Goal: Task Accomplishment & Management: Manage account settings

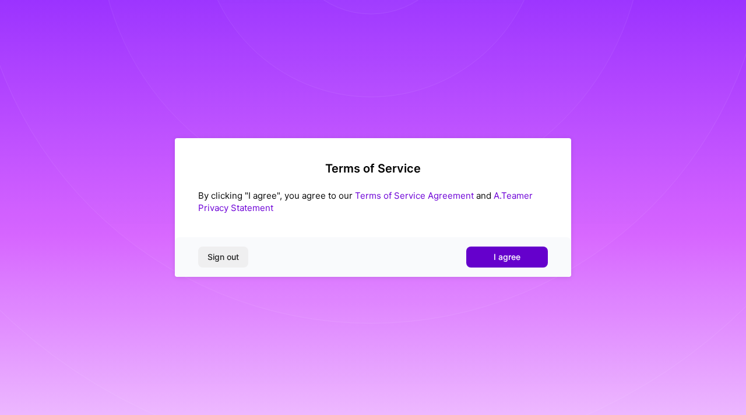
click at [496, 259] on span "I agree" at bounding box center [507, 257] width 27 height 12
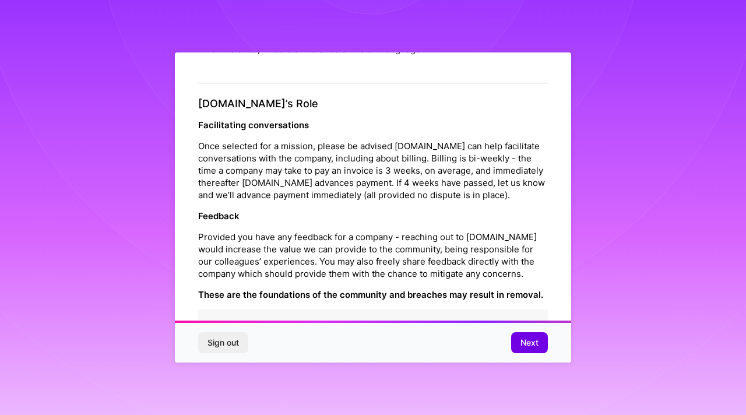
scroll to position [1293, 0]
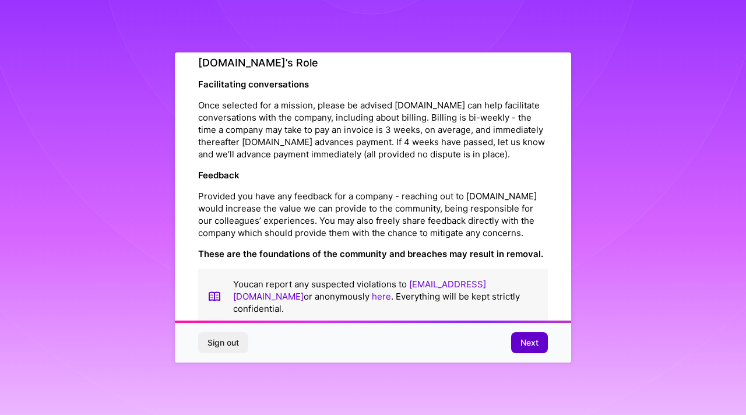
click at [530, 340] on span "Next" at bounding box center [529, 343] width 18 height 12
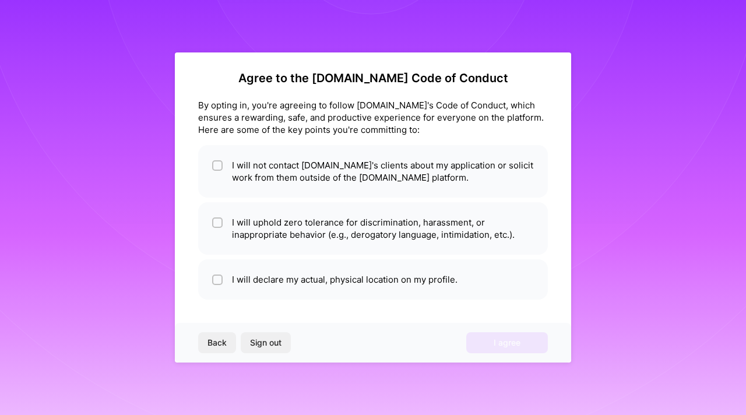
scroll to position [5, 0]
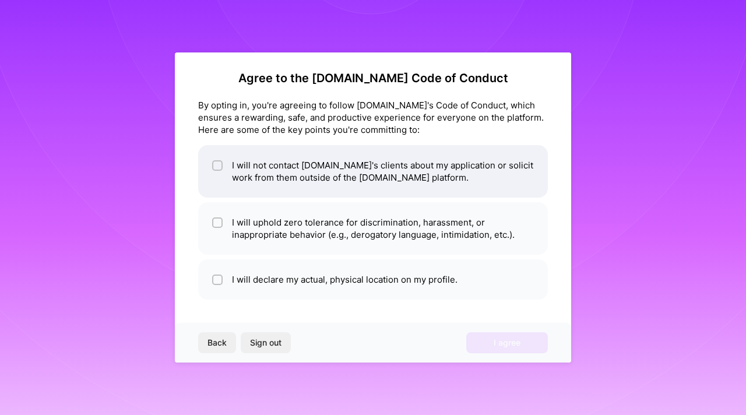
click at [217, 168] on input "checkbox" at bounding box center [218, 166] width 8 height 8
checkbox input "true"
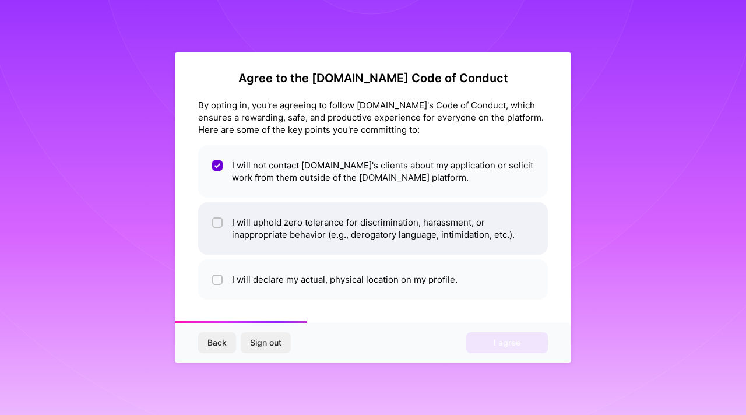
click at [217, 222] on input "checkbox" at bounding box center [218, 223] width 8 height 8
checkbox input "true"
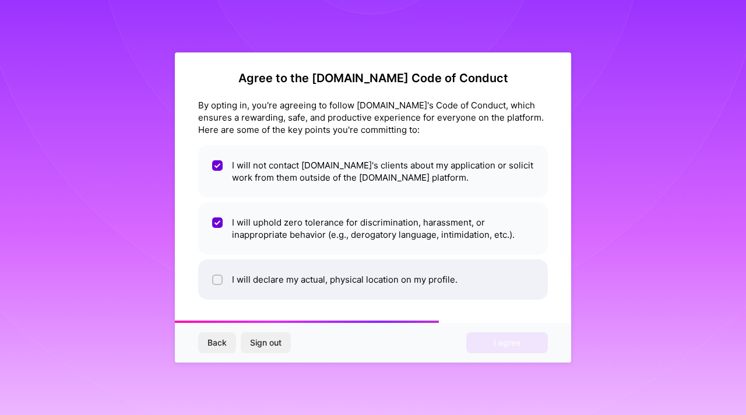
click at [218, 281] on input "checkbox" at bounding box center [218, 280] width 8 height 8
checkbox input "true"
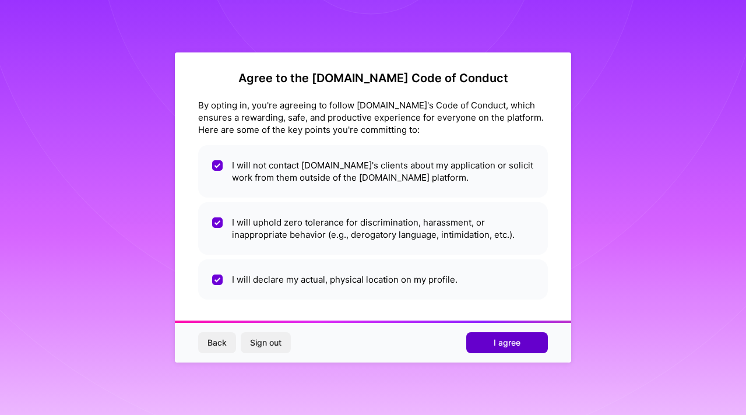
click at [503, 342] on span "I agree" at bounding box center [507, 343] width 27 height 12
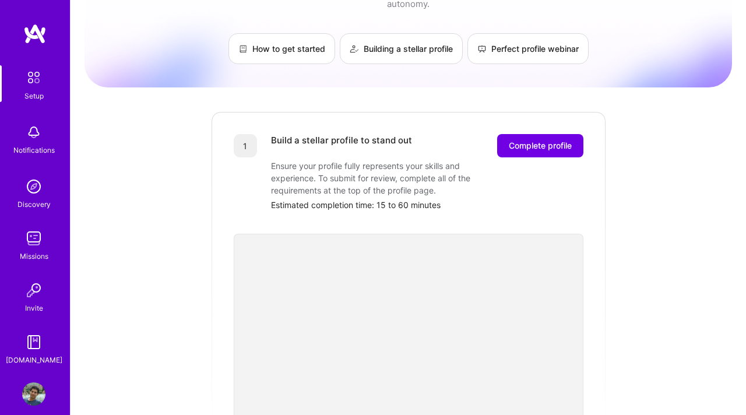
scroll to position [44, 0]
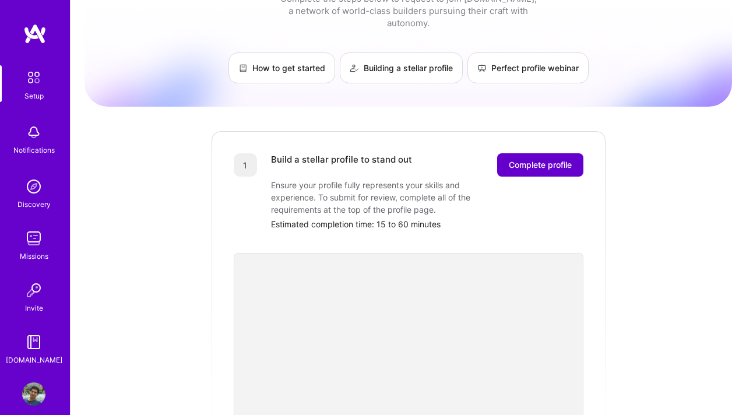
click at [531, 159] on span "Complete profile" at bounding box center [540, 165] width 63 height 12
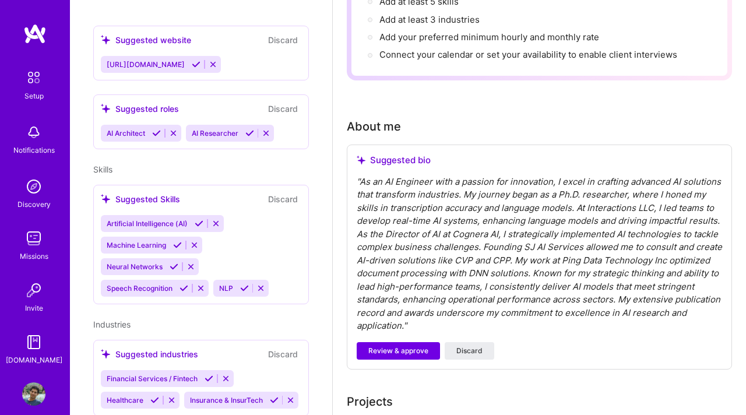
scroll to position [473, 0]
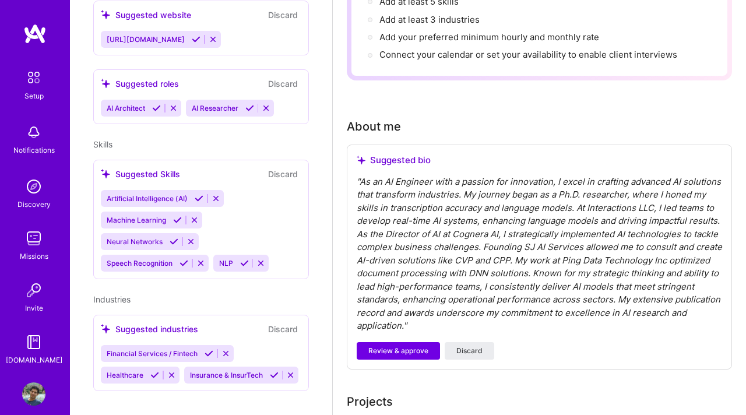
click at [291, 252] on div "Artificial Intelligence (AI) Machine Learning Neural Networks Speech Recognitio…" at bounding box center [201, 231] width 200 height 82
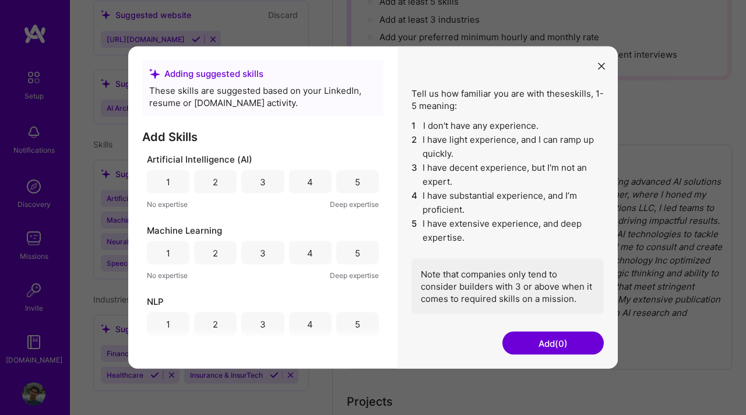
click at [355, 182] on div "5" at bounding box center [357, 181] width 5 height 12
click at [355, 251] on div "5" at bounding box center [357, 253] width 5 height 12
click at [355, 325] on div "5" at bounding box center [357, 324] width 5 height 12
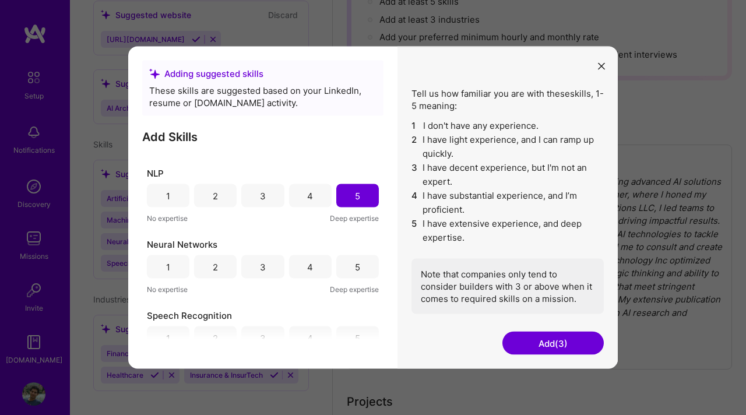
scroll to position [135, 0]
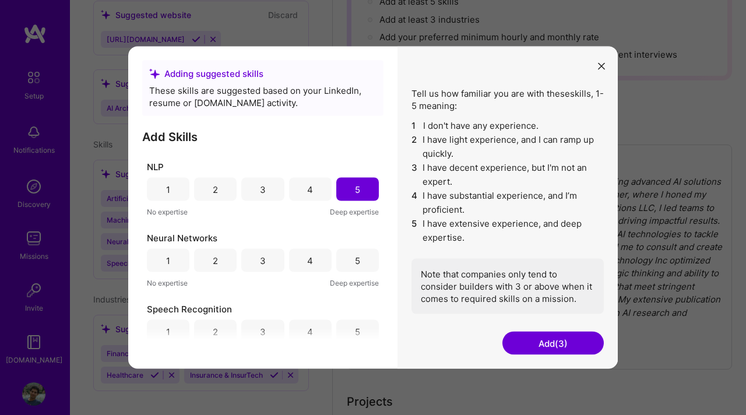
click at [359, 260] on div "5" at bounding box center [357, 260] width 43 height 23
click at [355, 335] on div "5" at bounding box center [357, 331] width 5 height 12
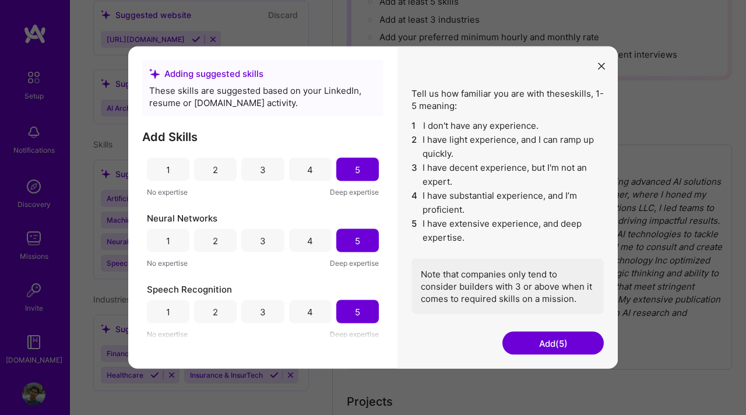
click at [539, 347] on button "Add (5)" at bounding box center [552, 343] width 101 height 23
click at [548, 343] on button "Add (5)" at bounding box center [552, 343] width 101 height 23
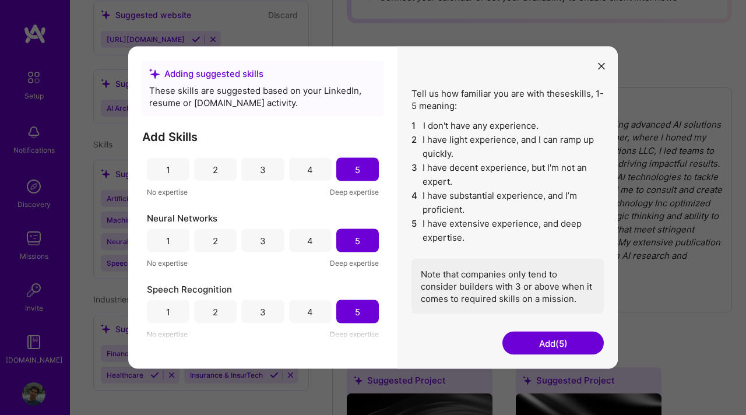
scroll to position [276, 0]
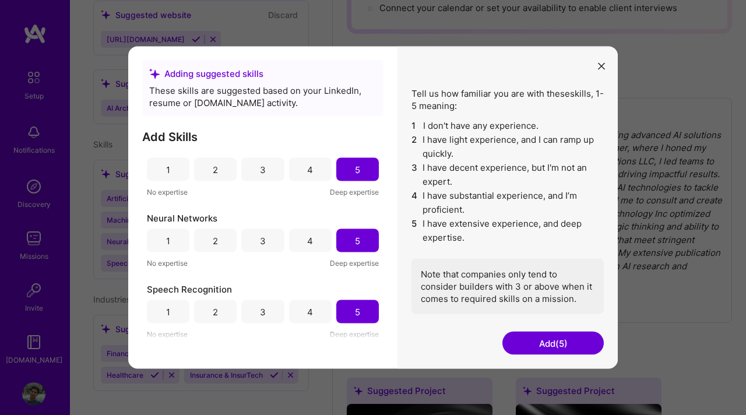
click at [541, 337] on button "Add (5)" at bounding box center [552, 343] width 101 height 23
click at [542, 340] on button "Add (5)" at bounding box center [552, 343] width 101 height 23
click at [544, 340] on button "Add (5)" at bounding box center [552, 343] width 101 height 23
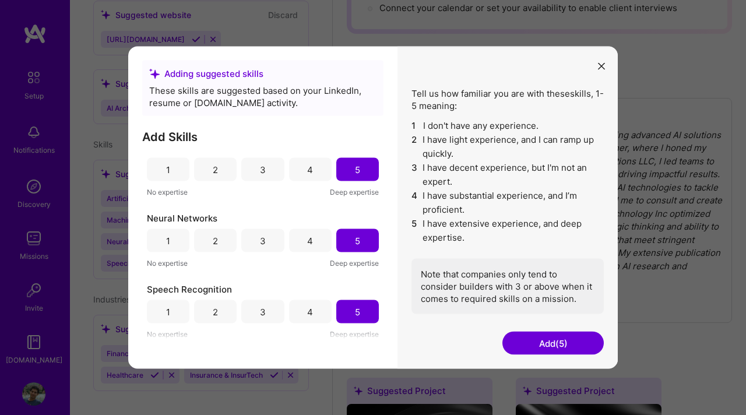
click at [518, 344] on button "Add (5)" at bounding box center [552, 343] width 101 height 23
click at [549, 347] on button "Add (5)" at bounding box center [552, 343] width 101 height 23
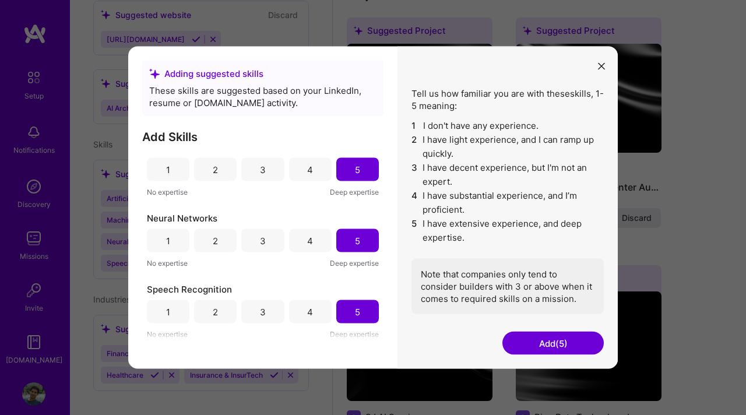
scroll to position [695, 0]
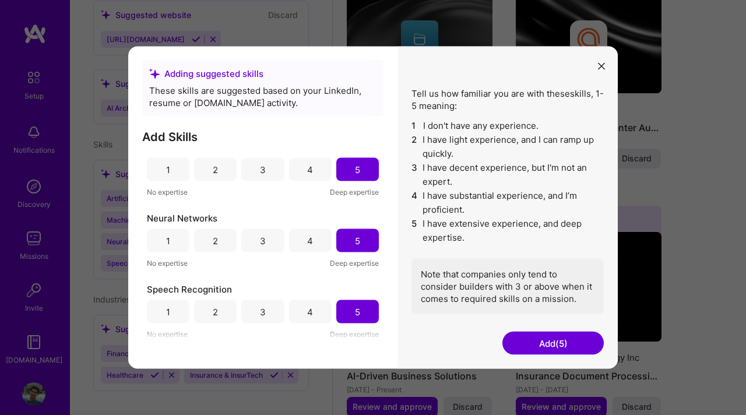
click at [599, 67] on icon "modal" at bounding box center [601, 65] width 7 height 7
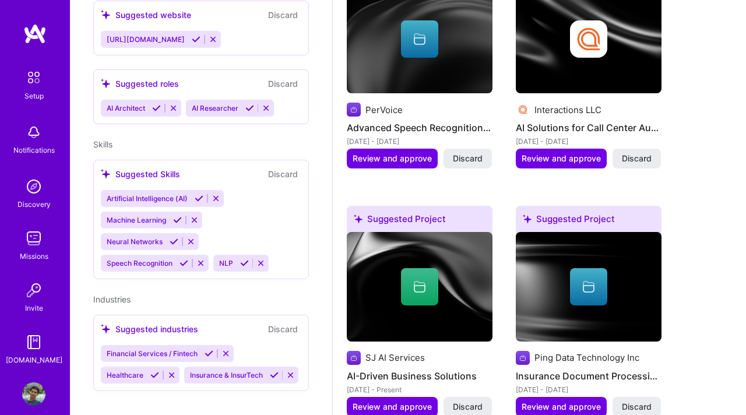
click at [292, 242] on div "Artificial Intelligence (AI) Machine Learning Neural Networks Speech Recognitio…" at bounding box center [201, 231] width 200 height 82
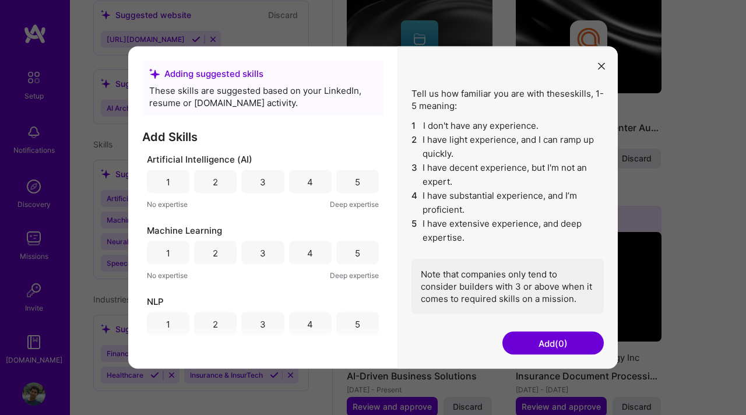
click at [356, 181] on div "5" at bounding box center [357, 181] width 43 height 23
click at [524, 336] on button "Add (1)" at bounding box center [552, 343] width 101 height 23
click at [518, 341] on button "Add (1)" at bounding box center [552, 343] width 101 height 23
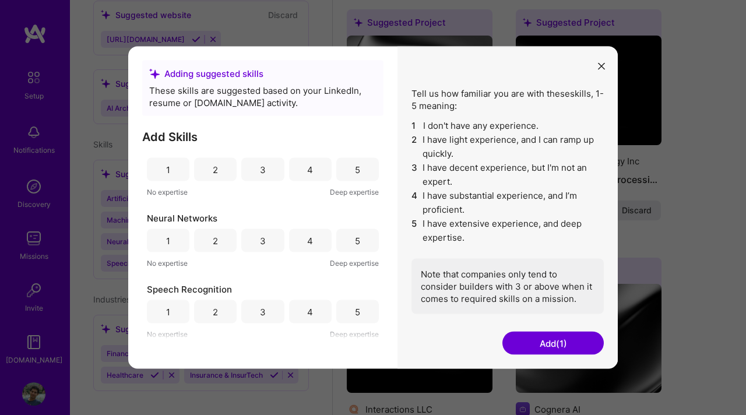
scroll to position [997, 0]
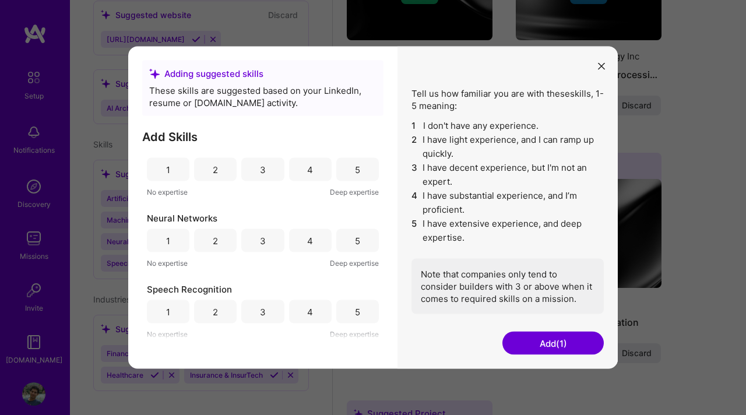
click at [606, 68] on button "modal" at bounding box center [601, 65] width 14 height 19
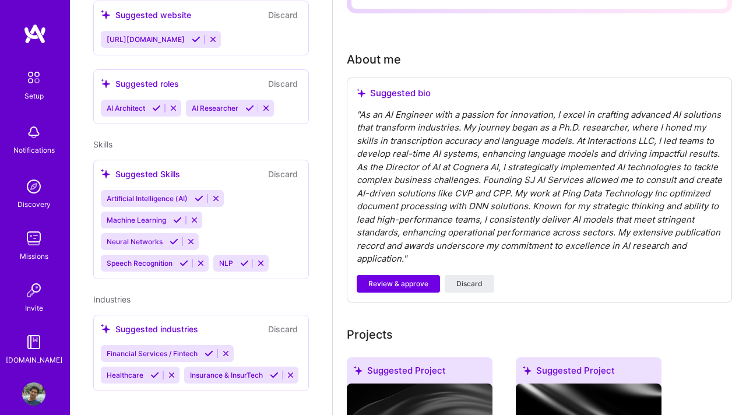
scroll to position [298, 0]
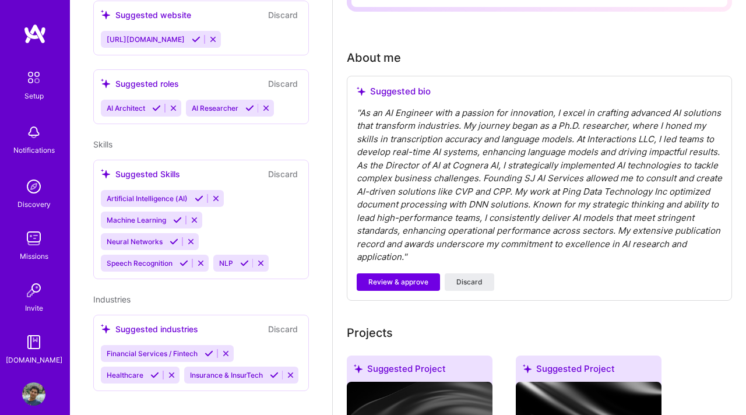
click at [561, 120] on div "" As an AI Engineer with a passion for innovation, I excel in crafting advanced…" at bounding box center [539, 185] width 365 height 157
click at [498, 192] on div "" As an AI Engineer with a passion for innovation, I excel in crafting advanced…" at bounding box center [539, 185] width 365 height 157
click at [503, 192] on div "" As an AI Engineer with a passion for innovation, I excel in crafting advanced…" at bounding box center [539, 185] width 365 height 157
click at [497, 206] on div "" As an AI Engineer with a passion for innovation, I excel in crafting advanced…" at bounding box center [539, 185] width 365 height 157
click at [511, 223] on div "" As an AI Engineer with a passion for innovation, I excel in crafting advanced…" at bounding box center [539, 185] width 365 height 157
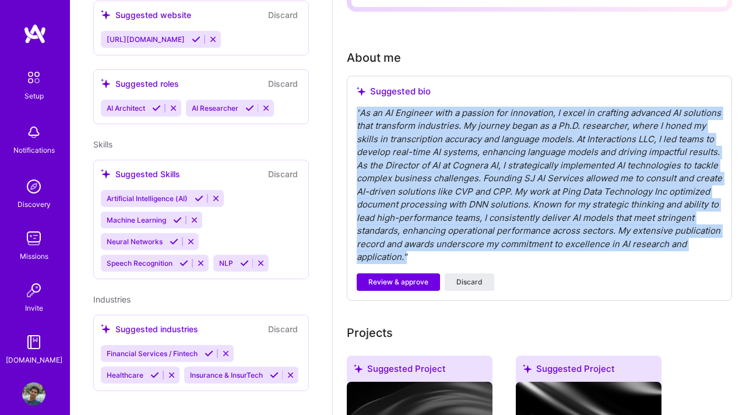
drag, startPoint x: 421, startPoint y: 261, endPoint x: 353, endPoint y: 112, distance: 163.0
click at [353, 112] on div "Suggested bio " As an AI Engineer with a passion for innovation, I excel in cra…" at bounding box center [539, 188] width 385 height 225
copy div "" As an AI Engineer with a passion for innovation, I excel in crafting advanced…"
click at [419, 284] on span "Review & approve" at bounding box center [398, 282] width 60 height 10
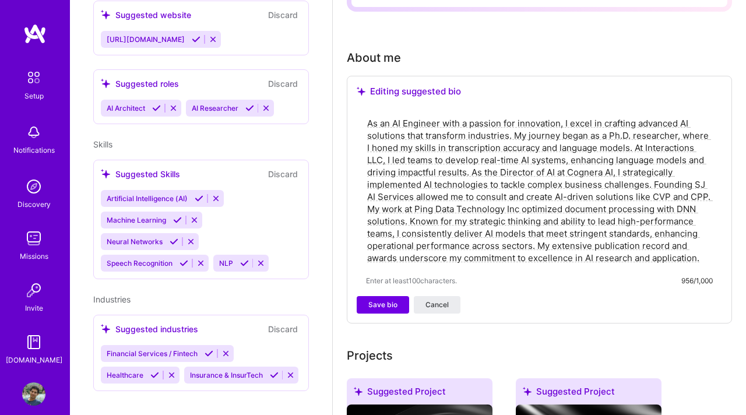
click at [530, 162] on textarea "As an AI Engineer with a passion for innovation, I excel in crafting advanced A…" at bounding box center [539, 190] width 347 height 149
click at [685, 159] on textarea "As an AI Engineer with a passion for innovation, I excel in crafting advanced A…" at bounding box center [539, 190] width 347 height 149
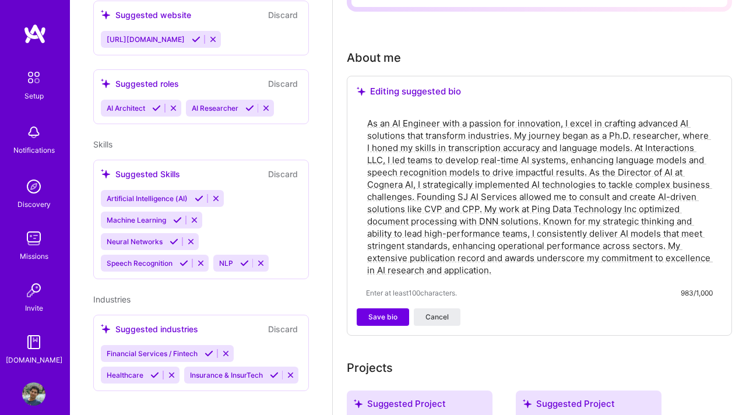
click at [411, 199] on textarea "As an AI Engineer with a passion for innovation, I excel in crafting advanced A…" at bounding box center [539, 196] width 347 height 161
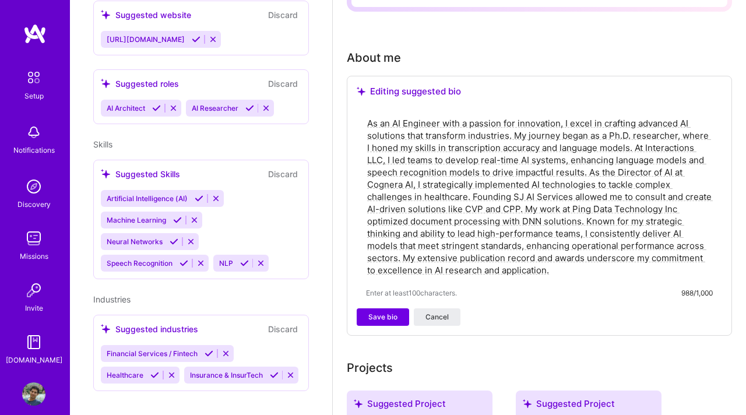
click at [518, 211] on textarea "As an AI Engineer with a passion for innovation, I excel in crafting advanced A…" at bounding box center [539, 196] width 347 height 161
drag, startPoint x: 573, startPoint y: 200, endPoint x: 539, endPoint y: 200, distance: 34.4
click at [539, 200] on textarea "As an AI Engineer with a passion for innovation, I excel in crafting advanced A…" at bounding box center [539, 196] width 347 height 161
click at [491, 195] on textarea "As an AI Engineer with a passion for innovation, I excel in crafting advanced A…" at bounding box center [539, 196] width 347 height 161
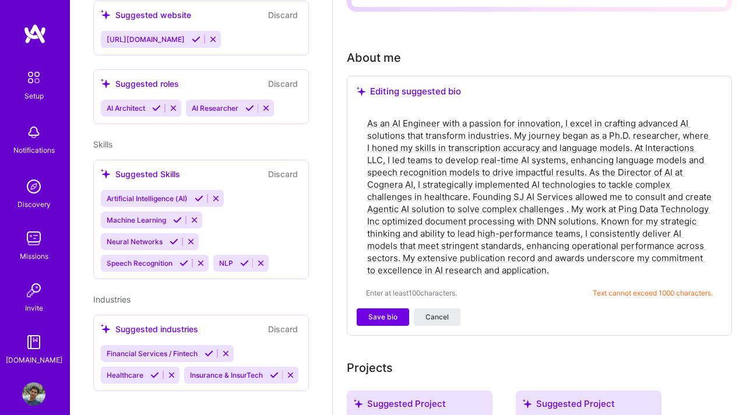
click at [572, 198] on textarea "As an AI Engineer with a passion for innovation, I excel in crafting advanced A…" at bounding box center [539, 196] width 347 height 161
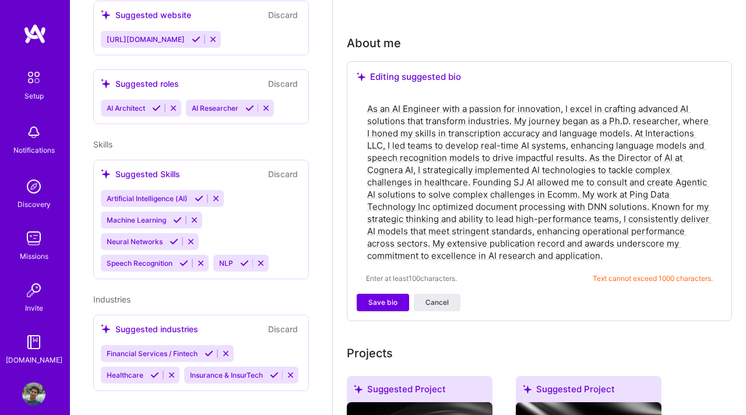
scroll to position [316, 0]
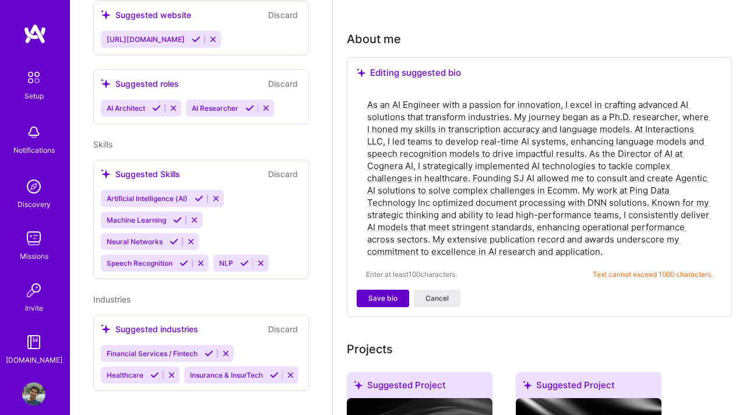
type textarea "As an AI Engineer with a passion for innovation, I excel in crafting advanced A…"
click at [392, 295] on span "Save bio" at bounding box center [382, 298] width 29 height 10
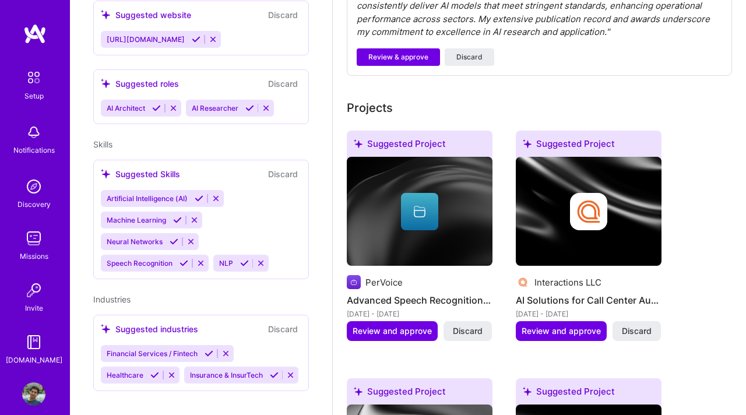
scroll to position [671, 0]
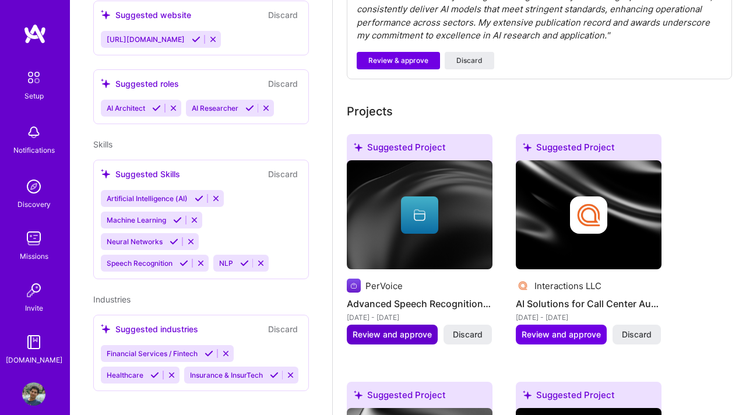
click at [397, 337] on span "Review and approve" at bounding box center [392, 335] width 79 height 12
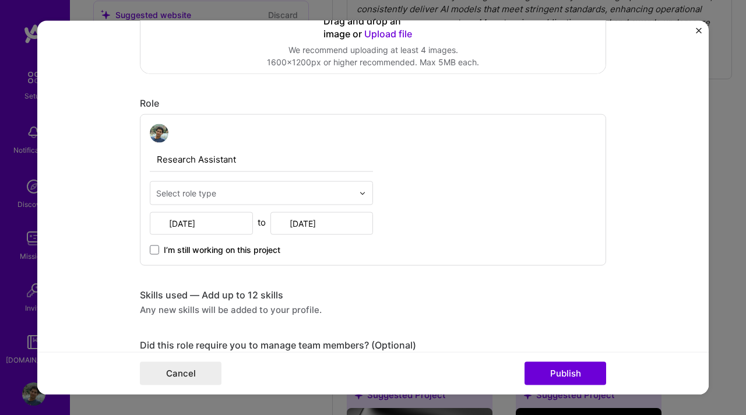
scroll to position [346, 0]
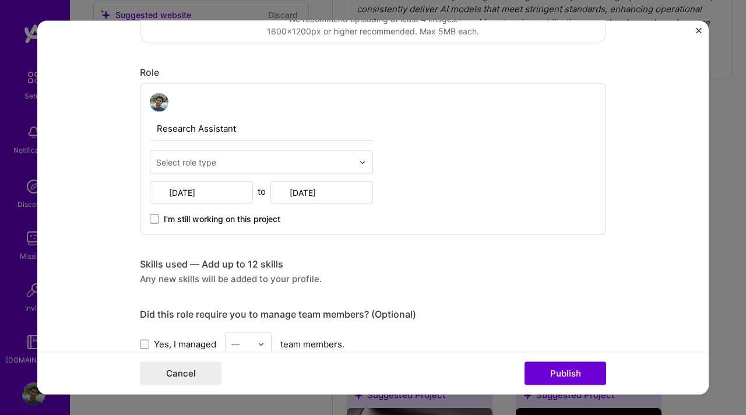
click at [225, 124] on input "Research Assistant" at bounding box center [261, 129] width 223 height 24
type input "Research Scientist"
click at [214, 162] on div "Select role type" at bounding box center [186, 162] width 60 height 12
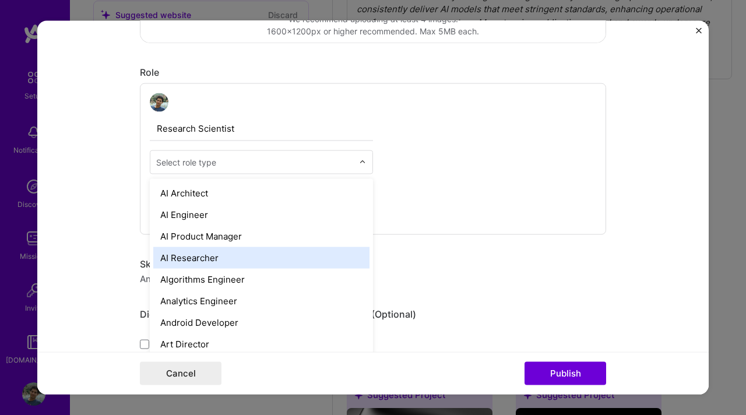
click at [178, 252] on div "AI Researcher" at bounding box center [261, 258] width 216 height 22
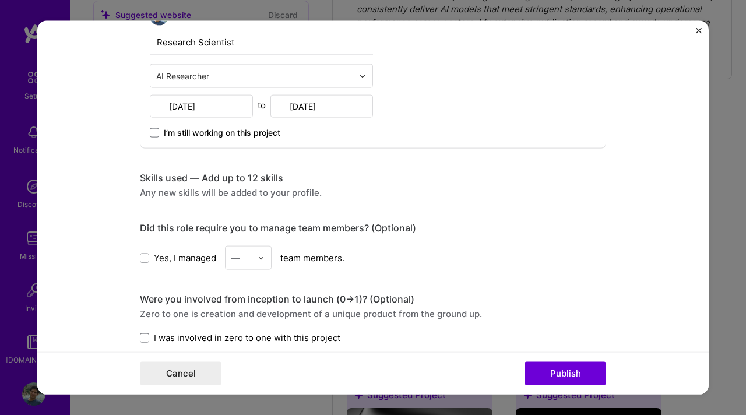
scroll to position [437, 0]
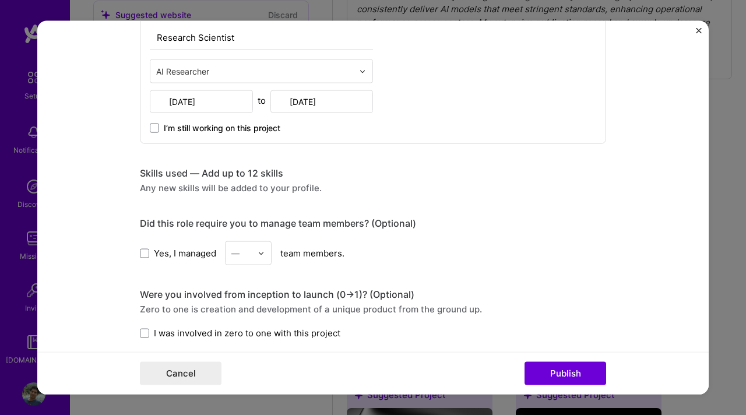
click at [248, 185] on div "Any new skills will be added to your profile." at bounding box center [373, 188] width 466 height 12
click at [254, 185] on div "Any new skills will be added to your profile." at bounding box center [373, 188] width 466 height 12
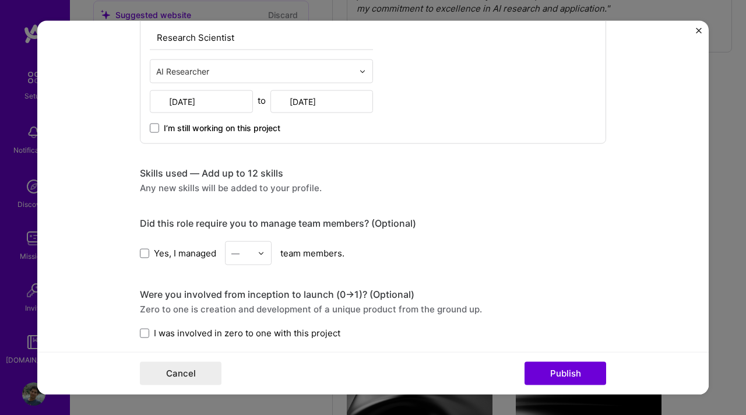
click at [236, 249] on div "—" at bounding box center [235, 253] width 8 height 12
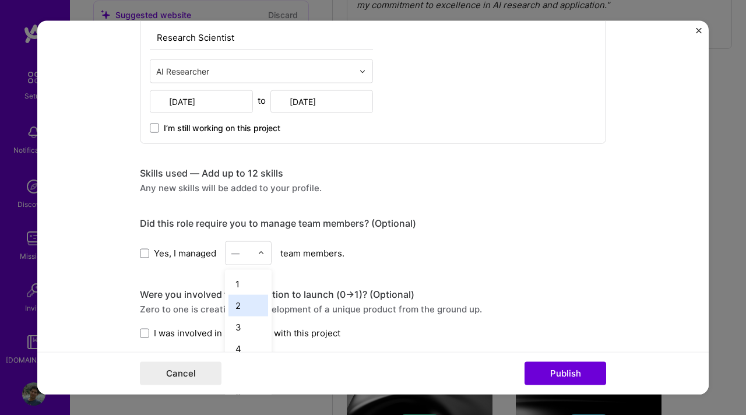
click at [246, 304] on div "2" at bounding box center [248, 306] width 40 height 22
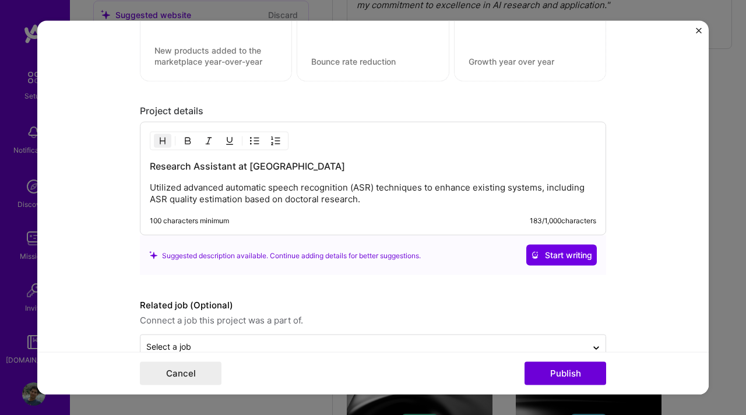
scroll to position [872, 0]
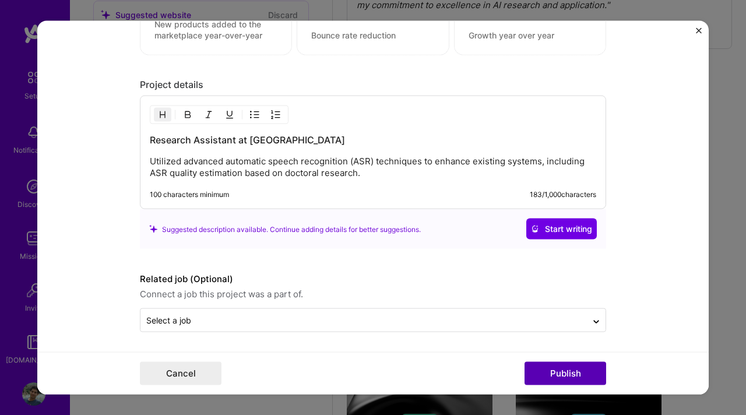
click at [549, 375] on button "Publish" at bounding box center [566, 372] width 82 height 23
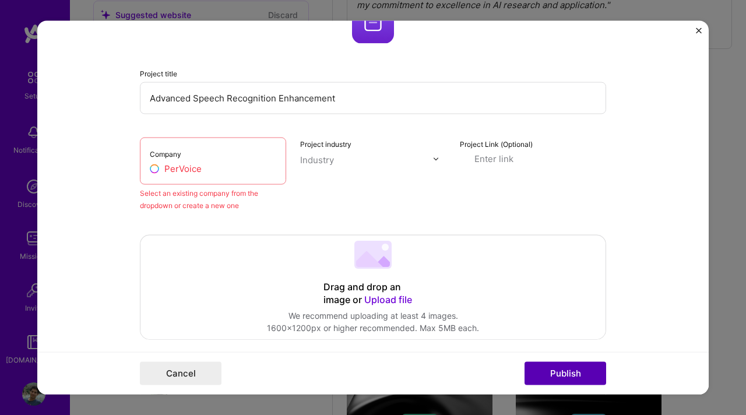
scroll to position [76, 0]
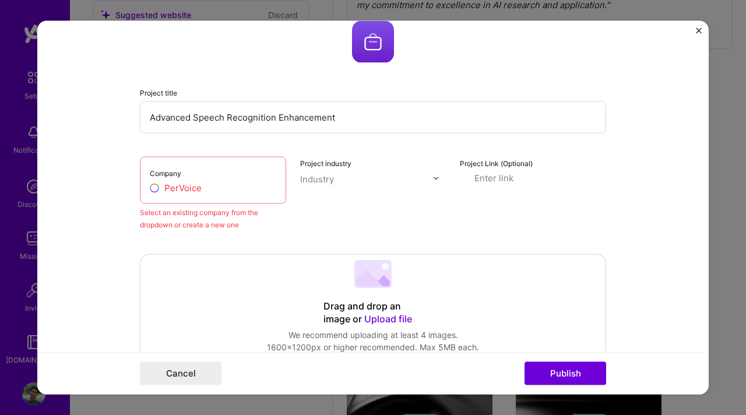
click at [164, 189] on input "PerVoice" at bounding box center [213, 188] width 126 height 12
click at [151, 185] on input "PerVoice" at bounding box center [213, 188] width 126 height 12
click at [174, 192] on input "PerVoice" at bounding box center [213, 188] width 126 height 12
click at [210, 192] on input "PerVoice" at bounding box center [213, 188] width 126 height 12
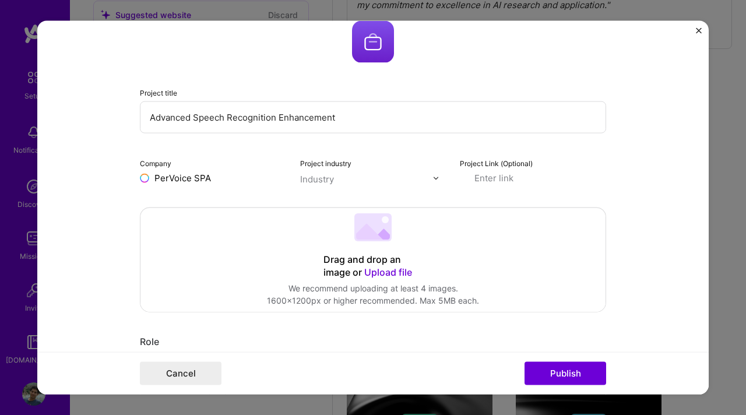
type input "PerVoice SPA"
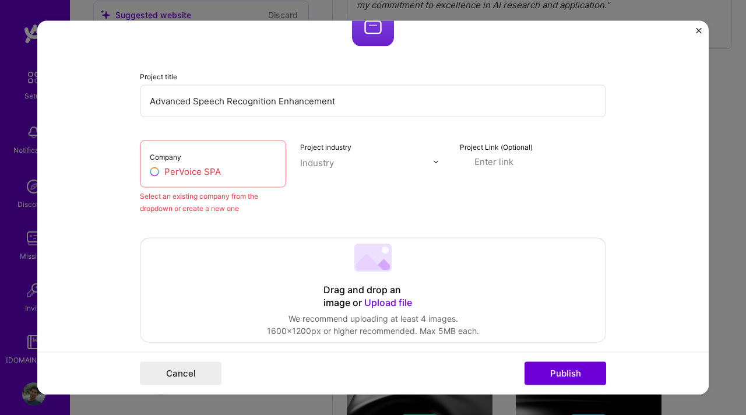
scroll to position [64, 0]
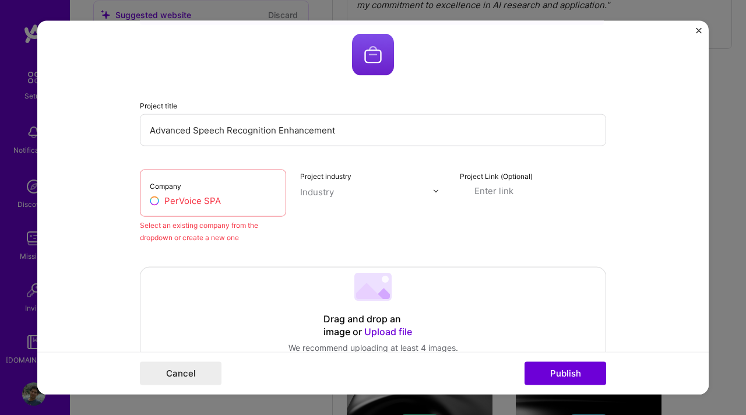
click at [316, 192] on div "Industry" at bounding box center [317, 192] width 34 height 12
click at [315, 220] on div "No options" at bounding box center [333, 216] width 59 height 22
click at [322, 175] on label "Project industry" at bounding box center [325, 176] width 51 height 9
click at [496, 191] on input at bounding box center [533, 191] width 146 height 12
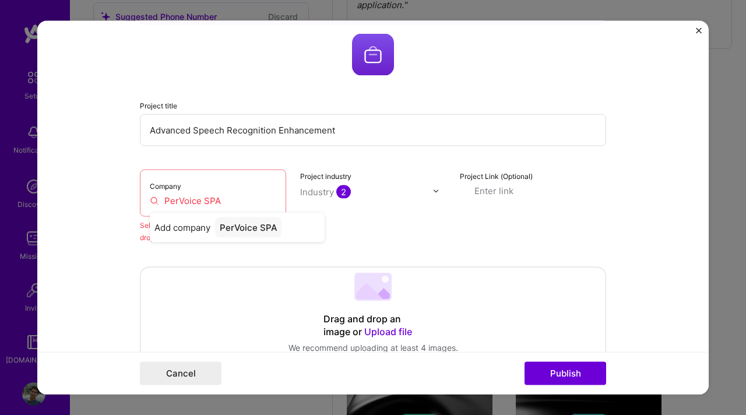
scroll to position [318, 0]
paste input "[URL][DOMAIN_NAME]"
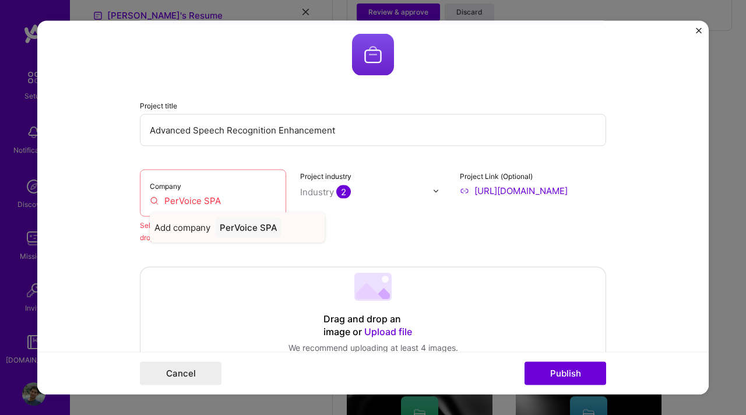
type input "[URL][DOMAIN_NAME]"
click at [238, 232] on div "PerVoice SPA" at bounding box center [248, 227] width 66 height 20
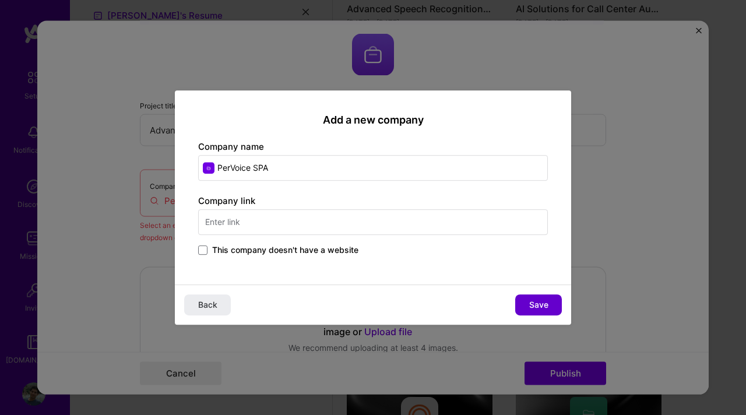
click at [546, 312] on button "Save" at bounding box center [538, 304] width 47 height 21
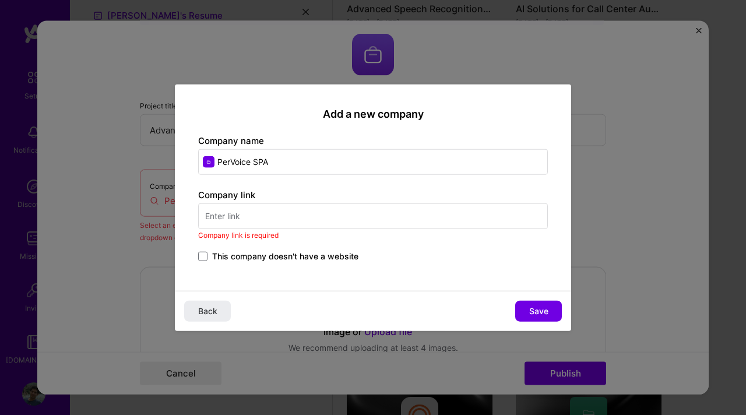
click at [336, 217] on input "text" at bounding box center [373, 216] width 350 height 26
paste input "[URL][DOMAIN_NAME]"
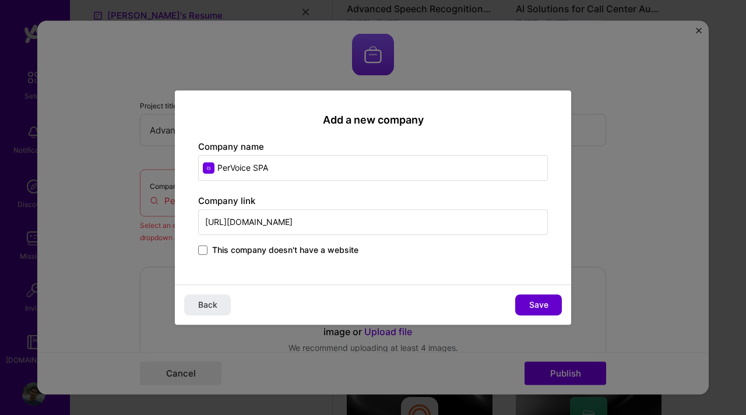
type input "[URL][DOMAIN_NAME]"
click at [534, 302] on span "Save" at bounding box center [538, 305] width 19 height 12
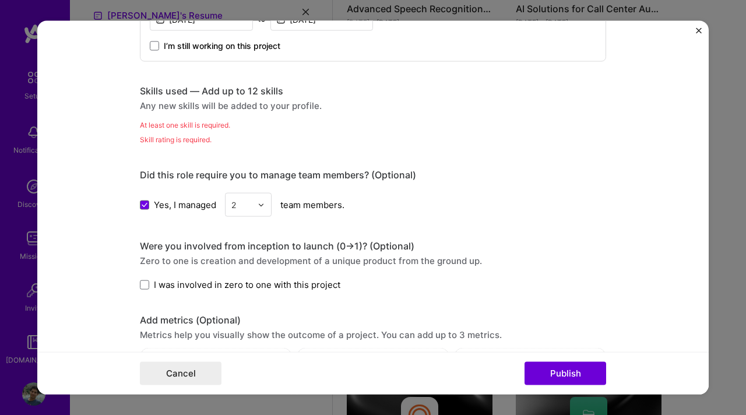
scroll to position [565, 0]
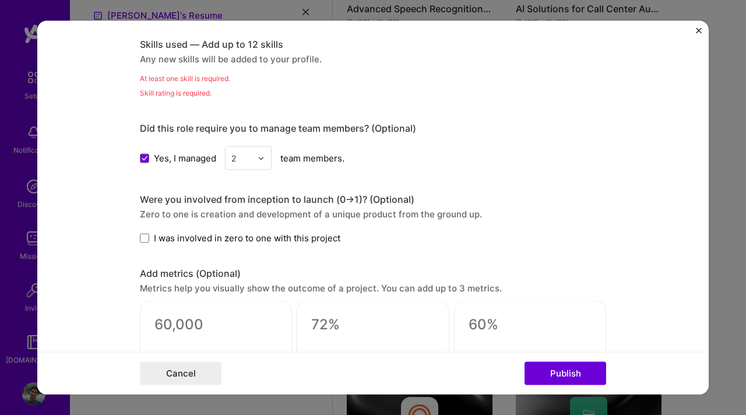
click at [196, 79] on div "At least one skill is required." at bounding box center [373, 78] width 466 height 12
click at [198, 53] on div "Any new skills will be added to your profile." at bounding box center [373, 59] width 466 height 12
click at [186, 44] on div "Skills used — Add up to 12 skills" at bounding box center [373, 44] width 466 height 12
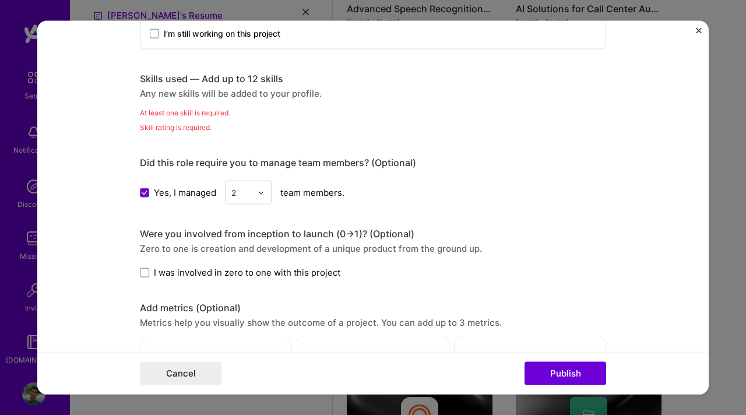
scroll to position [524, 0]
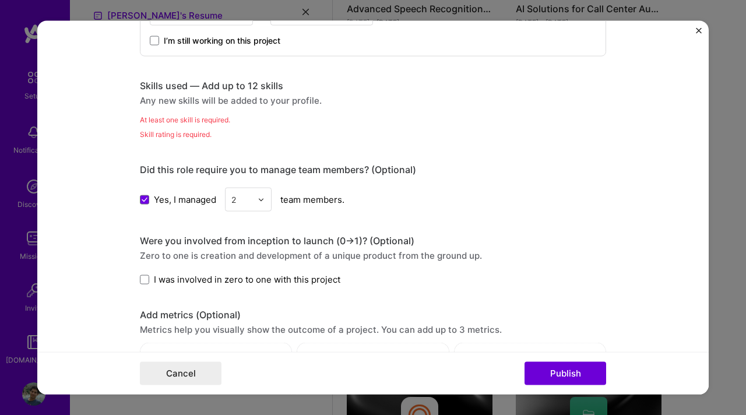
click at [163, 129] on div "Skill rating is required." at bounding box center [373, 134] width 466 height 12
click at [157, 132] on div "Skill rating is required." at bounding box center [373, 134] width 466 height 12
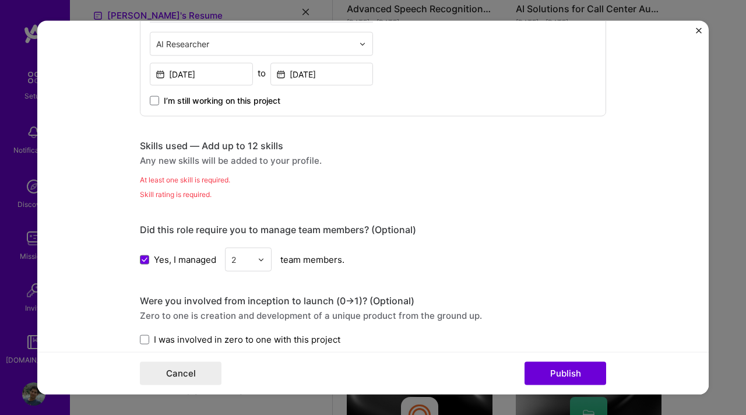
scroll to position [463, 0]
click at [200, 189] on div "Skill rating is required." at bounding box center [373, 195] width 466 height 12
click at [200, 180] on div "At least one skill is required." at bounding box center [373, 180] width 466 height 12
click at [198, 155] on div "Any new skills will be added to your profile." at bounding box center [373, 161] width 466 height 12
click at [159, 147] on div "Skills used — Add up to 12 skills" at bounding box center [373, 146] width 466 height 12
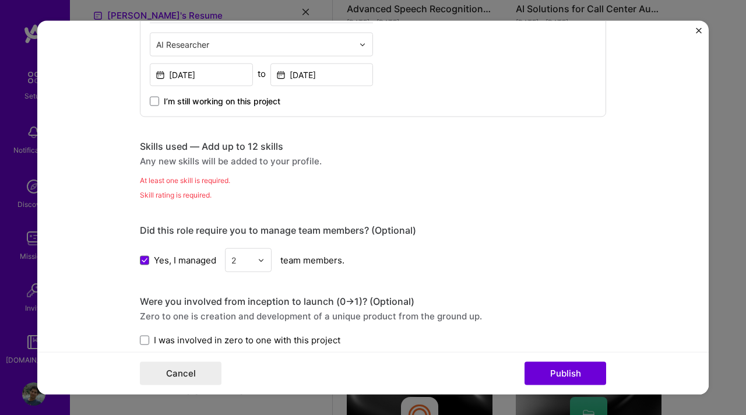
click at [159, 155] on div "Any new skills will be added to your profile." at bounding box center [373, 161] width 466 height 12
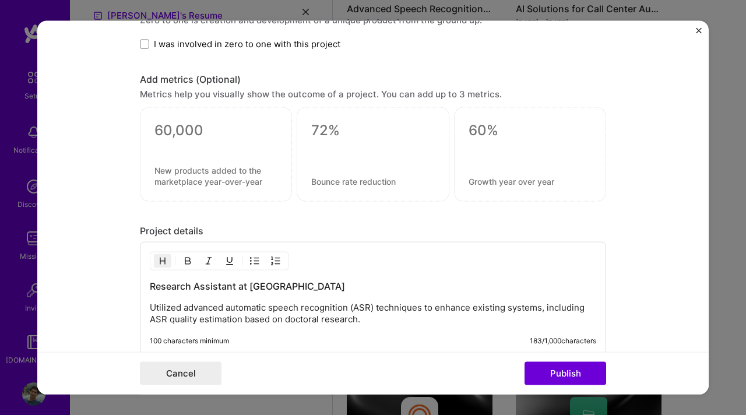
scroll to position [776, 0]
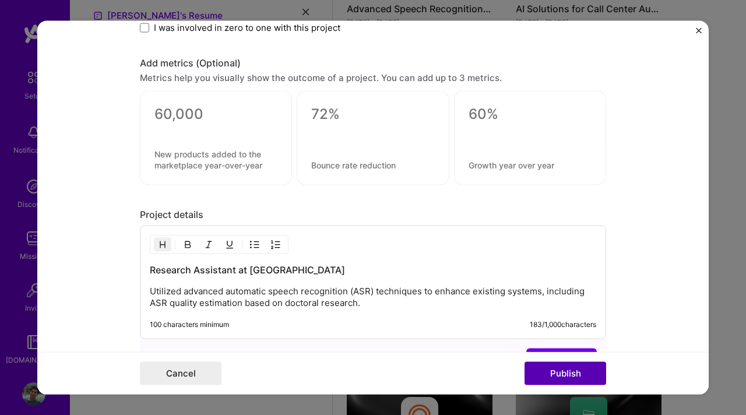
click at [539, 375] on button "Publish" at bounding box center [566, 372] width 82 height 23
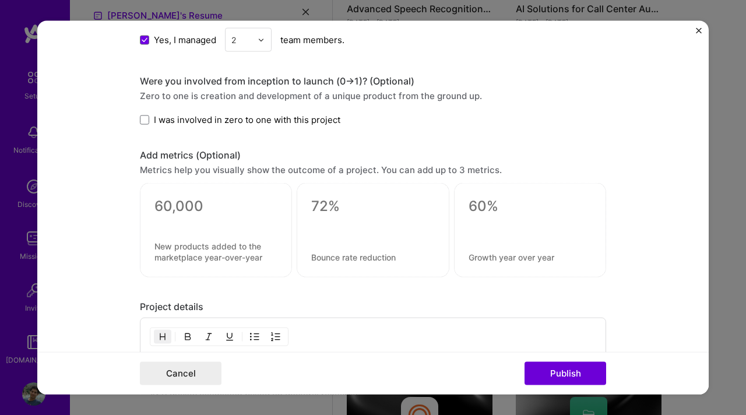
scroll to position [656, 0]
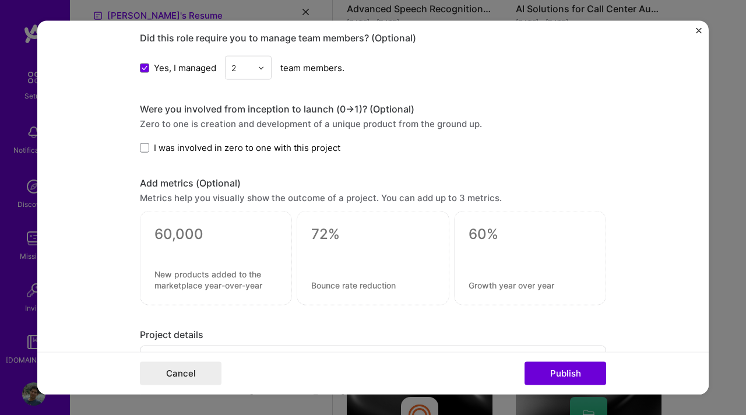
click at [185, 258] on div at bounding box center [216, 258] width 152 height 94
click at [202, 145] on span "I was involved in zero to one with this project" at bounding box center [247, 148] width 187 height 12
click at [0, 0] on input "I was involved in zero to one with this project" at bounding box center [0, 0] width 0 height 0
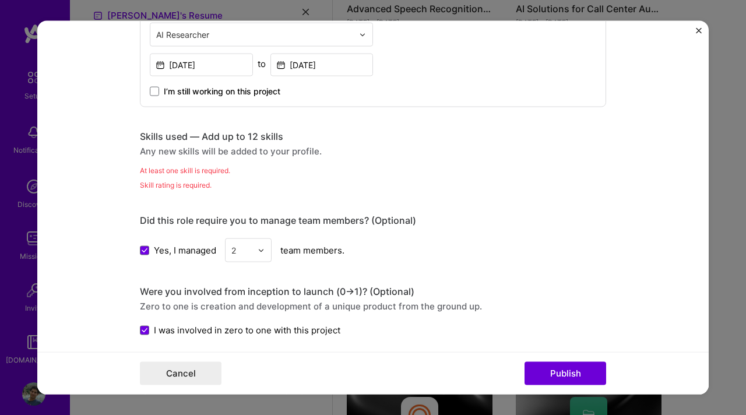
scroll to position [472, 0]
click at [181, 172] on div "At least one skill is required." at bounding box center [373, 172] width 466 height 12
click at [181, 157] on div "Skills used — Add up to 12 skills Any new skills will be added to your profile.…" at bounding box center [373, 162] width 466 height 61
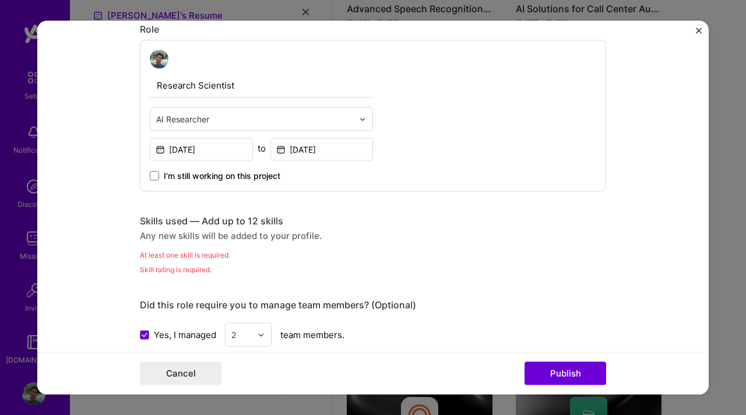
scroll to position [386, 0]
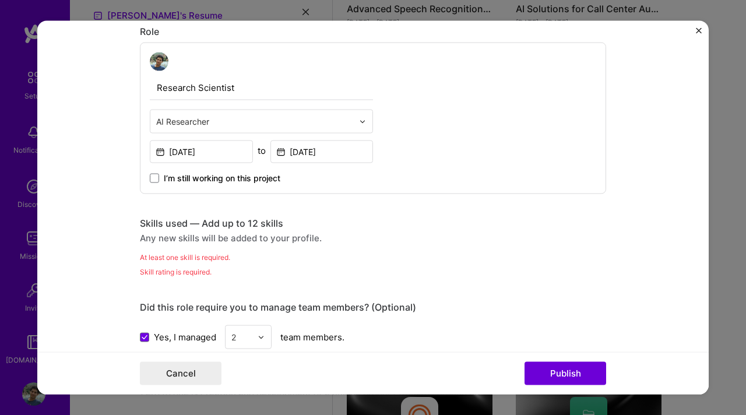
click at [179, 255] on div "At least one skill is required." at bounding box center [373, 257] width 466 height 12
click at [177, 258] on div "At least one skill is required." at bounding box center [373, 257] width 466 height 12
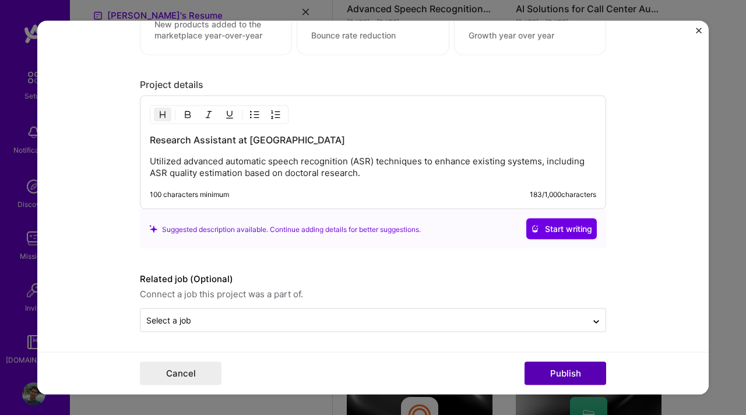
click at [556, 379] on button "Publish" at bounding box center [566, 372] width 82 height 23
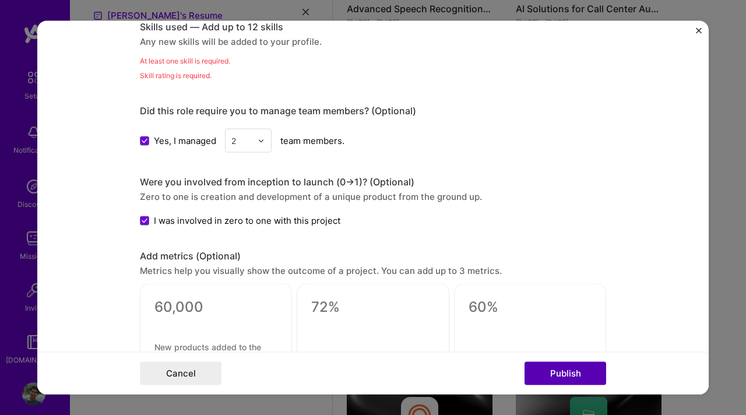
scroll to position [579, 0]
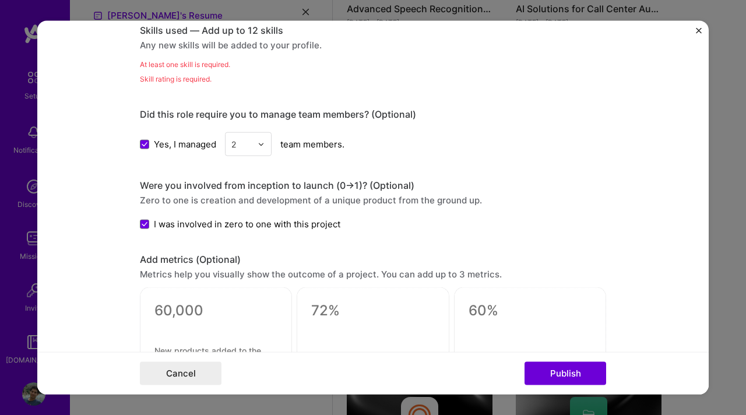
click at [184, 64] on div "At least one skill is required." at bounding box center [373, 64] width 466 height 12
click at [162, 73] on div "Skill rating is required." at bounding box center [373, 79] width 466 height 12
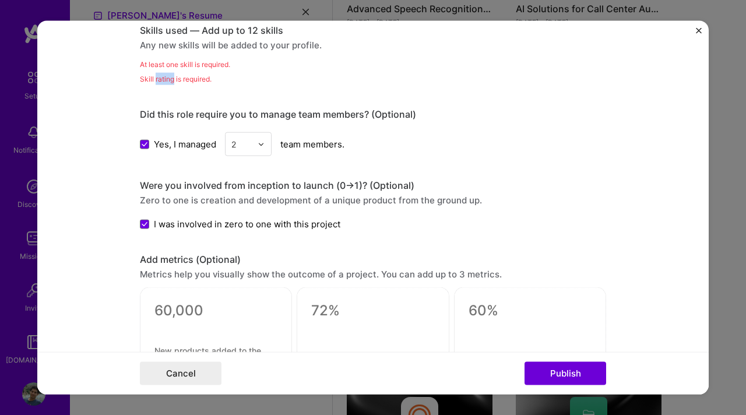
click at [161, 79] on div "Skill rating is required." at bounding box center [373, 79] width 466 height 12
click at [161, 80] on div "Skill rating is required." at bounding box center [373, 79] width 466 height 12
click at [161, 83] on div "Editing suggested project This project is suggested based on your LinkedIn, res…" at bounding box center [373, 62] width 466 height 1194
click at [161, 85] on div "Editing suggested project This project is suggested based on your LinkedIn, res…" at bounding box center [373, 62] width 466 height 1194
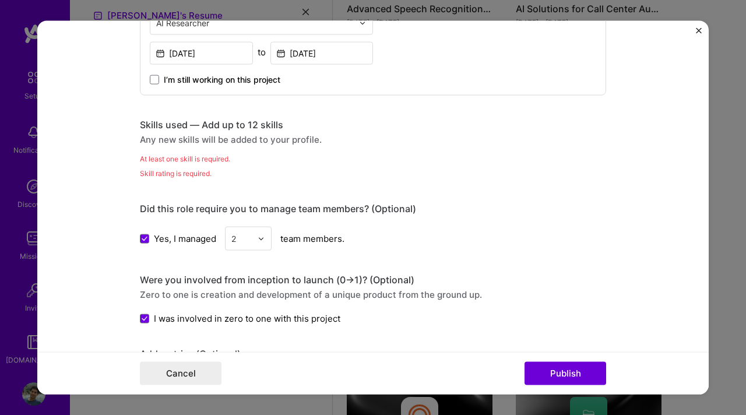
scroll to position [484, 0]
click at [190, 145] on div "Skills used — Add up to 12 skills Any new skills will be added to your profile.…" at bounding box center [373, 149] width 466 height 61
click at [193, 142] on div "Any new skills will be added to your profile." at bounding box center [373, 140] width 466 height 12
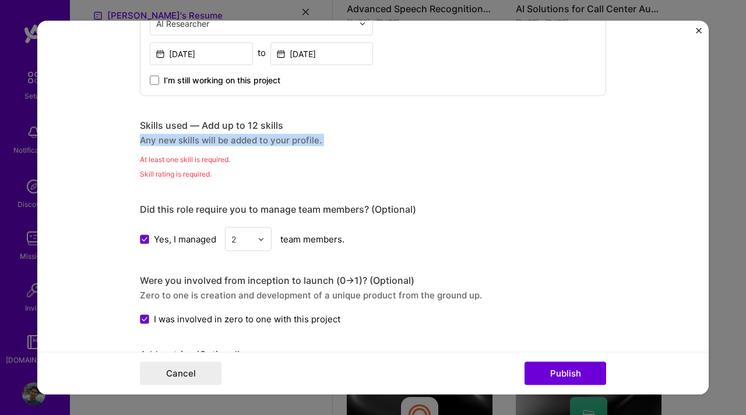
click at [193, 142] on div "Any new skills will be added to your profile." at bounding box center [373, 140] width 466 height 12
click at [214, 122] on div "Skills used — Add up to 12 skills" at bounding box center [373, 125] width 466 height 12
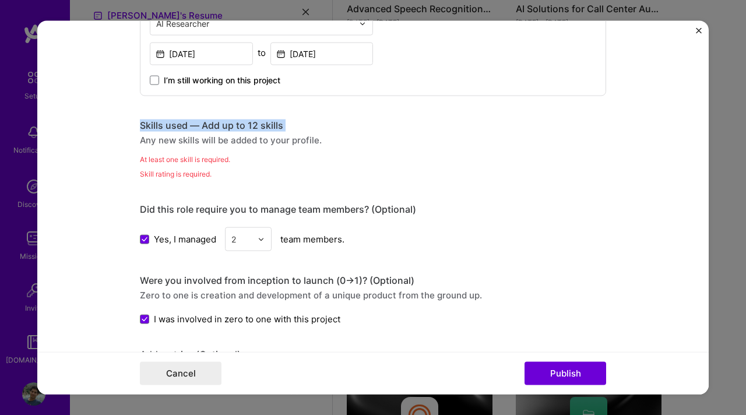
click at [214, 122] on div "Skills used — Add up to 12 skills" at bounding box center [373, 125] width 466 height 12
click at [174, 122] on div "Skills used — Add up to 12 skills" at bounding box center [373, 125] width 466 height 12
click at [174, 104] on div "Editing suggested project This project is suggested based on your LinkedIn, res…" at bounding box center [373, 157] width 466 height 1194
click at [294, 121] on div "Skills used — Add up to 12 skills" at bounding box center [373, 125] width 466 height 12
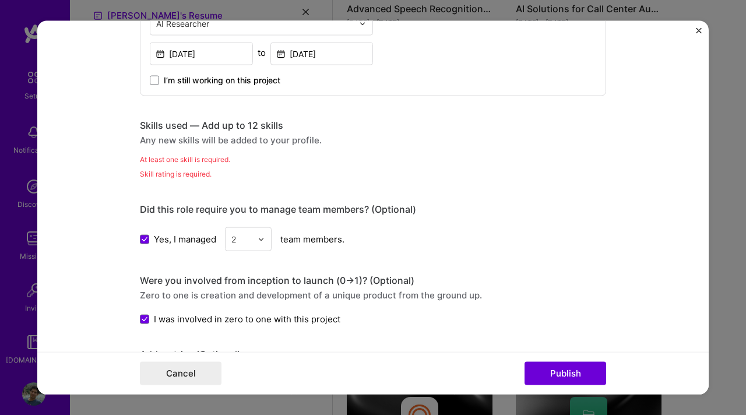
click at [294, 121] on div "Skills used — Add up to 12 skills" at bounding box center [373, 125] width 466 height 12
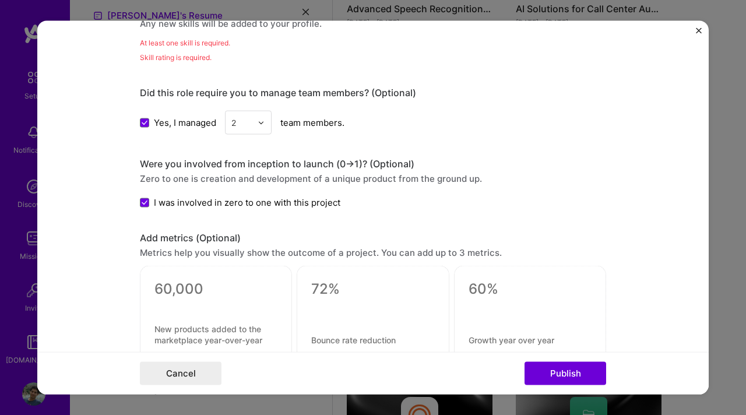
scroll to position [906, 0]
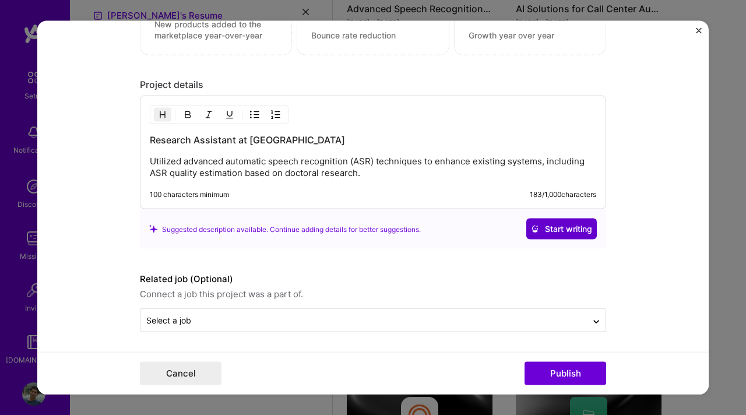
click at [579, 226] on span "Start writing" at bounding box center [561, 229] width 61 height 12
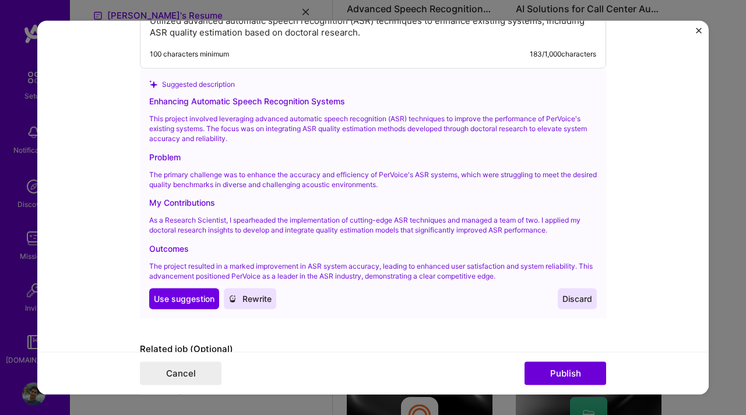
scroll to position [1048, 0]
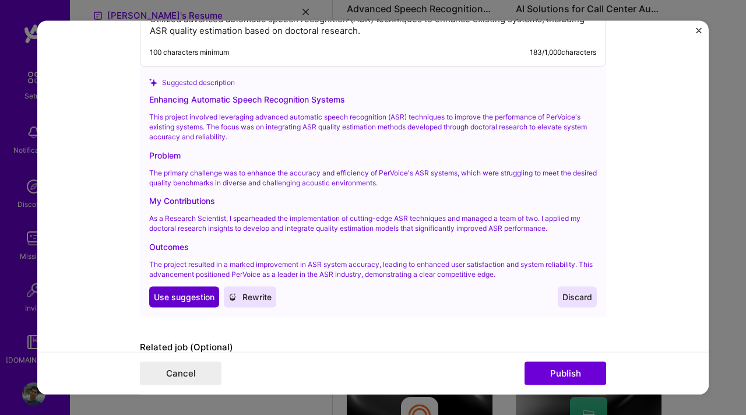
click at [182, 296] on span "Use suggestion" at bounding box center [184, 297] width 61 height 12
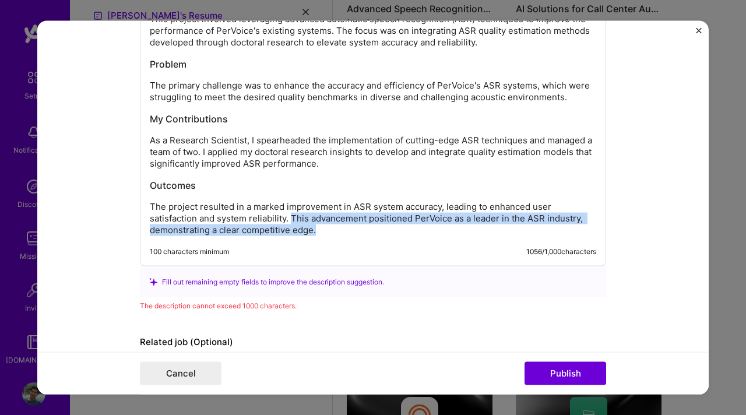
drag, startPoint x: 360, startPoint y: 234, endPoint x: 291, endPoint y: 219, distance: 69.7
click at [291, 219] on div "Enhancing Automatic Speech Recognition Systems This project involved leveraging…" at bounding box center [373, 109] width 466 height 313
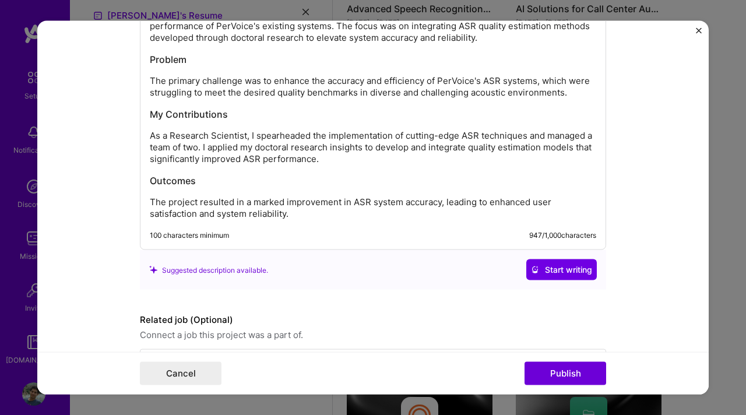
scroll to position [1093, 0]
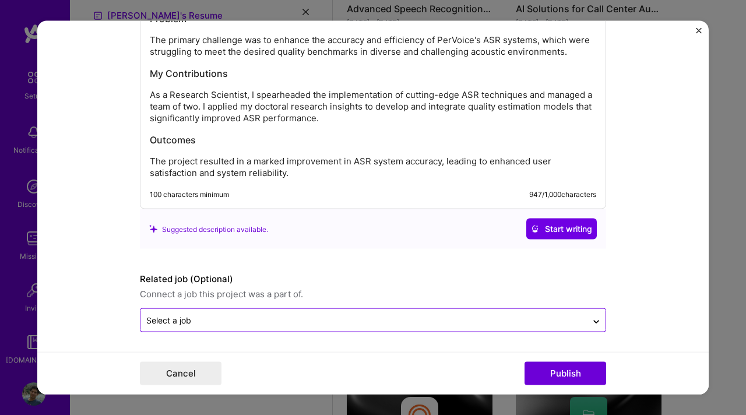
click at [526, 321] on input "text" at bounding box center [363, 320] width 435 height 12
click at [527, 321] on input "text" at bounding box center [363, 320] width 435 height 12
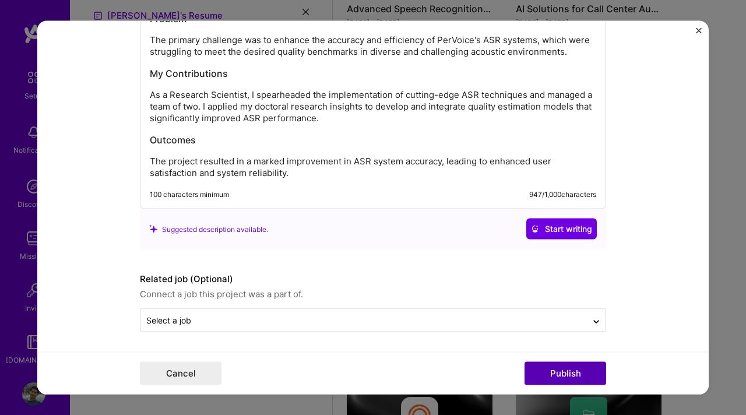
click at [559, 367] on button "Publish" at bounding box center [566, 372] width 82 height 23
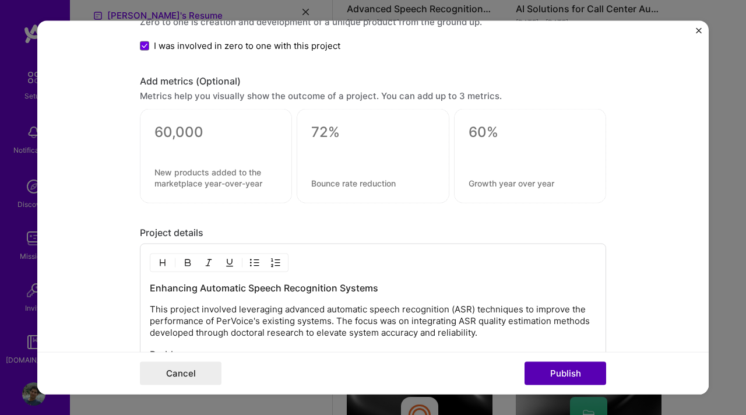
click at [562, 382] on button "Publish" at bounding box center [566, 372] width 82 height 23
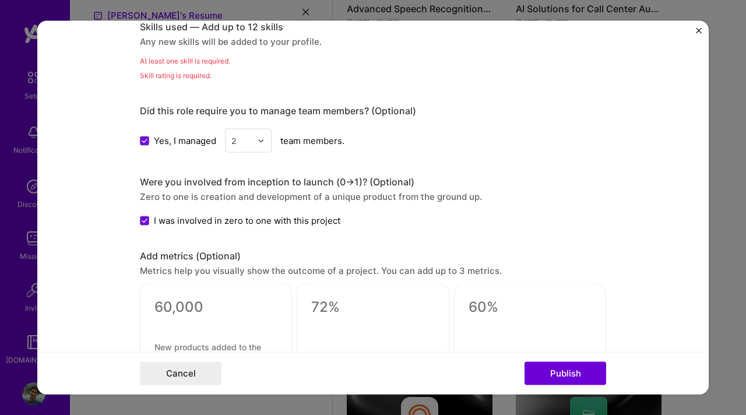
scroll to position [579, 0]
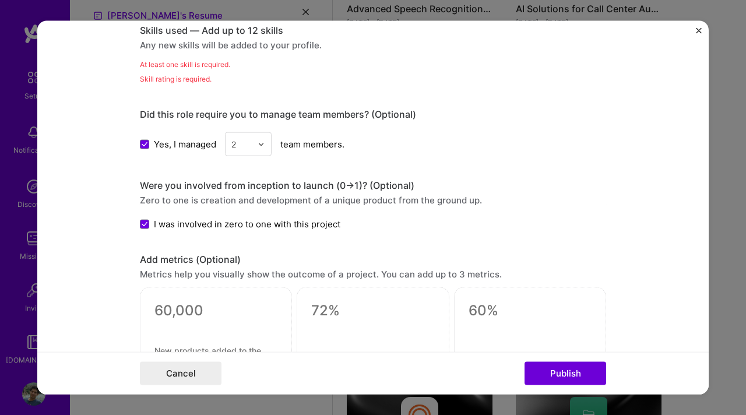
click at [173, 77] on div "Skill rating is required." at bounding box center [373, 79] width 466 height 12
click at [181, 39] on div "Any new skills will be added to your profile." at bounding box center [373, 45] width 466 height 12
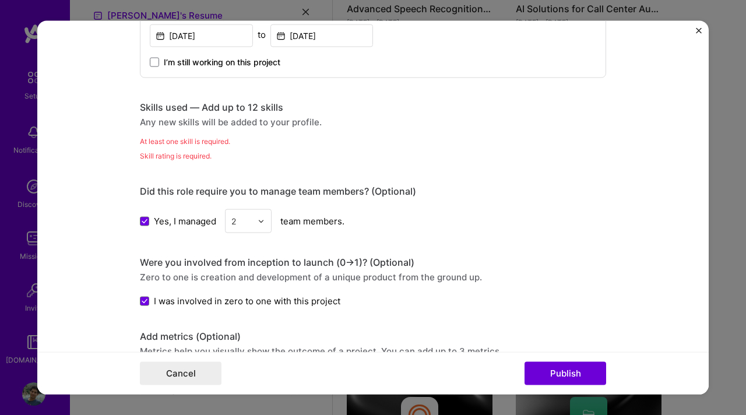
scroll to position [488, 0]
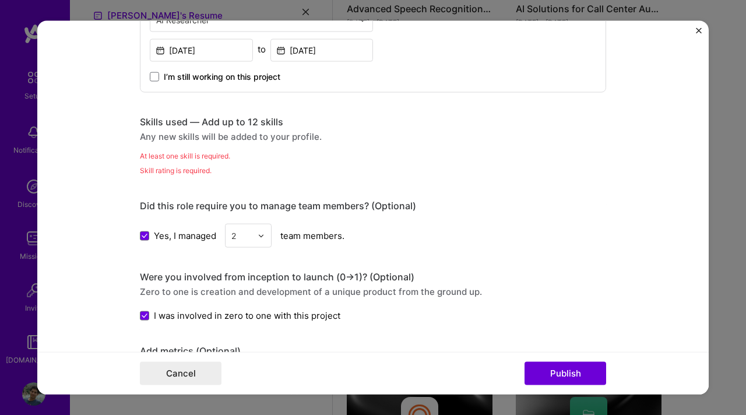
click at [199, 131] on div "Any new skills will be added to your profile." at bounding box center [373, 137] width 466 height 12
click at [206, 116] on div "Skills used — Add up to 12 skills" at bounding box center [373, 122] width 466 height 12
click at [206, 96] on div "Editing suggested project This project is suggested based on your LinkedIn, res…" at bounding box center [373, 246] width 466 height 1381
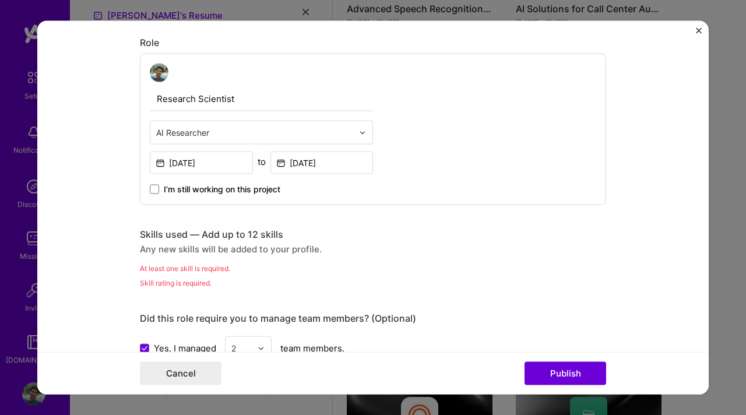
scroll to position [365, 0]
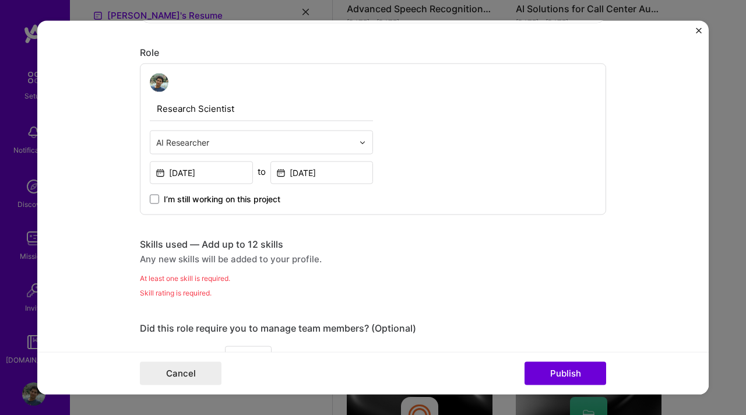
click at [150, 62] on div "Role Research Scientist AI Researcher [DATE] to [DATE] I’m still working on thi…" at bounding box center [373, 131] width 466 height 168
click at [155, 195] on span at bounding box center [154, 199] width 9 height 9
click at [0, 0] on input "I’m still working on this project" at bounding box center [0, 0] width 0 height 0
click at [155, 197] on icon at bounding box center [155, 199] width 6 height 5
click at [0, 0] on input "I’m still working on this project" at bounding box center [0, 0] width 0 height 0
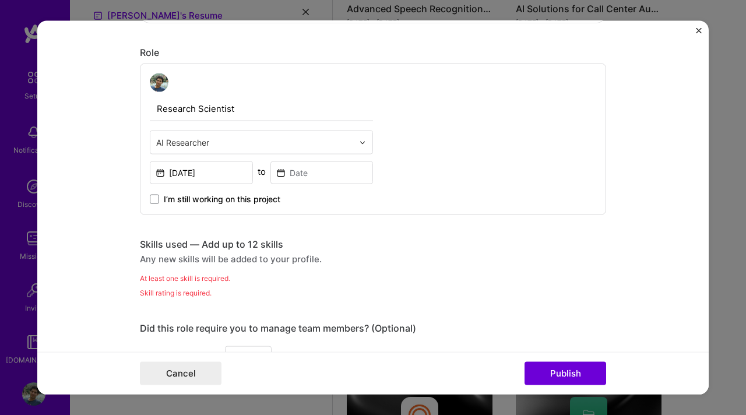
type input "PerVoice SP"
click at [298, 164] on input at bounding box center [321, 172] width 103 height 23
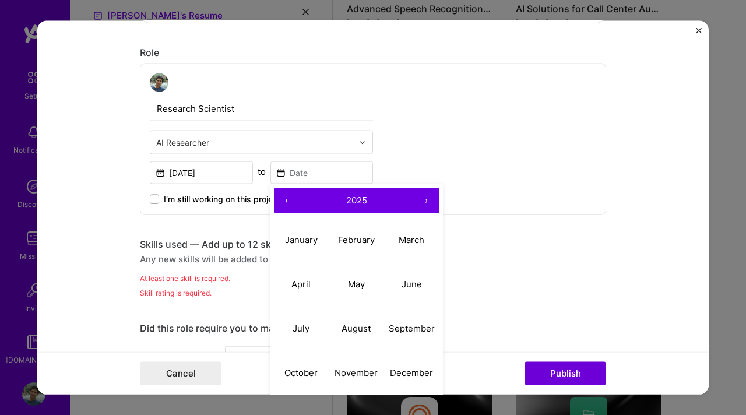
click at [321, 193] on button "2025" at bounding box center [357, 201] width 114 height 26
click at [290, 196] on button "‹" at bounding box center [287, 201] width 26 height 26
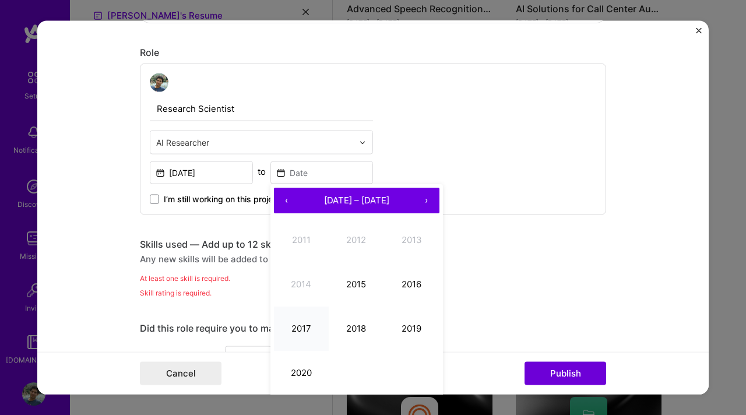
click at [305, 321] on button "2017" at bounding box center [301, 328] width 55 height 44
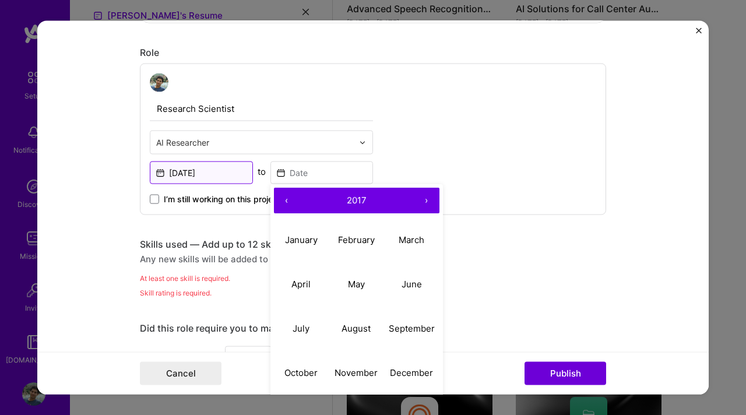
click at [214, 171] on input "[DATE]" at bounding box center [201, 172] width 103 height 23
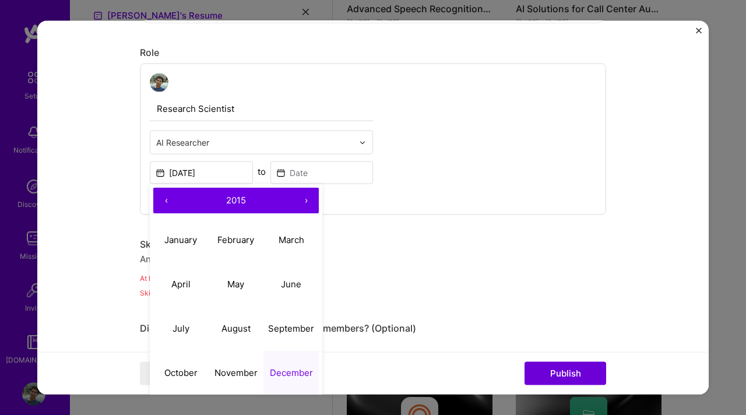
click at [274, 196] on button "2015" at bounding box center [236, 201] width 114 height 26
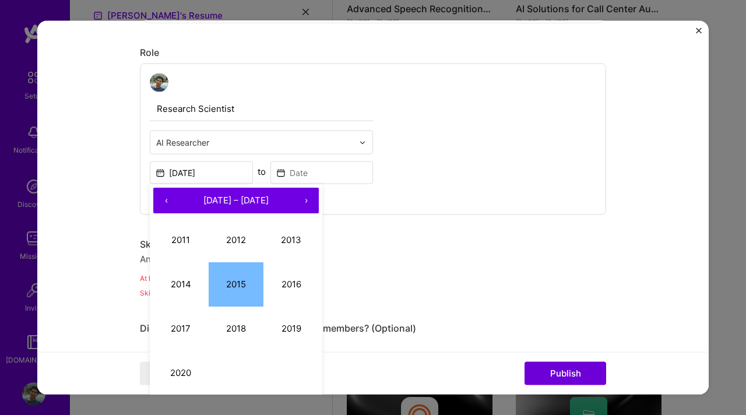
click at [171, 200] on button "‹" at bounding box center [166, 201] width 26 height 26
click at [77, 182] on form "Editing suggested project This project is suggested based on your LinkedIn, res…" at bounding box center [372, 208] width 671 height 374
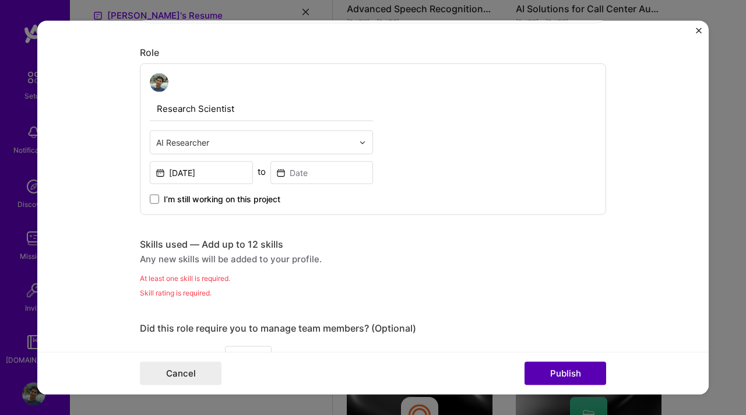
click at [546, 370] on button "Publish" at bounding box center [566, 372] width 82 height 23
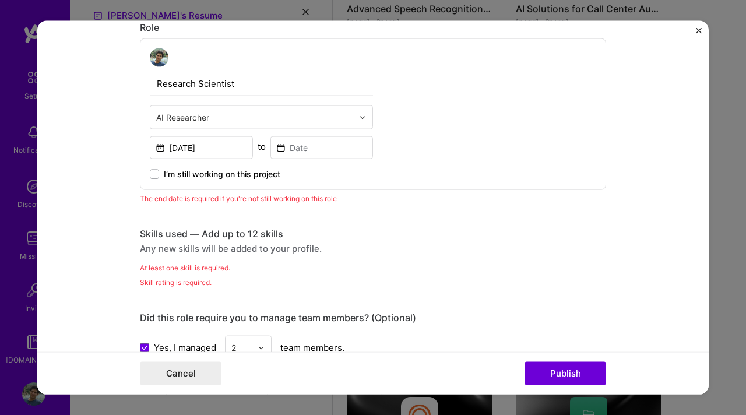
scroll to position [392, 0]
click at [252, 200] on div "Editing suggested project This project is suggested based on your LinkedIn, res…" at bounding box center [373, 351] width 466 height 1396
click at [248, 191] on div "The end date is required if you're not still working on this role" at bounding box center [373, 197] width 466 height 12
click at [313, 135] on input at bounding box center [321, 146] width 103 height 23
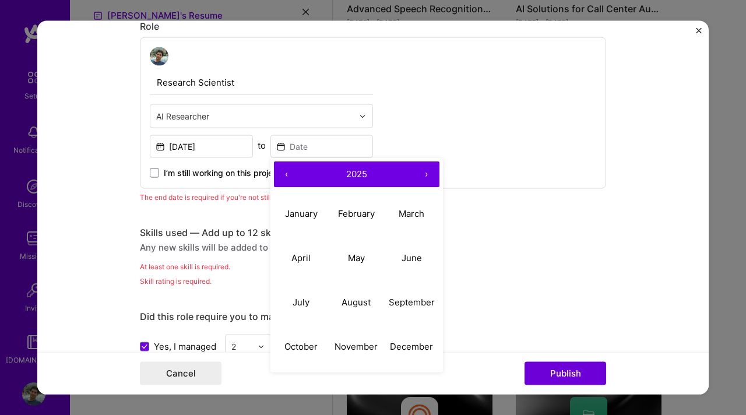
click at [284, 169] on button "‹" at bounding box center [287, 174] width 26 height 26
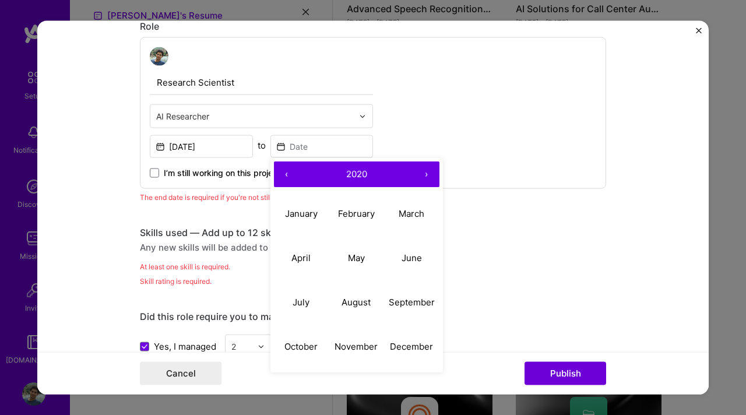
click at [284, 169] on button "‹" at bounding box center [287, 174] width 26 height 26
click at [425, 171] on button "›" at bounding box center [427, 174] width 26 height 26
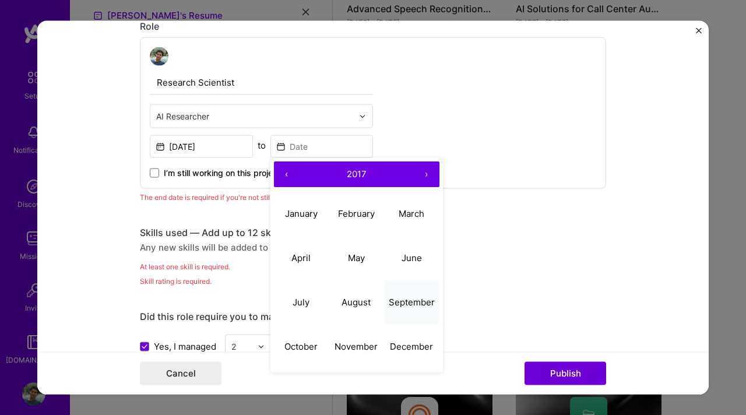
click at [386, 298] on button "September" at bounding box center [411, 302] width 55 height 44
type input "[DATE]"
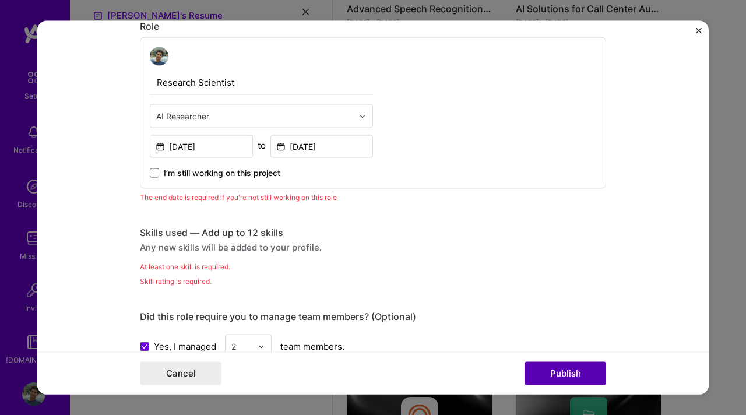
click at [548, 378] on button "Publish" at bounding box center [566, 372] width 82 height 23
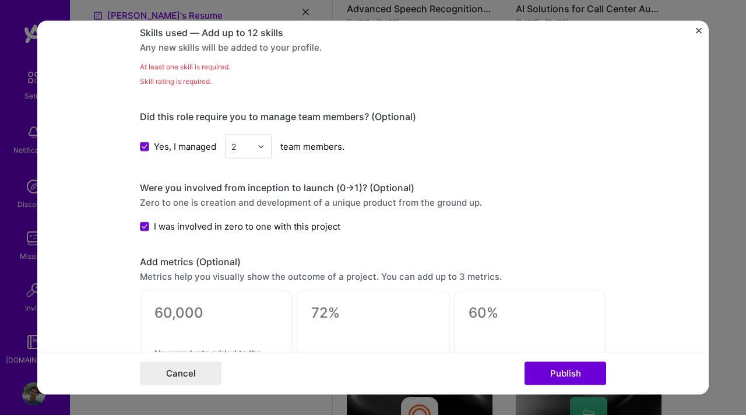
scroll to position [579, 0]
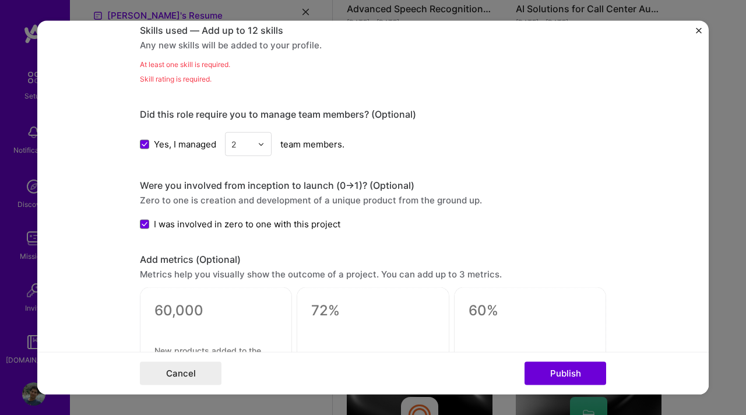
click at [224, 66] on div "At least one skill is required." at bounding box center [373, 64] width 466 height 12
click at [212, 39] on div "Any new skills will be added to your profile." at bounding box center [373, 45] width 466 height 12
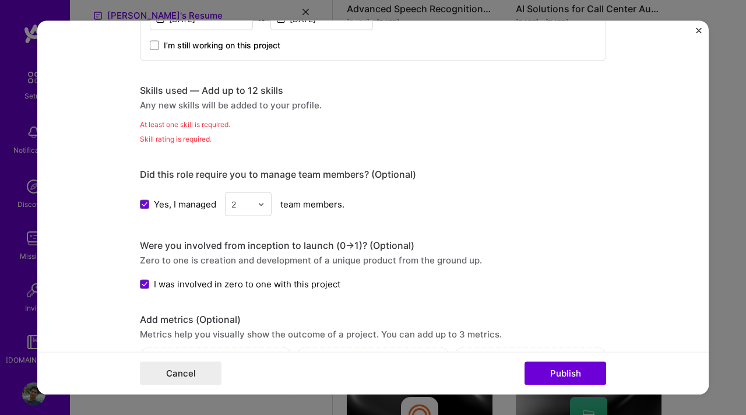
scroll to position [519, 0]
click at [212, 86] on div "Skills used — Add up to 12 skills" at bounding box center [373, 91] width 466 height 12
click at [181, 85] on div "Skills used — Add up to 12 skills" at bounding box center [373, 91] width 466 height 12
click at [148, 70] on div "Editing suggested project This project is suggested based on your LinkedIn, res…" at bounding box center [373, 216] width 466 height 1381
click at [148, 100] on div "Any new skills will be added to your profile." at bounding box center [373, 106] width 466 height 12
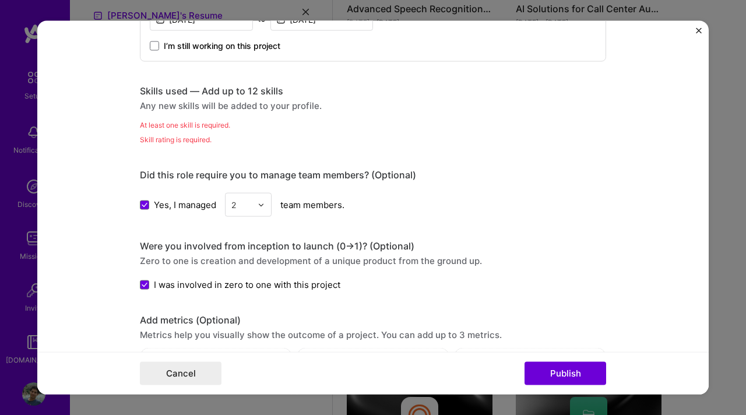
click at [148, 119] on div "At least one skill is required." at bounding box center [373, 125] width 466 height 12
click at [148, 140] on div "Skill rating is required." at bounding box center [373, 139] width 466 height 12
click at [172, 181] on div "Did this role require you to manage team members? (Optional) Yes, I managed 2 t…" at bounding box center [373, 193] width 466 height 48
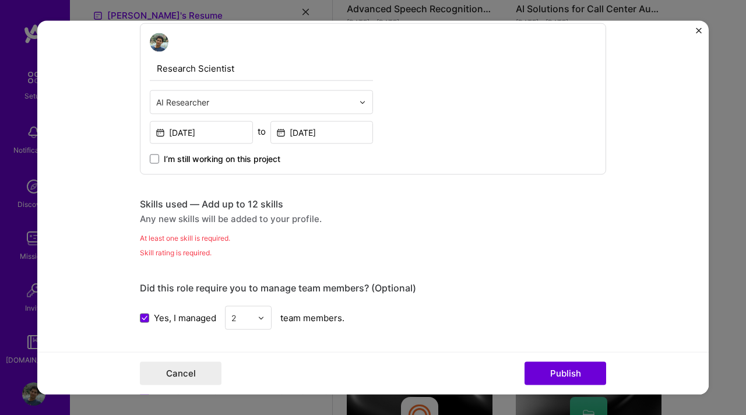
scroll to position [404, 0]
click at [188, 208] on div "Skills used — Add up to 12 skills Any new skills will be added to your profile." at bounding box center [373, 212] width 466 height 27
click at [185, 182] on div "Editing suggested project This project is suggested based on your LinkedIn, res…" at bounding box center [373, 330] width 466 height 1381
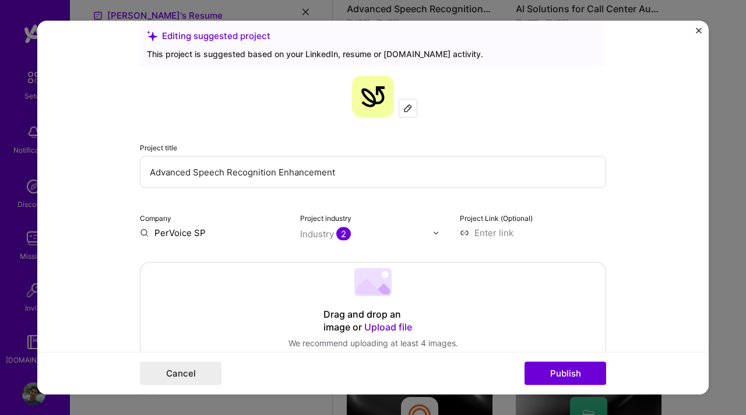
scroll to position [0, 0]
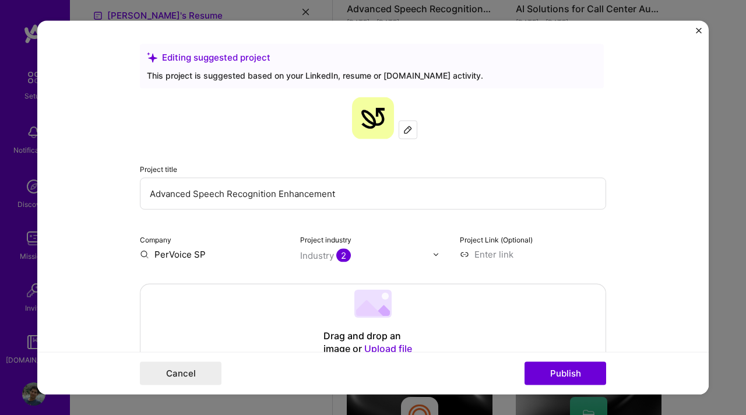
click at [515, 249] on input at bounding box center [533, 254] width 146 height 12
paste input "[URL][DOMAIN_NAME]"
type input "[URL][DOMAIN_NAME]"
click at [309, 259] on div "Industry 2" at bounding box center [325, 255] width 51 height 12
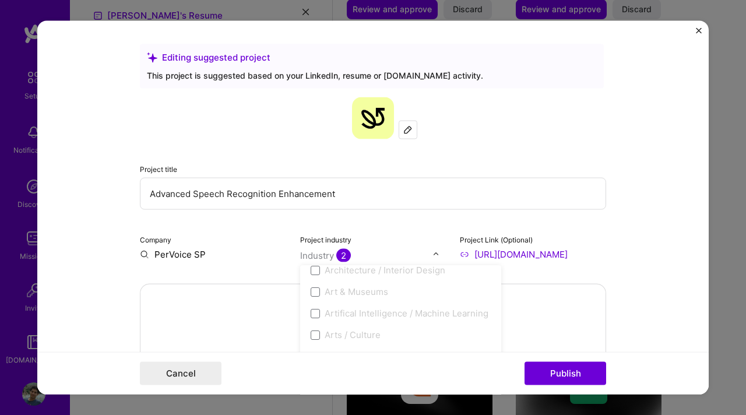
scroll to position [165, 0]
click at [314, 308] on span at bounding box center [315, 308] width 9 height 9
click at [315, 308] on span at bounding box center [315, 308] width 9 height 9
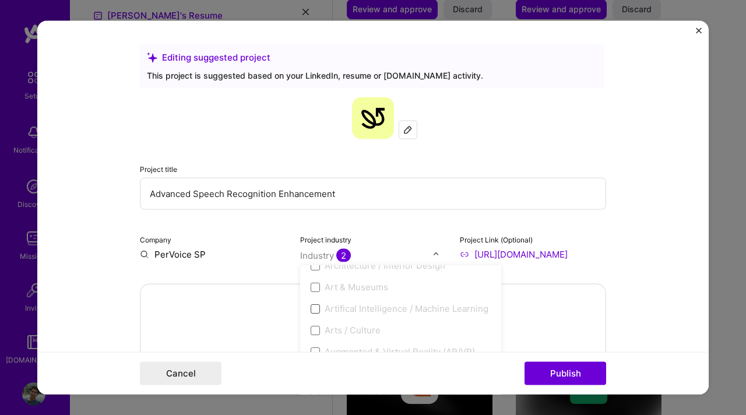
click at [314, 307] on span at bounding box center [315, 308] width 9 height 9
click at [279, 255] on input "PerVoice SP" at bounding box center [213, 254] width 146 height 12
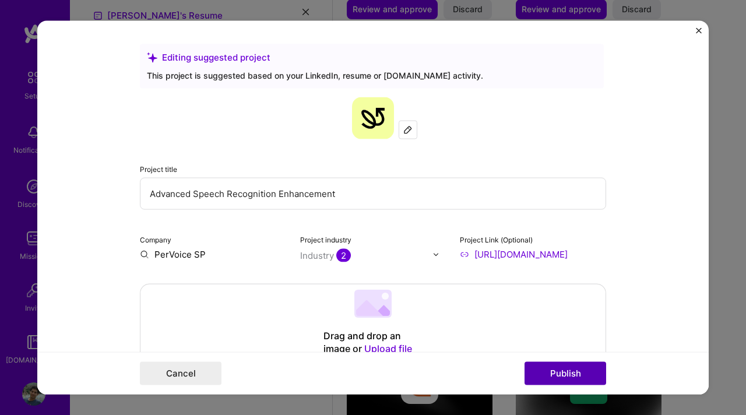
click at [559, 382] on button "Publish" at bounding box center [566, 372] width 82 height 23
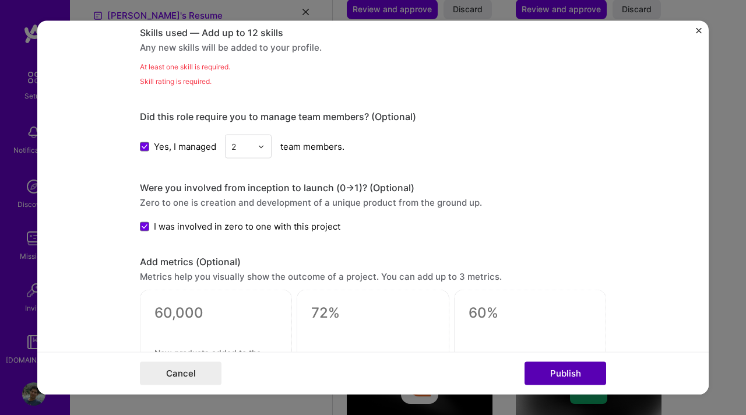
scroll to position [579, 0]
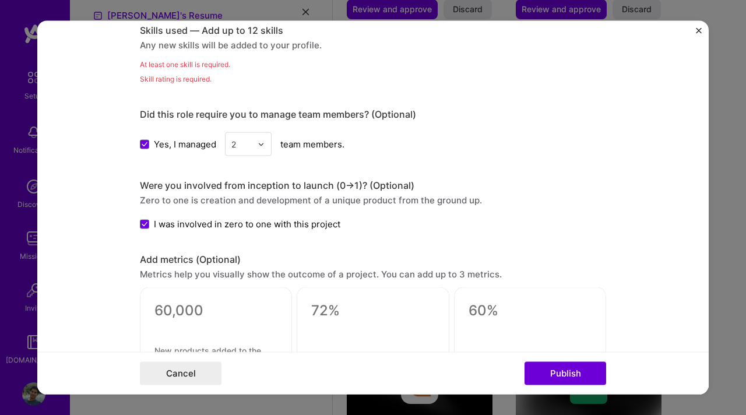
click at [193, 66] on div "At least one skill is required." at bounding box center [373, 64] width 466 height 12
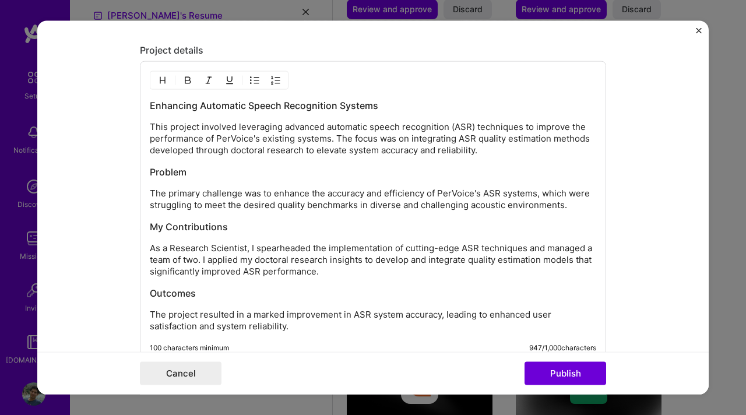
scroll to position [1093, 0]
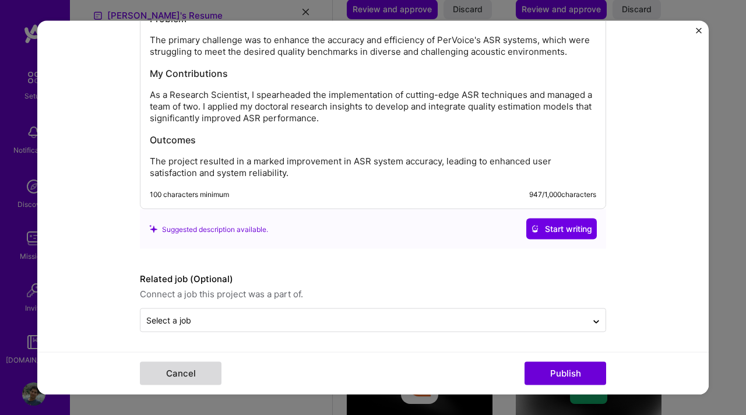
click at [191, 372] on button "Cancel" at bounding box center [181, 372] width 82 height 23
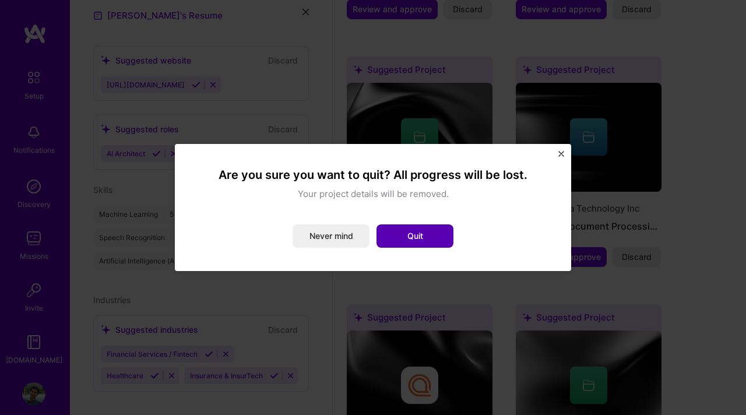
click at [405, 233] on button "Quit" at bounding box center [415, 235] width 77 height 23
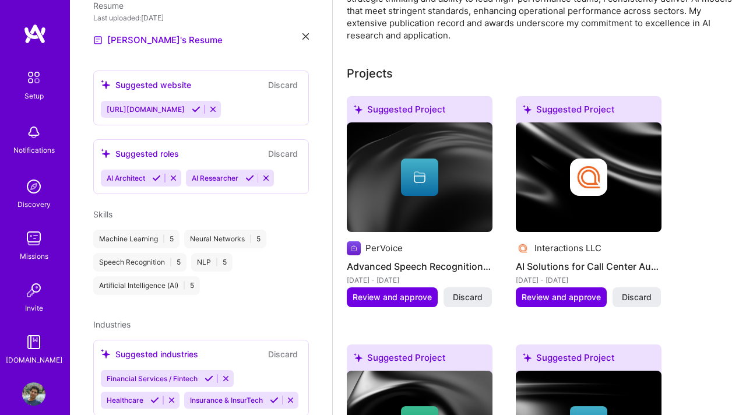
scroll to position [383, 0]
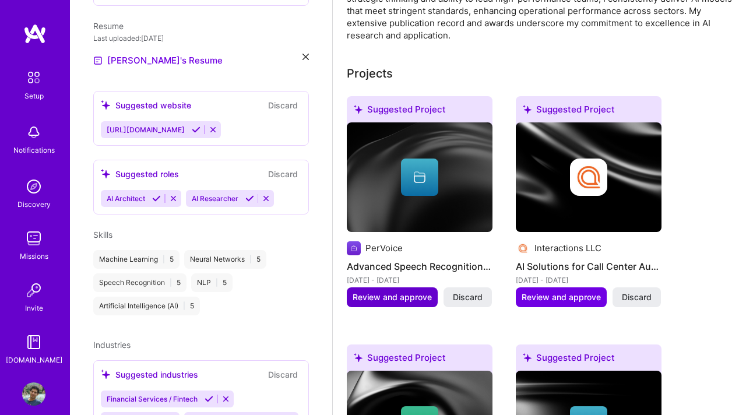
click at [402, 294] on span "Review and approve" at bounding box center [392, 297] width 79 height 12
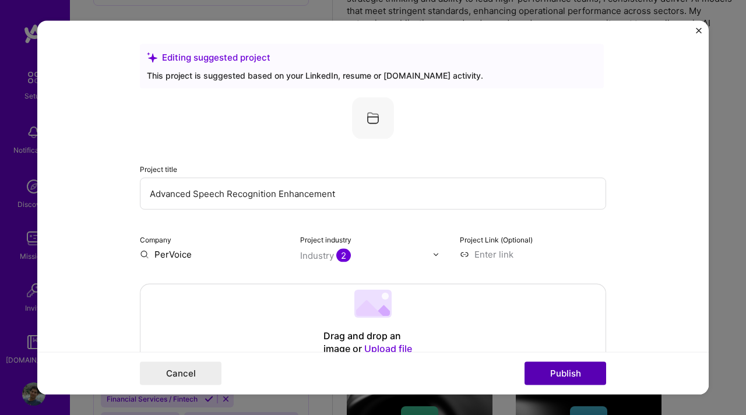
click at [583, 384] on button "Publish" at bounding box center [566, 372] width 82 height 23
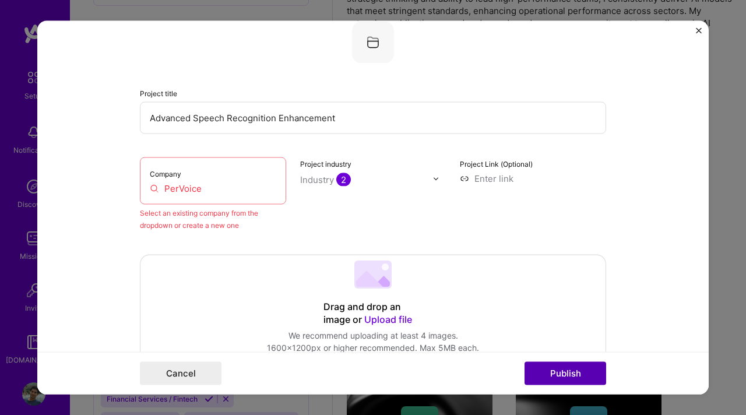
scroll to position [76, 0]
click at [182, 189] on input "PerVoice" at bounding box center [213, 188] width 126 height 12
click at [235, 189] on input "PerVoice" at bounding box center [213, 188] width 126 height 12
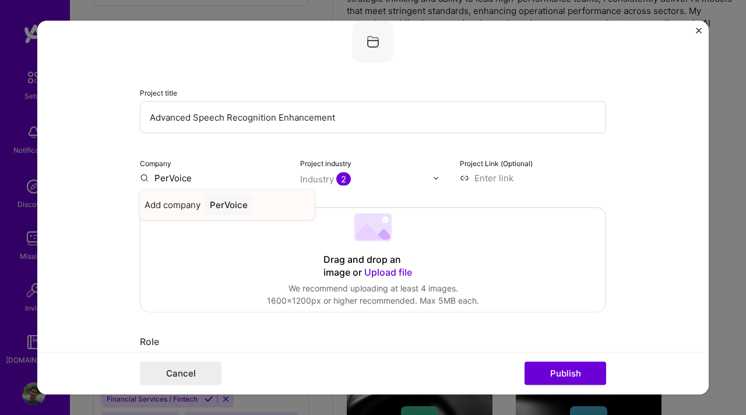
type input "PerVoice"
click at [230, 202] on div "PerVoice" at bounding box center [228, 205] width 47 height 20
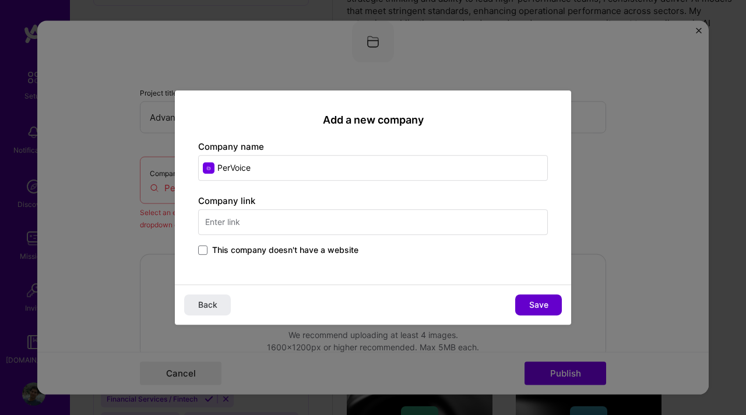
click at [543, 301] on span "Save" at bounding box center [538, 305] width 19 height 12
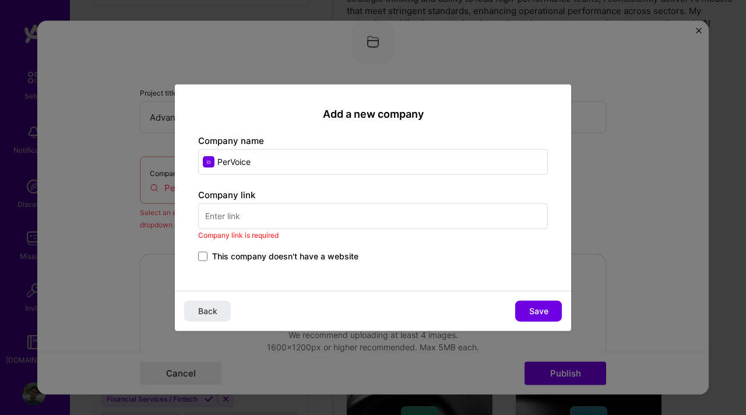
click at [309, 219] on input "text" at bounding box center [373, 216] width 350 height 26
paste input "[URL][DOMAIN_NAME]"
type input "[URL][DOMAIN_NAME]"
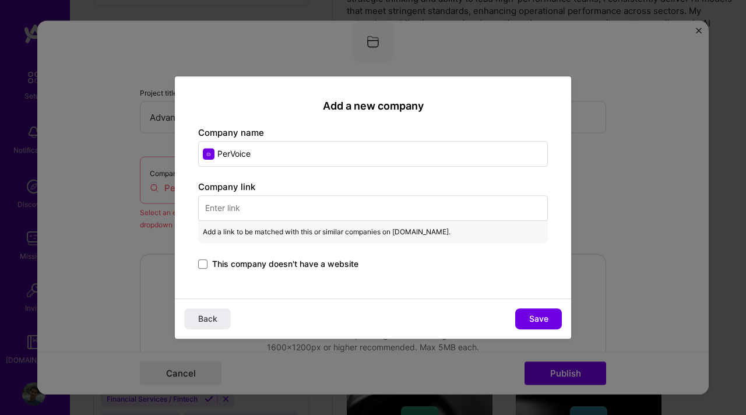
paste input "[URL][DOMAIN_NAME]"
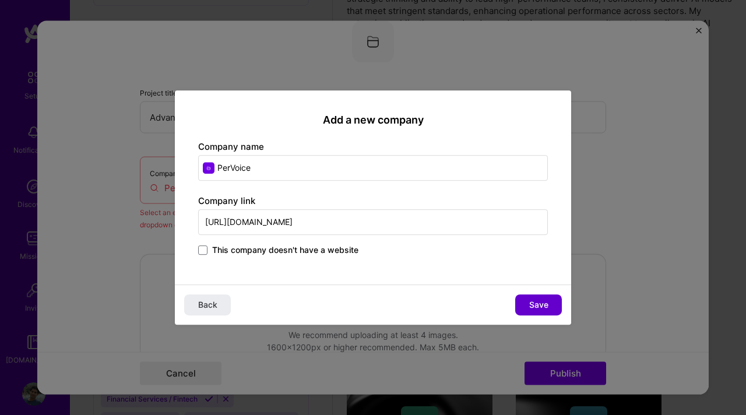
type input "[URL][DOMAIN_NAME]"
click at [542, 307] on span "Save" at bounding box center [538, 305] width 19 height 12
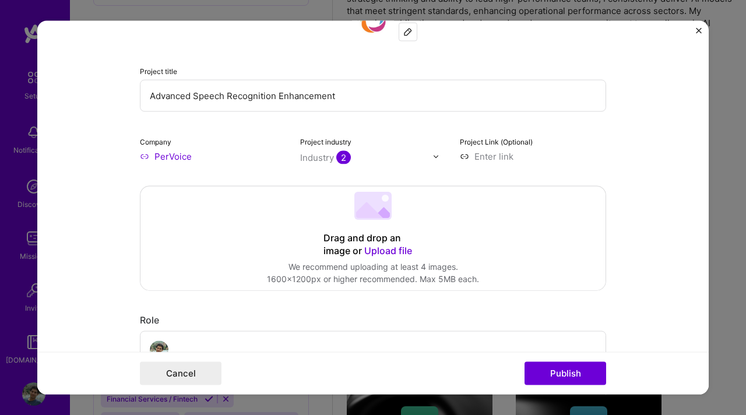
scroll to position [100, 0]
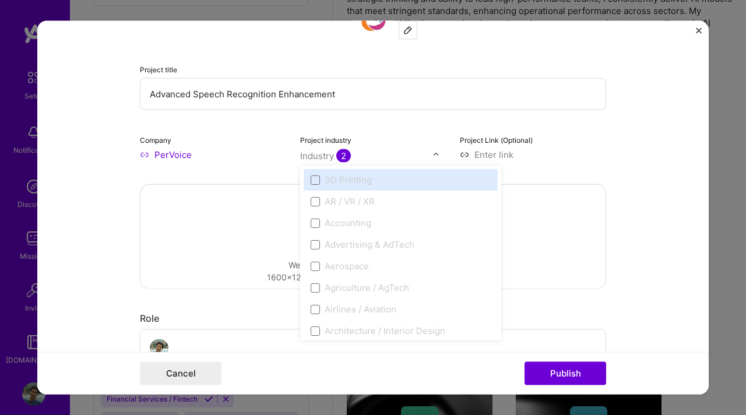
click at [332, 161] on div "Industry 2" at bounding box center [325, 156] width 51 height 12
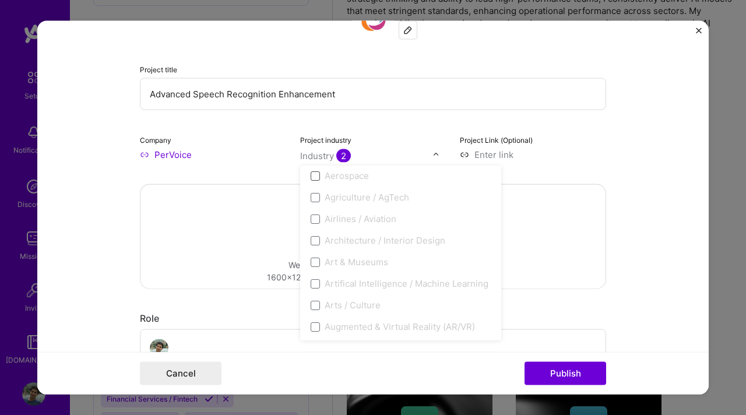
scroll to position [100, 0]
click at [313, 271] on span at bounding box center [315, 273] width 9 height 9
click at [315, 273] on span at bounding box center [315, 273] width 9 height 9
click at [317, 273] on span at bounding box center [315, 273] width 9 height 9
click at [329, 273] on div "Artifical Intelligence / Machine Learning" at bounding box center [407, 274] width 164 height 12
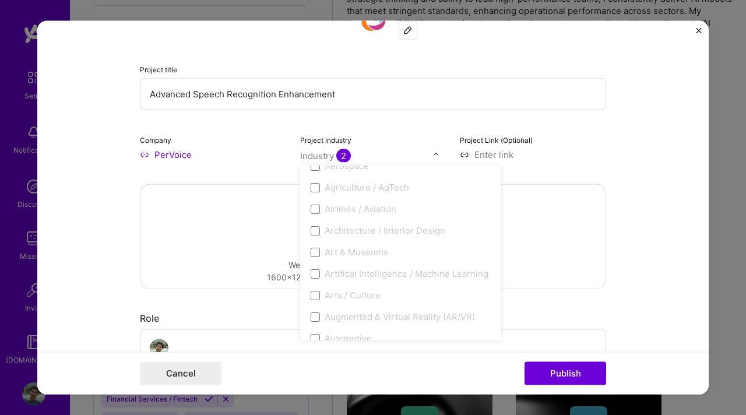
click at [372, 273] on div "Artifical Intelligence / Machine Learning" at bounding box center [407, 274] width 164 height 12
click at [278, 156] on input "PerVoice" at bounding box center [213, 155] width 146 height 12
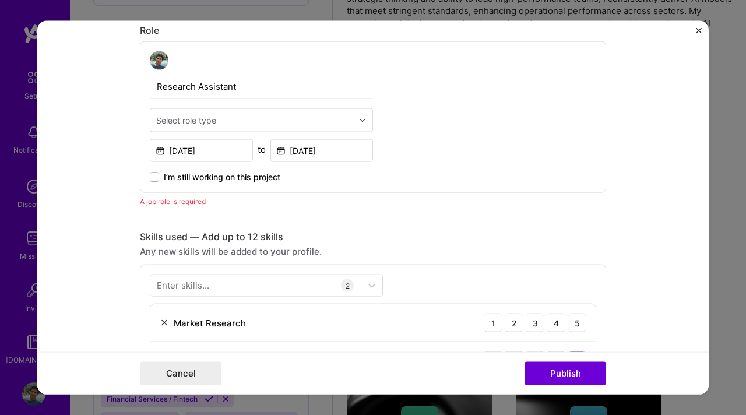
scroll to position [407, 0]
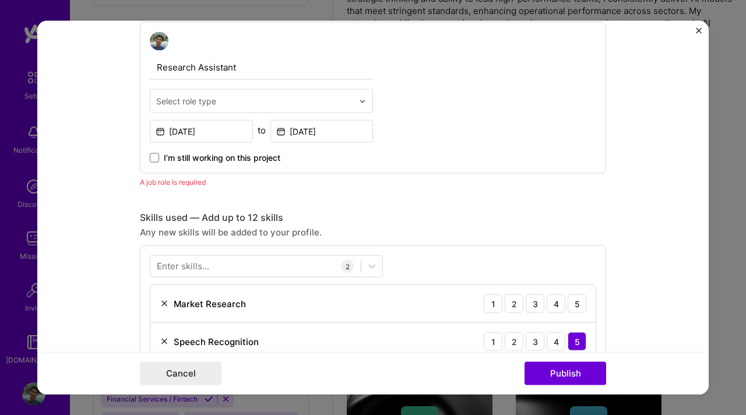
click at [234, 105] on input "text" at bounding box center [254, 101] width 197 height 12
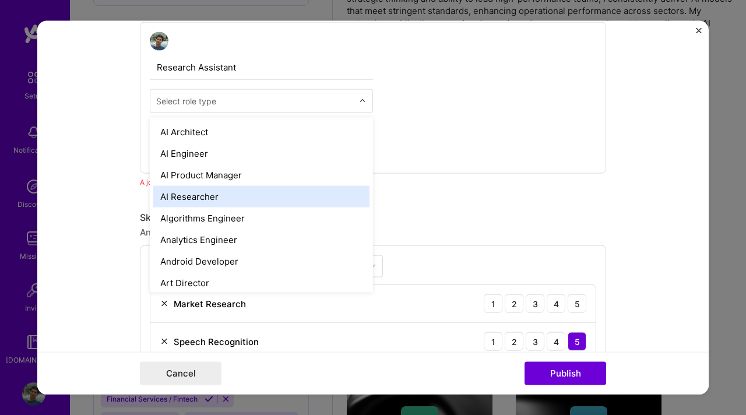
click at [203, 193] on div "AI Researcher" at bounding box center [261, 197] width 216 height 22
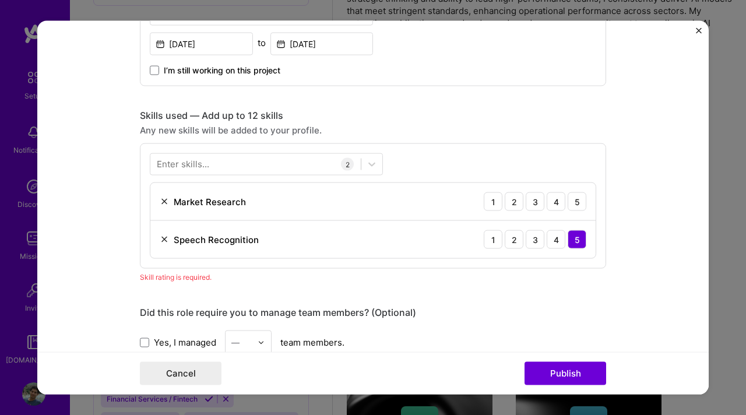
scroll to position [496, 0]
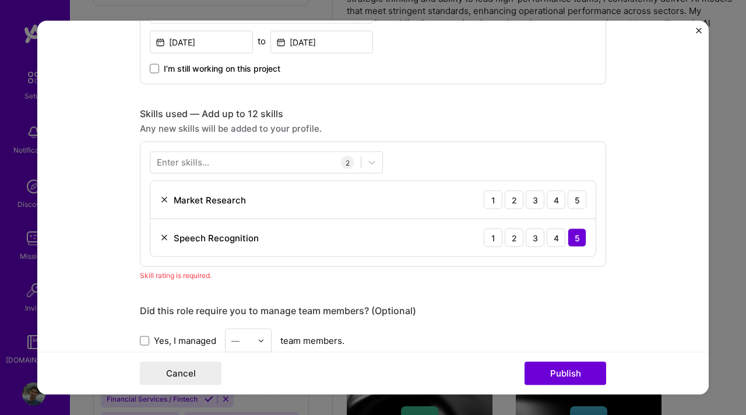
click at [233, 241] on div "Speech Recognition" at bounding box center [216, 237] width 85 height 12
click at [532, 199] on div "3" at bounding box center [535, 200] width 19 height 19
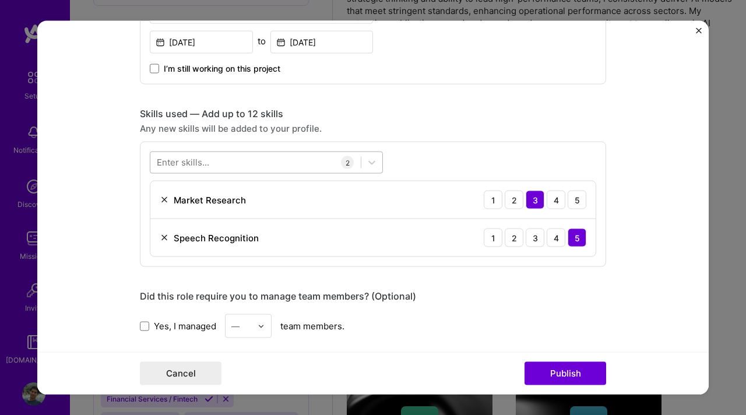
click at [240, 162] on div at bounding box center [255, 162] width 210 height 19
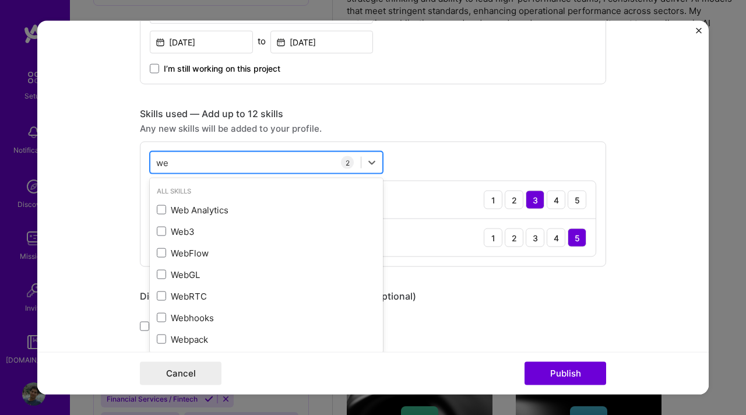
type input "w"
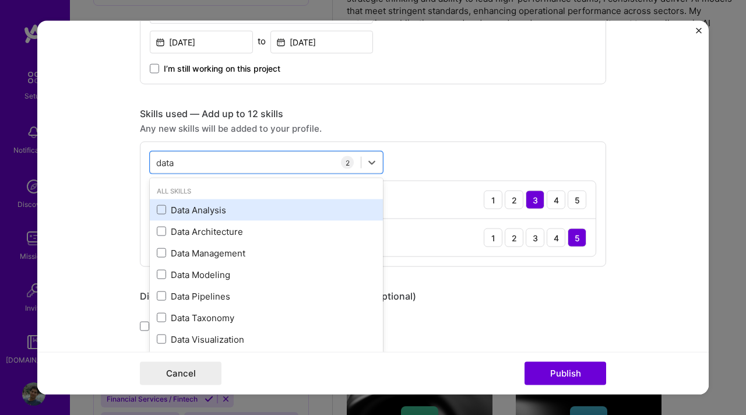
click at [213, 212] on div "Data Analysis" at bounding box center [266, 209] width 219 height 12
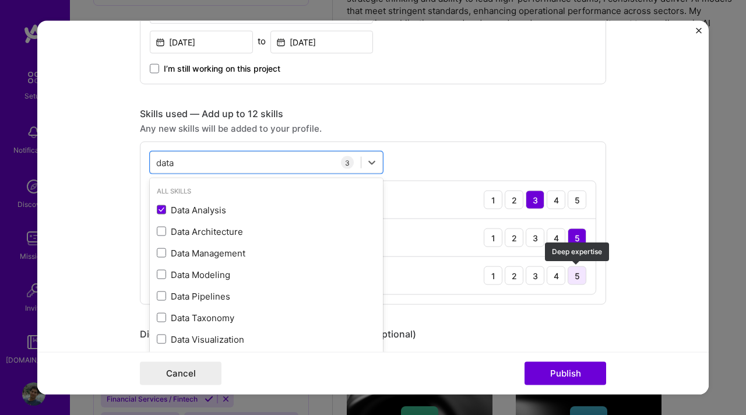
click at [578, 270] on div "5" at bounding box center [577, 275] width 19 height 19
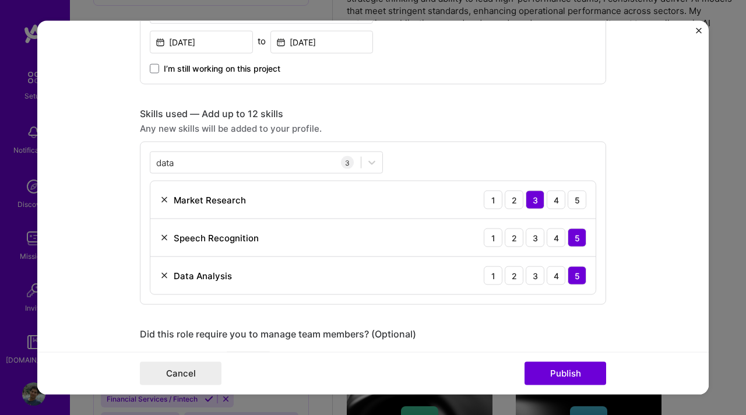
click at [229, 151] on div "data data 3 Market Research 1 2 3 4 5 Speech Recognition 1 2 3 4 5 Data Analysi…" at bounding box center [373, 223] width 466 height 163
click at [228, 162] on div "data data" at bounding box center [255, 162] width 210 height 19
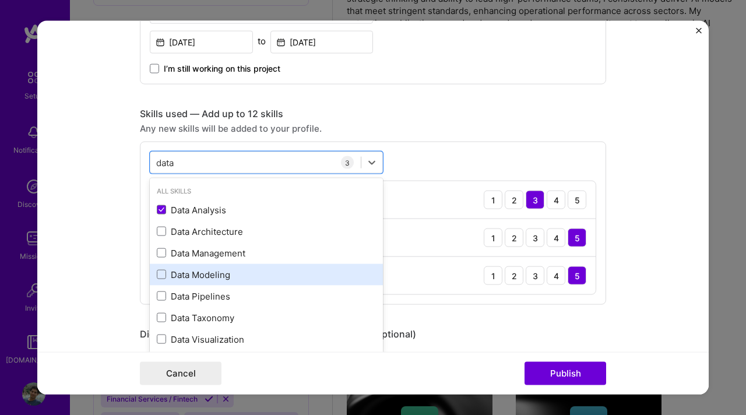
click at [226, 276] on div "Data Modeling" at bounding box center [266, 274] width 219 height 12
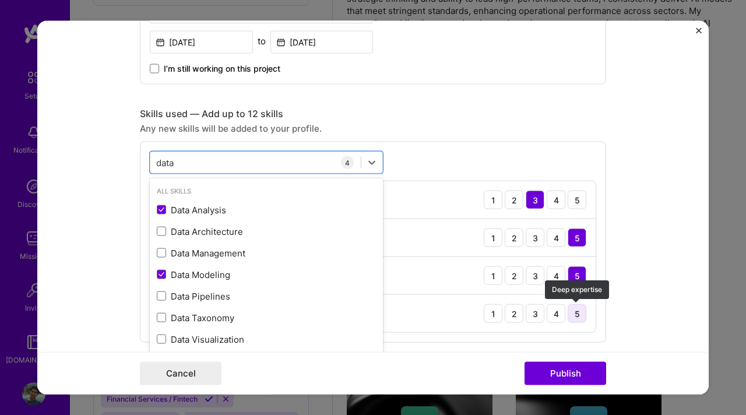
click at [578, 315] on div "5" at bounding box center [577, 313] width 19 height 19
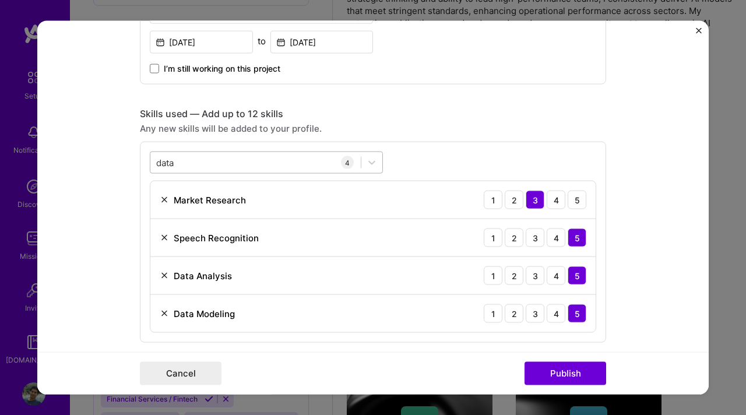
click at [287, 163] on div "data data" at bounding box center [255, 162] width 210 height 19
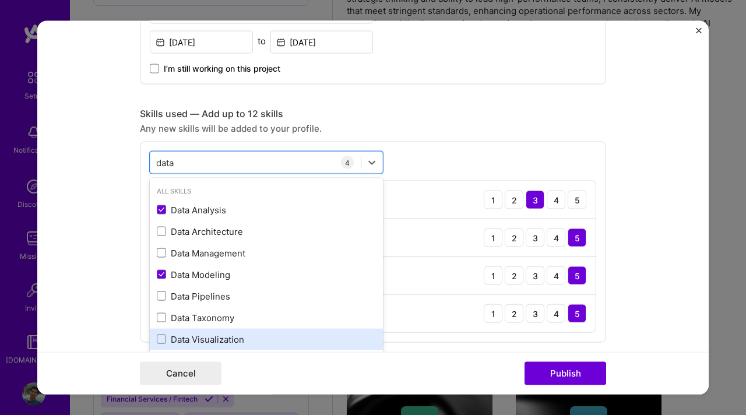
click at [210, 341] on div "Data Visualization" at bounding box center [266, 339] width 219 height 12
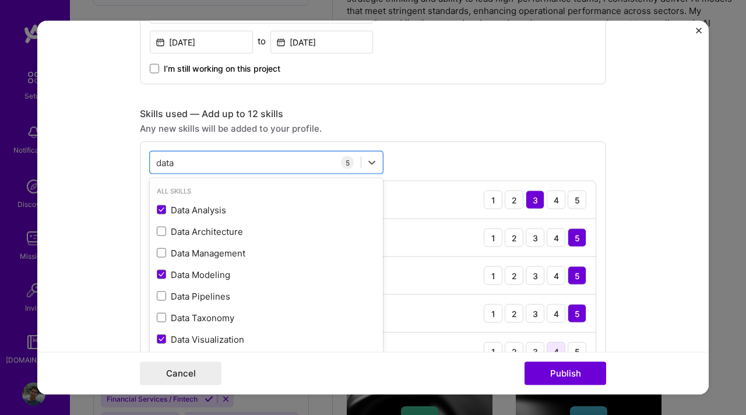
click at [559, 348] on div "4" at bounding box center [556, 351] width 19 height 19
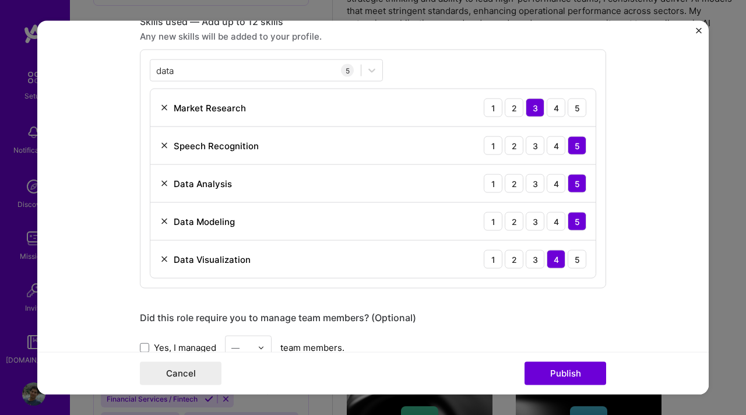
scroll to position [594, 0]
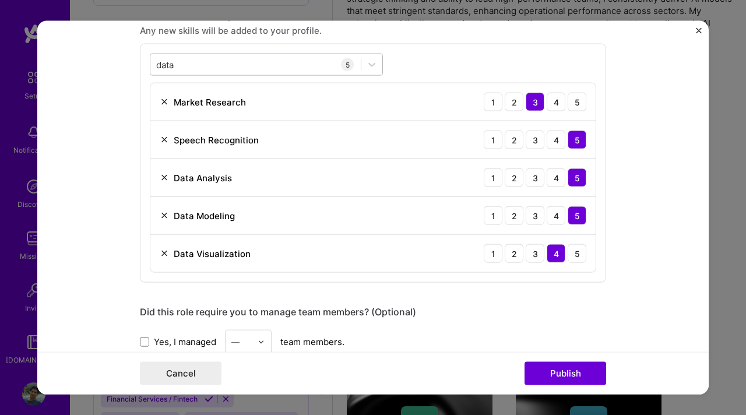
click at [237, 68] on div "data data" at bounding box center [255, 64] width 210 height 19
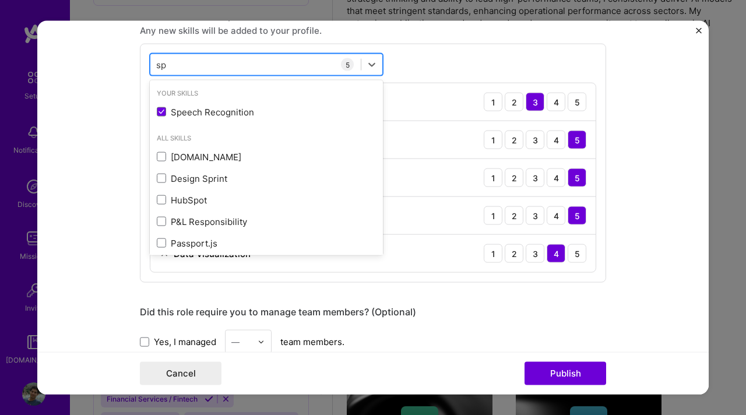
type input "s"
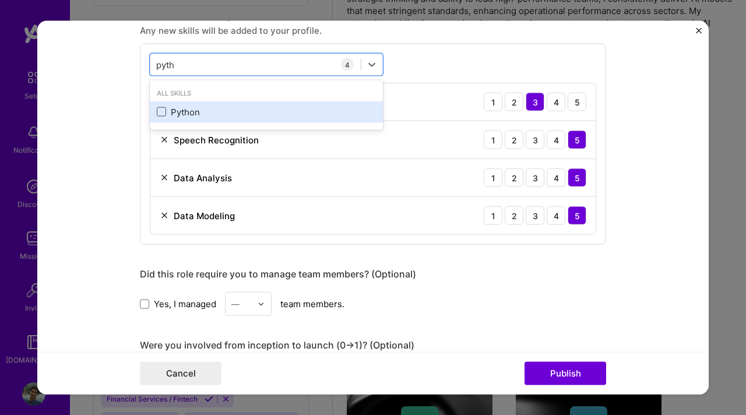
click at [157, 112] on span at bounding box center [161, 111] width 9 height 9
click at [0, 0] on input "checkbox" at bounding box center [0, 0] width 0 height 0
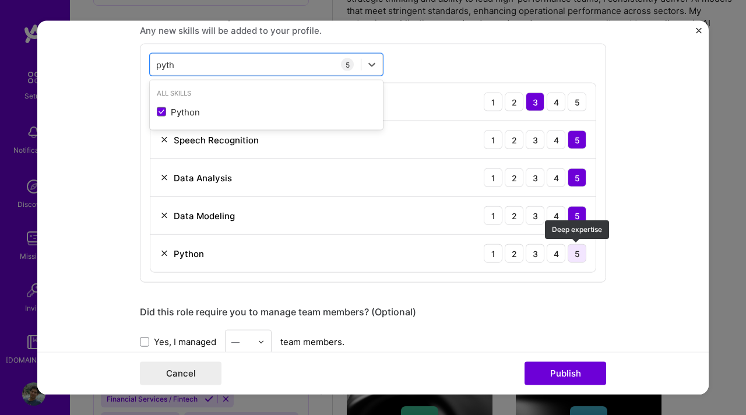
type input "pyth"
click at [578, 255] on div "5" at bounding box center [577, 253] width 19 height 19
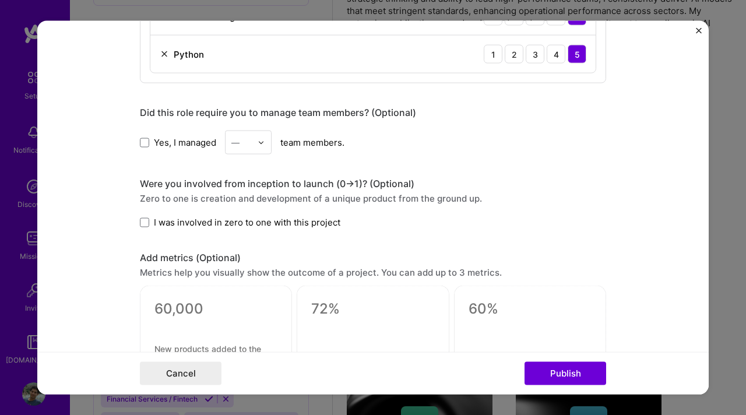
scroll to position [802, 0]
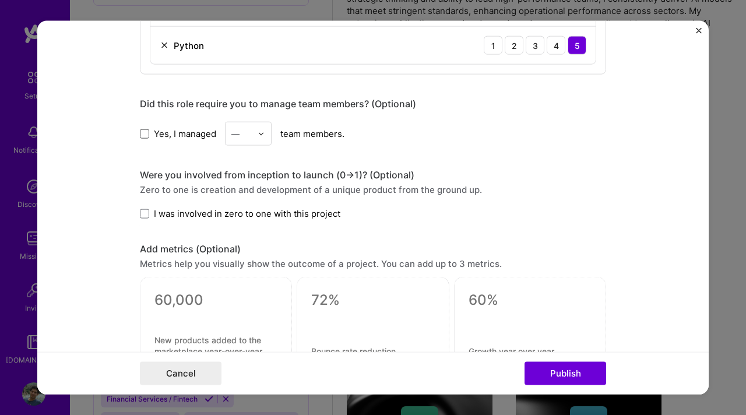
click at [147, 138] on span at bounding box center [144, 133] width 9 height 9
click at [0, 0] on input "Yes, I managed" at bounding box center [0, 0] width 0 height 0
click at [256, 133] on div "—" at bounding box center [242, 133] width 32 height 23
click at [236, 186] on div "2" at bounding box center [248, 186] width 40 height 22
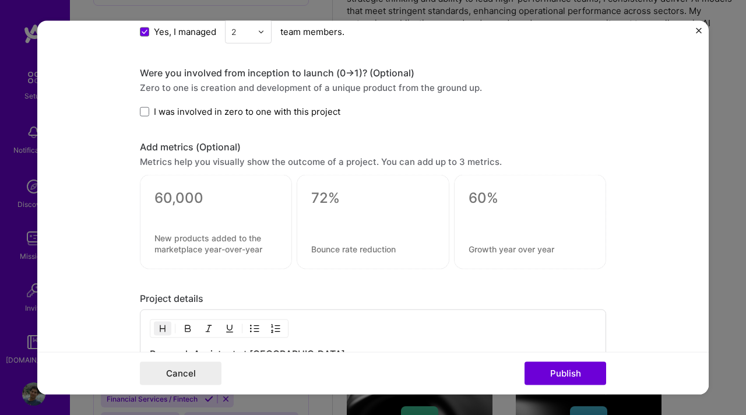
scroll to position [905, 0]
click at [142, 108] on span at bounding box center [144, 109] width 9 height 9
click at [0, 0] on input "I was involved in zero to one with this project" at bounding box center [0, 0] width 0 height 0
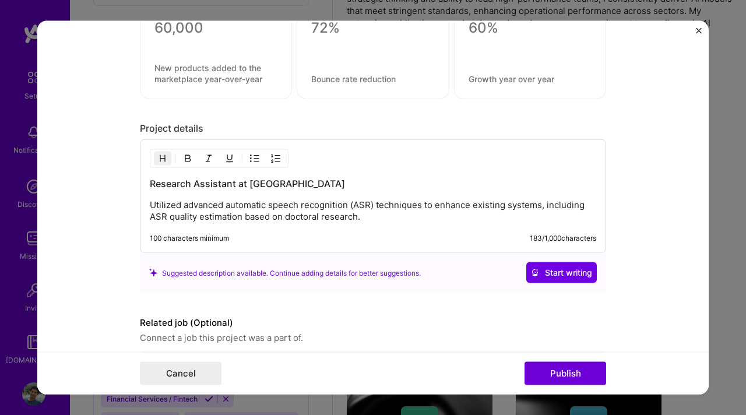
scroll to position [1120, 0]
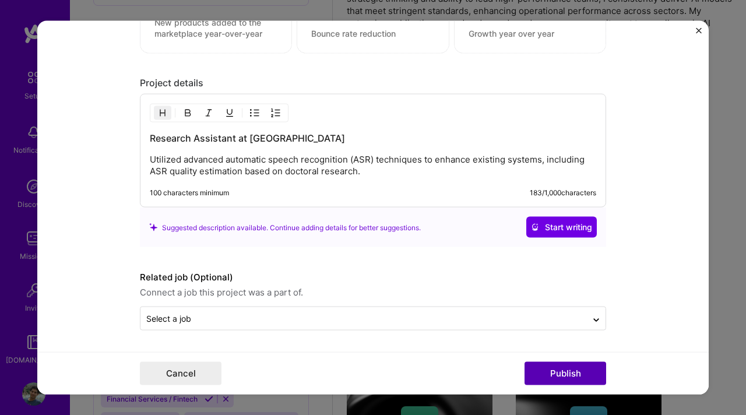
click at [549, 381] on button "Publish" at bounding box center [566, 372] width 82 height 23
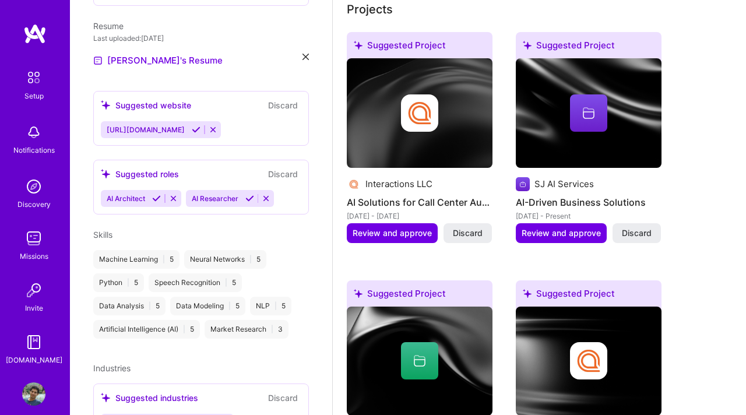
scroll to position [511, 0]
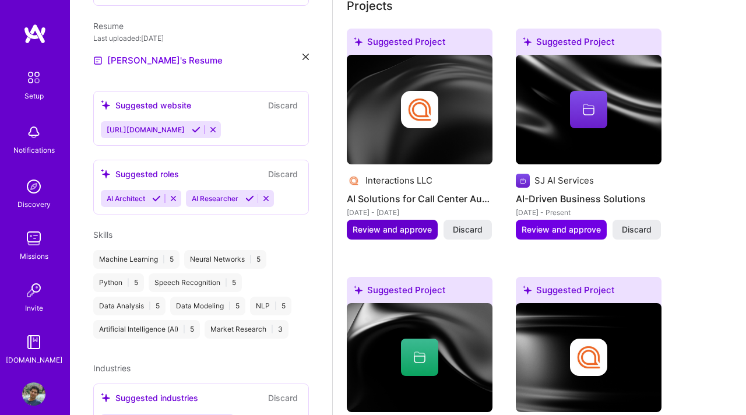
click at [403, 224] on span "Review and approve" at bounding box center [392, 230] width 79 height 12
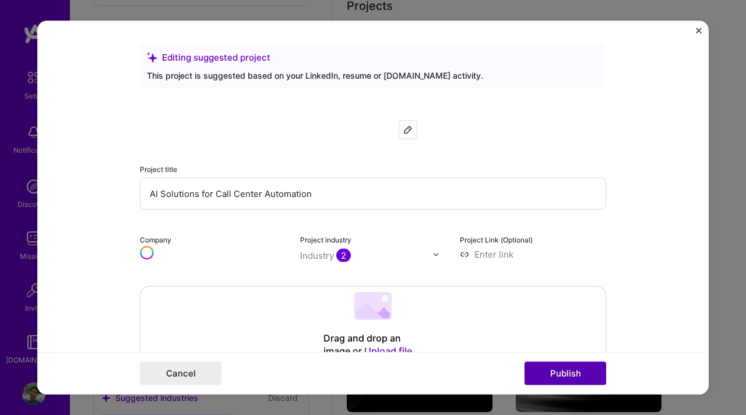
click at [557, 374] on button "Publish" at bounding box center [566, 372] width 82 height 23
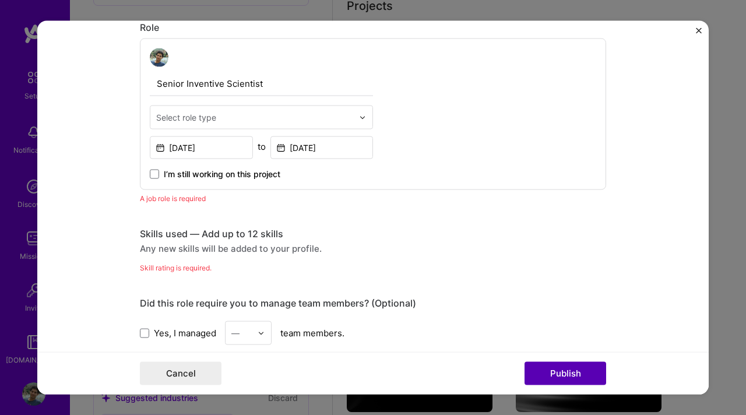
scroll to position [394, 0]
click at [212, 122] on div "Select role type" at bounding box center [186, 116] width 60 height 12
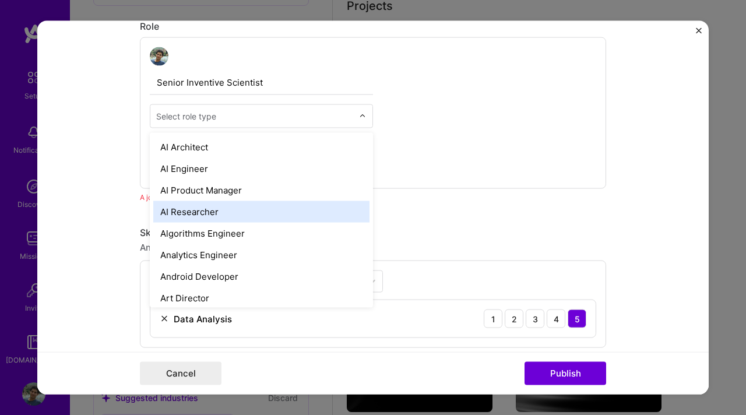
click at [191, 209] on div "AI Researcher" at bounding box center [261, 212] width 216 height 22
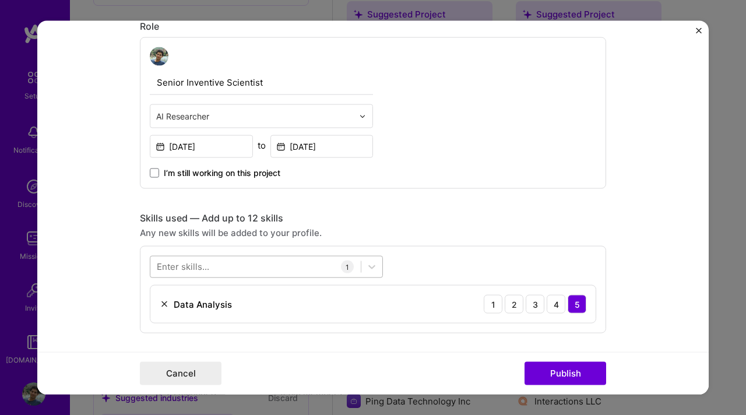
click at [259, 259] on div at bounding box center [255, 266] width 210 height 19
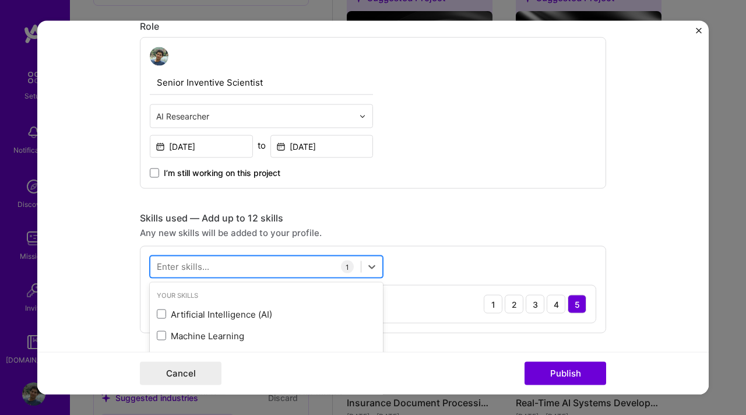
scroll to position [559, 0]
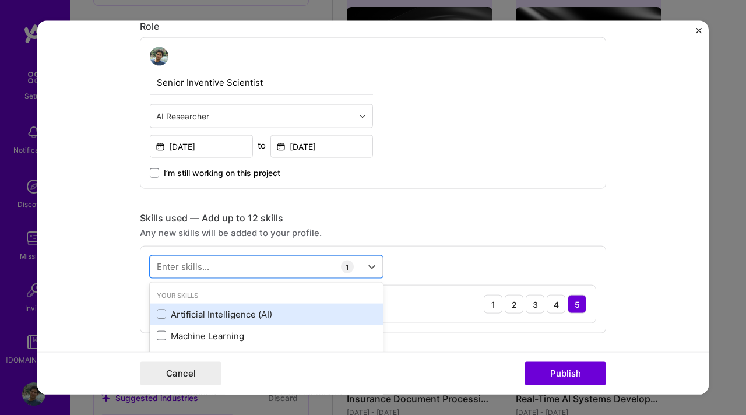
click at [161, 316] on span at bounding box center [161, 313] width 9 height 9
click at [0, 0] on input "checkbox" at bounding box center [0, 0] width 0 height 0
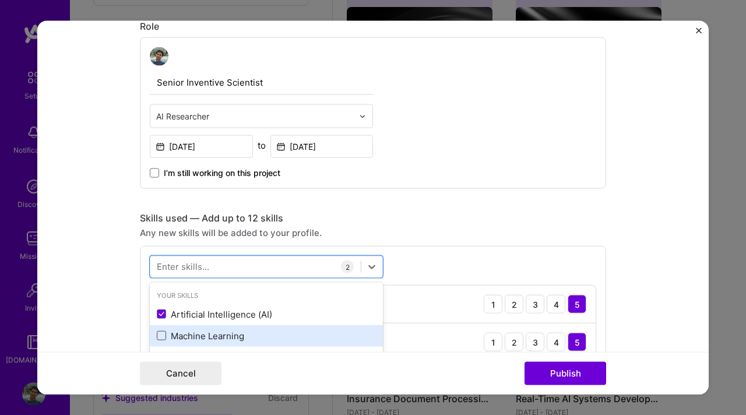
click at [162, 337] on span at bounding box center [161, 335] width 9 height 9
click at [0, 0] on input "checkbox" at bounding box center [0, 0] width 0 height 0
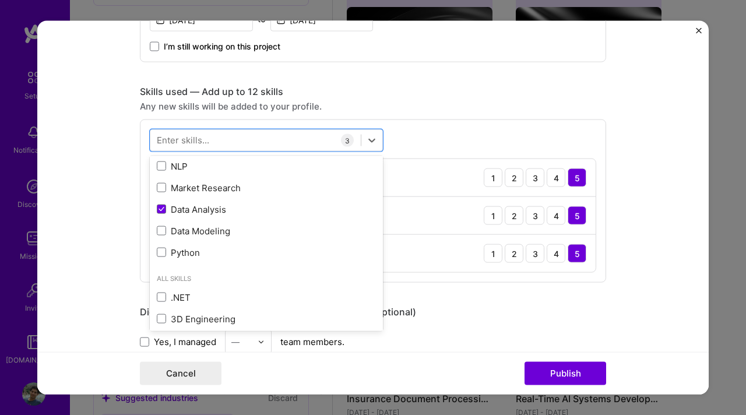
scroll to position [520, 0]
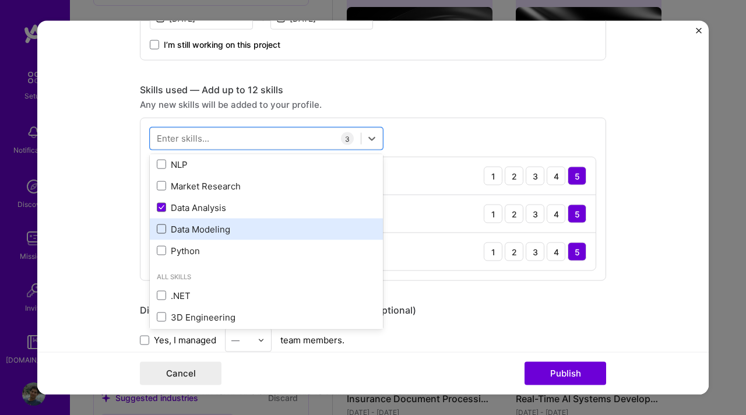
click at [161, 233] on span at bounding box center [161, 228] width 9 height 9
click at [0, 0] on input "checkbox" at bounding box center [0, 0] width 0 height 0
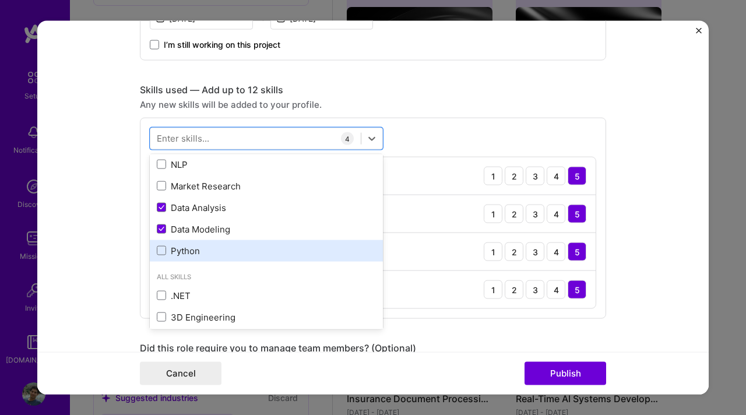
click at [161, 256] on div "Python" at bounding box center [266, 250] width 219 height 12
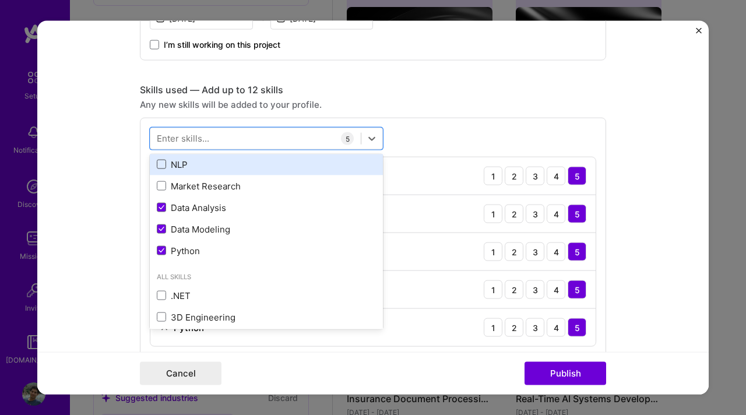
click at [162, 165] on span at bounding box center [161, 164] width 9 height 9
click at [0, 0] on input "checkbox" at bounding box center [0, 0] width 0 height 0
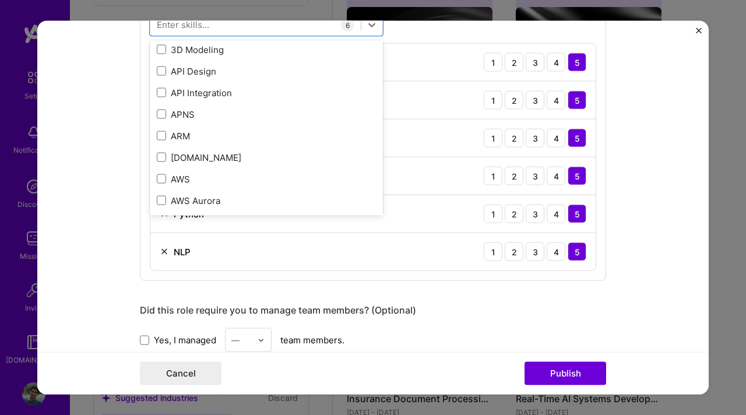
scroll to position [284, 0]
click at [100, 194] on form "Editing suggested project This project is suggested based on your LinkedIn, res…" at bounding box center [372, 208] width 671 height 374
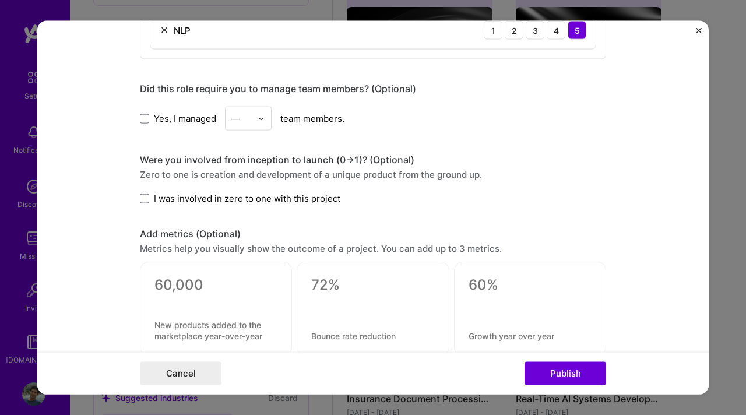
scroll to position [857, 0]
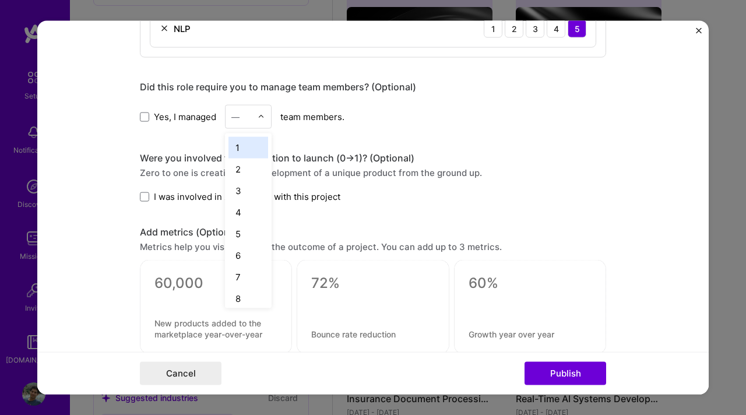
click at [248, 115] on input "text" at bounding box center [241, 117] width 20 height 12
click at [246, 227] on div "5" at bounding box center [248, 234] width 40 height 22
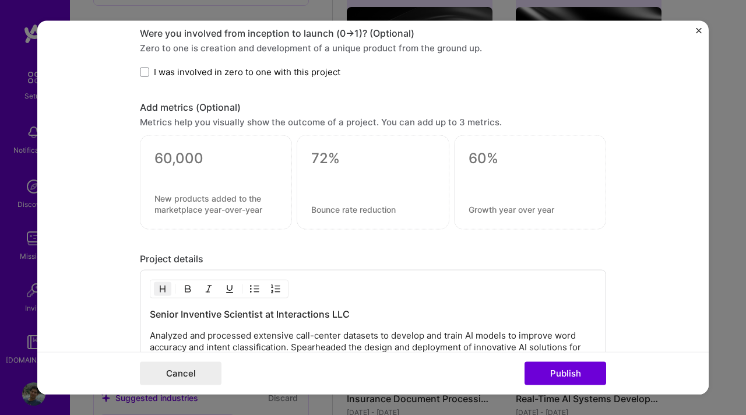
scroll to position [990, 0]
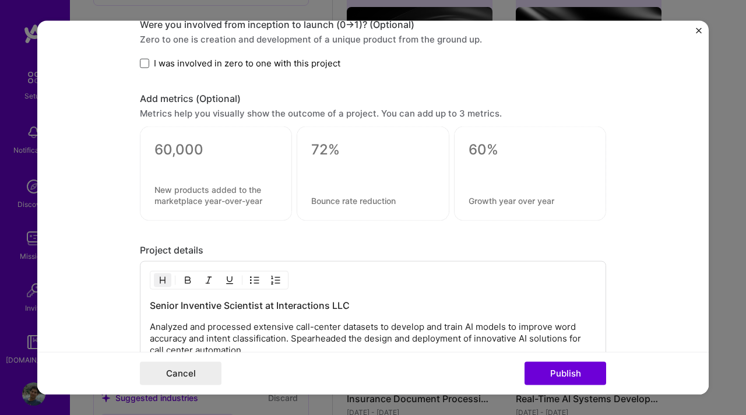
click at [144, 62] on span at bounding box center [144, 62] width 9 height 9
click at [0, 0] on input "I was involved in zero to one with this project" at bounding box center [0, 0] width 0 height 0
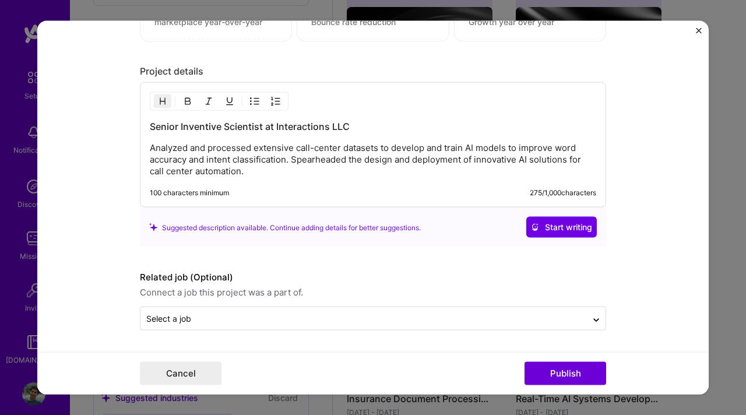
scroll to position [1170, 0]
click at [557, 377] on button "Publish" at bounding box center [566, 372] width 82 height 23
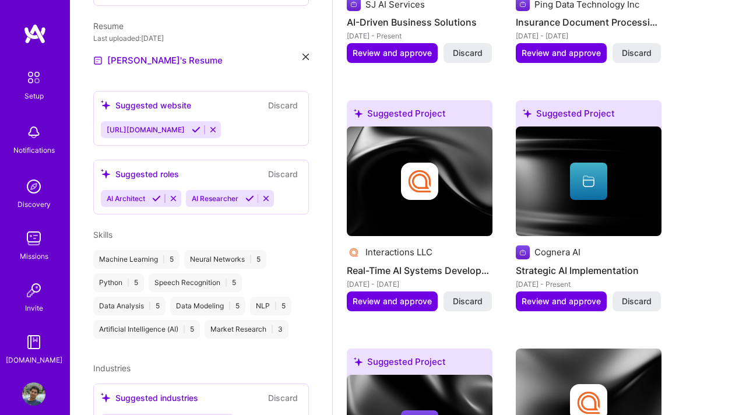
scroll to position [677, 0]
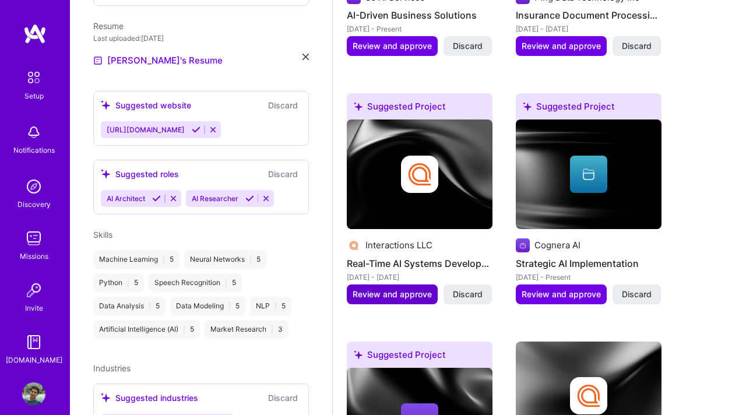
click at [383, 288] on span "Review and approve" at bounding box center [392, 294] width 79 height 12
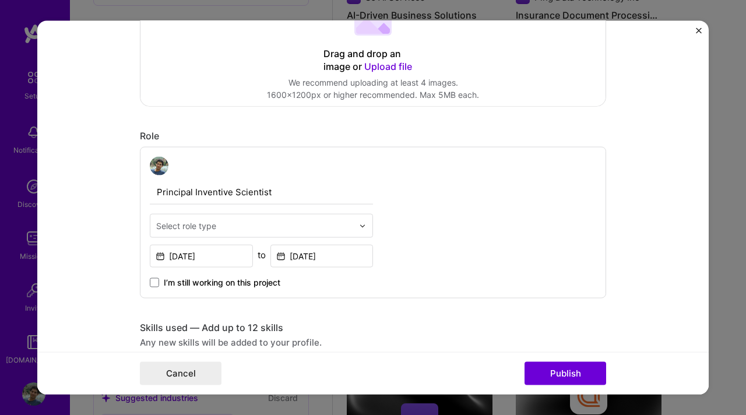
scroll to position [412, 0]
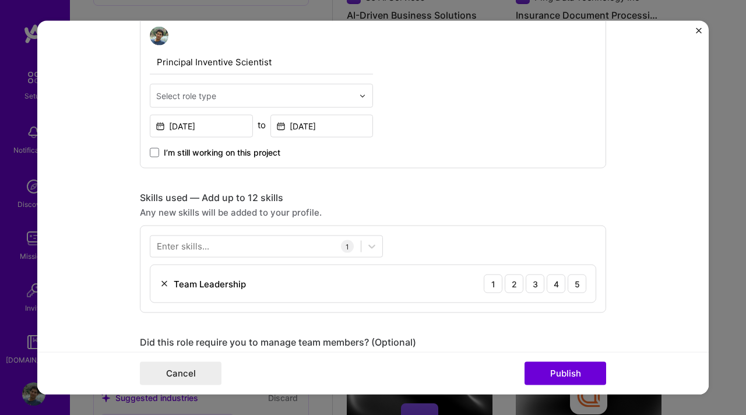
click at [221, 287] on div "Team Leadership" at bounding box center [210, 283] width 72 height 12
click at [579, 286] on div "5" at bounding box center [577, 284] width 19 height 19
click at [270, 238] on div at bounding box center [255, 246] width 210 height 19
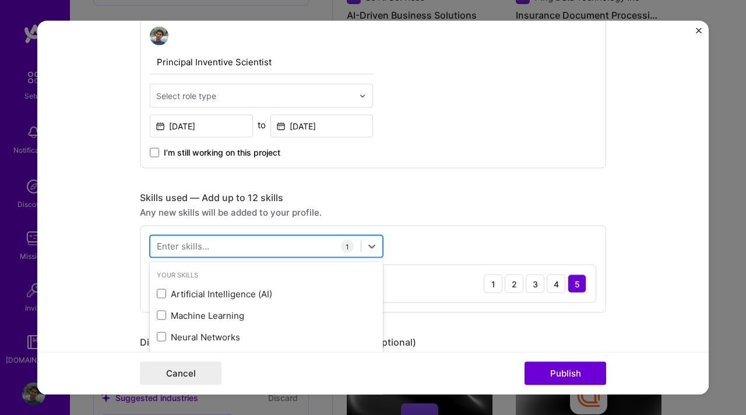
scroll to position [703, 0]
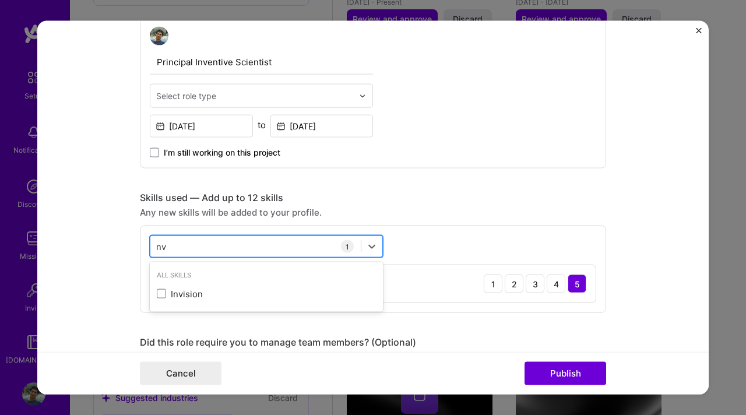
type input "n"
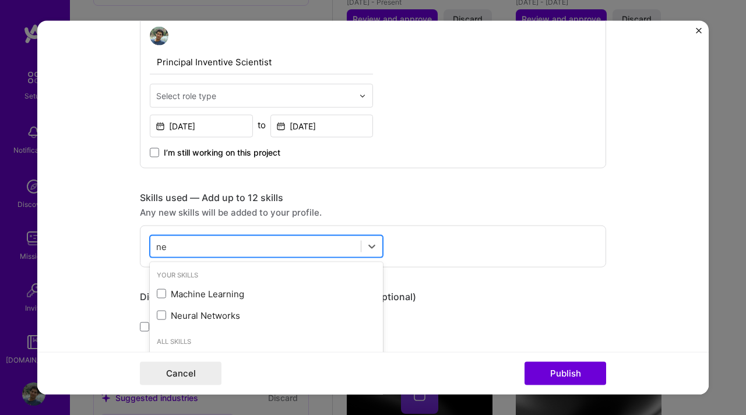
type input "n"
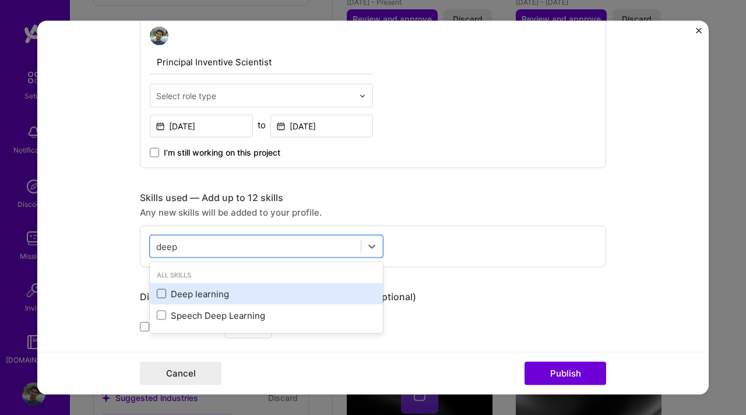
click at [160, 290] on span at bounding box center [161, 293] width 9 height 9
click at [0, 0] on input "checkbox" at bounding box center [0, 0] width 0 height 0
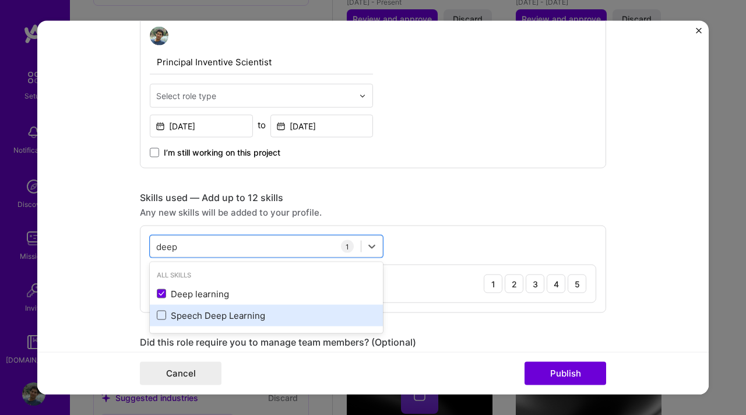
click at [160, 319] on span at bounding box center [161, 315] width 9 height 9
click at [0, 0] on input "checkbox" at bounding box center [0, 0] width 0 height 0
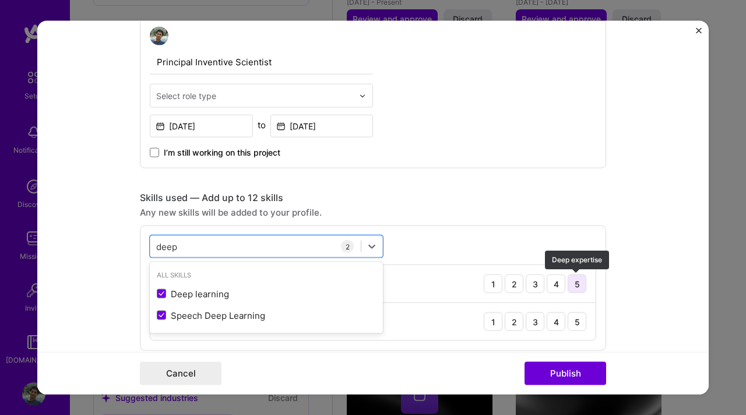
click at [579, 287] on div "5" at bounding box center [577, 284] width 19 height 19
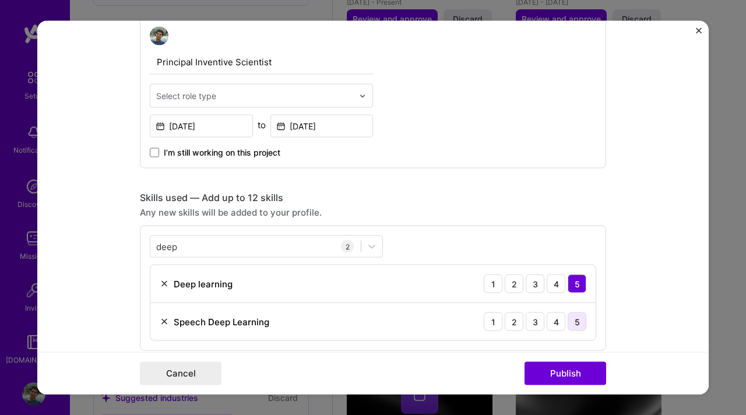
click at [579, 326] on div "5" at bounding box center [577, 321] width 19 height 19
click at [196, 253] on div "deep deep" at bounding box center [255, 246] width 210 height 19
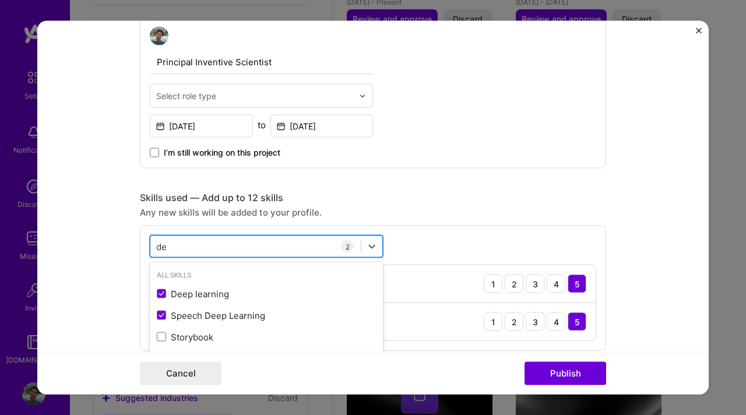
type input "d"
type input "l"
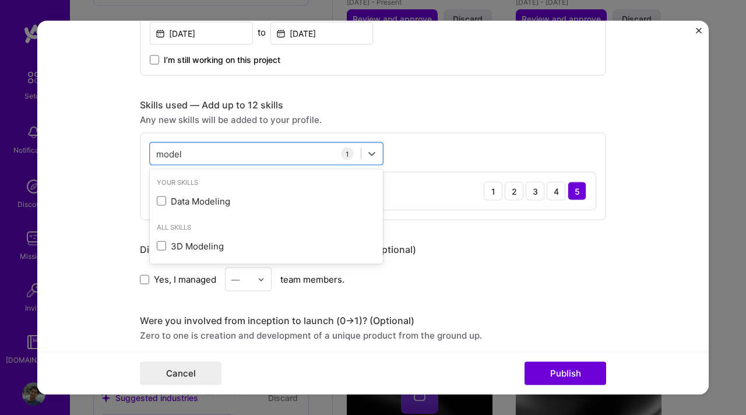
scroll to position [506, 0]
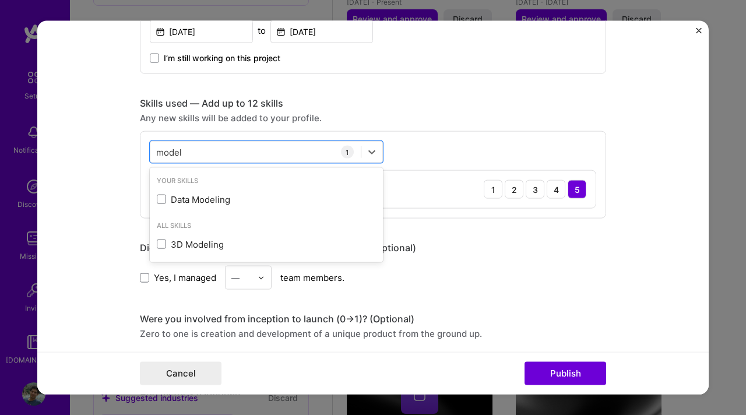
type input "model"
click at [111, 212] on form "Editing suggested project This project is suggested based on your LinkedIn, res…" at bounding box center [372, 208] width 671 height 374
click at [225, 148] on div "model model" at bounding box center [255, 151] width 210 height 19
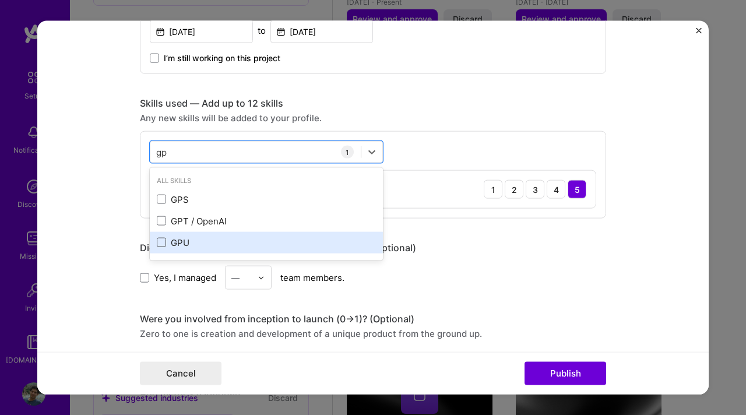
click at [163, 239] on span at bounding box center [161, 242] width 9 height 9
click at [0, 0] on input "checkbox" at bounding box center [0, 0] width 0 height 0
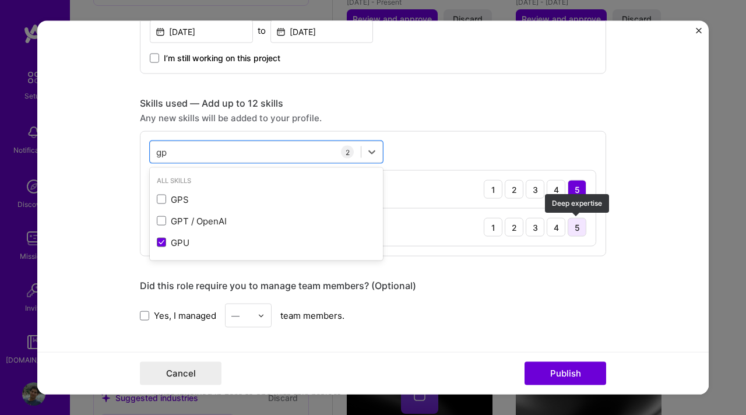
type input "gp"
click at [582, 234] on div "5" at bounding box center [577, 227] width 19 height 19
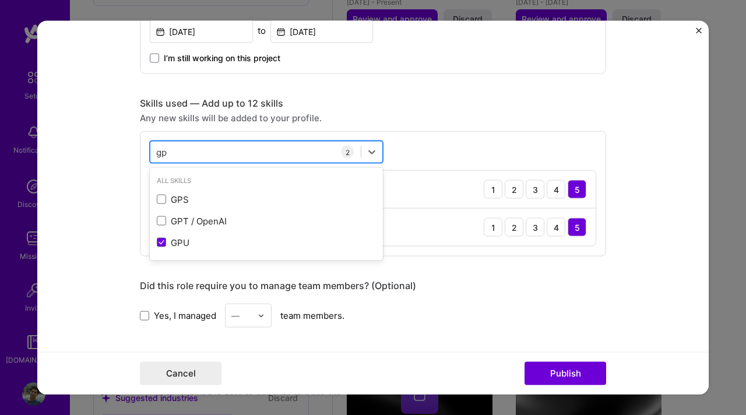
click at [221, 155] on div "gp gp" at bounding box center [255, 151] width 210 height 19
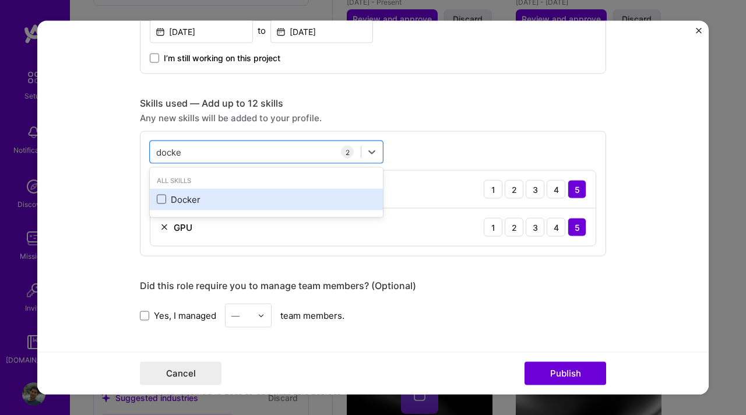
click at [162, 198] on span at bounding box center [161, 199] width 9 height 9
click at [0, 0] on input "checkbox" at bounding box center [0, 0] width 0 height 0
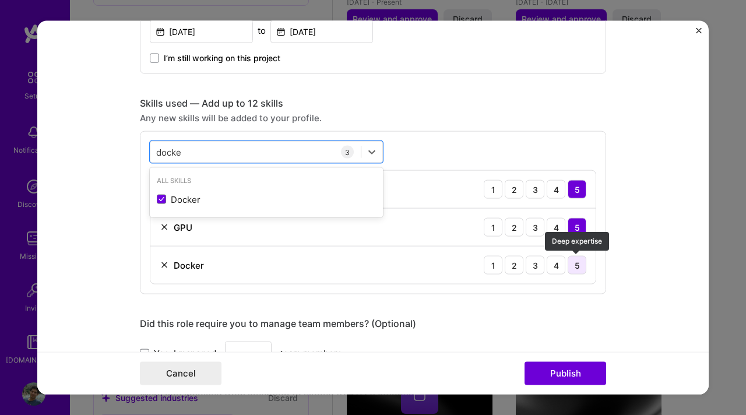
type input "docke"
click at [575, 267] on div "5" at bounding box center [577, 265] width 19 height 19
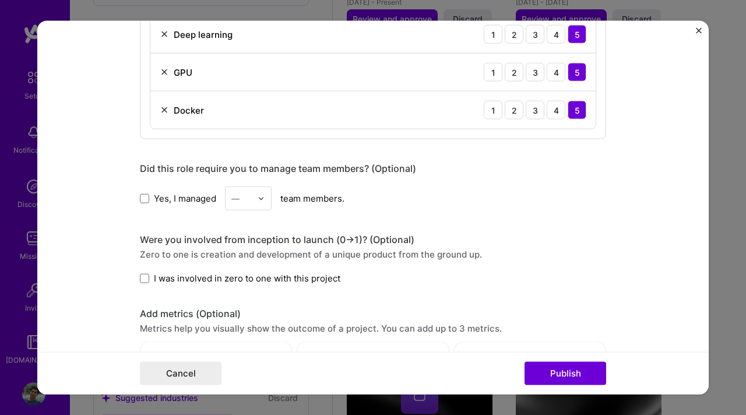
scroll to position [678, 0]
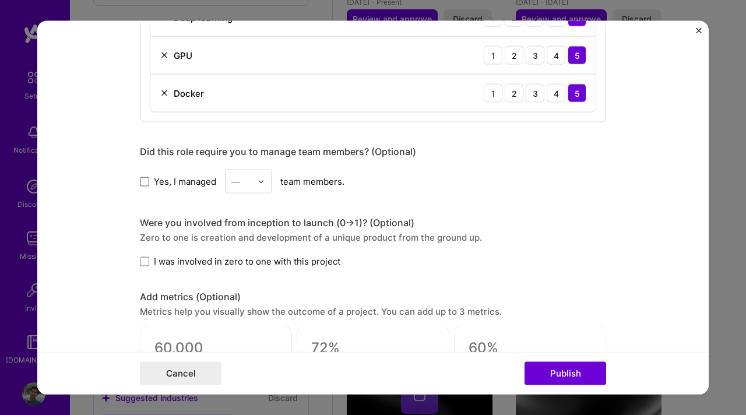
click at [144, 185] on span at bounding box center [144, 181] width 9 height 9
click at [0, 0] on input "Yes, I managed" at bounding box center [0, 0] width 0 height 0
click at [239, 181] on div "—" at bounding box center [235, 181] width 8 height 12
click at [241, 305] on div "5" at bounding box center [248, 299] width 40 height 22
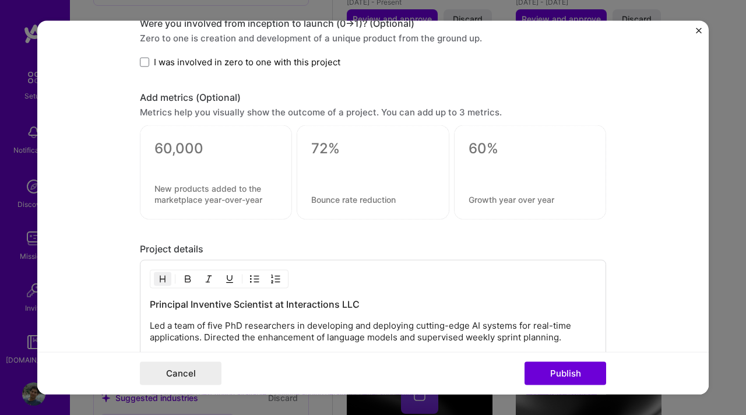
scroll to position [865, 0]
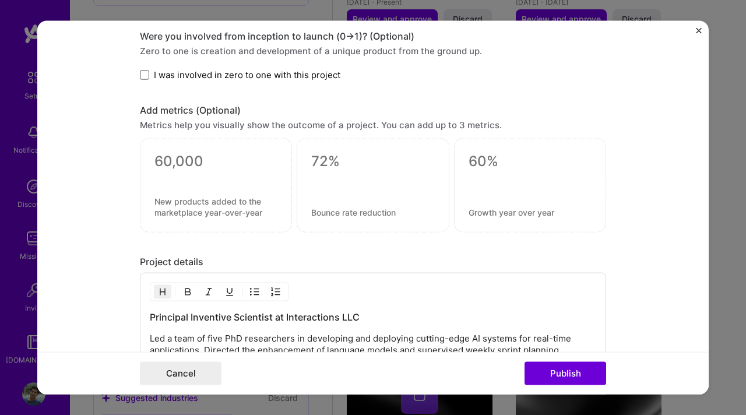
click at [145, 76] on span at bounding box center [144, 74] width 9 height 9
click at [0, 0] on input "I was involved in zero to one with this project" at bounding box center [0, 0] width 0 height 0
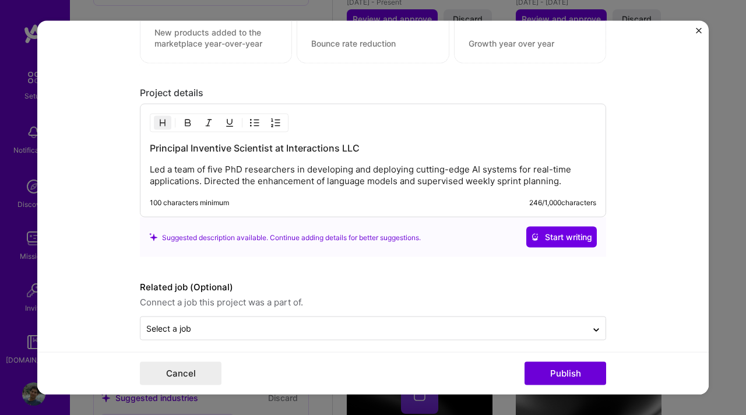
scroll to position [1044, 0]
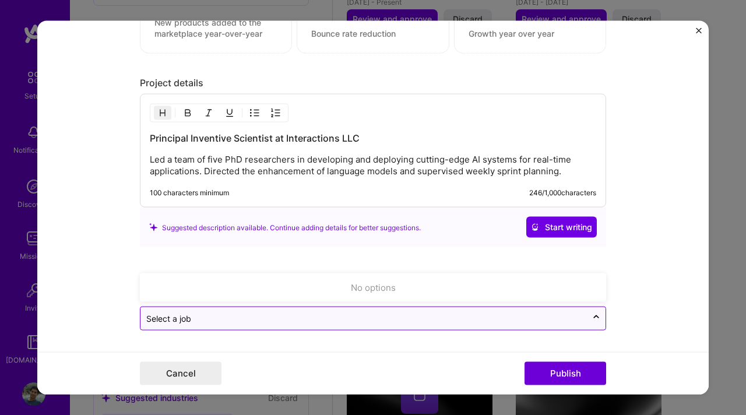
click at [567, 321] on input "text" at bounding box center [363, 318] width 435 height 12
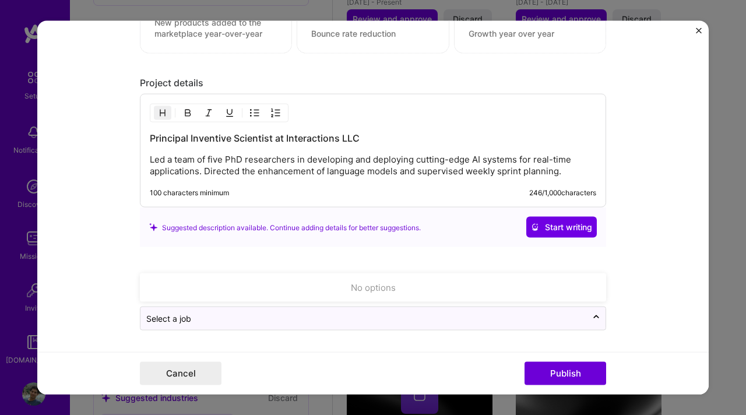
click at [543, 342] on form "Editing suggested project This project is suggested based on your LinkedIn, res…" at bounding box center [372, 208] width 671 height 374
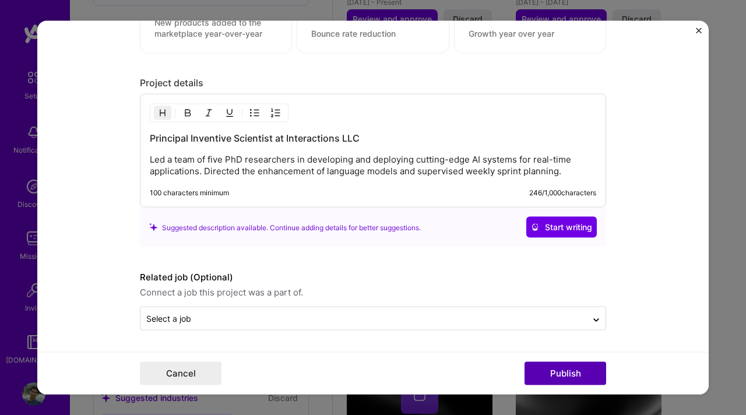
click at [545, 374] on button "Publish" at bounding box center [566, 372] width 82 height 23
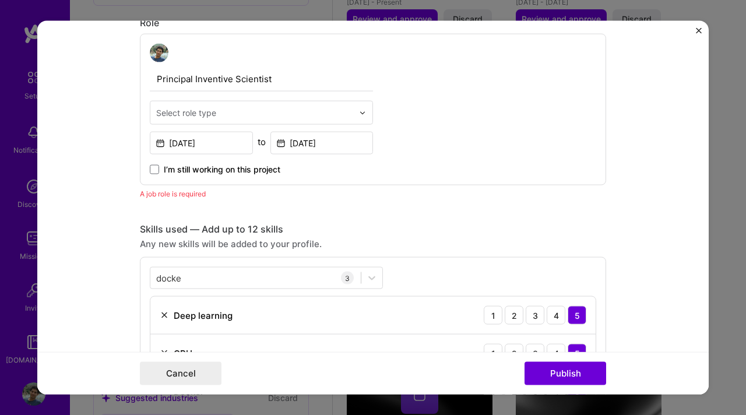
scroll to position [392, 0]
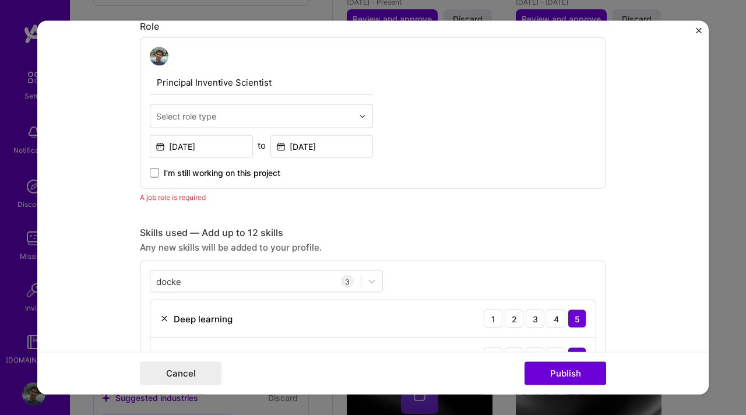
click at [209, 115] on div "Select role type" at bounding box center [186, 116] width 60 height 12
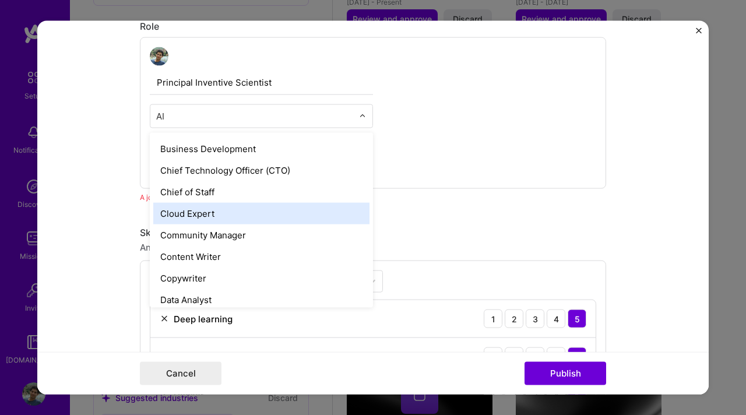
scroll to position [0, 0]
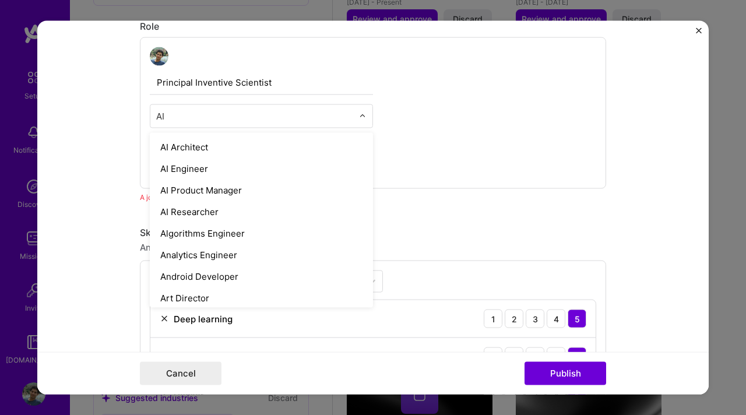
type input "AI"
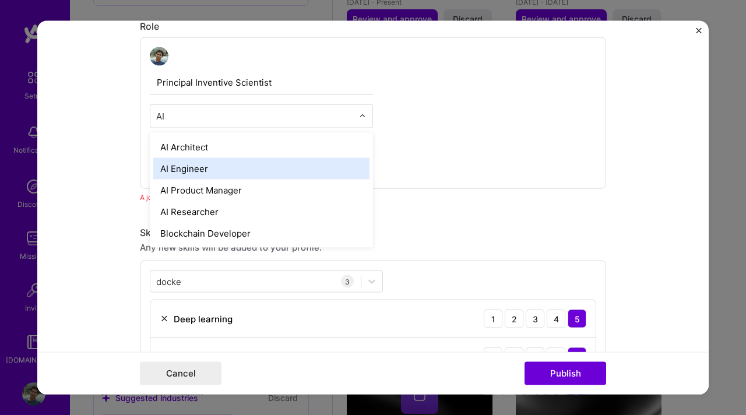
click at [202, 171] on div "AI Engineer" at bounding box center [261, 169] width 216 height 22
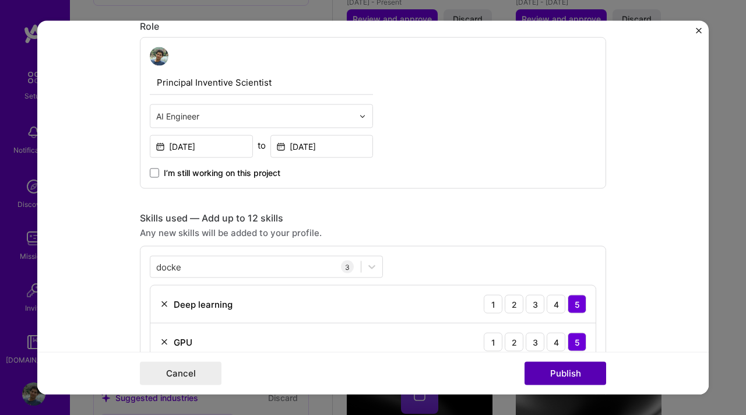
click at [571, 372] on button "Publish" at bounding box center [566, 372] width 82 height 23
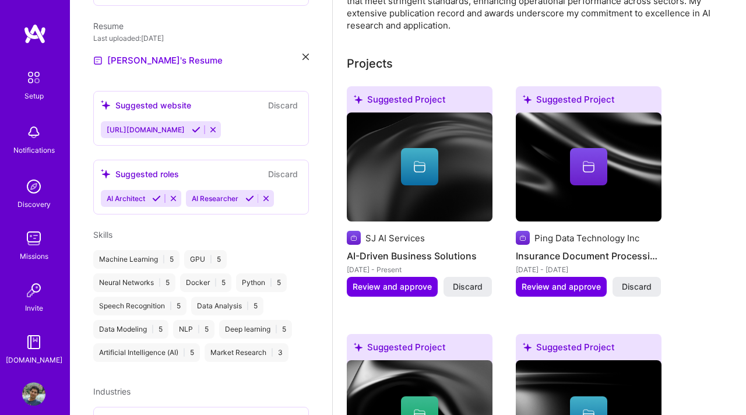
scroll to position [438, 0]
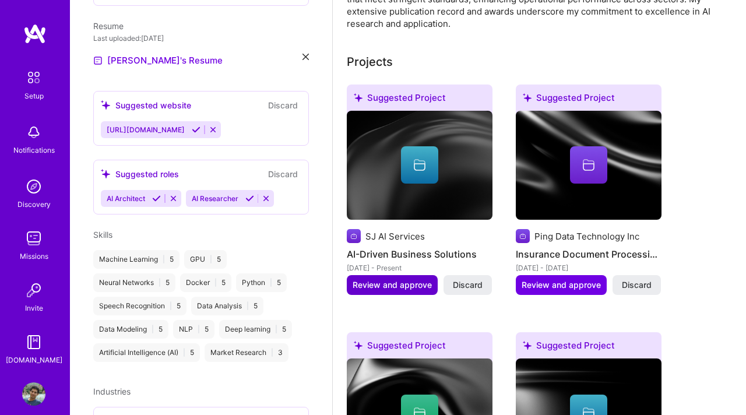
click at [391, 282] on span "Review and approve" at bounding box center [392, 285] width 79 height 12
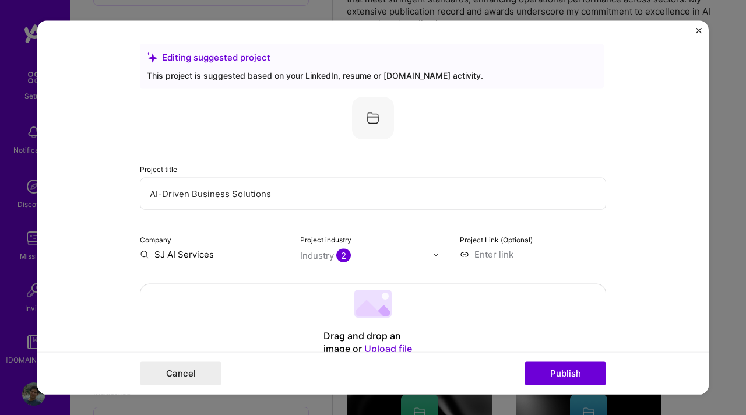
click at [250, 193] on input "AI-Driven Business Solutions" at bounding box center [373, 194] width 466 height 32
click at [315, 193] on input "AI-Driven Business Solutions" at bounding box center [373, 194] width 466 height 32
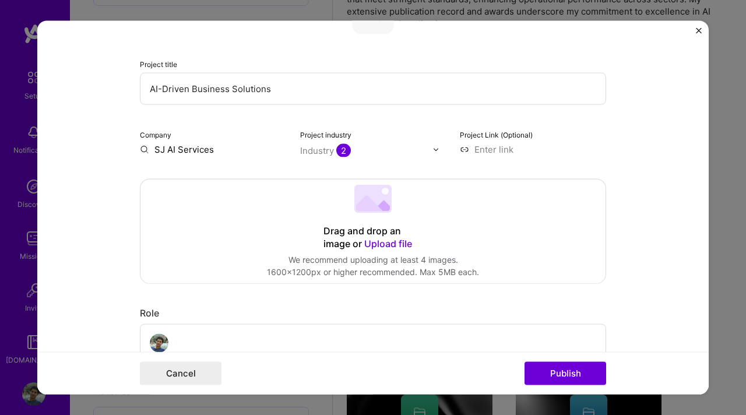
scroll to position [117, 0]
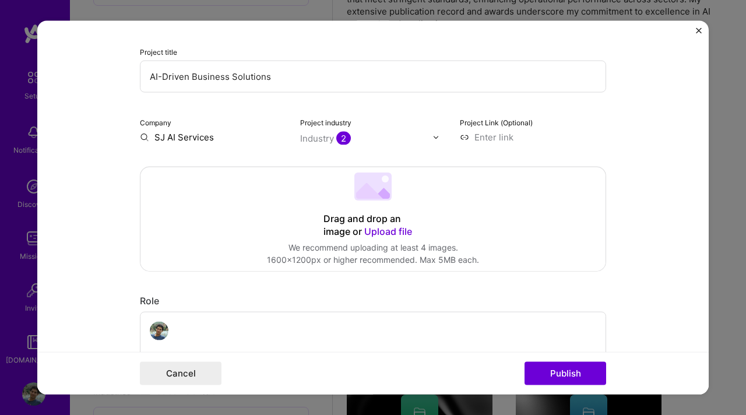
click at [495, 137] on input at bounding box center [533, 137] width 146 height 12
paste input "[URL][DOMAIN_NAME]"
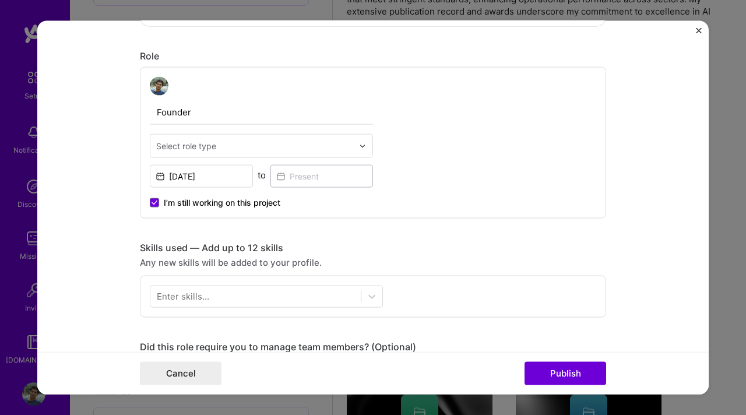
scroll to position [363, 0]
type input "[URL][DOMAIN_NAME]"
click at [240, 147] on input "text" at bounding box center [254, 145] width 197 height 12
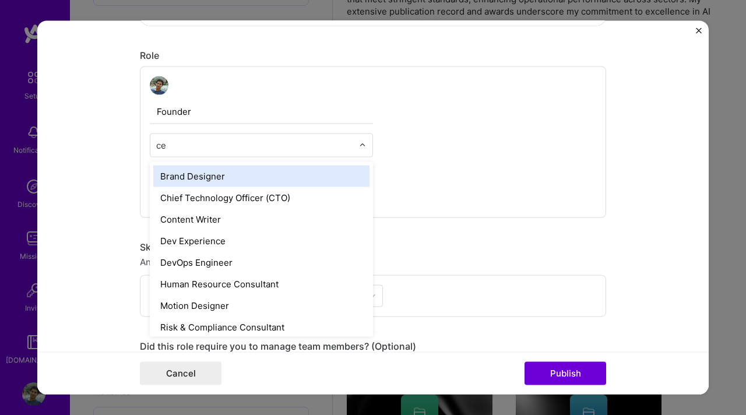
type input "c"
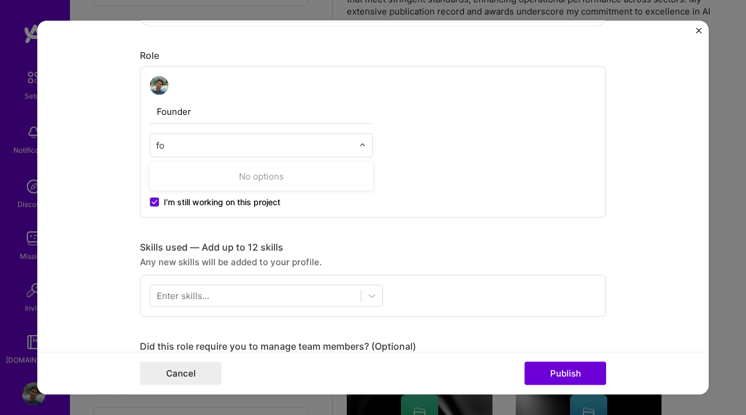
type input "f"
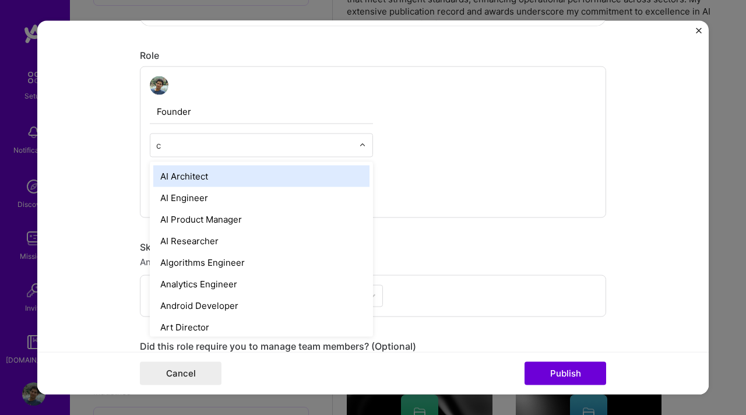
type input "ct"
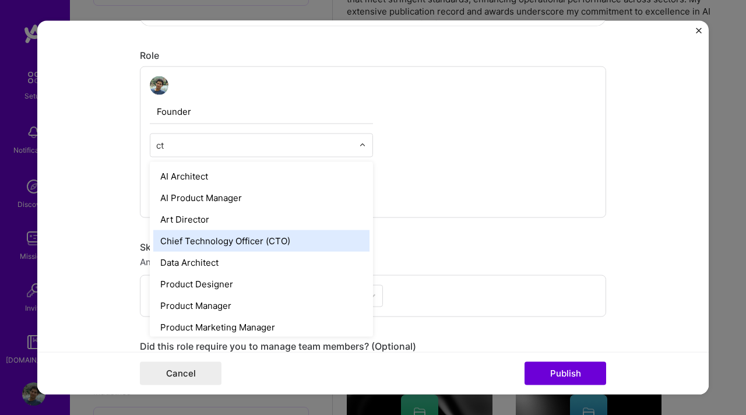
click at [212, 242] on div "Chief Technology Officer (CTO)" at bounding box center [261, 241] width 216 height 22
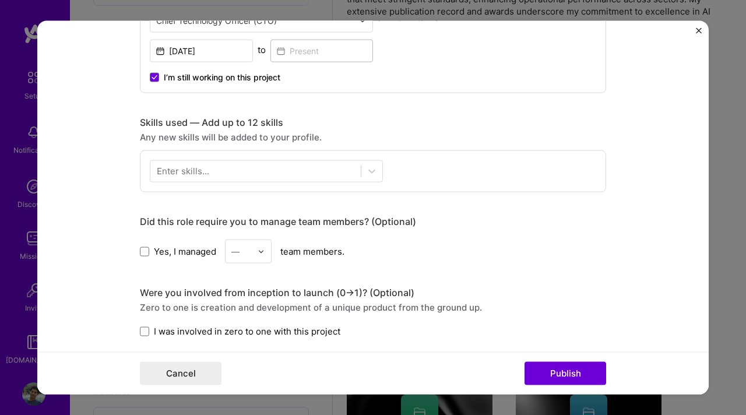
scroll to position [495, 0]
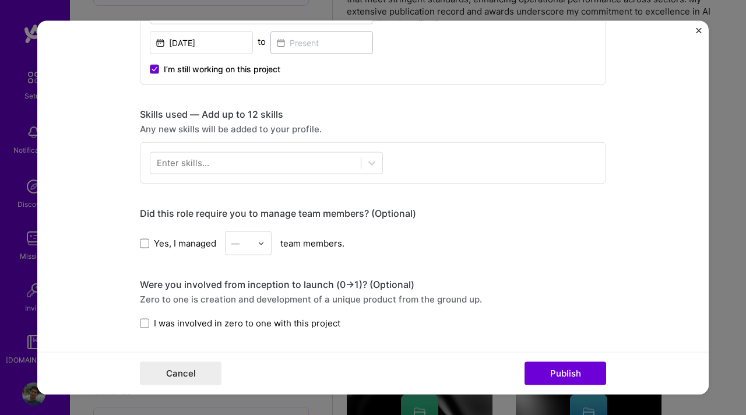
click at [189, 166] on div "Enter skills..." at bounding box center [183, 163] width 52 height 12
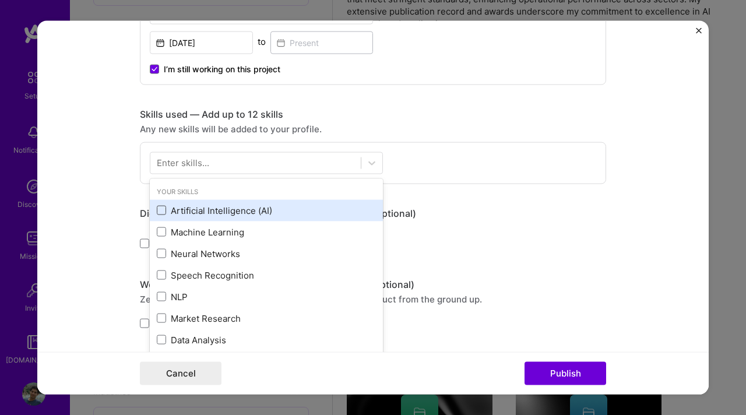
click at [160, 210] on span at bounding box center [161, 210] width 9 height 9
click at [0, 0] on input "checkbox" at bounding box center [0, 0] width 0 height 0
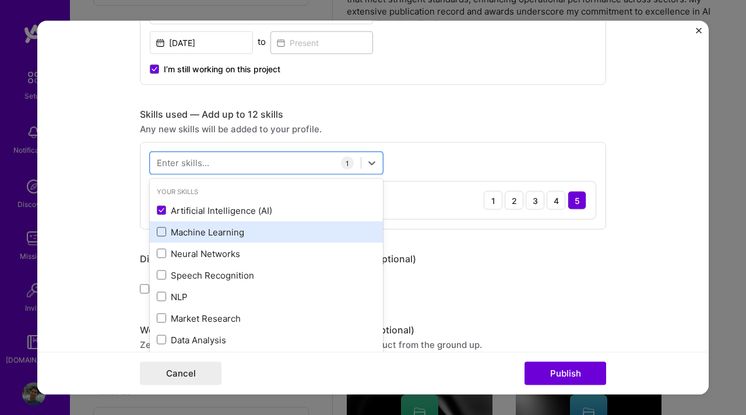
click at [160, 228] on span at bounding box center [161, 231] width 9 height 9
click at [0, 0] on input "checkbox" at bounding box center [0, 0] width 0 height 0
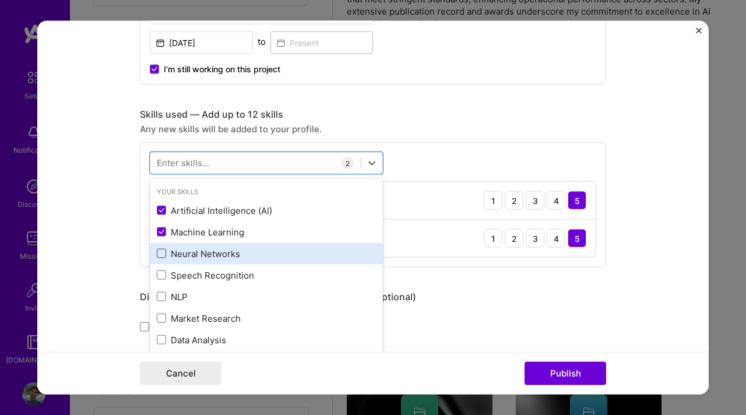
click at [160, 252] on span at bounding box center [161, 253] width 9 height 9
click at [0, 0] on input "checkbox" at bounding box center [0, 0] width 0 height 0
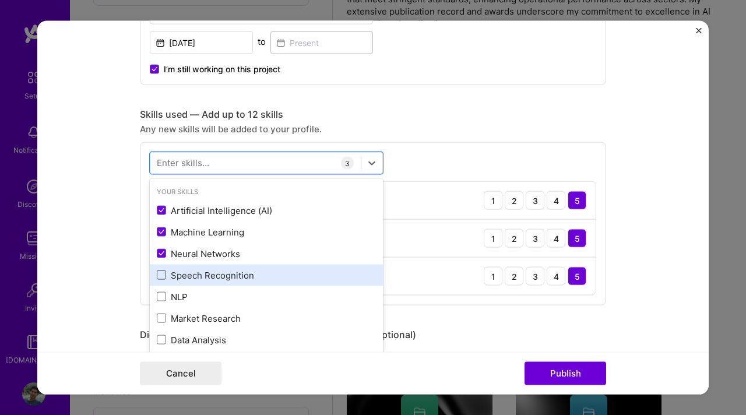
click at [161, 273] on span at bounding box center [161, 274] width 9 height 9
click at [0, 0] on input "checkbox" at bounding box center [0, 0] width 0 height 0
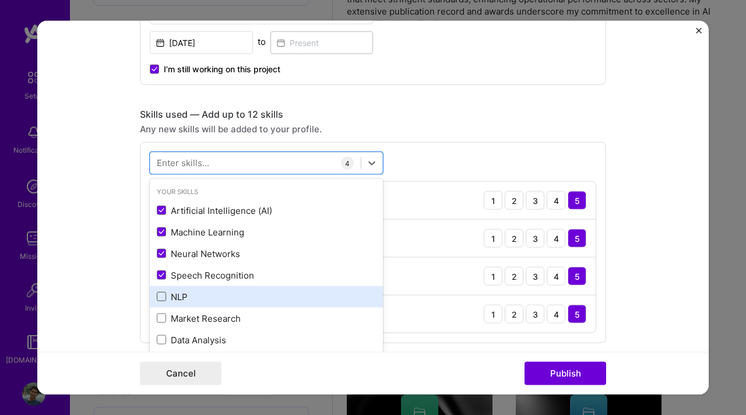
click at [162, 297] on span at bounding box center [161, 296] width 9 height 9
click at [0, 0] on input "checkbox" at bounding box center [0, 0] width 0 height 0
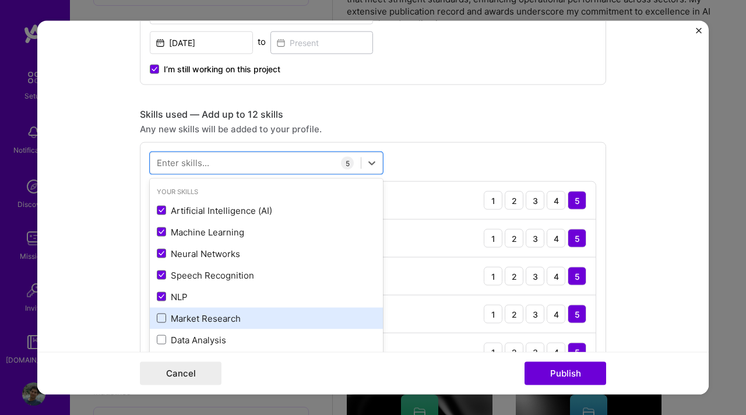
click at [162, 319] on span at bounding box center [161, 318] width 9 height 9
click at [0, 0] on input "checkbox" at bounding box center [0, 0] width 0 height 0
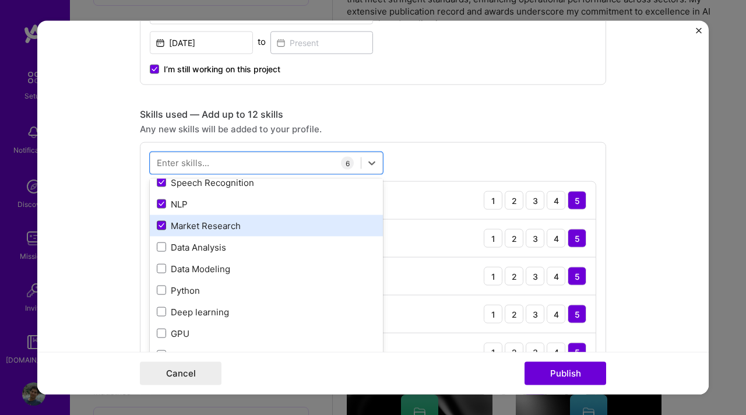
scroll to position [98, 0]
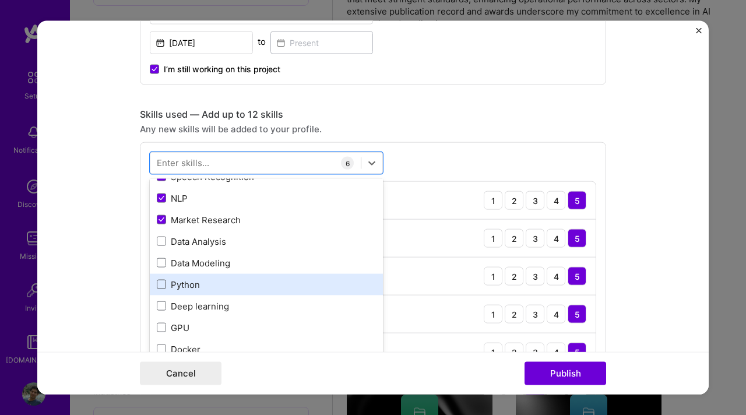
click at [163, 285] on span at bounding box center [161, 284] width 9 height 9
click at [0, 0] on input "checkbox" at bounding box center [0, 0] width 0 height 0
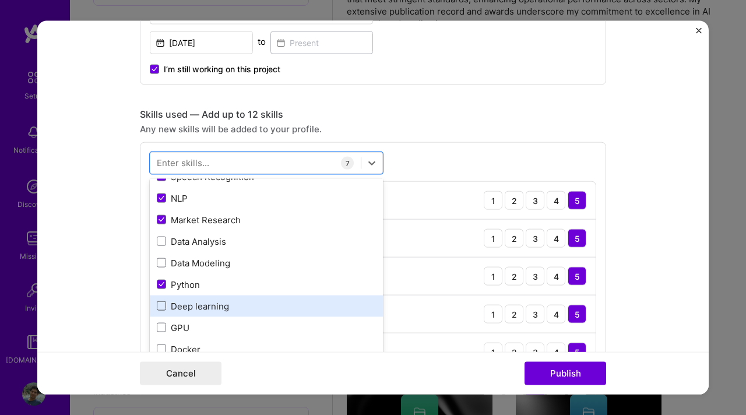
click at [162, 311] on span at bounding box center [161, 305] width 9 height 9
click at [0, 0] on input "checkbox" at bounding box center [0, 0] width 0 height 0
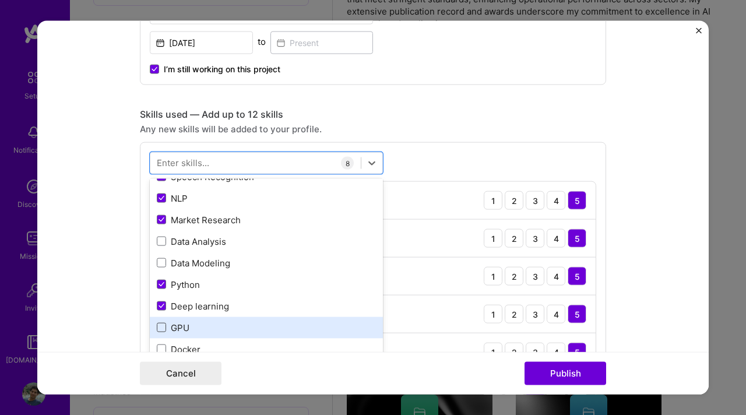
click at [162, 330] on span at bounding box center [161, 327] width 9 height 9
click at [0, 0] on input "checkbox" at bounding box center [0, 0] width 0 height 0
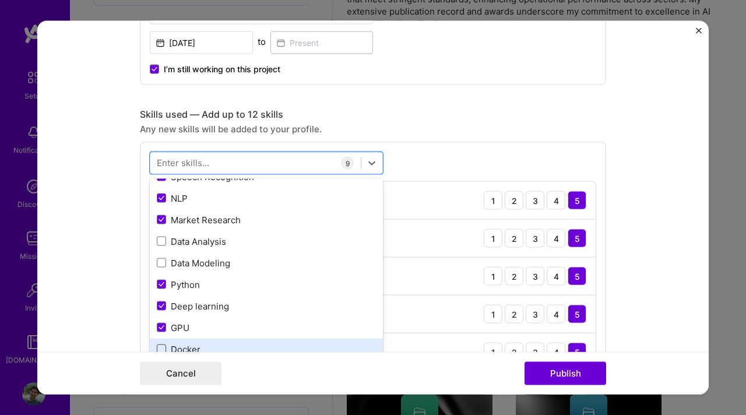
click at [163, 346] on span at bounding box center [161, 348] width 9 height 9
click at [0, 0] on input "checkbox" at bounding box center [0, 0] width 0 height 0
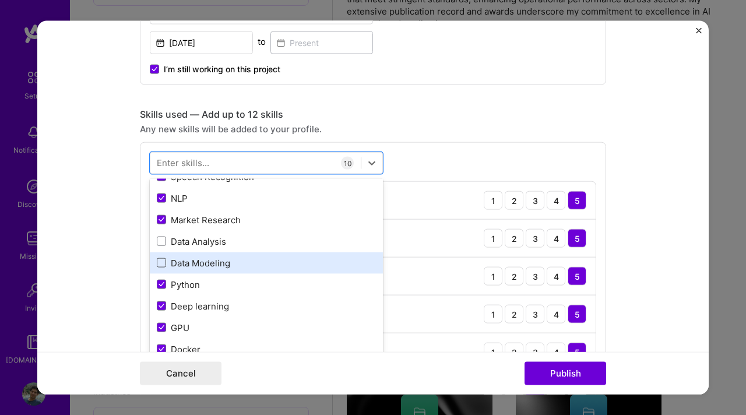
click at [163, 263] on span at bounding box center [161, 262] width 9 height 9
click at [0, 0] on input "checkbox" at bounding box center [0, 0] width 0 height 0
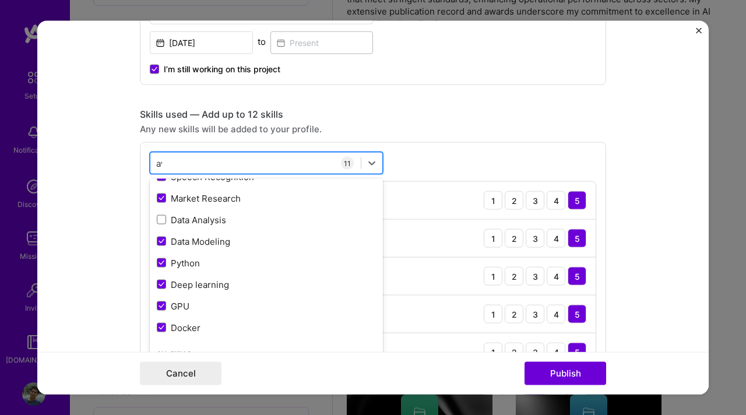
scroll to position [0, 0]
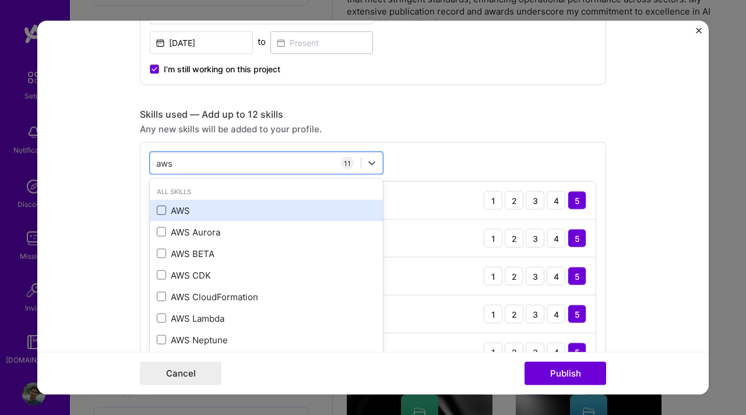
click at [164, 209] on span at bounding box center [161, 210] width 9 height 9
click at [0, 0] on input "checkbox" at bounding box center [0, 0] width 0 height 0
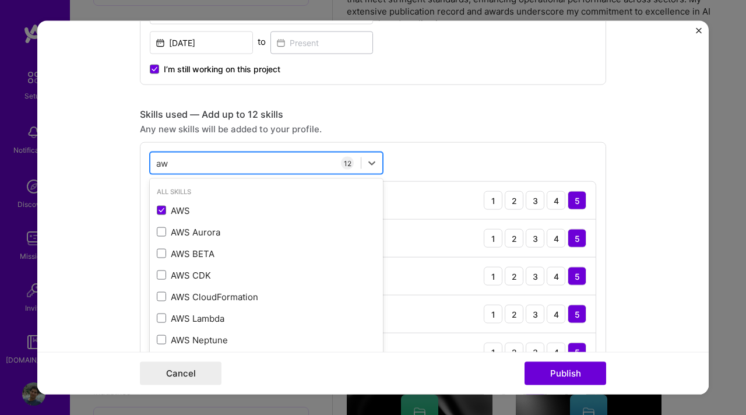
type input "a"
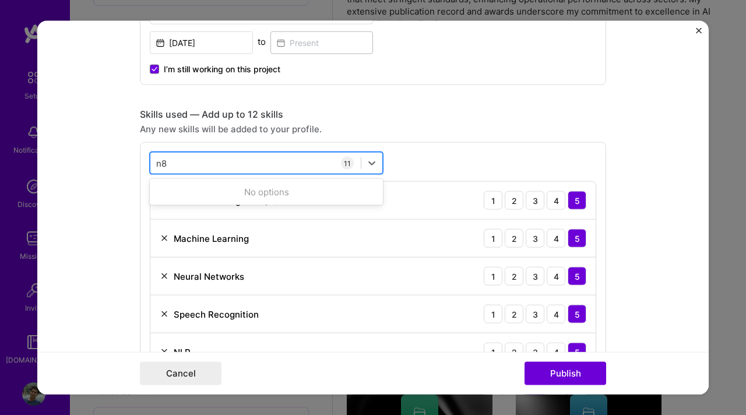
type input "n"
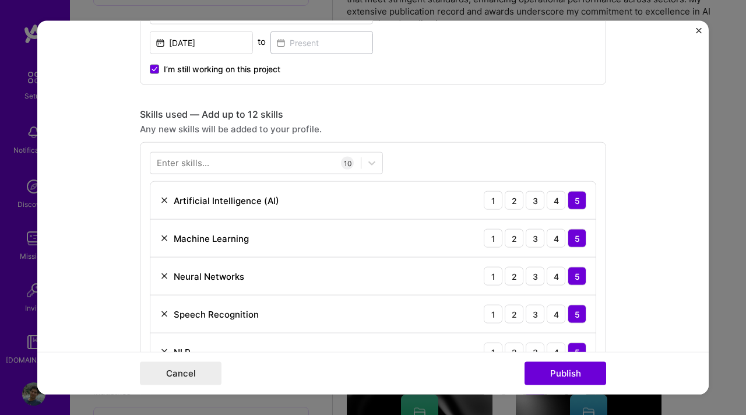
click at [126, 186] on form "Editing suggested project This project is suggested based on your LinkedIn, res…" at bounding box center [372, 208] width 671 height 374
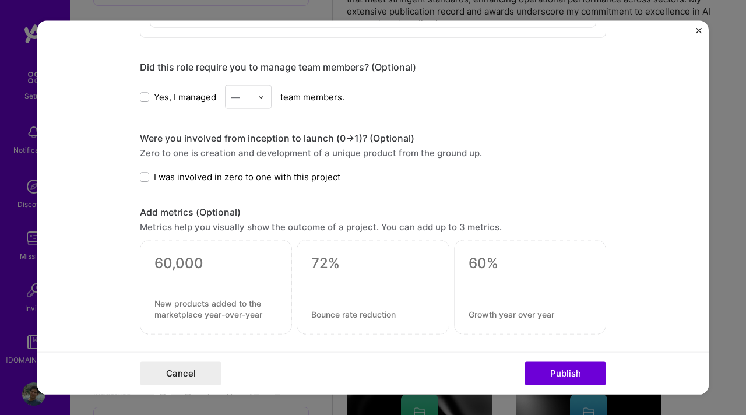
scroll to position [1039, 0]
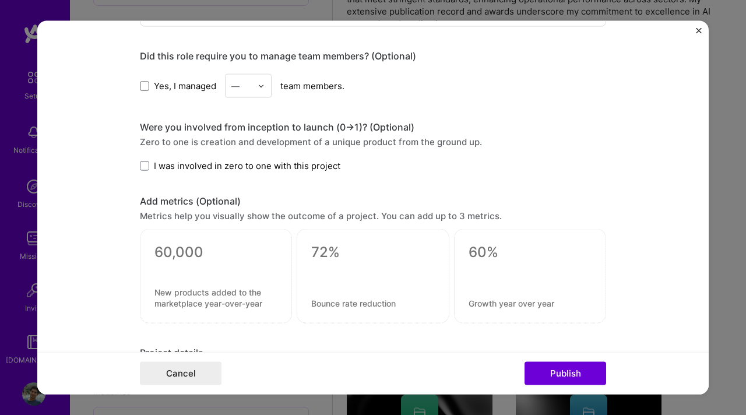
click at [146, 83] on span at bounding box center [144, 85] width 9 height 9
click at [0, 0] on input "Yes, I managed" at bounding box center [0, 0] width 0 height 0
click at [261, 88] on img at bounding box center [261, 85] width 7 height 7
click at [241, 164] on div "3" at bounding box center [248, 160] width 40 height 22
click at [142, 167] on span at bounding box center [144, 165] width 9 height 9
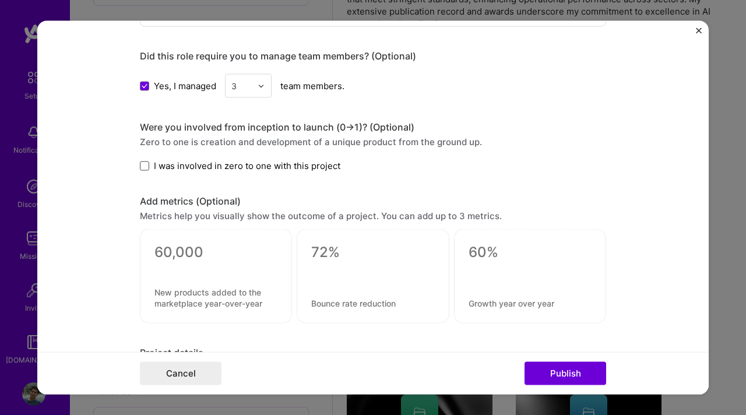
click at [0, 0] on input "I was involved in zero to one with this project" at bounding box center [0, 0] width 0 height 0
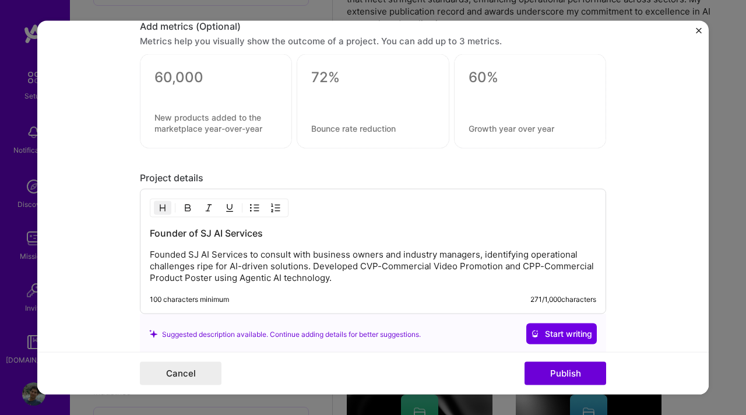
scroll to position [1227, 0]
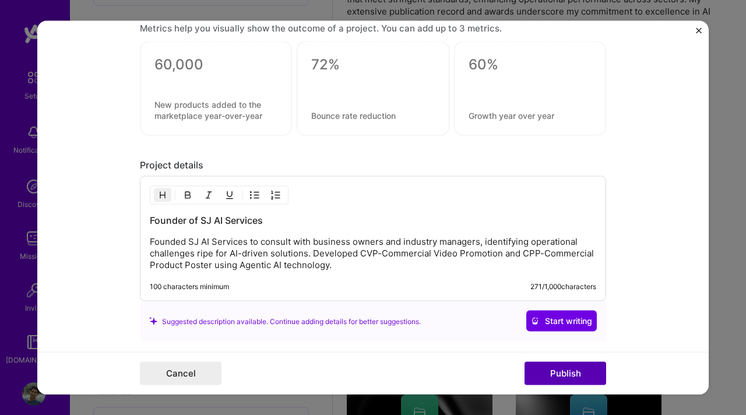
click at [556, 378] on button "Publish" at bounding box center [566, 372] width 82 height 23
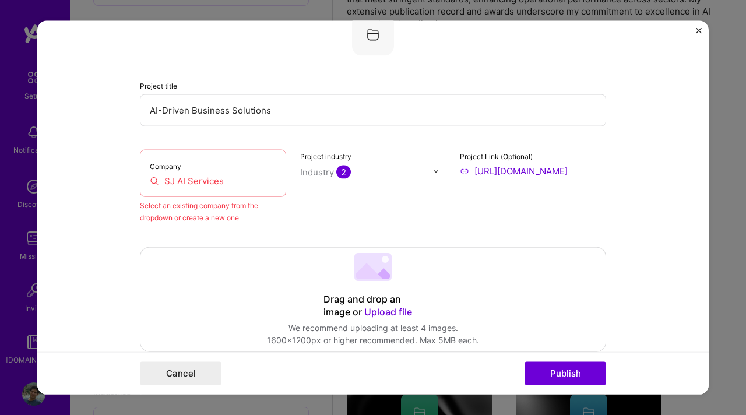
scroll to position [76, 0]
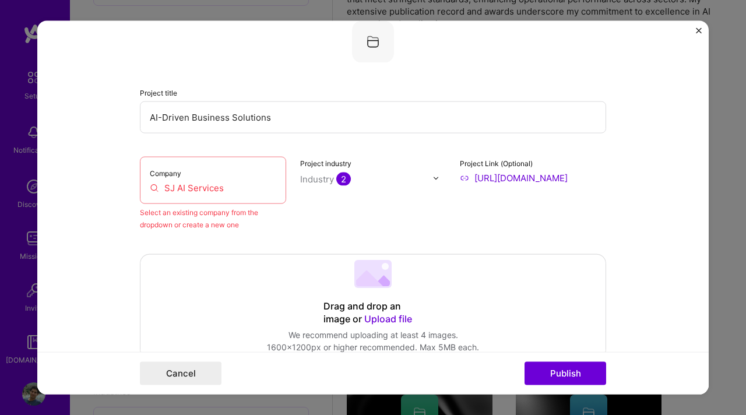
click at [187, 190] on input "SJ AI Services" at bounding box center [213, 188] width 126 height 12
click at [242, 189] on input "SJ AI Services" at bounding box center [213, 188] width 126 height 12
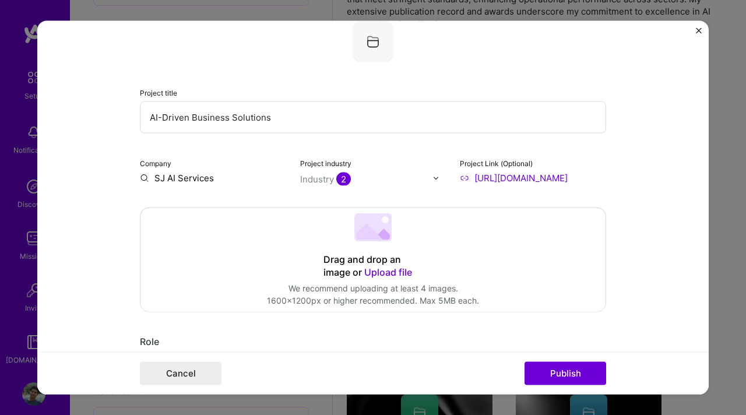
click at [193, 181] on input "SJ AI Services" at bounding box center [213, 178] width 146 height 12
click at [238, 224] on div "Drag and drop an image or Upload file Upload file We recommend uploading at lea…" at bounding box center [372, 260] width 465 height 104
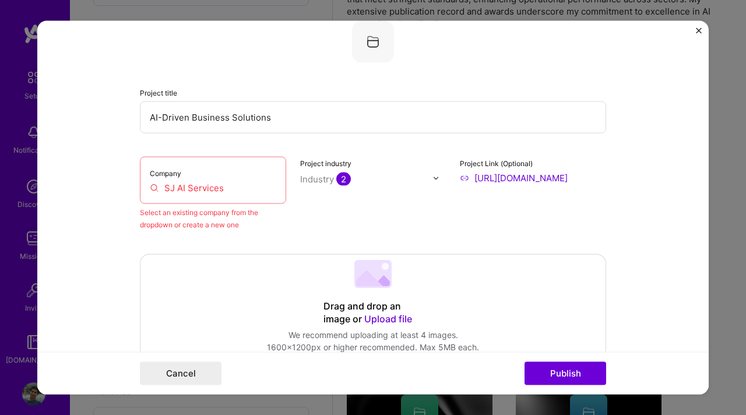
click at [177, 183] on input "SJ AI Services" at bounding box center [213, 188] width 126 height 12
click at [232, 191] on input "SJ AI Services" at bounding box center [213, 188] width 126 height 12
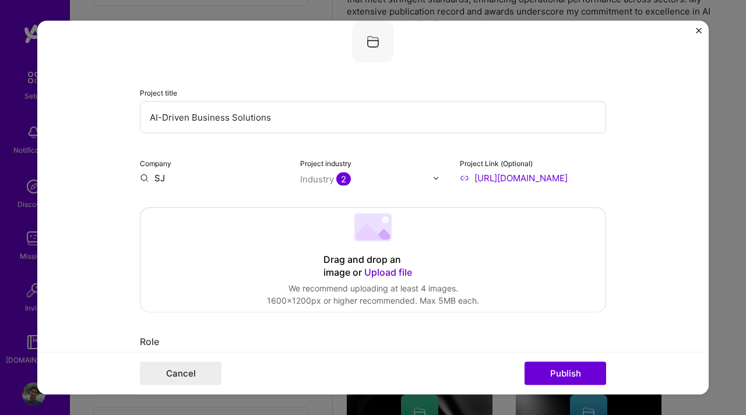
type input "S"
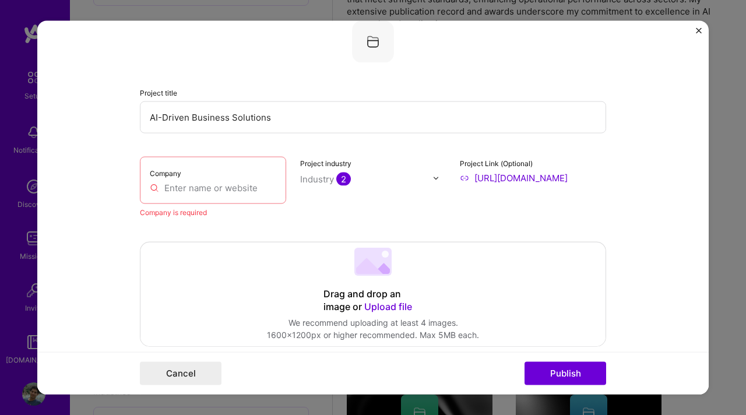
paste input "[URL][DOMAIN_NAME]"
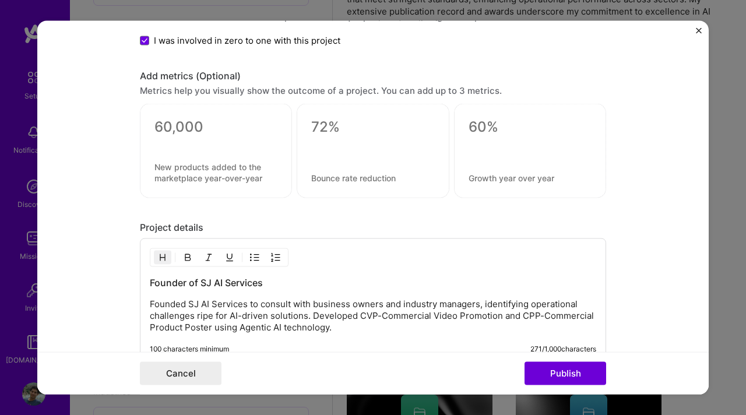
scroll to position [1321, 0]
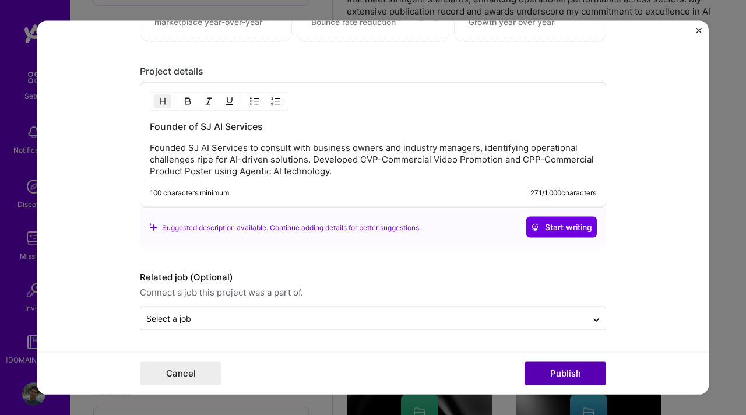
type input "[URL][DOMAIN_NAME]"
click at [557, 374] on button "Publish" at bounding box center [566, 372] width 82 height 23
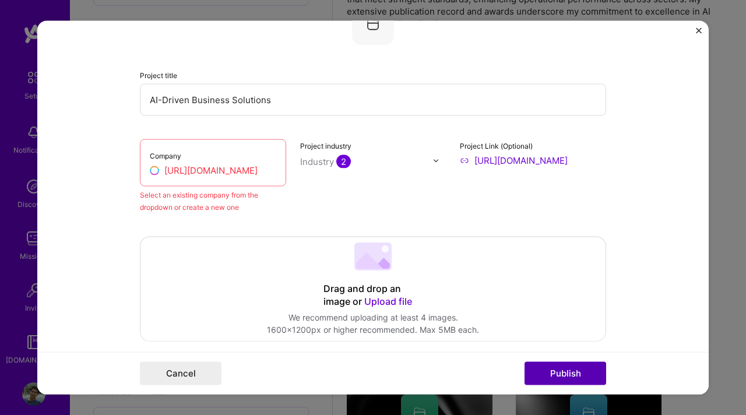
scroll to position [76, 0]
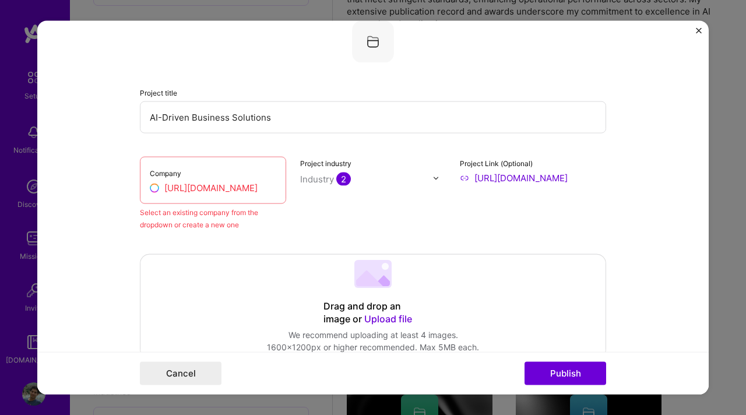
click at [205, 196] on div "Company [URL][DOMAIN_NAME]" at bounding box center [213, 180] width 146 height 47
click at [256, 217] on div "[URL][DOMAIN_NAME]" at bounding box center [267, 220] width 105 height 31
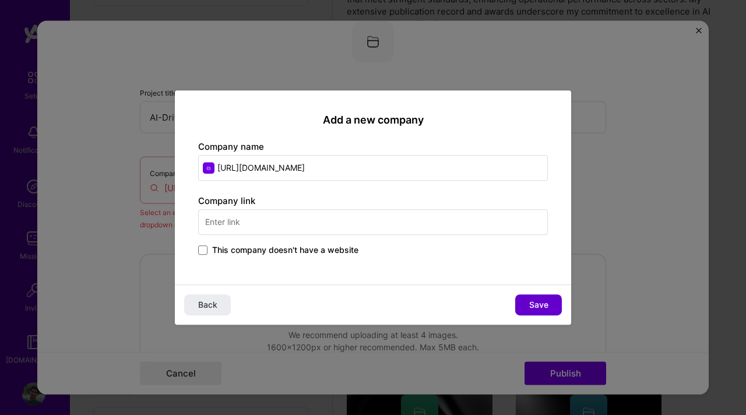
click at [526, 307] on button "Save" at bounding box center [538, 304] width 47 height 21
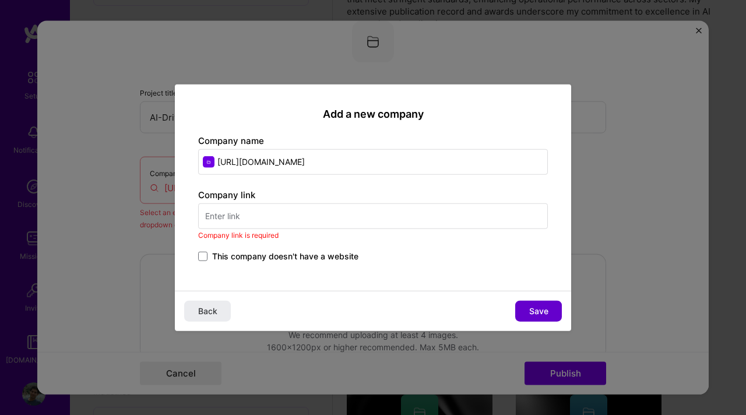
click at [531, 312] on span "Save" at bounding box center [538, 311] width 19 height 12
click at [315, 161] on input "[URL][DOMAIN_NAME]" at bounding box center [373, 162] width 350 height 26
click at [285, 209] on input "text" at bounding box center [373, 216] width 350 height 26
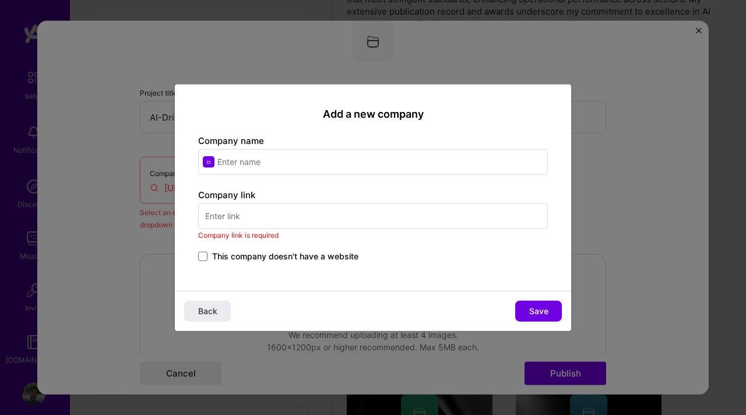
paste input "[URL][DOMAIN_NAME]"
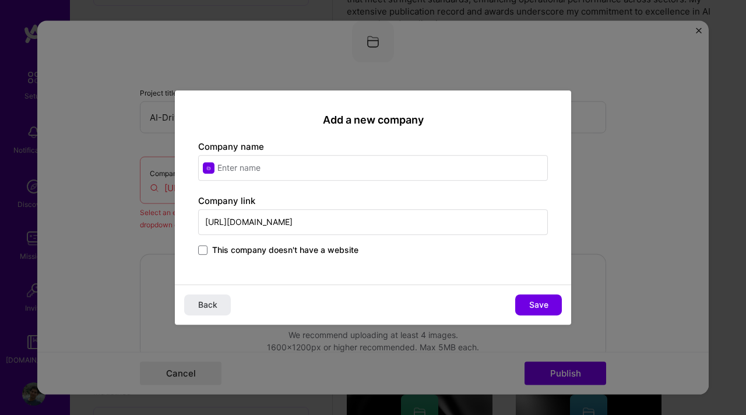
type input "[URL][DOMAIN_NAME]"
click at [268, 168] on input "text" at bounding box center [373, 168] width 350 height 26
type input "SJ AI Services"
click at [522, 302] on button "Save" at bounding box center [538, 304] width 47 height 21
type input "SJ AI Services"
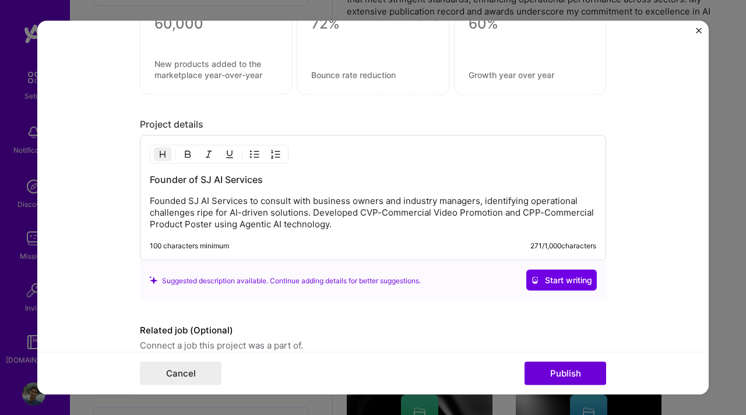
scroll to position [1321, 0]
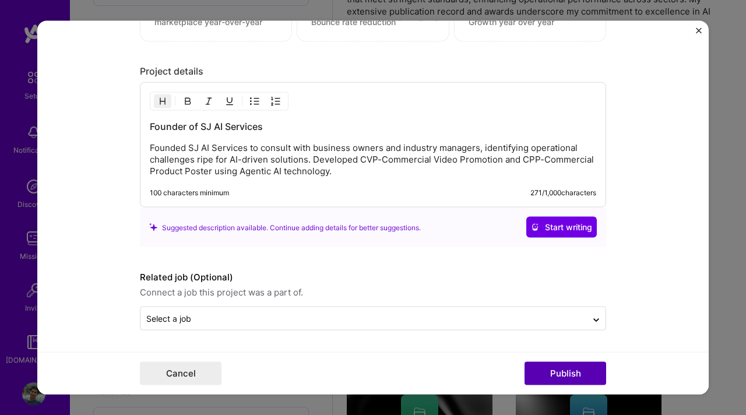
click at [571, 378] on button "Publish" at bounding box center [566, 372] width 82 height 23
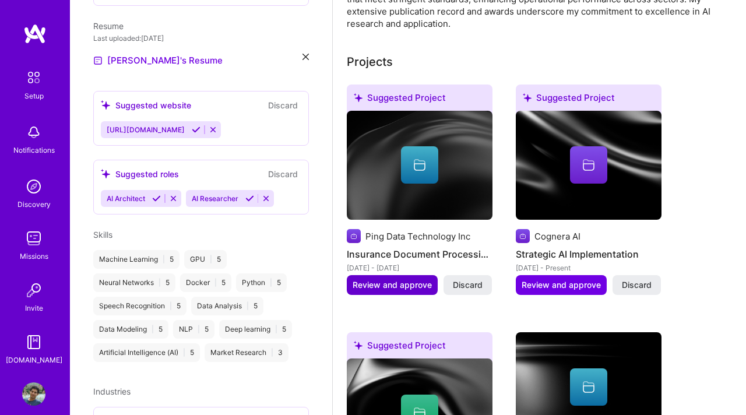
click at [384, 285] on span "Review and approve" at bounding box center [392, 285] width 79 height 12
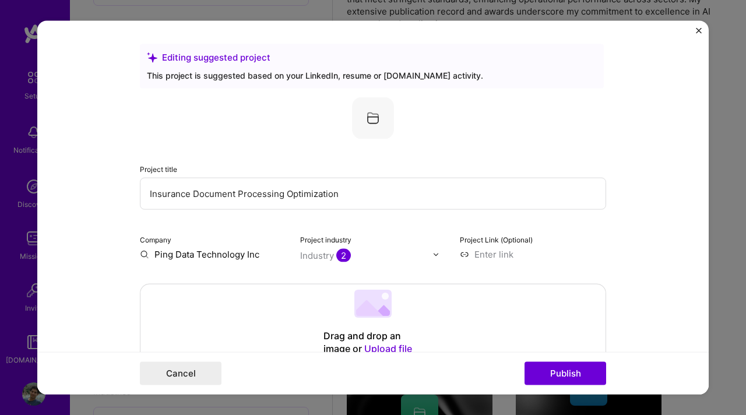
scroll to position [935, 0]
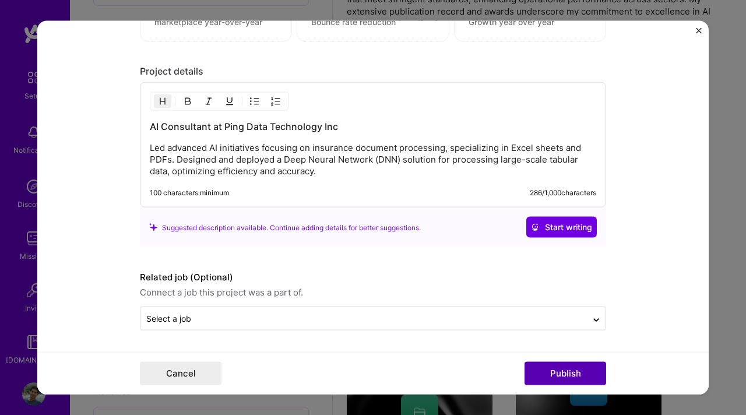
click at [570, 375] on button "Publish" at bounding box center [566, 372] width 82 height 23
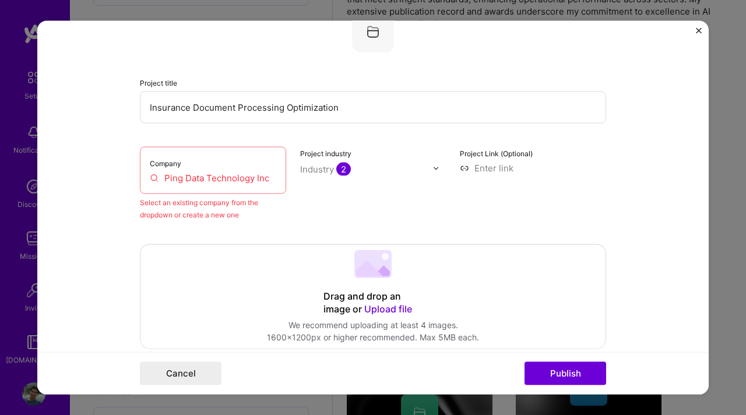
scroll to position [76, 0]
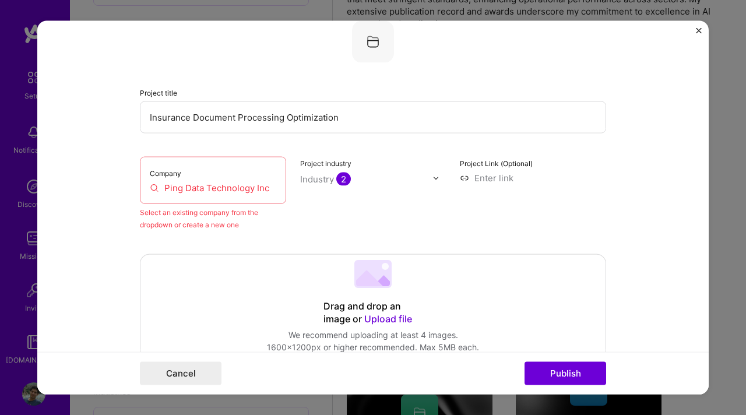
click at [206, 191] on input "Ping Data Technology Inc" at bounding box center [213, 188] width 126 height 12
click at [223, 191] on input "Ping Data Technology Inc" at bounding box center [213, 188] width 126 height 12
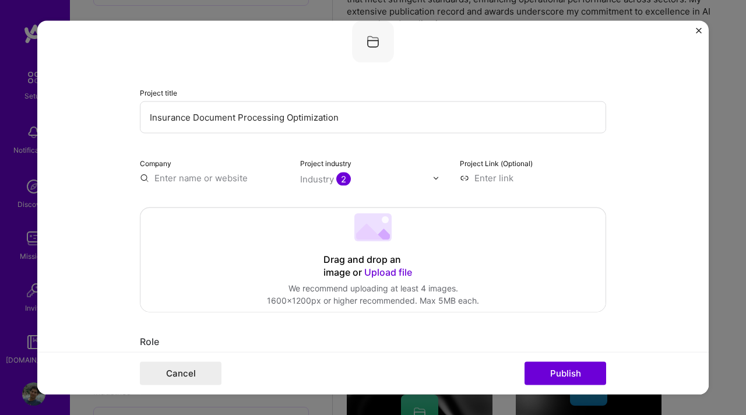
type input "d"
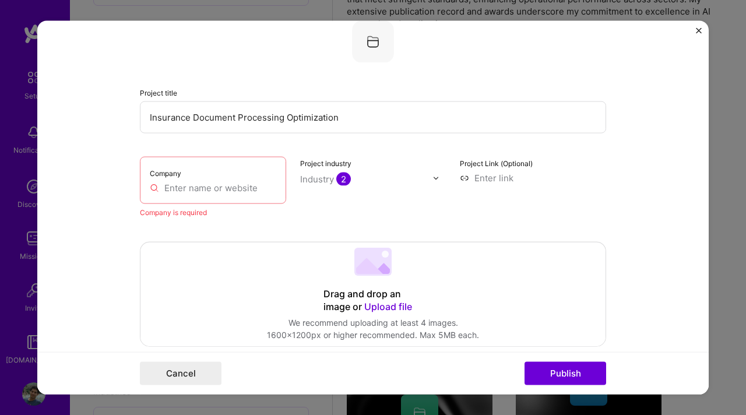
paste input "[URL][DOMAIN_NAME]"
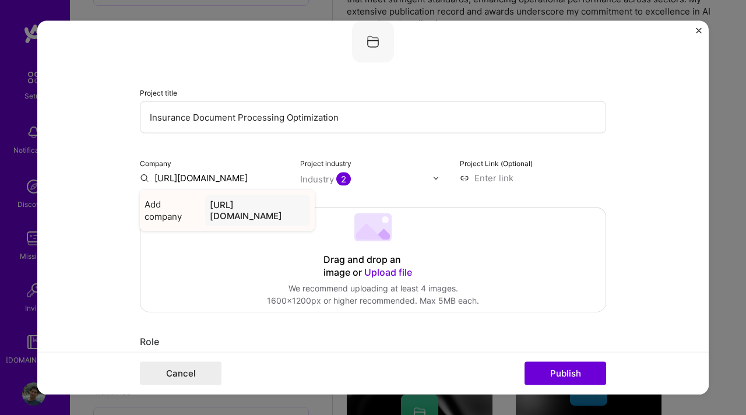
type input "[URL][DOMAIN_NAME]"
click at [226, 203] on div "[URL][DOMAIN_NAME]" at bounding box center [257, 210] width 105 height 31
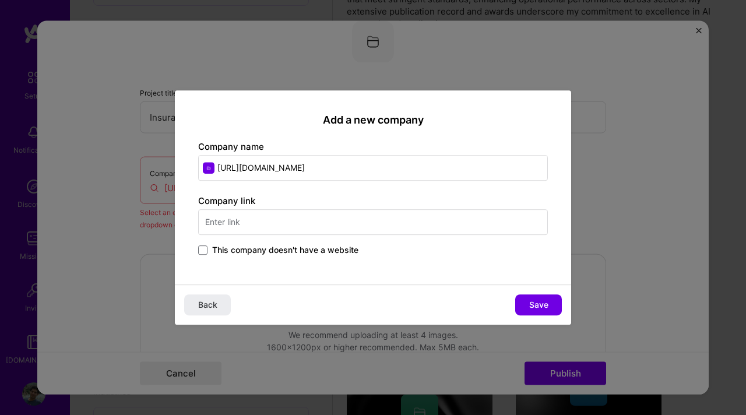
click at [277, 227] on input "text" at bounding box center [373, 222] width 350 height 26
paste input "[URL][DOMAIN_NAME]"
type input "[URL][DOMAIN_NAME]"
click at [307, 170] on input "[URL][DOMAIN_NAME]" at bounding box center [373, 168] width 350 height 26
type input "Ping Data Intelligence"
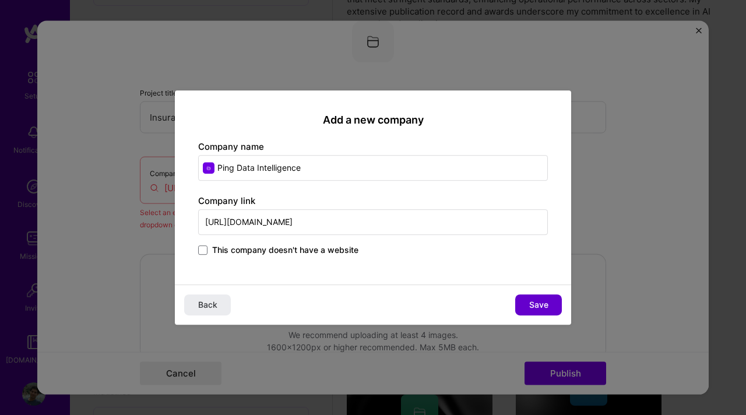
click at [539, 309] on span "Save" at bounding box center [538, 305] width 19 height 12
type input "Ping Data Intelligence"
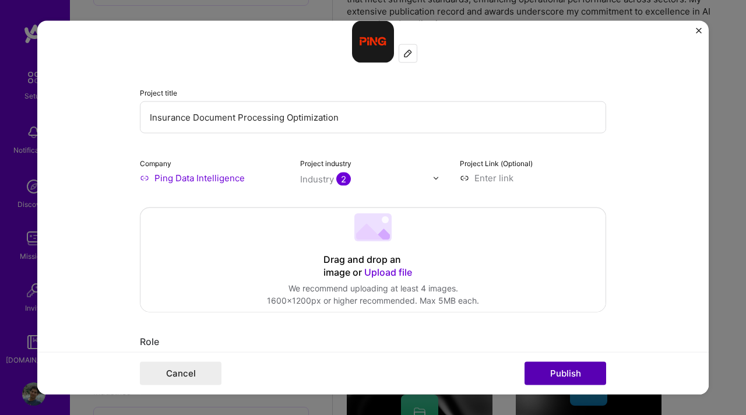
click at [571, 369] on button "Publish" at bounding box center [566, 372] width 82 height 23
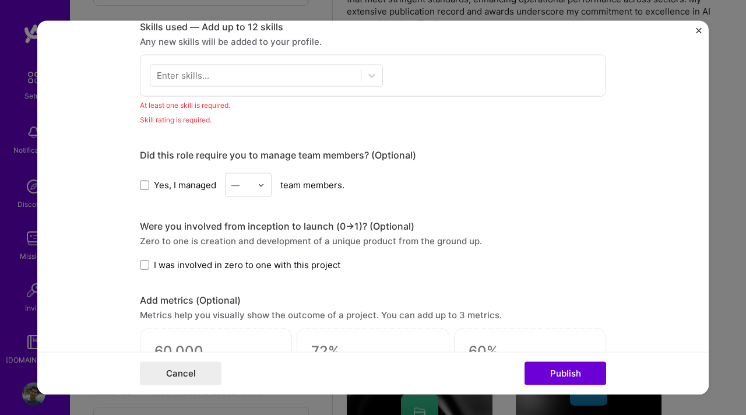
scroll to position [583, 0]
click at [227, 78] on div at bounding box center [255, 74] width 210 height 19
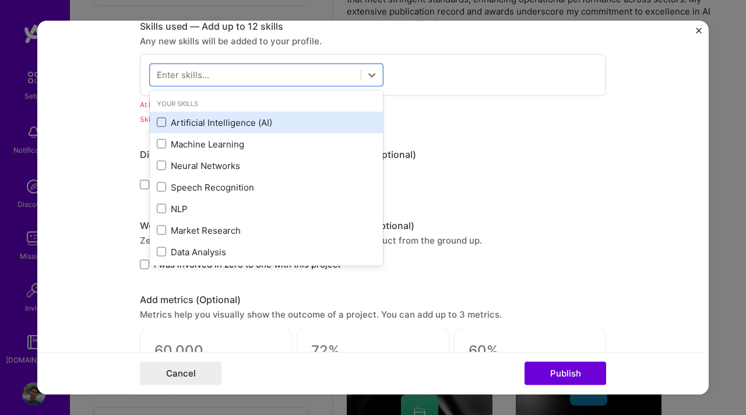
click at [162, 122] on span at bounding box center [161, 122] width 9 height 9
click at [0, 0] on input "checkbox" at bounding box center [0, 0] width 0 height 0
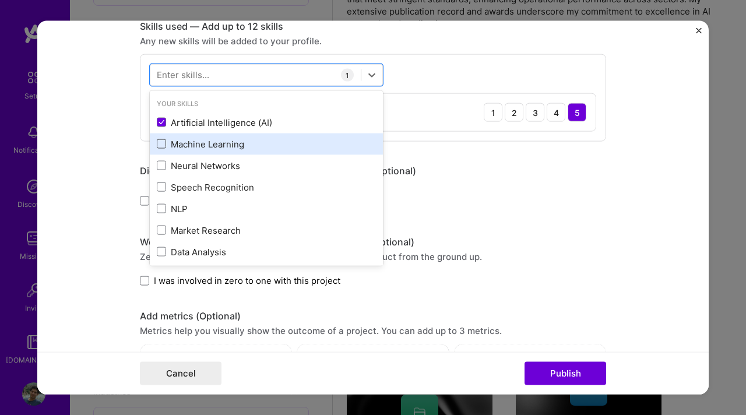
click at [161, 146] on span at bounding box center [161, 143] width 9 height 9
click at [0, 0] on input "checkbox" at bounding box center [0, 0] width 0 height 0
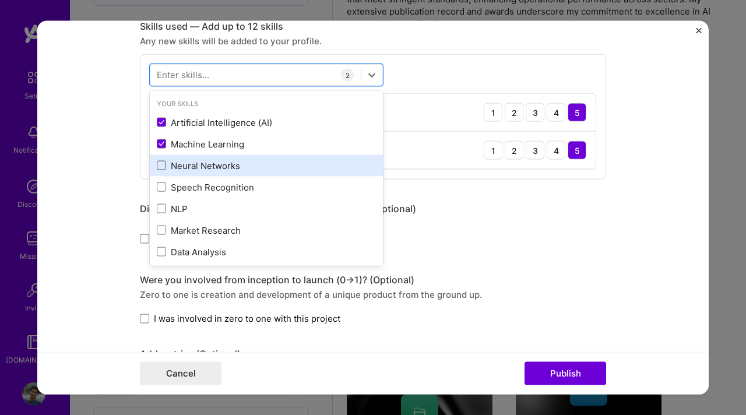
click at [160, 166] on span at bounding box center [161, 165] width 9 height 9
click at [0, 0] on input "checkbox" at bounding box center [0, 0] width 0 height 0
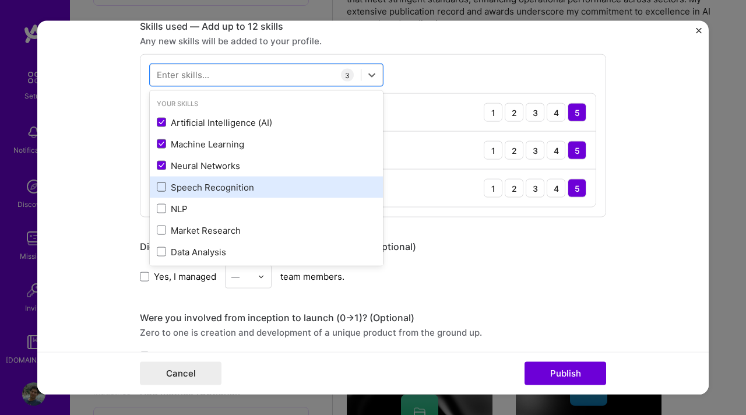
click at [159, 192] on span at bounding box center [161, 186] width 9 height 9
click at [0, 0] on input "checkbox" at bounding box center [0, 0] width 0 height 0
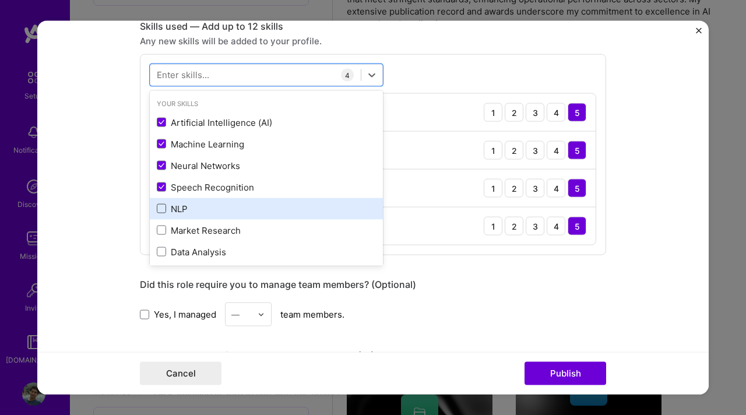
click at [160, 207] on span at bounding box center [161, 208] width 9 height 9
click at [0, 0] on input "checkbox" at bounding box center [0, 0] width 0 height 0
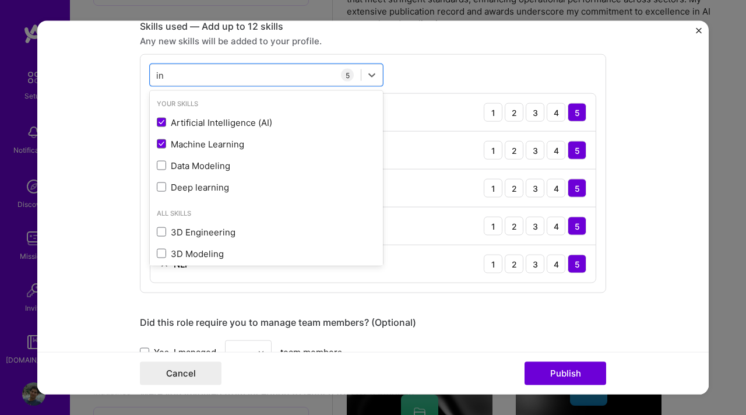
type input "i"
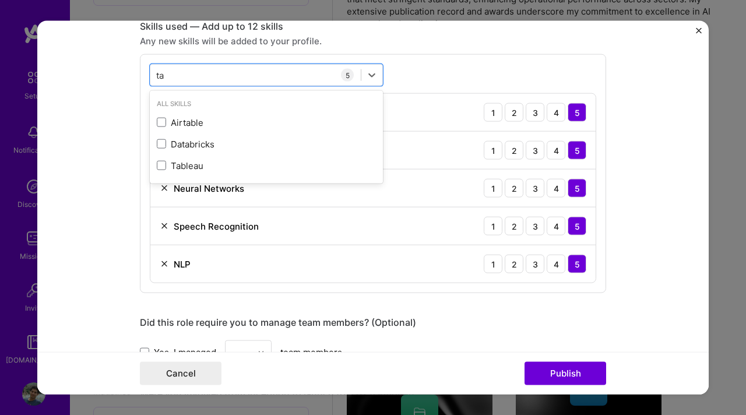
type input "t"
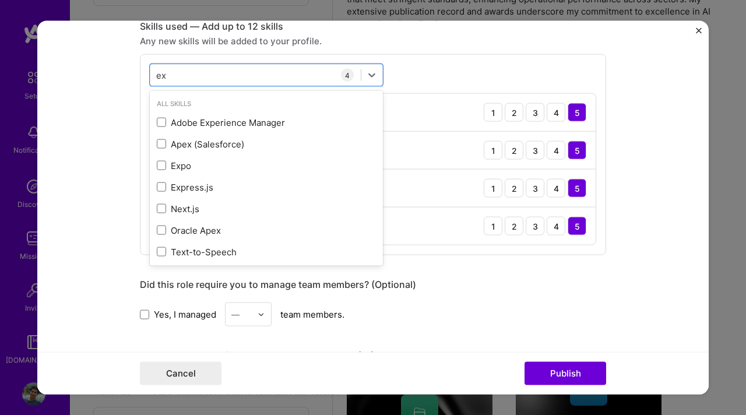
type input "e"
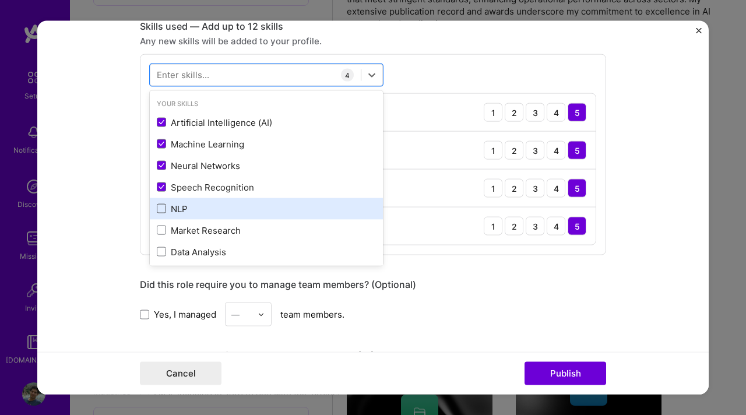
click at [163, 208] on span at bounding box center [161, 208] width 9 height 9
click at [0, 0] on input "checkbox" at bounding box center [0, 0] width 0 height 0
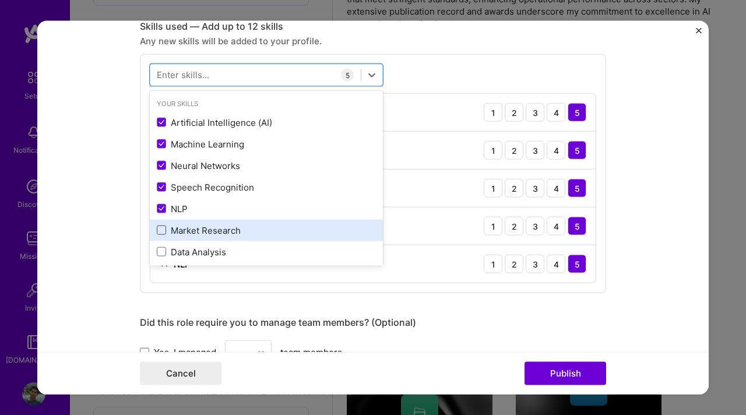
click at [160, 232] on span at bounding box center [161, 230] width 9 height 9
click at [0, 0] on input "checkbox" at bounding box center [0, 0] width 0 height 0
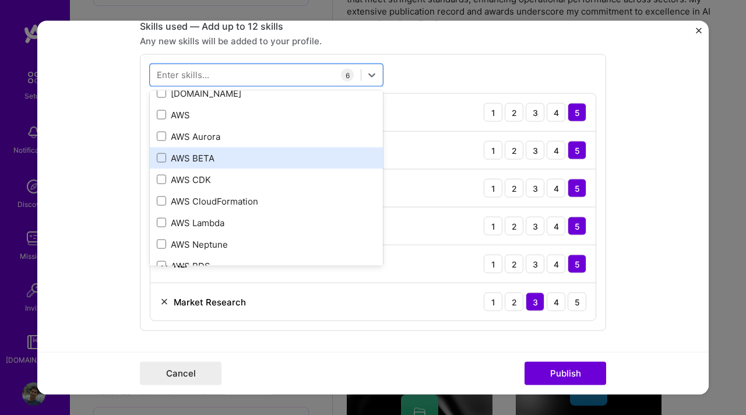
scroll to position [458, 0]
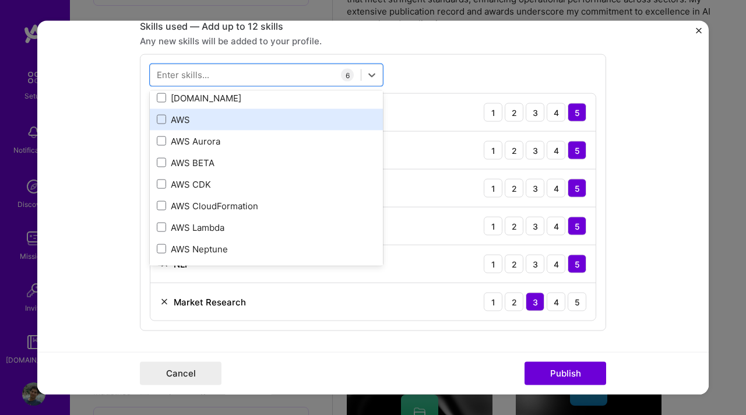
click at [165, 127] on div "AWS" at bounding box center [266, 119] width 233 height 22
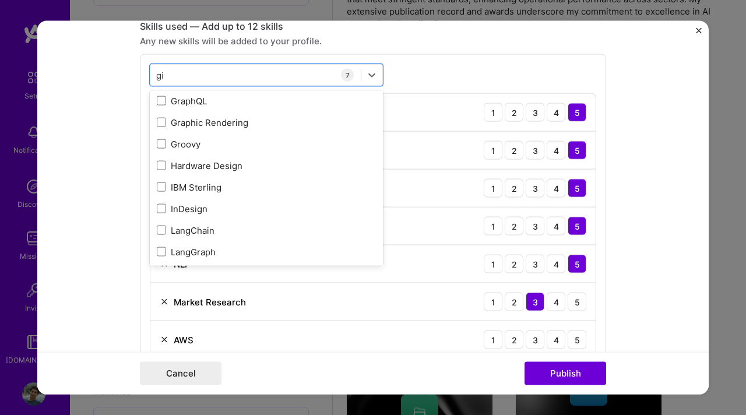
scroll to position [0, 0]
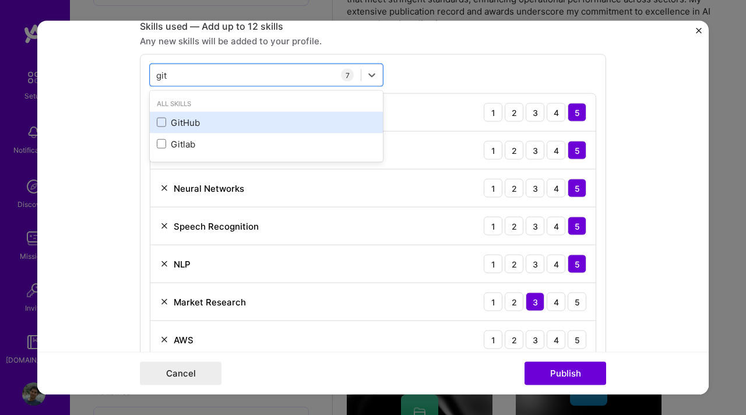
click at [159, 128] on div "GitHub" at bounding box center [266, 122] width 219 height 12
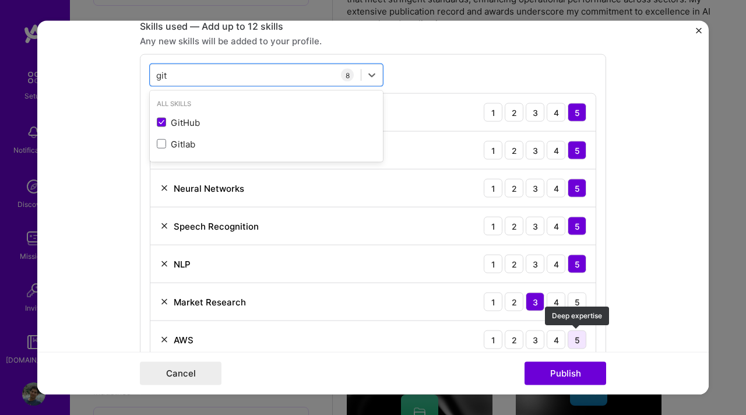
type input "git"
click at [581, 342] on div "5" at bounding box center [577, 339] width 19 height 19
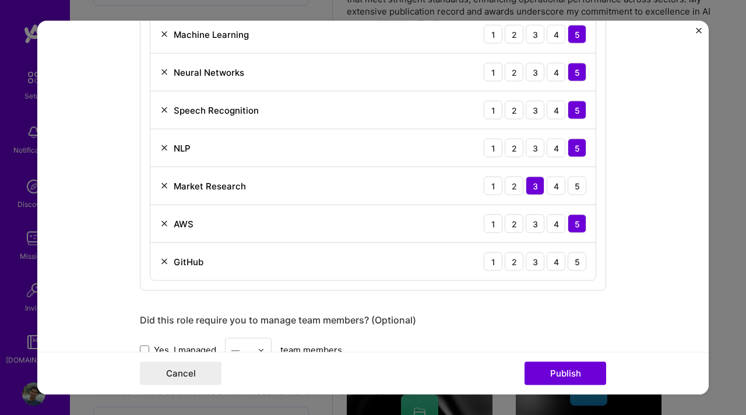
scroll to position [704, 0]
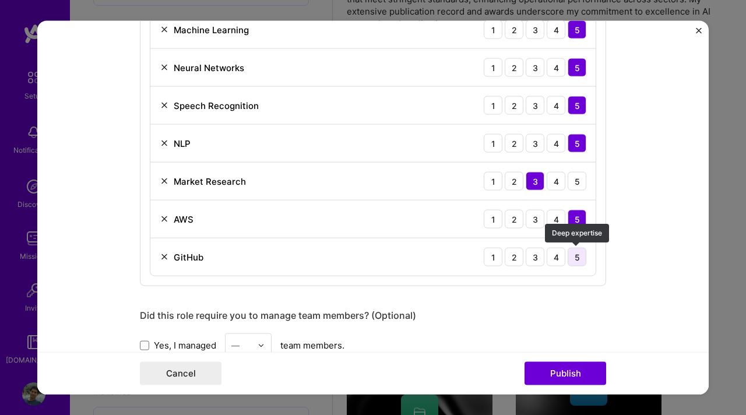
click at [580, 258] on div "5" at bounding box center [577, 257] width 19 height 19
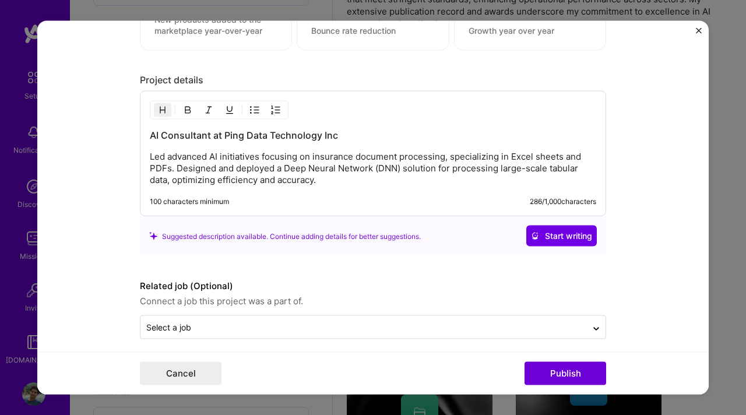
scroll to position [1245, 0]
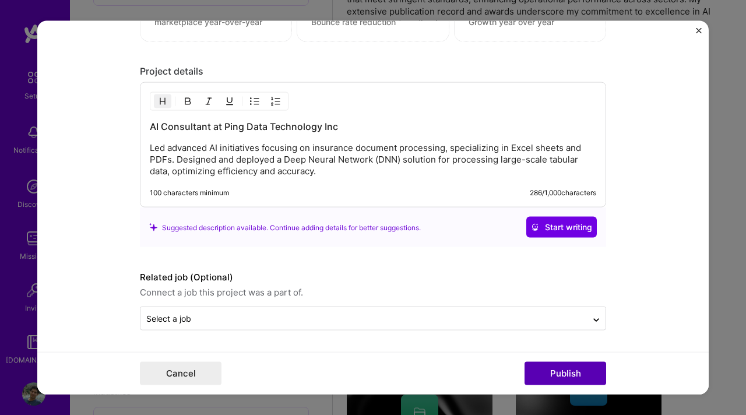
click at [551, 371] on button "Publish" at bounding box center [566, 372] width 82 height 23
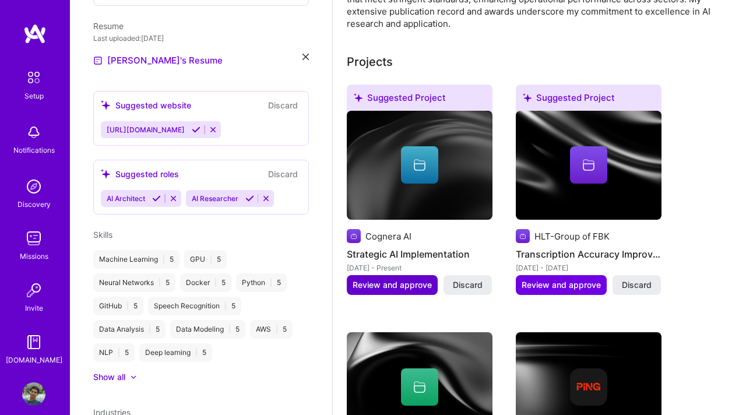
click at [395, 282] on span "Review and approve" at bounding box center [392, 285] width 79 height 12
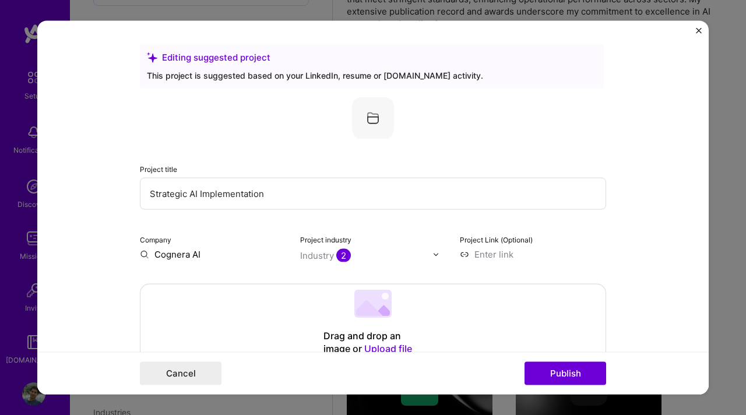
click at [277, 195] on input "Strategic AI Implementation" at bounding box center [373, 194] width 466 height 32
click at [573, 378] on button "Publish" at bounding box center [566, 372] width 82 height 23
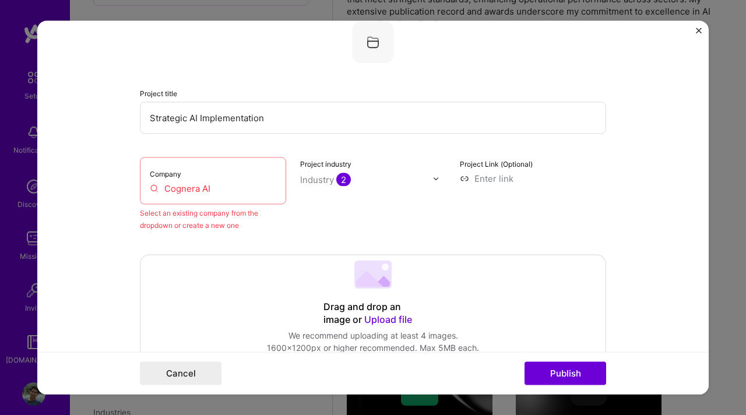
scroll to position [76, 0]
click at [229, 191] on input "Cognera AI" at bounding box center [213, 188] width 126 height 12
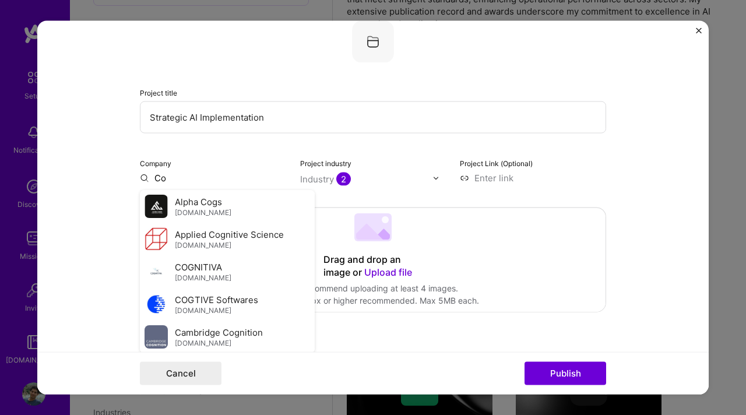
type input "C"
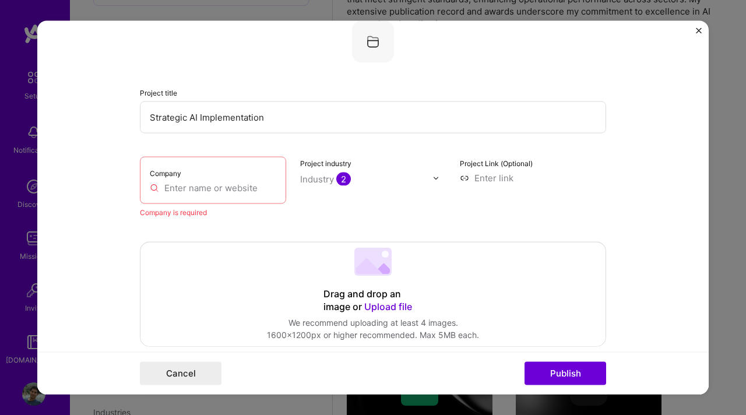
paste input "[URL]"
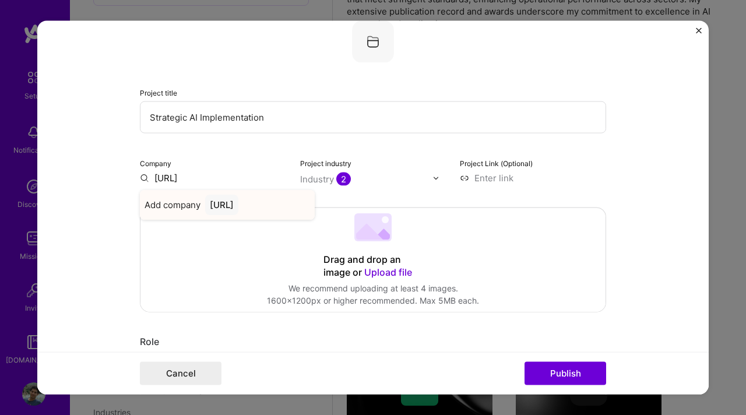
type input "[URL]"
click at [238, 200] on div "[URL]" at bounding box center [221, 205] width 33 height 20
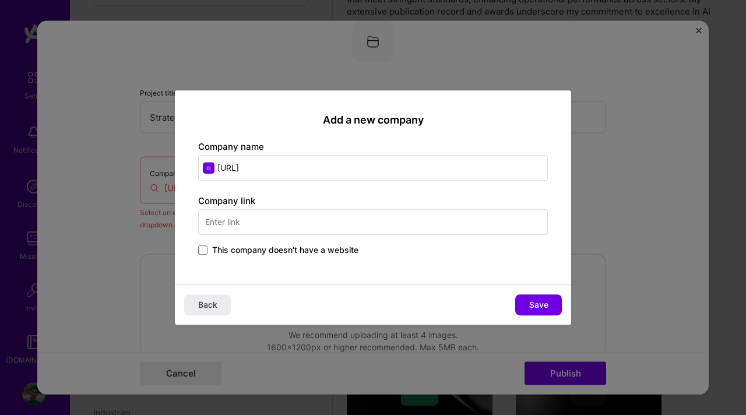
click at [264, 216] on input "text" at bounding box center [373, 222] width 350 height 26
paste input "[URL]"
type input "[URL]"
click at [315, 164] on input "[URL]" at bounding box center [373, 168] width 350 height 26
type input "Cognera AI"
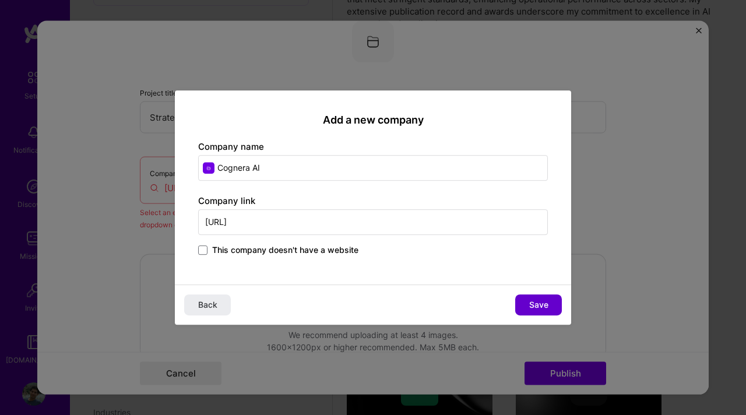
click at [526, 303] on button "Save" at bounding box center [538, 304] width 47 height 21
type input "Cognera AI"
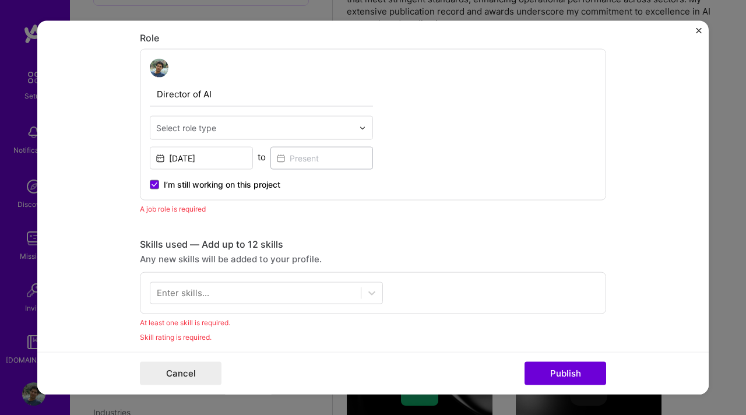
scroll to position [381, 0]
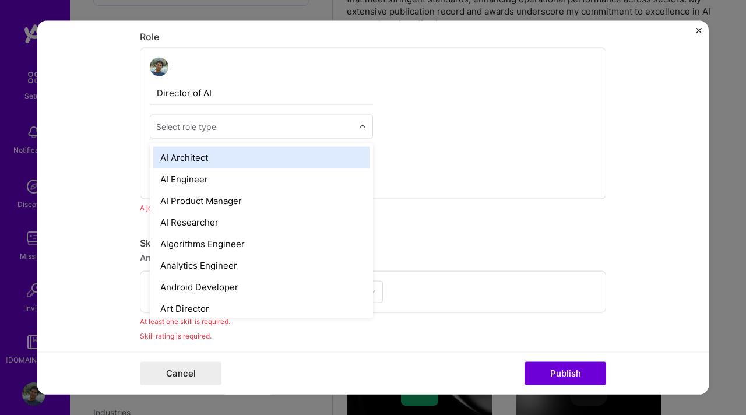
click at [238, 131] on input "text" at bounding box center [254, 127] width 197 height 12
type input "ct"
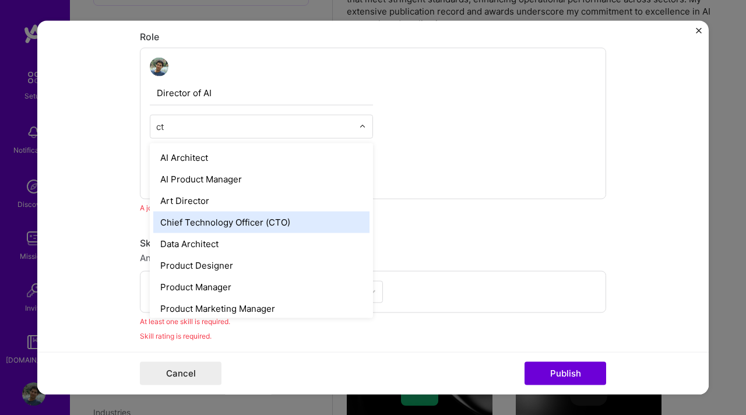
click at [237, 223] on div "Chief Technology Officer (CTO)" at bounding box center [261, 223] width 216 height 22
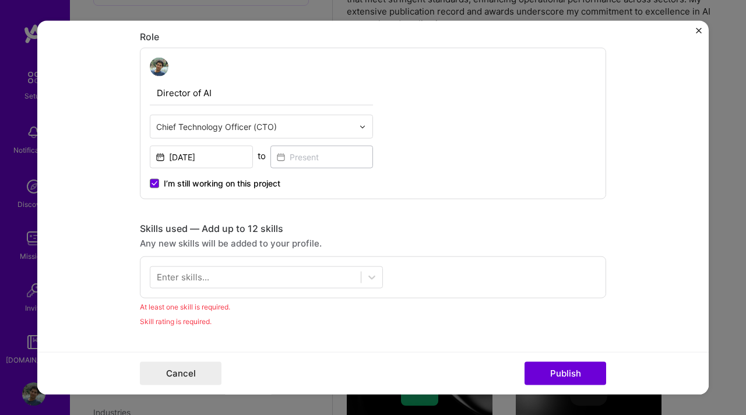
scroll to position [472, 0]
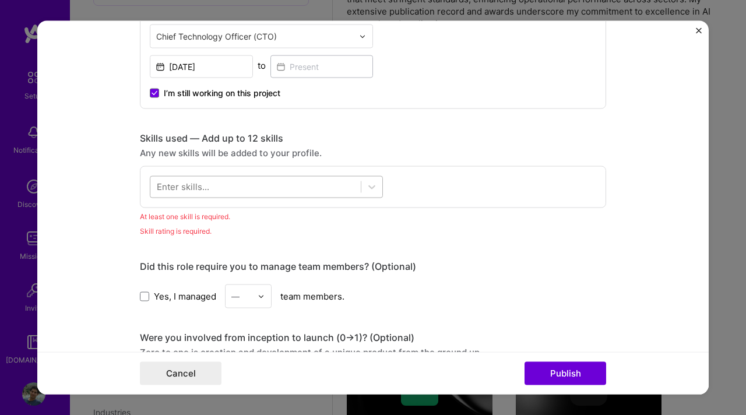
click at [214, 193] on div at bounding box center [255, 186] width 210 height 19
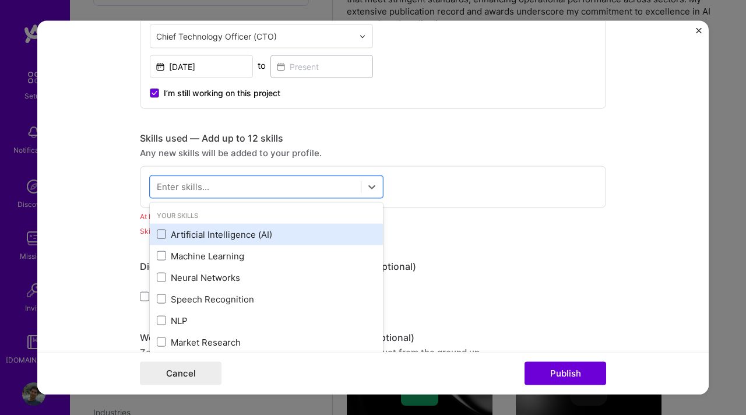
click at [160, 238] on span at bounding box center [161, 234] width 9 height 9
click at [0, 0] on input "checkbox" at bounding box center [0, 0] width 0 height 0
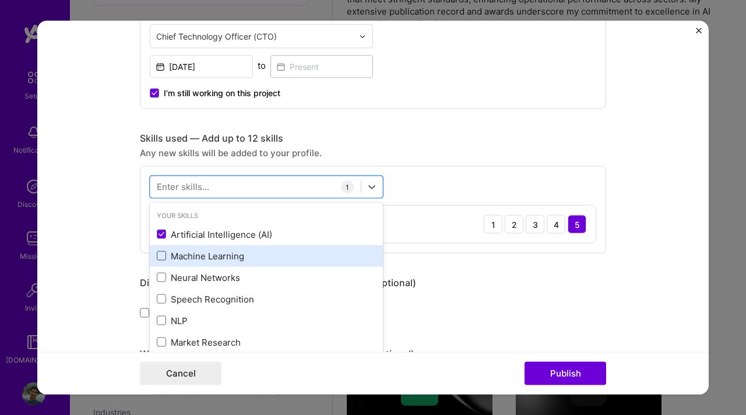
click at [160, 254] on span at bounding box center [161, 255] width 9 height 9
click at [0, 0] on input "checkbox" at bounding box center [0, 0] width 0 height 0
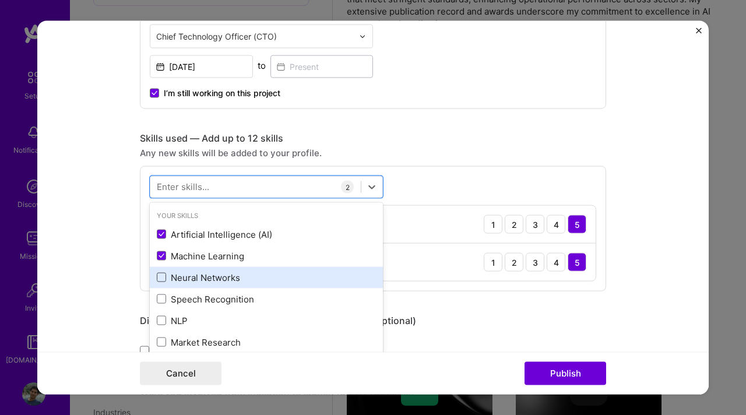
click at [160, 276] on span at bounding box center [161, 277] width 9 height 9
click at [0, 0] on input "checkbox" at bounding box center [0, 0] width 0 height 0
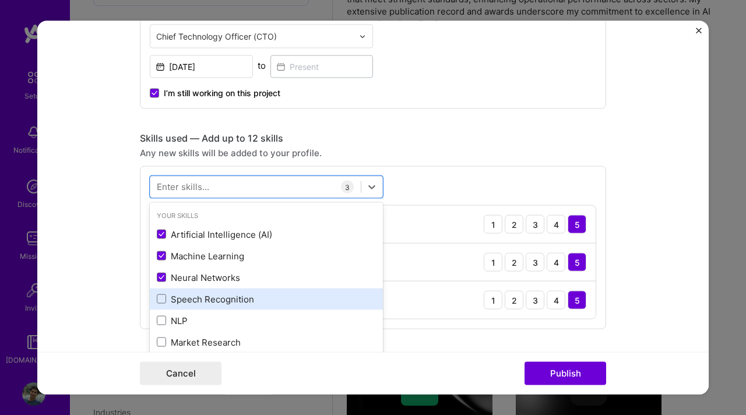
click at [160, 293] on div "Speech Recognition" at bounding box center [266, 299] width 219 height 12
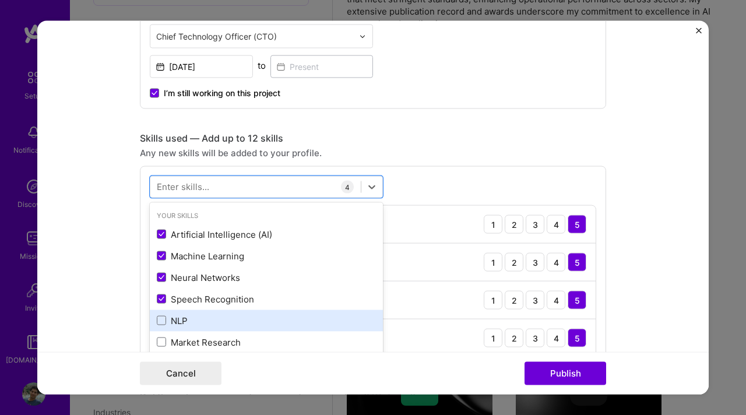
click at [161, 326] on div "NLP" at bounding box center [266, 320] width 219 height 12
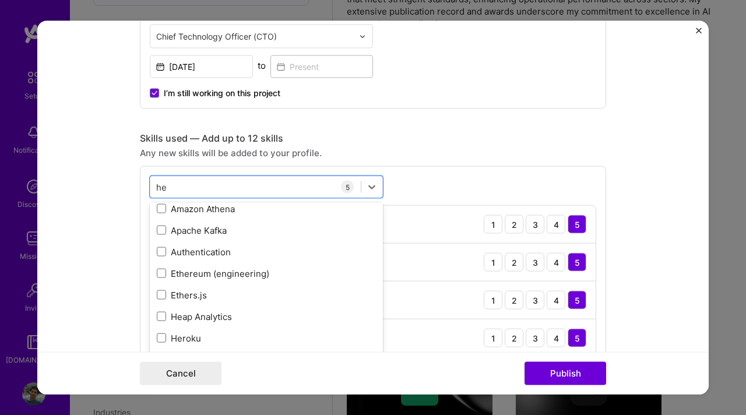
scroll to position [0, 0]
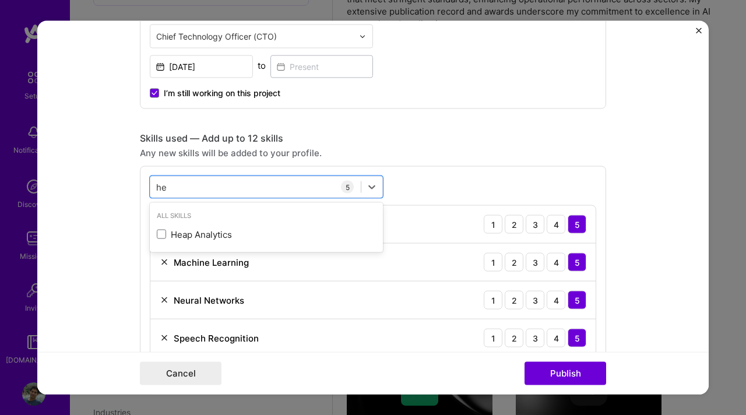
type input "h"
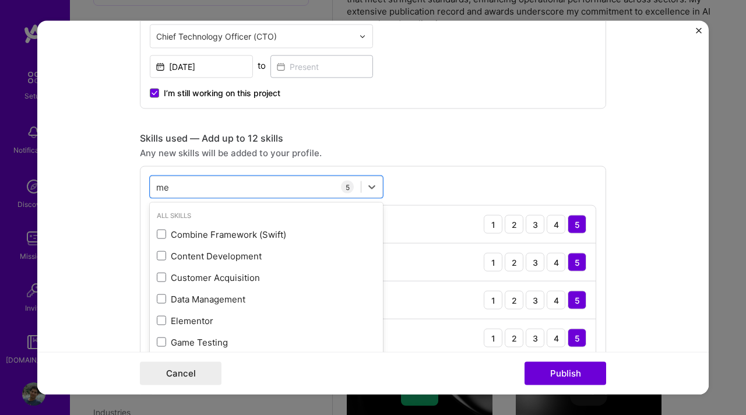
type input "m"
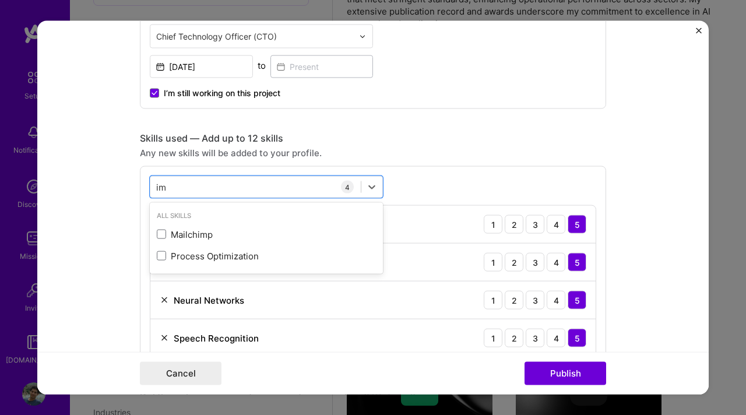
type input "i"
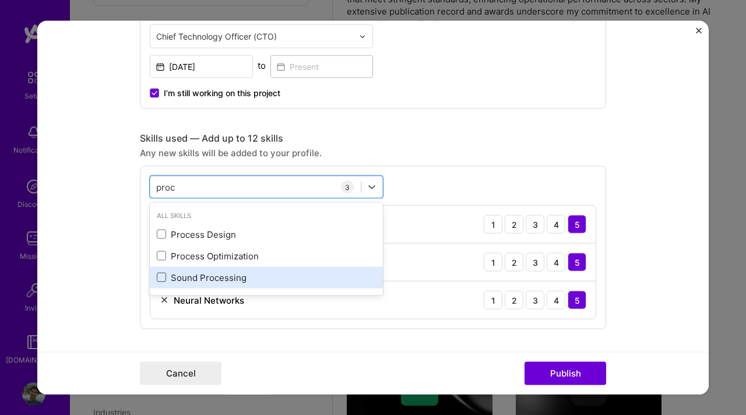
click at [161, 280] on span at bounding box center [161, 277] width 9 height 9
click at [0, 0] on input "checkbox" at bounding box center [0, 0] width 0 height 0
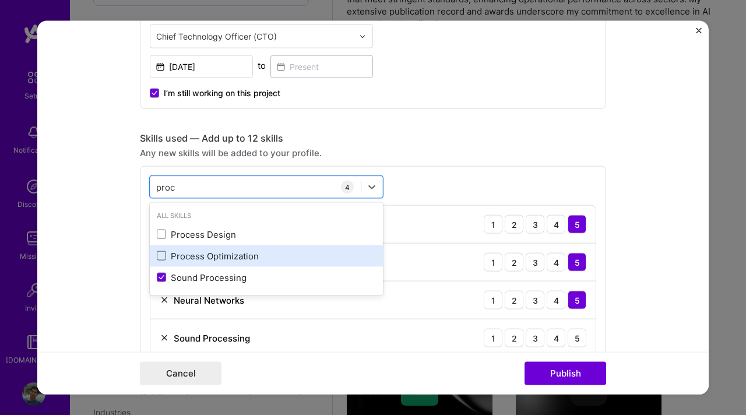
click at [162, 256] on span at bounding box center [161, 255] width 9 height 9
click at [0, 0] on input "checkbox" at bounding box center [0, 0] width 0 height 0
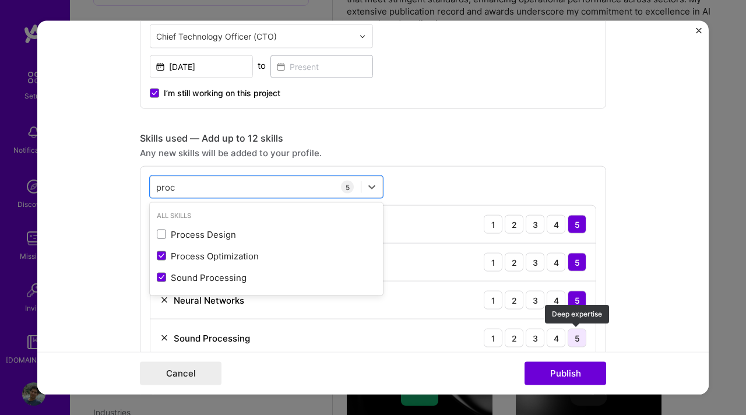
type input "proc"
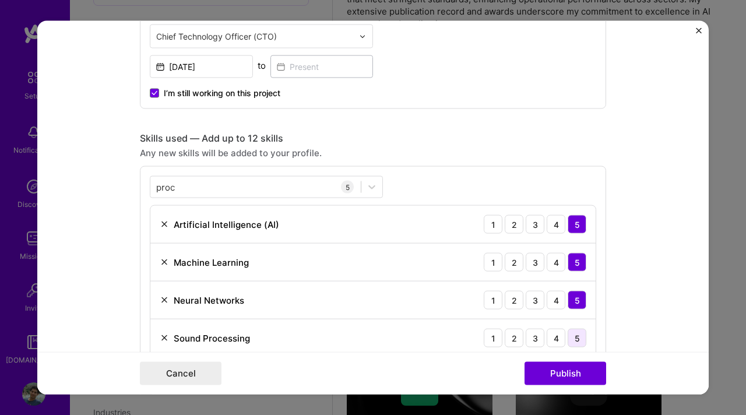
click at [582, 342] on div "5" at bounding box center [577, 338] width 19 height 19
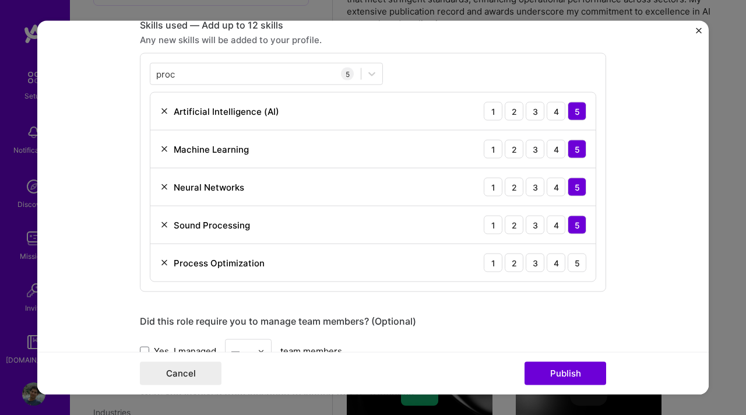
scroll to position [587, 0]
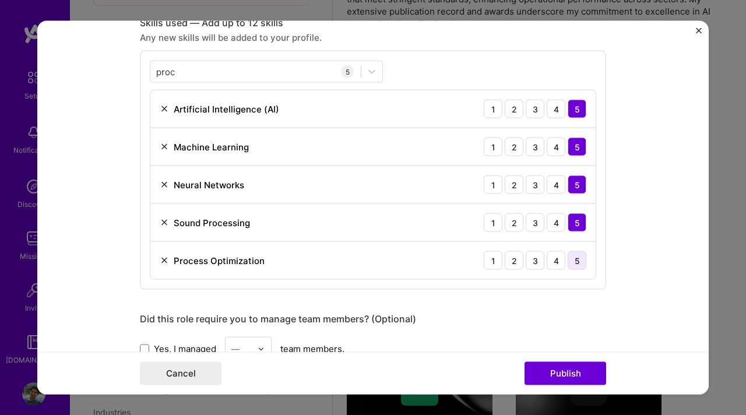
click at [575, 261] on div "5" at bounding box center [577, 260] width 19 height 19
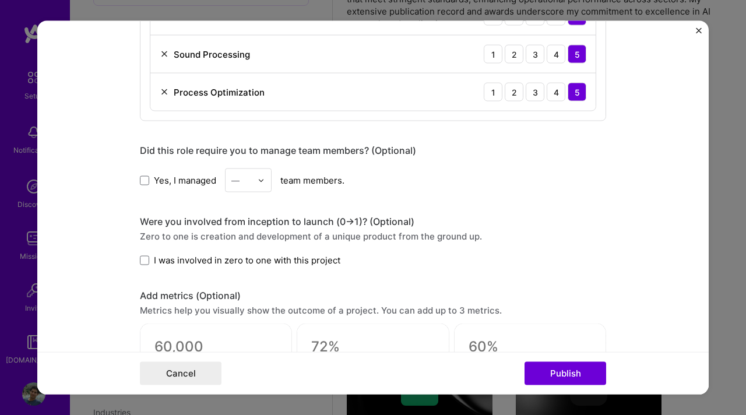
scroll to position [761, 0]
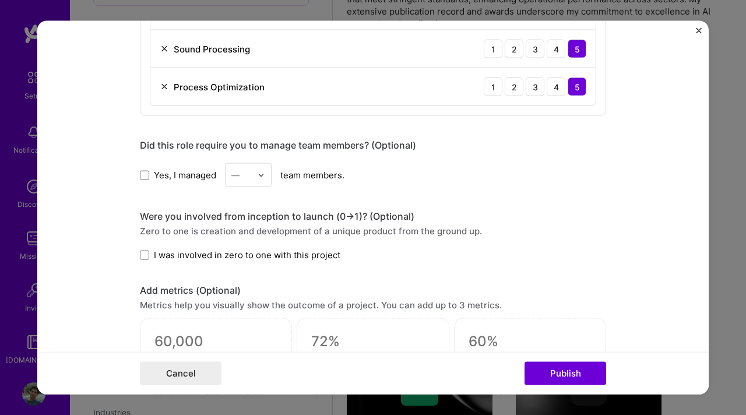
click at [147, 182] on div "Yes, I managed — team members." at bounding box center [373, 175] width 466 height 24
click at [145, 179] on span at bounding box center [144, 174] width 9 height 9
click at [0, 0] on input "Yes, I managed" at bounding box center [0, 0] width 0 height 0
click at [255, 180] on div "—" at bounding box center [242, 175] width 32 height 23
click at [234, 257] on div "3" at bounding box center [248, 249] width 40 height 22
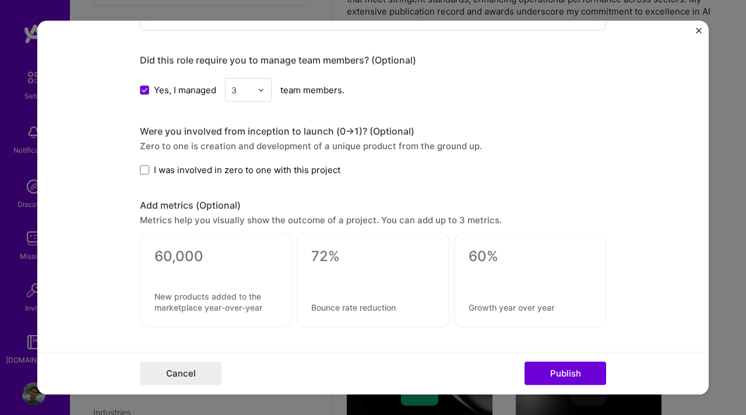
scroll to position [866, 0]
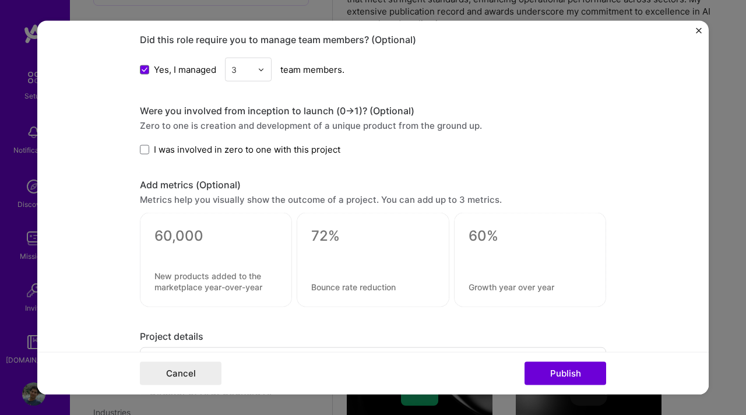
click at [143, 154] on label "I was involved in zero to one with this project" at bounding box center [240, 149] width 200 height 12
click at [0, 0] on input "I was involved in zero to one with this project" at bounding box center [0, 0] width 0 height 0
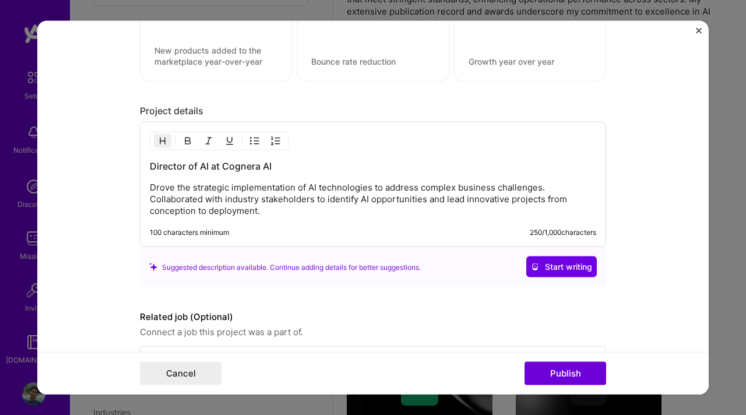
scroll to position [1132, 0]
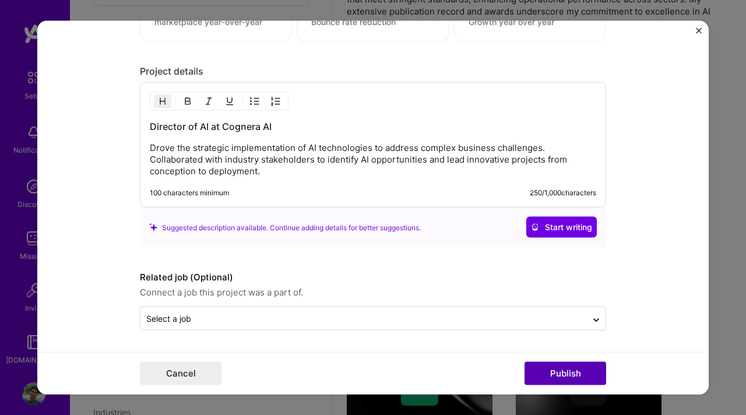
click at [546, 366] on button "Publish" at bounding box center [566, 372] width 82 height 23
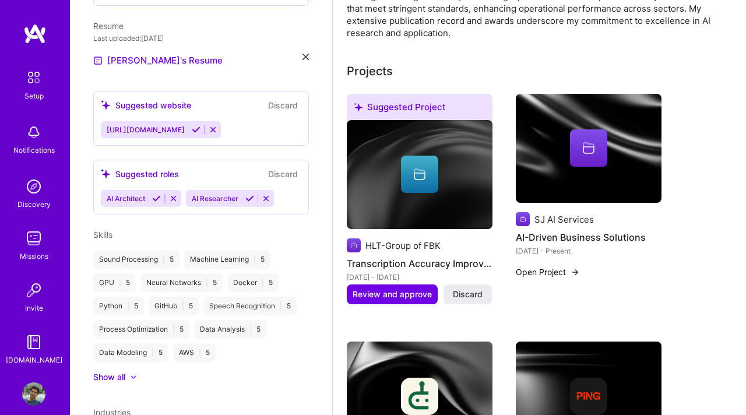
scroll to position [425, 0]
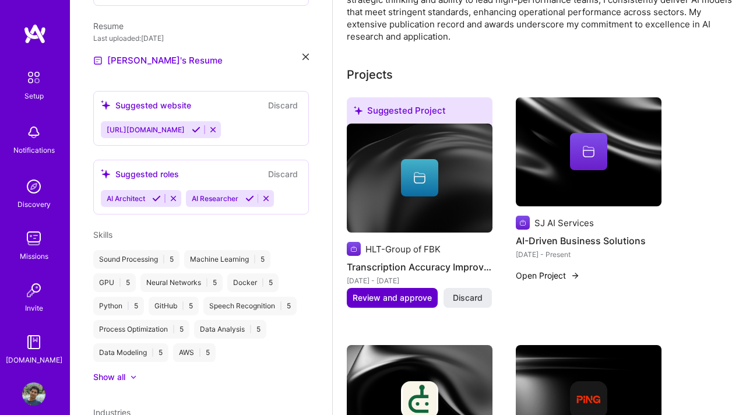
click at [392, 301] on span "Review and approve" at bounding box center [392, 298] width 79 height 12
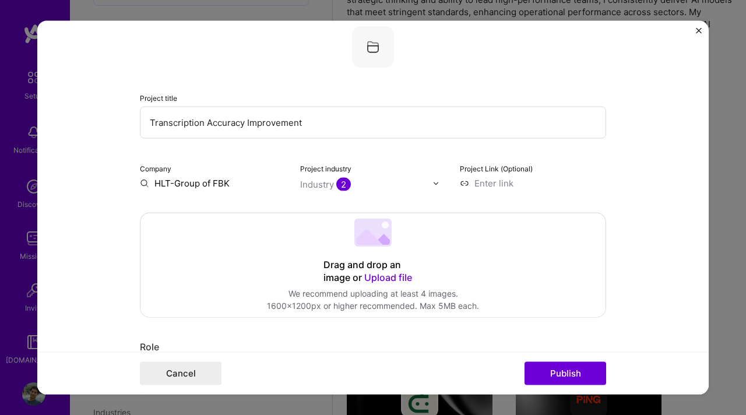
scroll to position [83, 0]
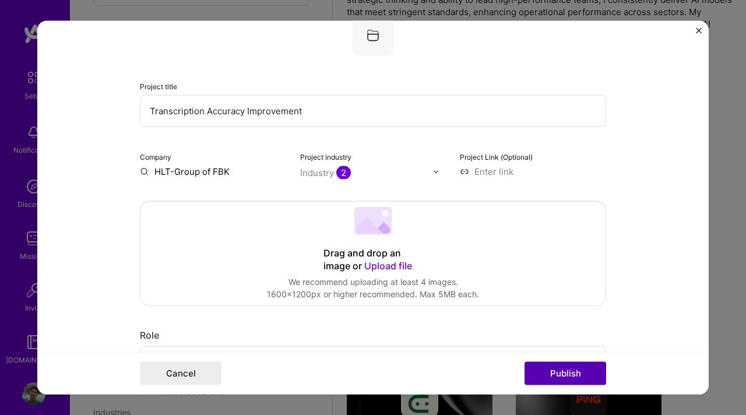
click at [566, 368] on button "Publish" at bounding box center [566, 372] width 82 height 23
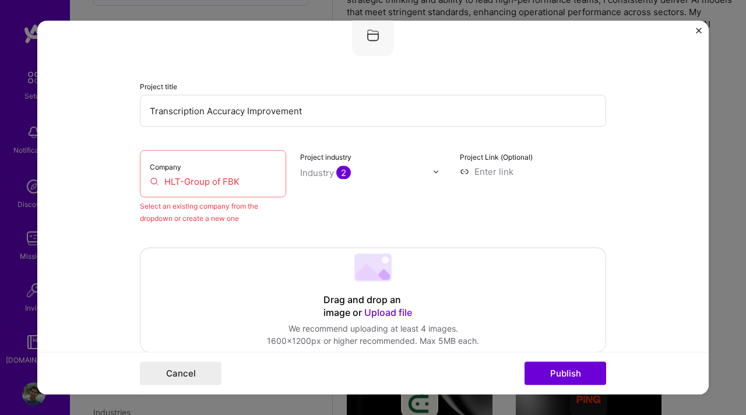
scroll to position [76, 0]
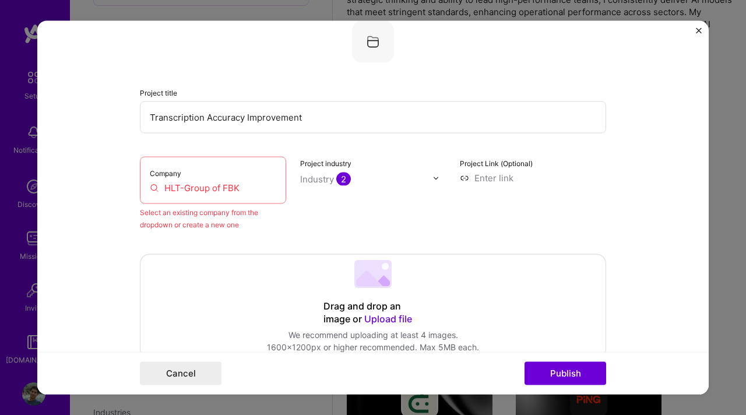
click at [202, 182] on input "HLT-Group of FBK" at bounding box center [213, 188] width 126 height 12
click at [210, 199] on div "Company HLT-Group of FBK" at bounding box center [213, 180] width 146 height 47
click at [207, 193] on input "HLT-Group of FBK" at bounding box center [213, 188] width 126 height 12
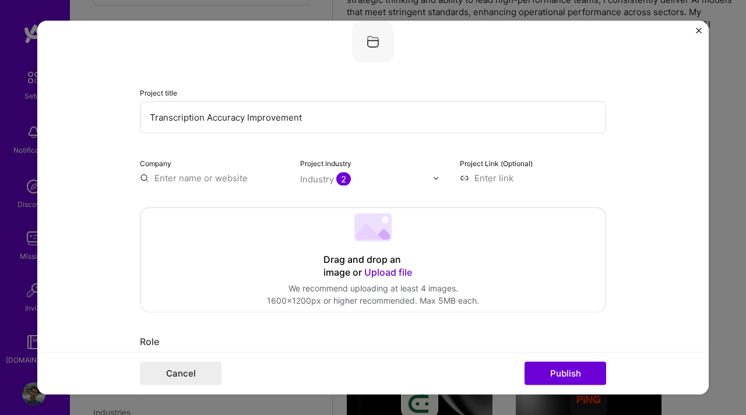
click at [217, 182] on input "text" at bounding box center [213, 178] width 146 height 12
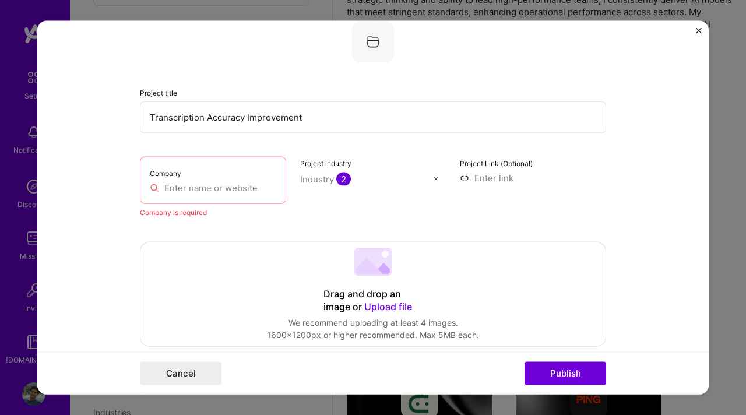
paste input "[URL][DOMAIN_NAME]"
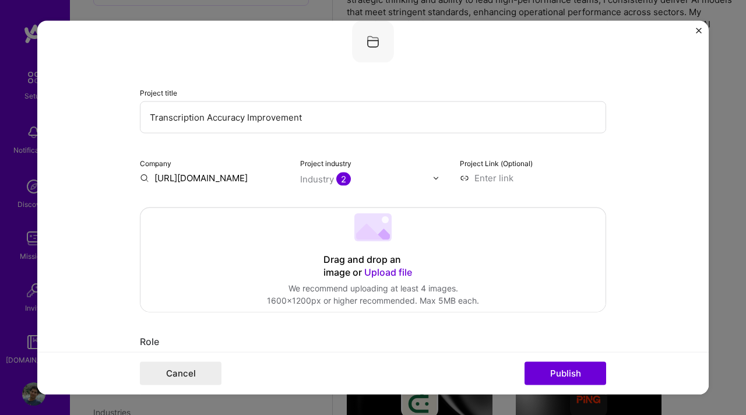
type input "[URL][DOMAIN_NAME]"
click at [231, 213] on div "[URL][DOMAIN_NAME]" at bounding box center [257, 210] width 105 height 31
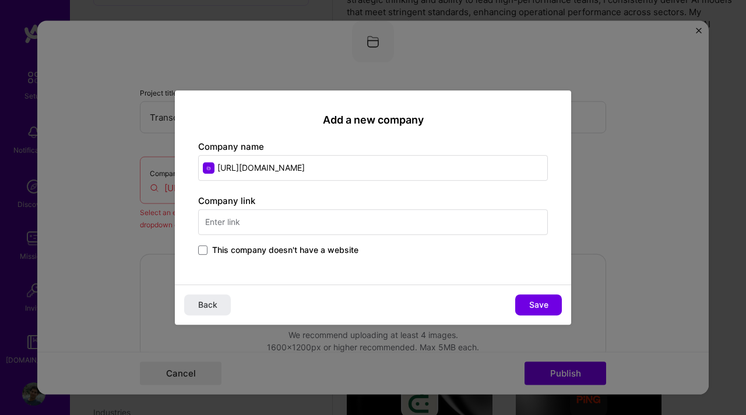
click at [260, 219] on input "text" at bounding box center [373, 222] width 350 height 26
paste input "[URL][DOMAIN_NAME]"
type input "[URL][DOMAIN_NAME]"
click at [302, 171] on input "[URL][DOMAIN_NAME]" at bounding box center [373, 168] width 350 height 26
type input "FBK"
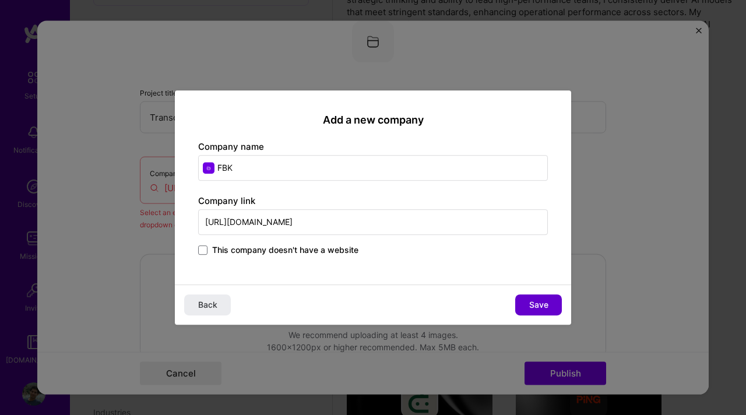
click at [534, 300] on span "Save" at bounding box center [538, 305] width 19 height 12
type input "FBK"
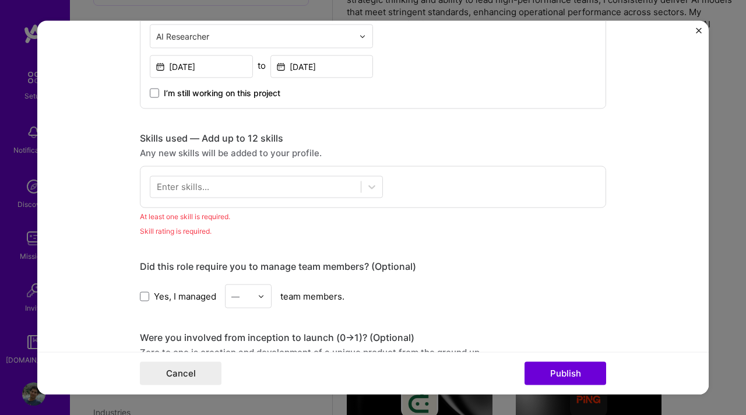
scroll to position [470, 0]
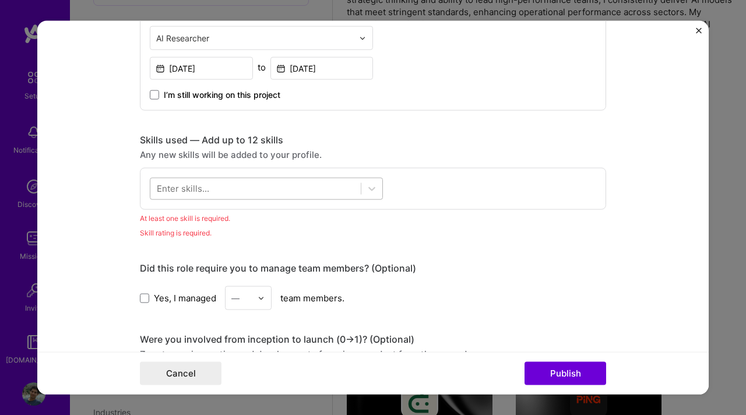
click at [317, 179] on div at bounding box center [266, 189] width 233 height 22
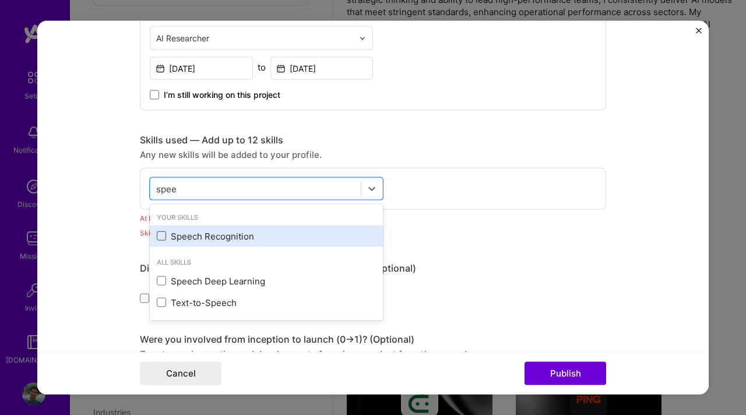
click at [159, 240] on span at bounding box center [161, 235] width 9 height 9
click at [0, 0] on input "checkbox" at bounding box center [0, 0] width 0 height 0
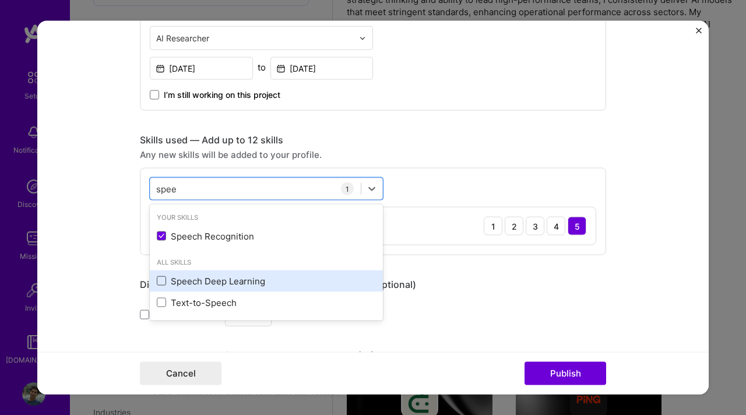
click at [161, 284] on span at bounding box center [161, 280] width 9 height 9
click at [0, 0] on input "checkbox" at bounding box center [0, 0] width 0 height 0
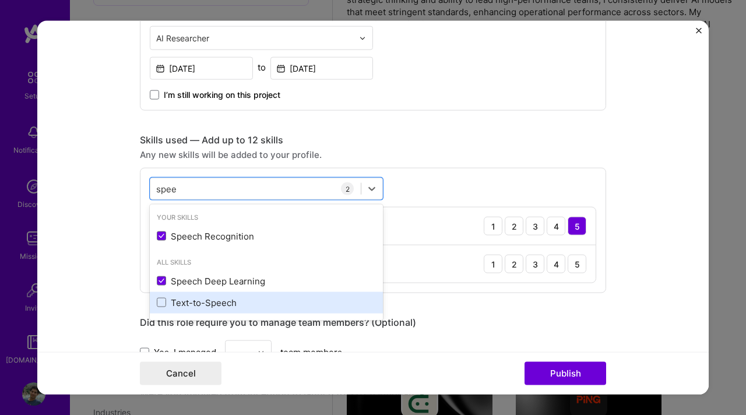
click at [161, 294] on div "Text-to-Speech" at bounding box center [266, 302] width 233 height 22
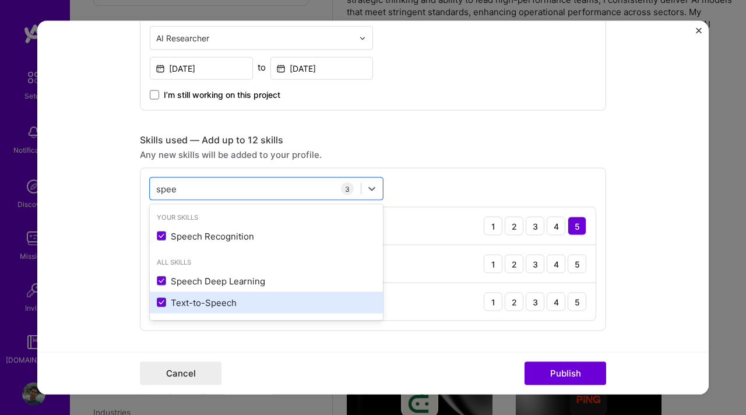
click at [161, 303] on icon at bounding box center [162, 302] width 6 height 5
click at [0, 0] on input "checkbox" at bounding box center [0, 0] width 0 height 0
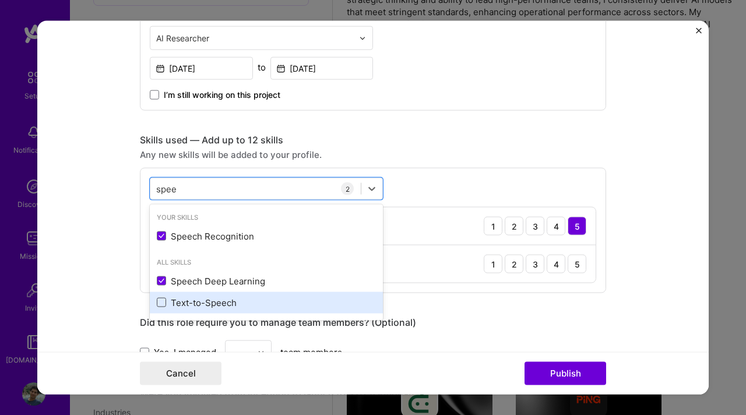
click at [161, 303] on span at bounding box center [161, 302] width 9 height 9
click at [0, 0] on input "checkbox" at bounding box center [0, 0] width 0 height 0
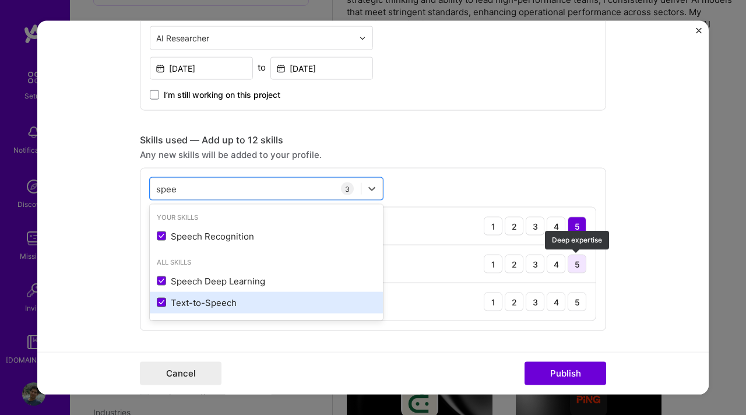
click at [578, 263] on div "5" at bounding box center [577, 264] width 19 height 19
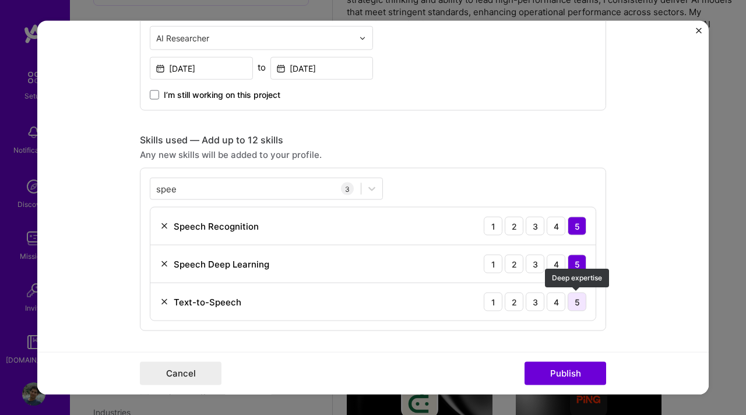
click at [578, 301] on div "5" at bounding box center [577, 302] width 19 height 19
click at [237, 188] on div "spee spee" at bounding box center [255, 188] width 210 height 19
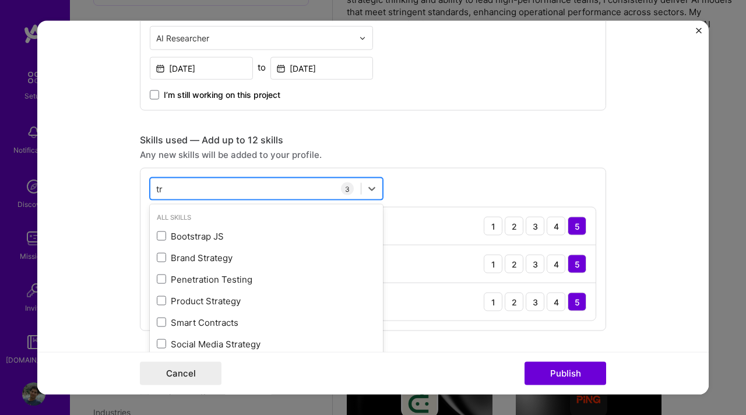
type input "t"
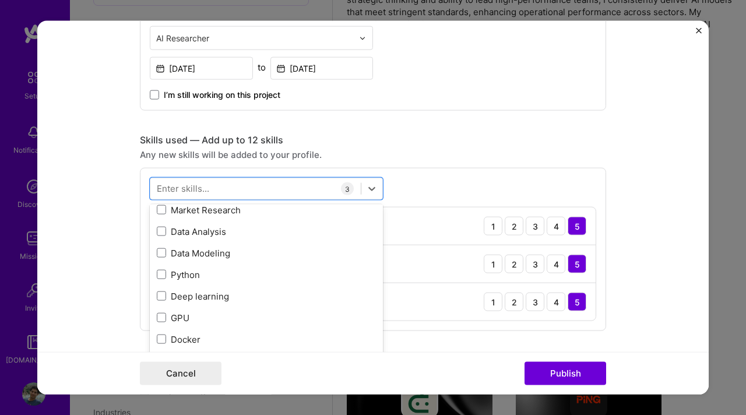
scroll to position [138, 0]
click at [119, 276] on form "Editing suggested project This project is suggested based on your LinkedIn, res…" at bounding box center [372, 208] width 671 height 374
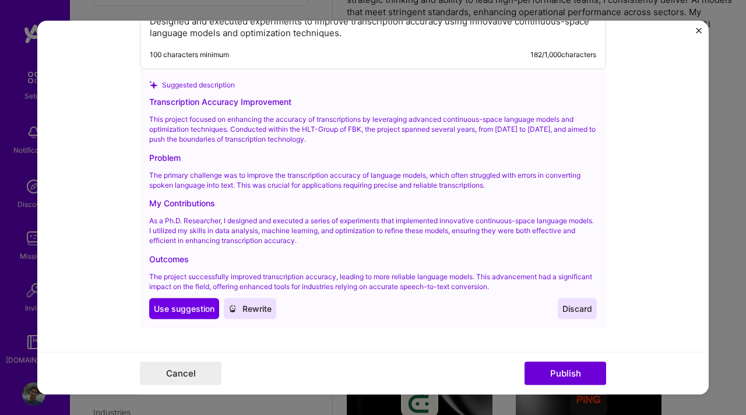
scroll to position [1264, 0]
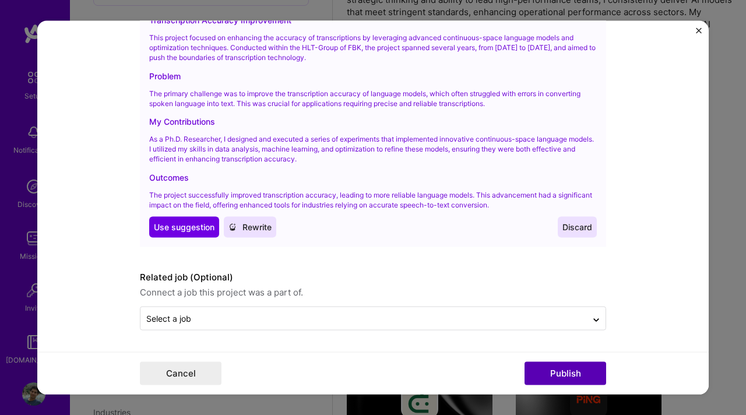
click at [572, 373] on button "Publish" at bounding box center [566, 372] width 82 height 23
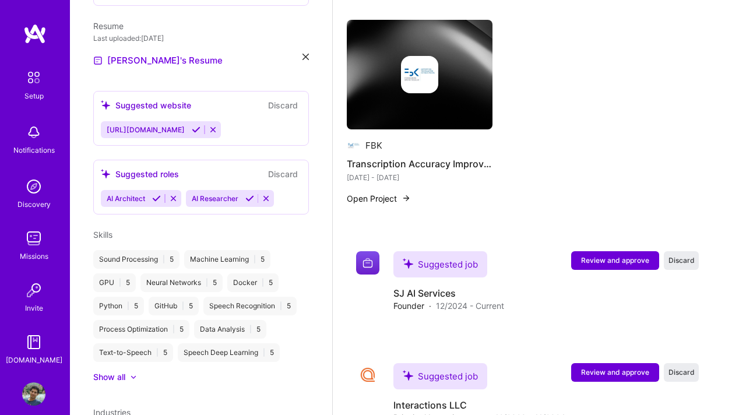
scroll to position [1185, 0]
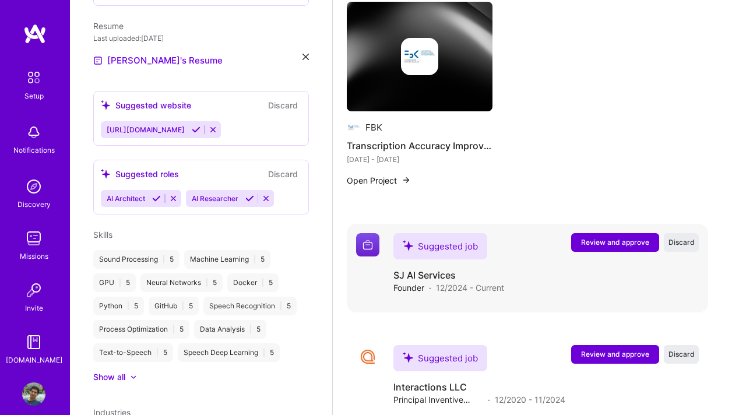
click at [603, 244] on span "Review and approve" at bounding box center [615, 242] width 68 height 10
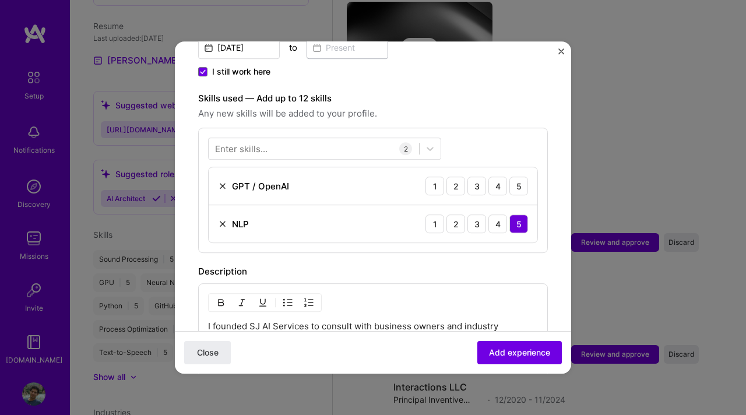
scroll to position [367, 0]
click at [519, 180] on div "5" at bounding box center [518, 185] width 19 height 19
click at [311, 139] on div at bounding box center [314, 148] width 210 height 19
click at [547, 266] on div "Description I founded SJ AI Services to consult with business owners and indust…" at bounding box center [373, 330] width 350 height 133
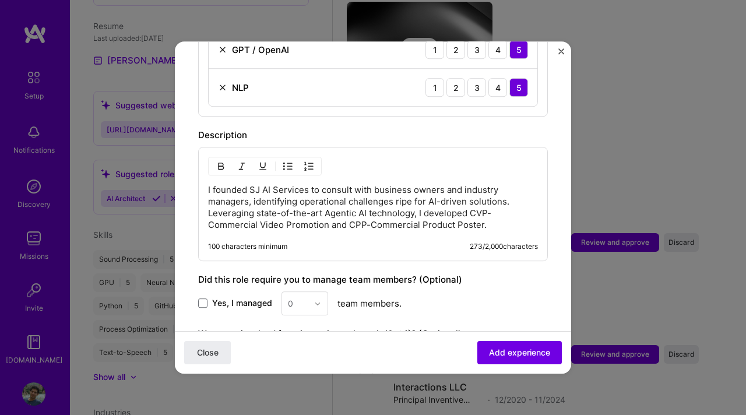
scroll to position [505, 0]
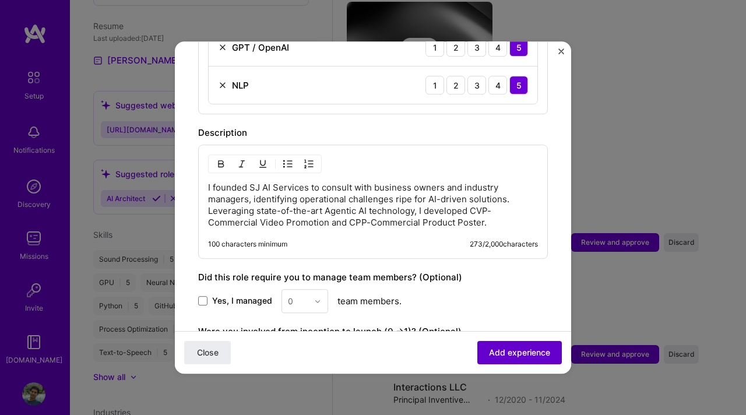
click at [509, 353] on span "Add experience" at bounding box center [519, 353] width 61 height 12
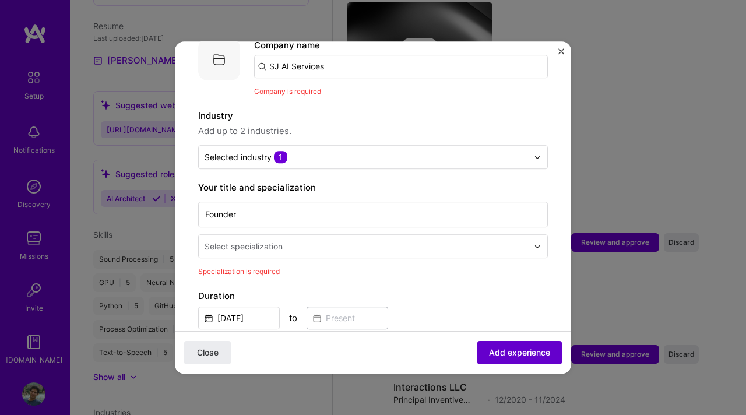
scroll to position [117, 0]
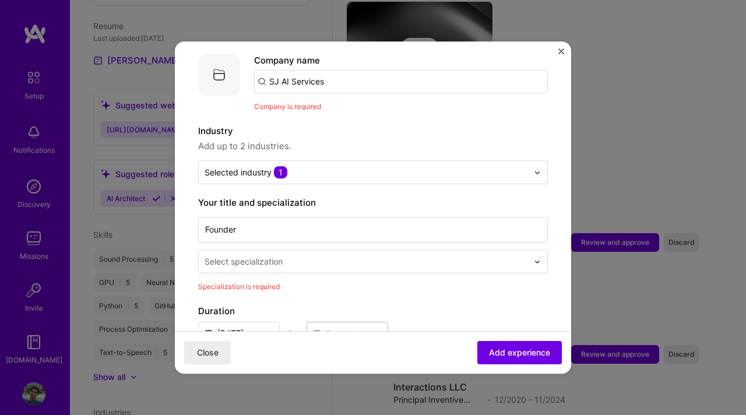
click at [354, 70] on input "SJ AI Services" at bounding box center [401, 81] width 294 height 23
type input "SJ AI Service"
click at [363, 71] on input "text" at bounding box center [401, 81] width 294 height 23
click at [207, 347] on span "Close" at bounding box center [208, 353] width 22 height 12
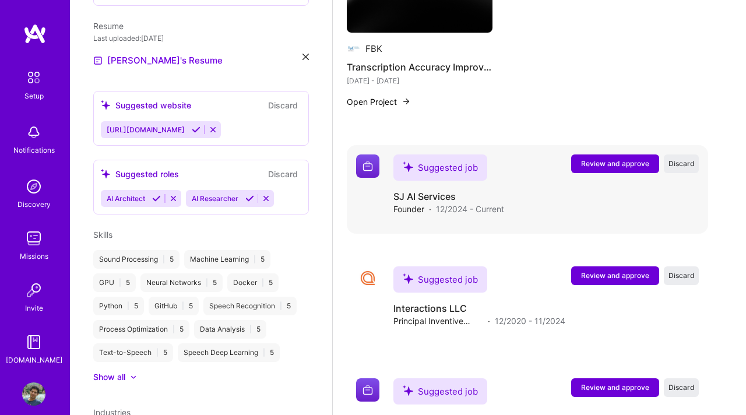
scroll to position [1334, 0]
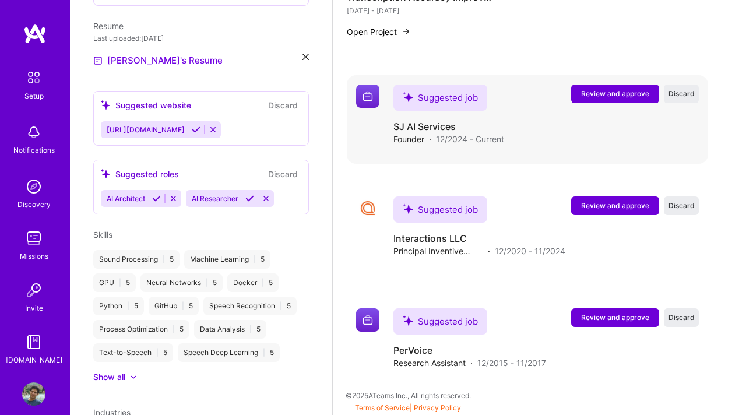
click at [602, 92] on span "Review and approve" at bounding box center [615, 94] width 68 height 10
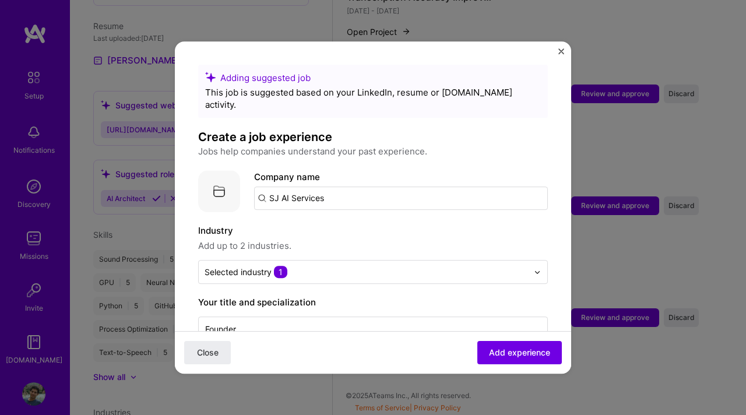
click at [366, 187] on input "SJ AI Services" at bounding box center [401, 198] width 294 height 23
type input "SJ AI"
click at [346, 220] on div "SJ AI" at bounding box center [334, 230] width 30 height 20
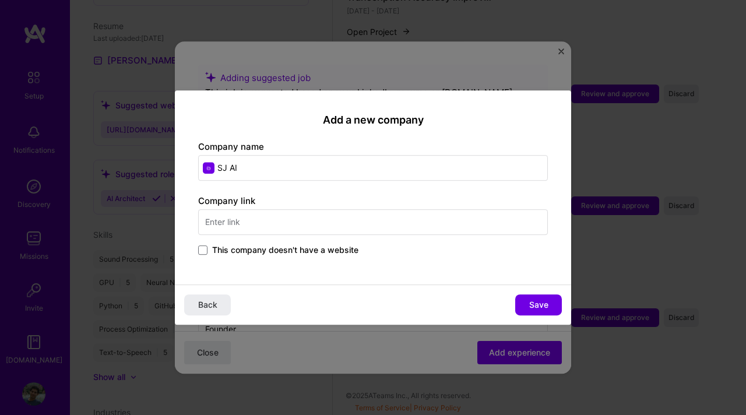
click at [291, 167] on input "SJ AI" at bounding box center [373, 168] width 350 height 26
type input "[DOMAIN_NAME]"
click at [262, 220] on input "text" at bounding box center [373, 222] width 350 height 26
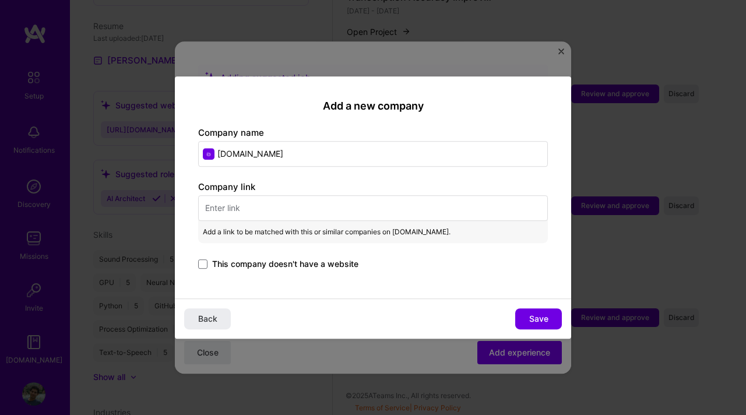
click at [307, 156] on input "[DOMAIN_NAME]" at bounding box center [373, 154] width 350 height 26
click at [279, 212] on input "text" at bounding box center [373, 208] width 350 height 26
paste input "[DOMAIN_NAME]"
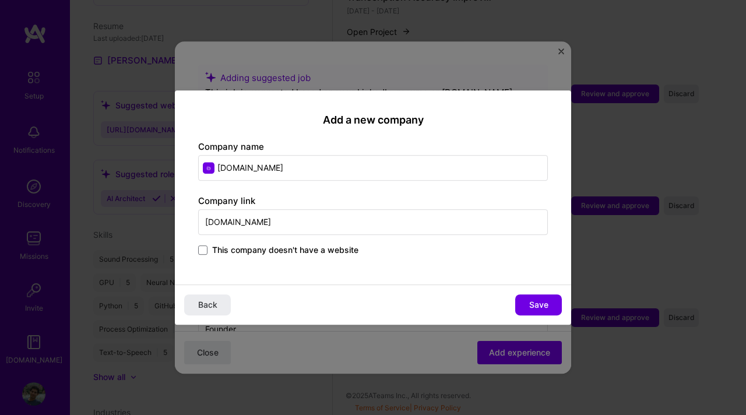
type input "[DOMAIN_NAME]"
click at [281, 163] on input "[DOMAIN_NAME]" at bounding box center [373, 168] width 350 height 26
type input "SJ AI Services"
click at [538, 309] on span "Save" at bounding box center [538, 305] width 19 height 12
type input "SJ AI Services"
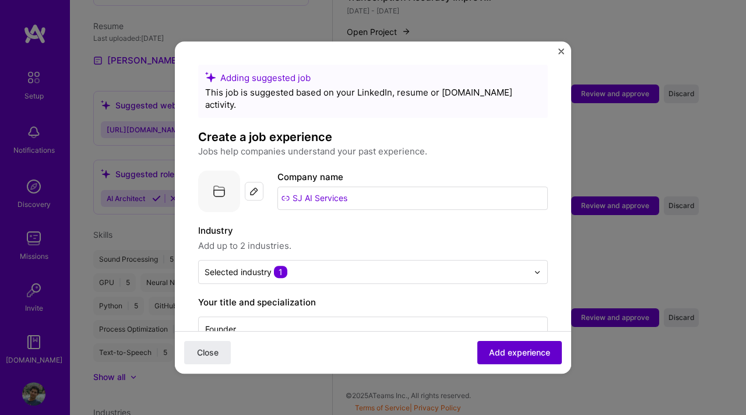
click at [515, 354] on span "Add experience" at bounding box center [519, 353] width 61 height 12
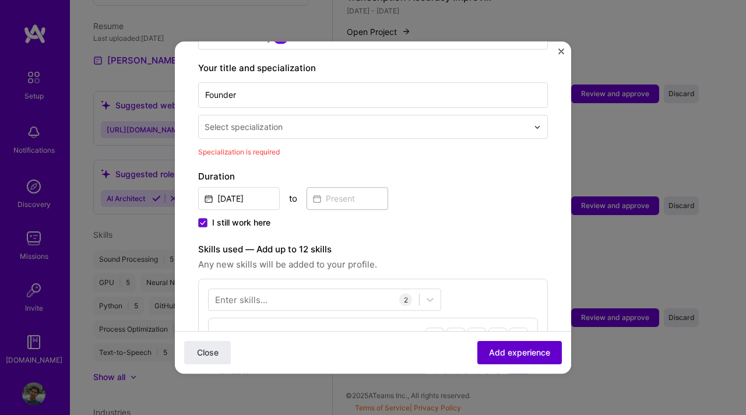
scroll to position [242, 0]
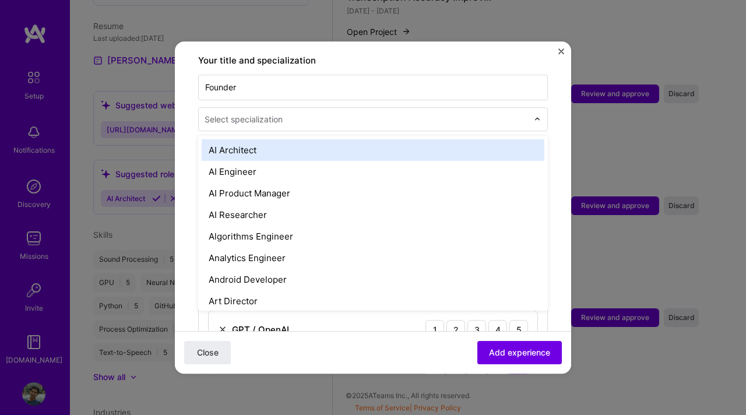
click at [244, 113] on div "Select specialization" at bounding box center [244, 119] width 78 height 12
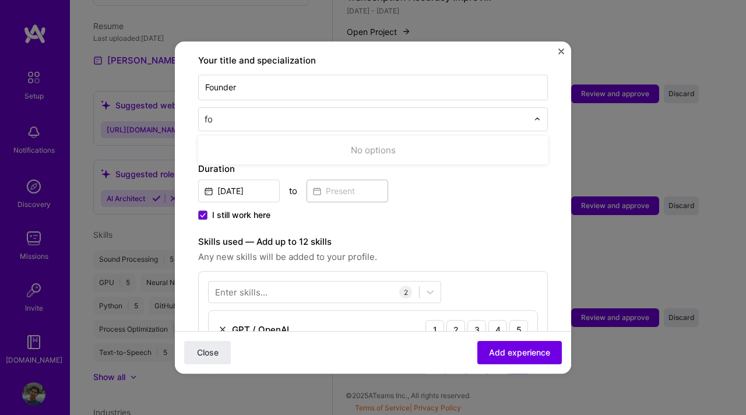
type input "f"
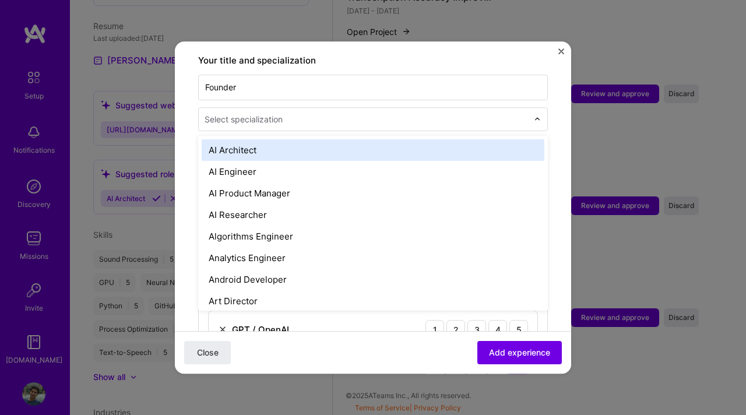
click at [242, 143] on div "AI Architect" at bounding box center [373, 150] width 343 height 22
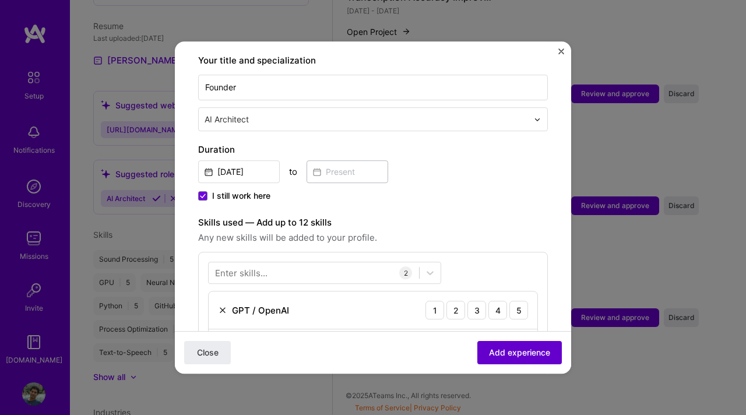
click at [519, 347] on span "Add experience" at bounding box center [519, 353] width 61 height 12
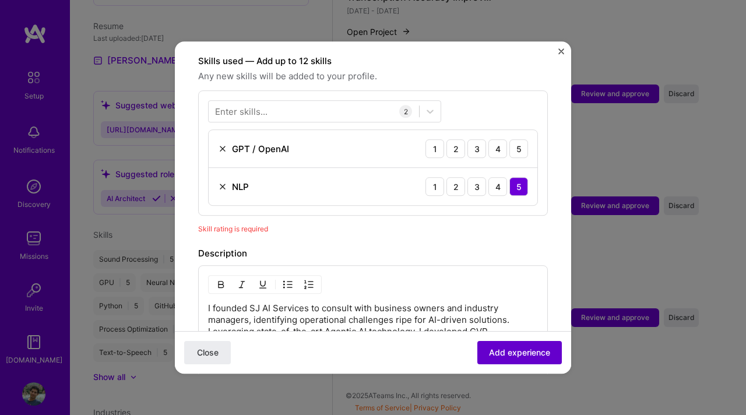
scroll to position [404, 0]
click at [524, 139] on div "5" at bounding box center [518, 148] width 19 height 19
click at [510, 354] on span "Add experience" at bounding box center [519, 353] width 61 height 12
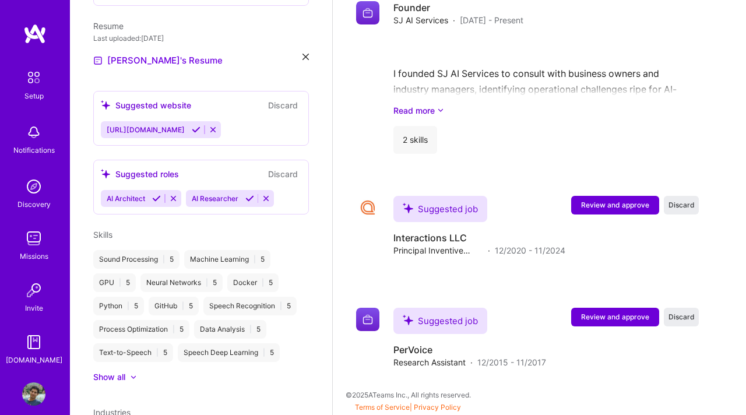
scroll to position [1455, 0]
click at [635, 209] on span "Review and approve" at bounding box center [615, 205] width 68 height 10
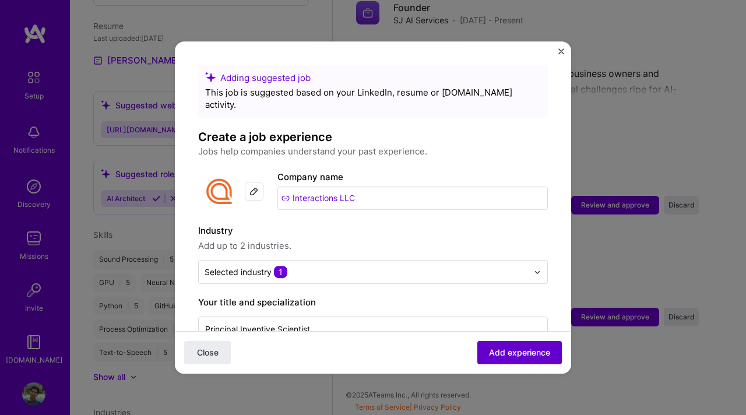
click at [516, 357] on span "Add experience" at bounding box center [519, 353] width 61 height 12
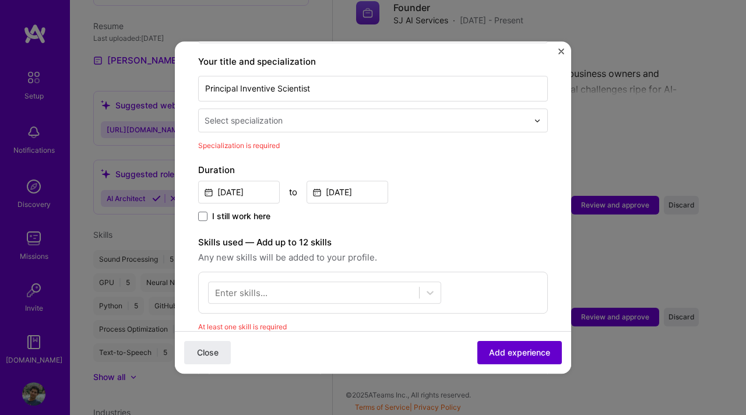
scroll to position [242, 0]
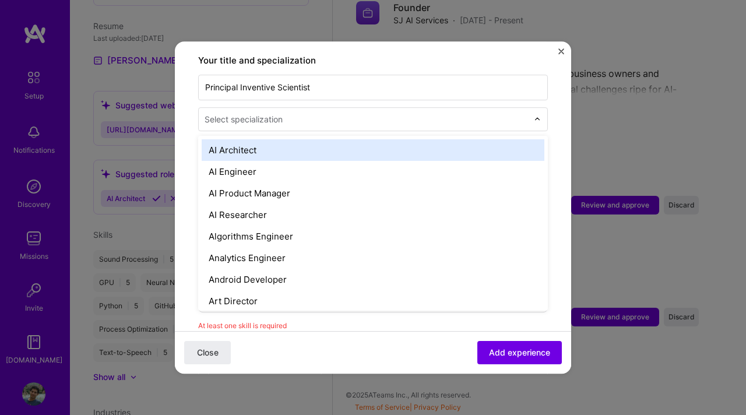
click at [238, 108] on div "Select specialization" at bounding box center [366, 119] width 335 height 23
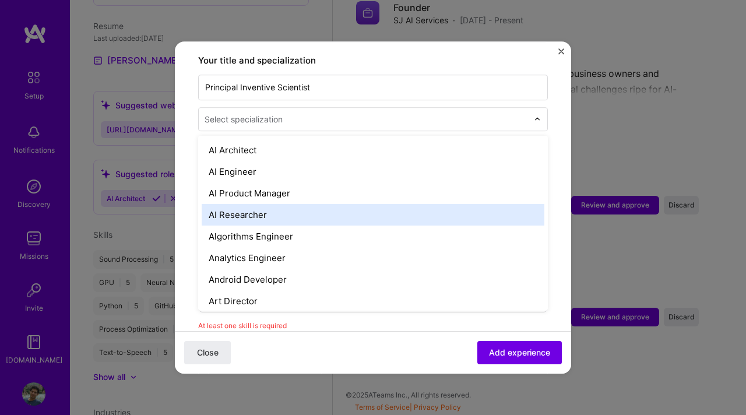
click at [265, 210] on div "AI Researcher" at bounding box center [373, 215] width 343 height 22
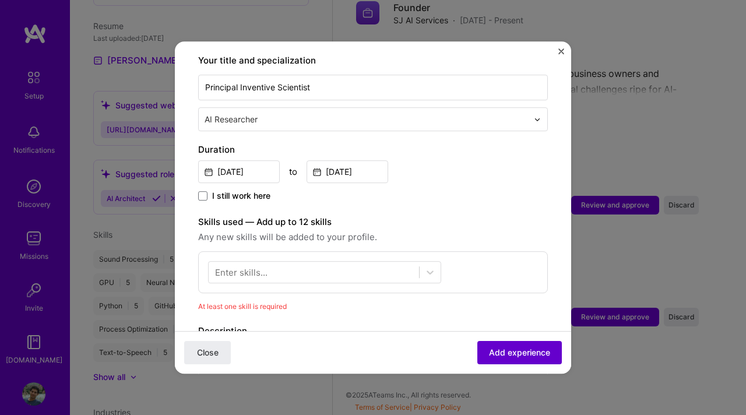
click at [501, 351] on span "Add experience" at bounding box center [519, 353] width 61 height 12
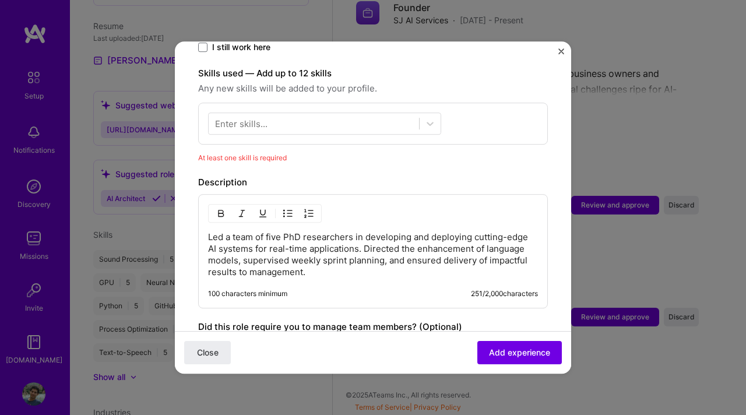
scroll to position [403, 0]
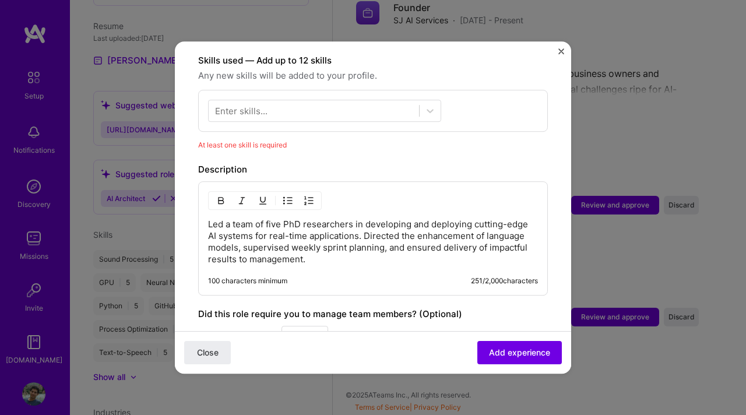
click at [263, 105] on div "Enter skills..." at bounding box center [241, 111] width 52 height 12
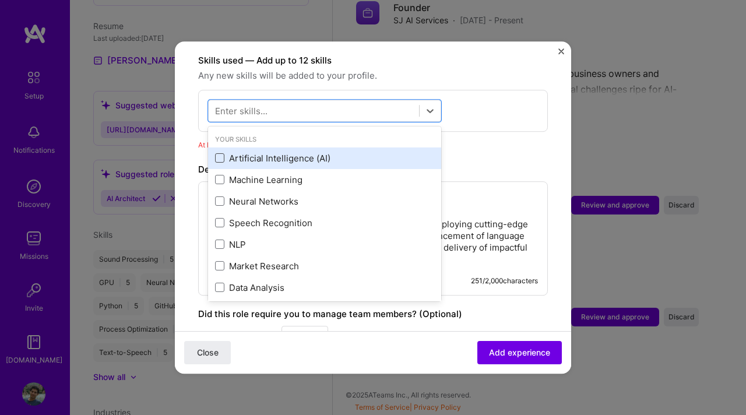
click at [219, 154] on span at bounding box center [219, 158] width 9 height 9
click at [0, 0] on input "checkbox" at bounding box center [0, 0] width 0 height 0
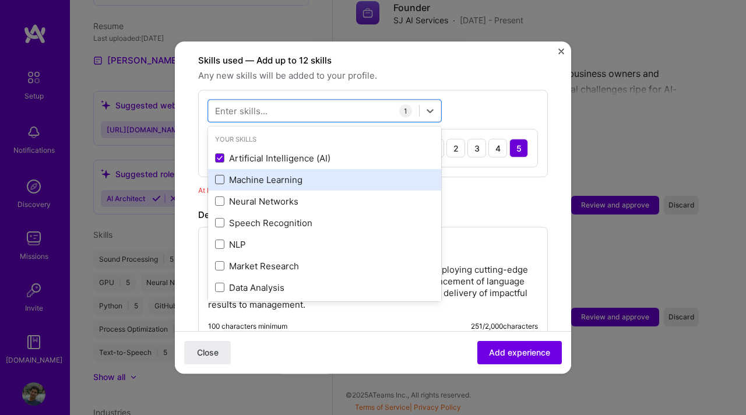
click at [219, 175] on span at bounding box center [219, 179] width 9 height 9
click at [0, 0] on input "checkbox" at bounding box center [0, 0] width 0 height 0
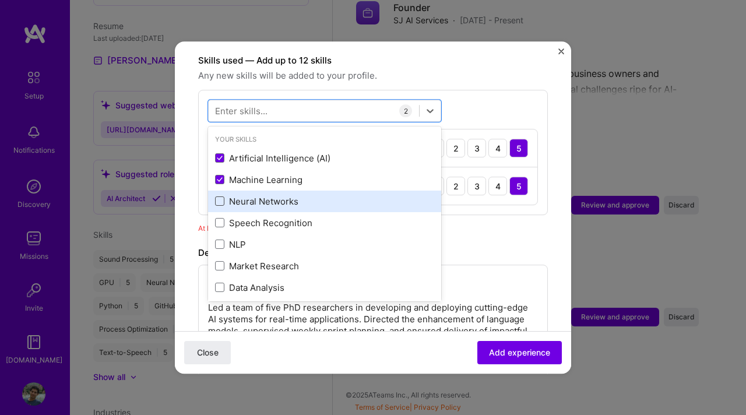
click at [218, 197] on span at bounding box center [219, 201] width 9 height 9
click at [0, 0] on input "checkbox" at bounding box center [0, 0] width 0 height 0
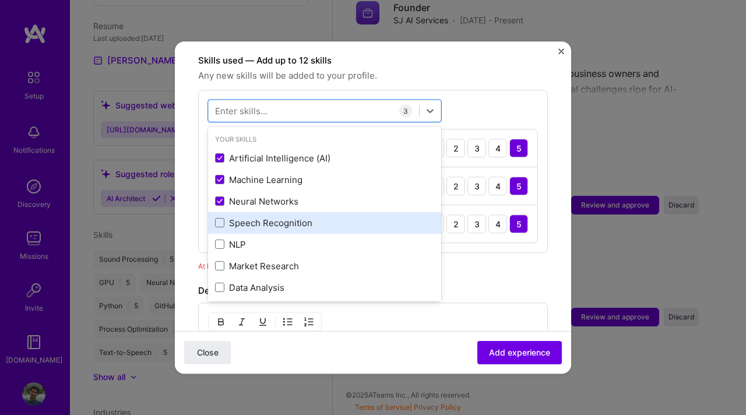
click at [221, 217] on div "Speech Recognition" at bounding box center [324, 223] width 219 height 12
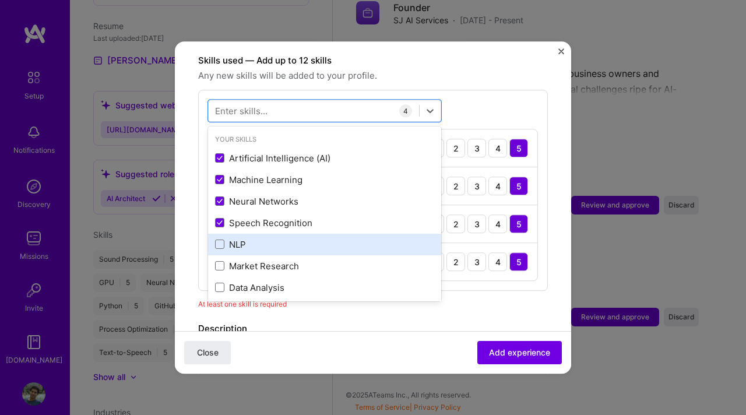
click at [221, 238] on div "NLP" at bounding box center [324, 244] width 219 height 12
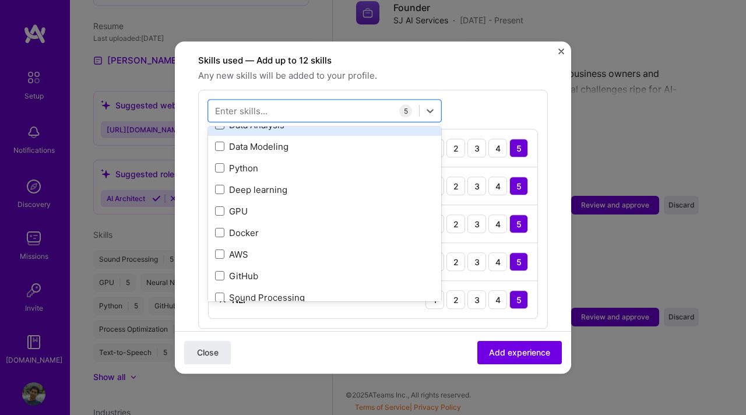
scroll to position [179, 0]
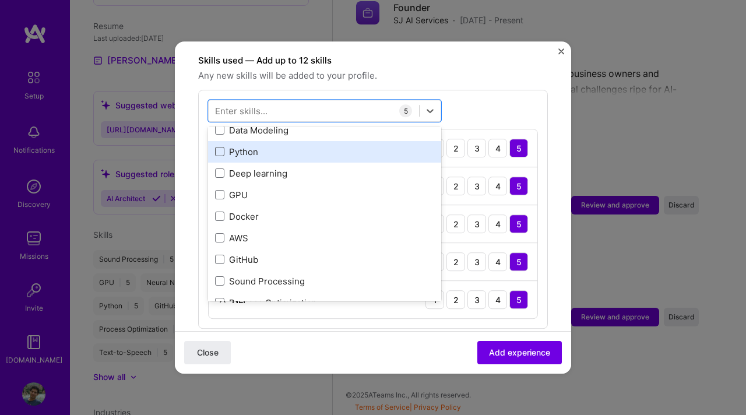
click at [221, 147] on span at bounding box center [219, 151] width 9 height 9
click at [0, 0] on input "checkbox" at bounding box center [0, 0] width 0 height 0
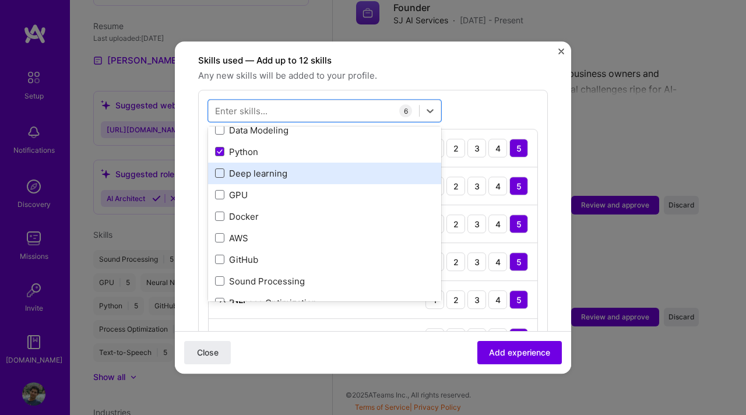
click at [221, 169] on span at bounding box center [219, 173] width 9 height 9
click at [0, 0] on input "checkbox" at bounding box center [0, 0] width 0 height 0
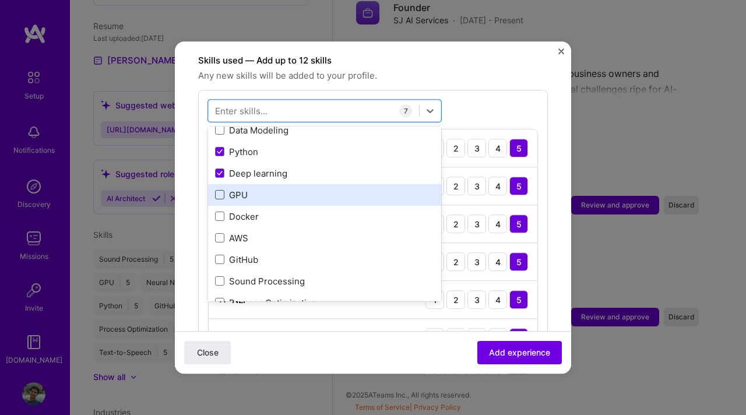
click at [220, 191] on span at bounding box center [219, 195] width 9 height 9
click at [0, 0] on input "checkbox" at bounding box center [0, 0] width 0 height 0
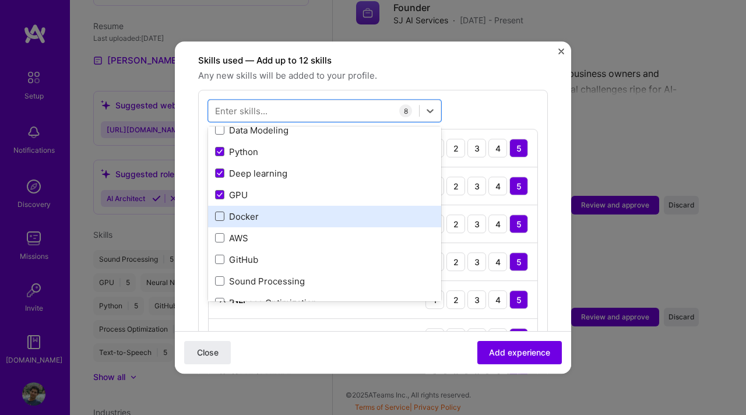
click at [220, 212] on span at bounding box center [219, 216] width 9 height 9
click at [0, 0] on input "checkbox" at bounding box center [0, 0] width 0 height 0
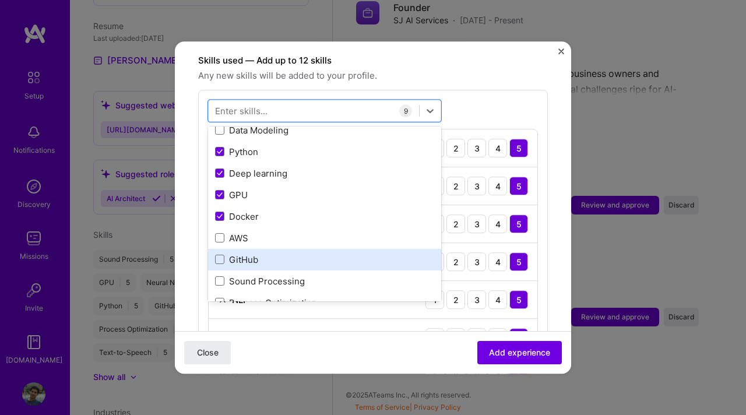
click at [222, 254] on div "GitHub" at bounding box center [324, 260] width 219 height 12
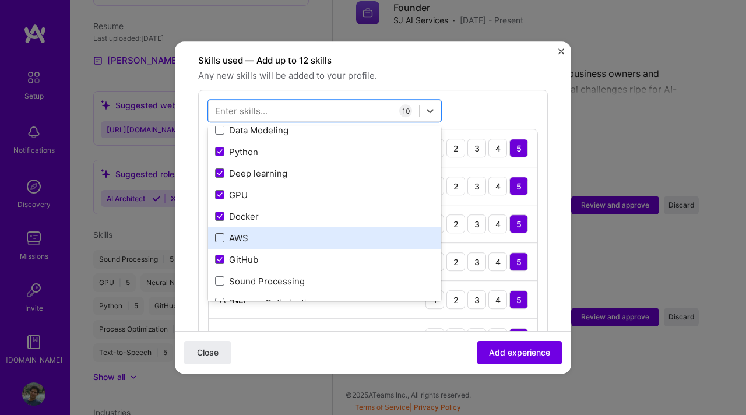
click at [221, 234] on span at bounding box center [219, 238] width 9 height 9
click at [0, 0] on input "checkbox" at bounding box center [0, 0] width 0 height 0
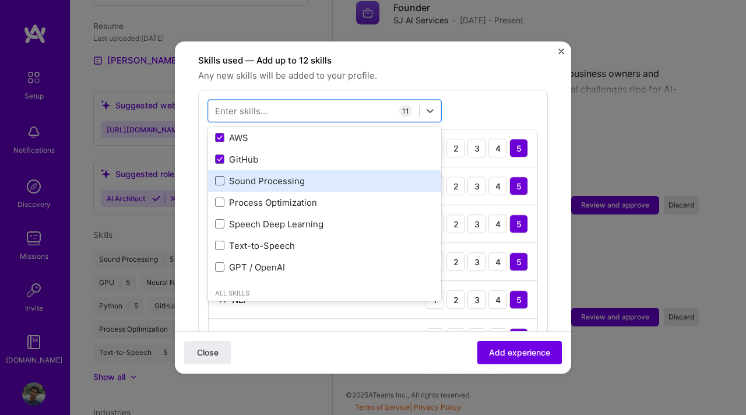
scroll to position [282, 0]
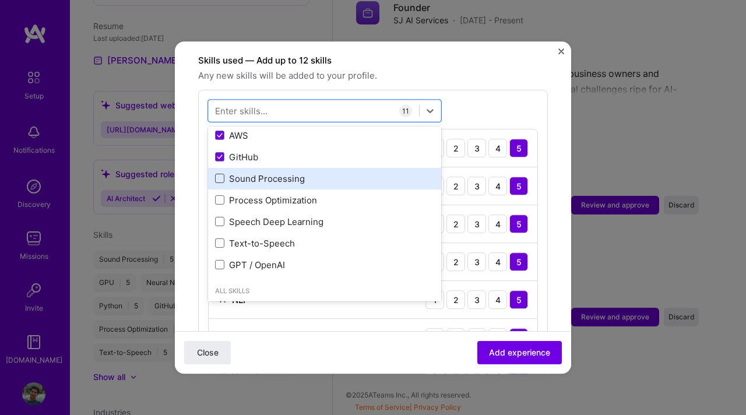
click at [220, 174] on span at bounding box center [219, 178] width 9 height 9
click at [0, 0] on input "checkbox" at bounding box center [0, 0] width 0 height 0
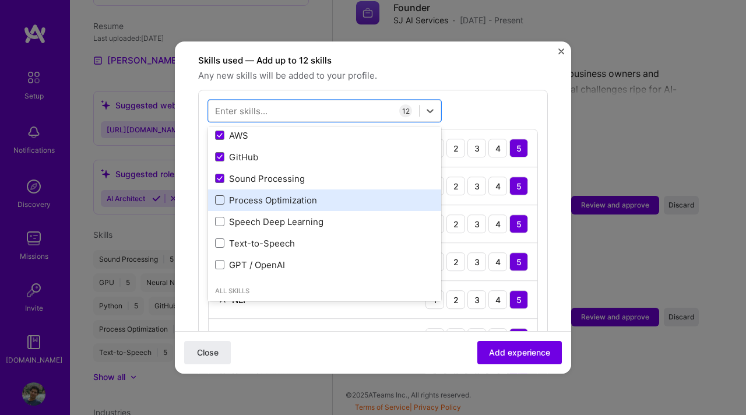
click at [223, 196] on span at bounding box center [219, 200] width 9 height 9
click at [0, 0] on input "checkbox" at bounding box center [0, 0] width 0 height 0
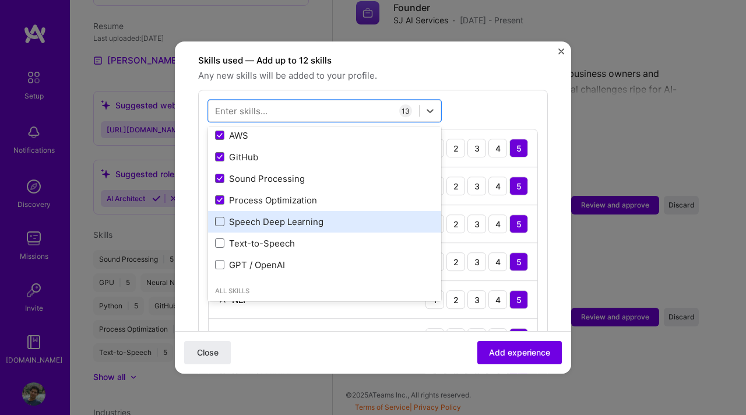
click at [223, 217] on span at bounding box center [219, 221] width 9 height 9
click at [0, 0] on input "checkbox" at bounding box center [0, 0] width 0 height 0
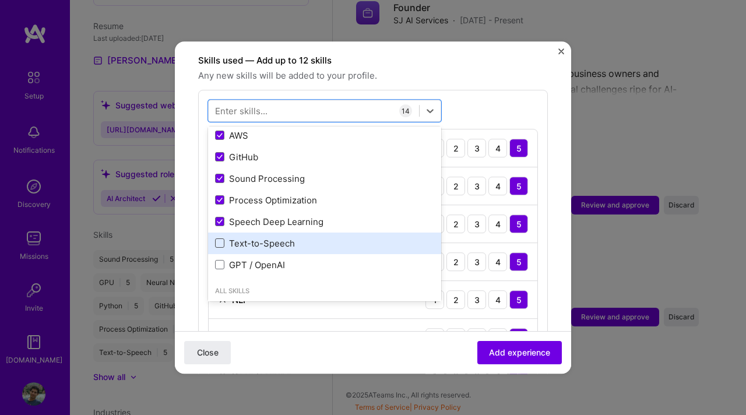
click at [219, 239] on span at bounding box center [219, 243] width 9 height 9
click at [0, 0] on input "checkbox" at bounding box center [0, 0] width 0 height 0
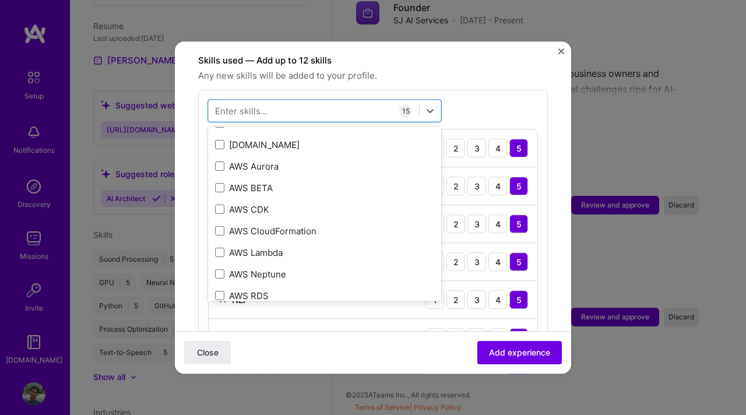
scroll to position [604, 0]
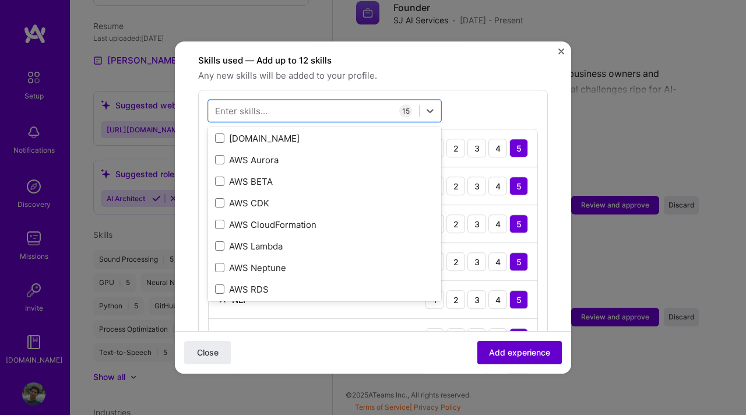
click at [507, 349] on span "Add experience" at bounding box center [519, 353] width 61 height 12
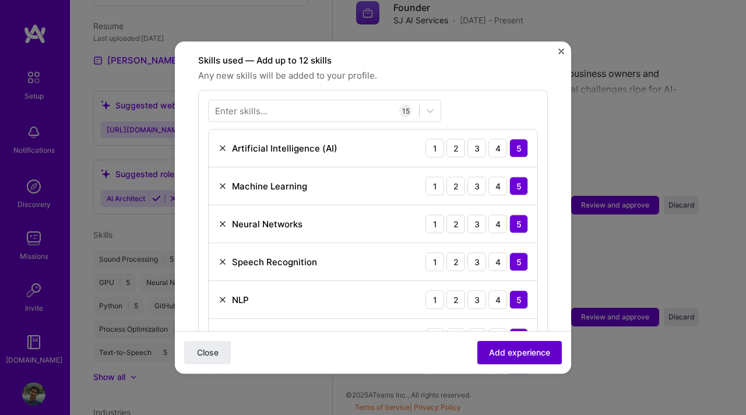
click at [512, 354] on span "Add experience" at bounding box center [519, 353] width 61 height 12
click at [526, 358] on button "Add experience" at bounding box center [519, 352] width 85 height 23
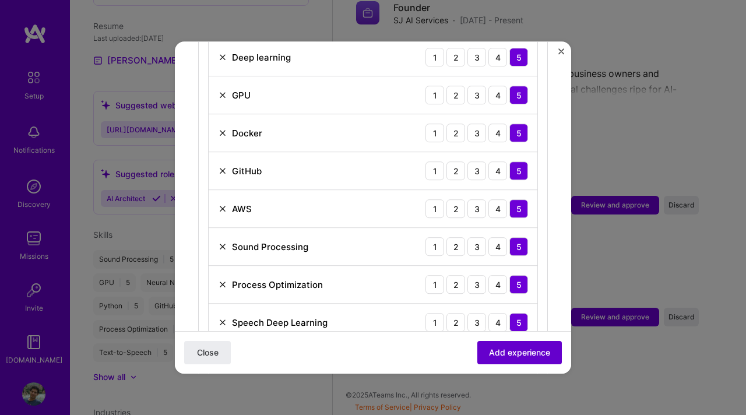
click at [507, 356] on span "Add experience" at bounding box center [519, 353] width 61 height 12
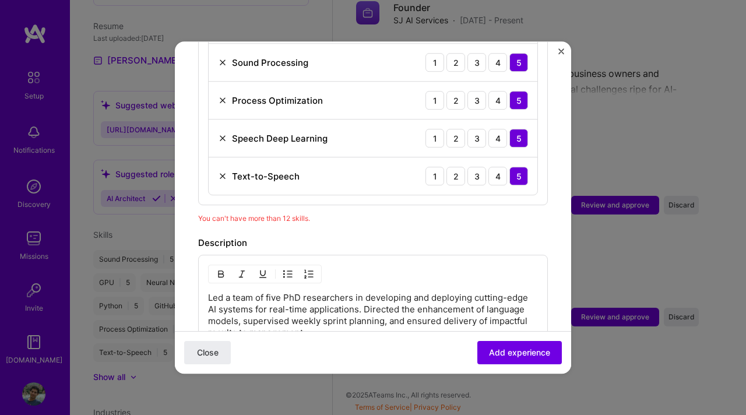
scroll to position [900, 0]
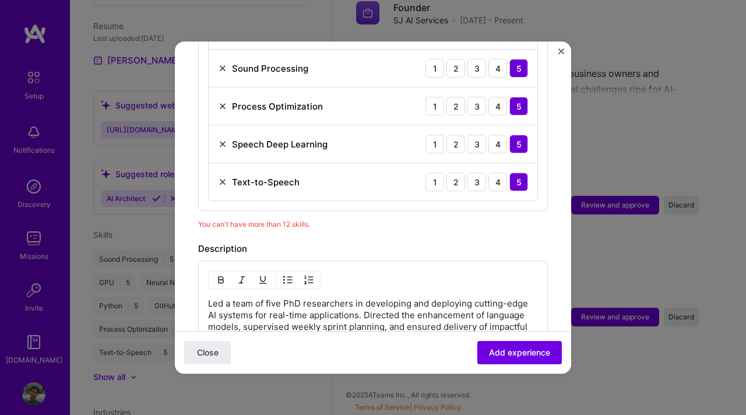
click at [221, 176] on div "Text-to-Speech" at bounding box center [259, 182] width 82 height 12
click at [222, 177] on img at bounding box center [222, 181] width 9 height 9
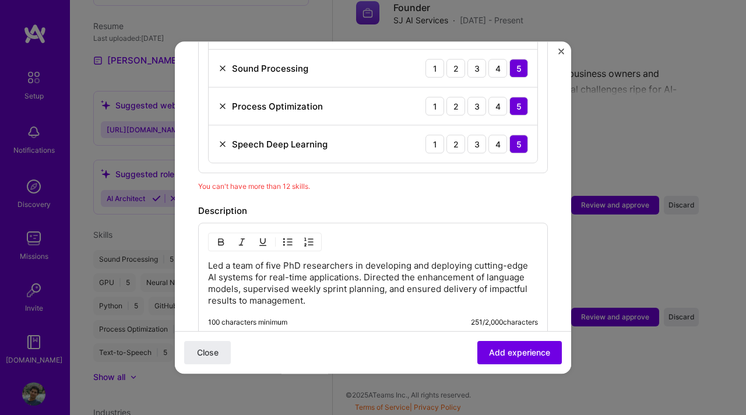
click at [223, 139] on img at bounding box center [222, 143] width 9 height 9
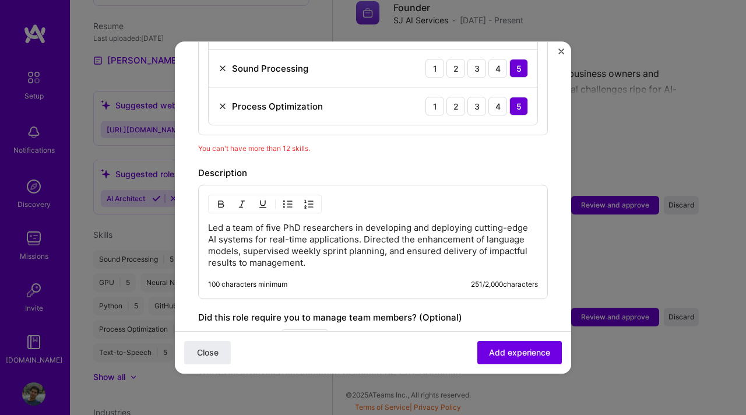
click at [224, 101] on img at bounding box center [222, 105] width 9 height 9
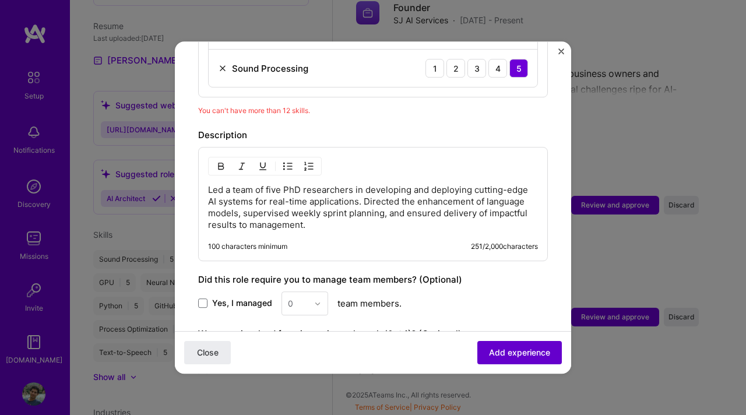
click at [532, 353] on span "Add experience" at bounding box center [519, 353] width 61 height 12
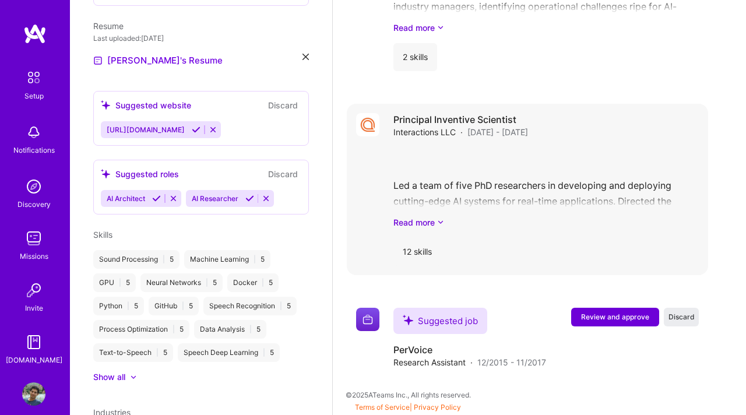
scroll to position [1538, 0]
click at [604, 316] on span "Review and approve" at bounding box center [615, 317] width 68 height 10
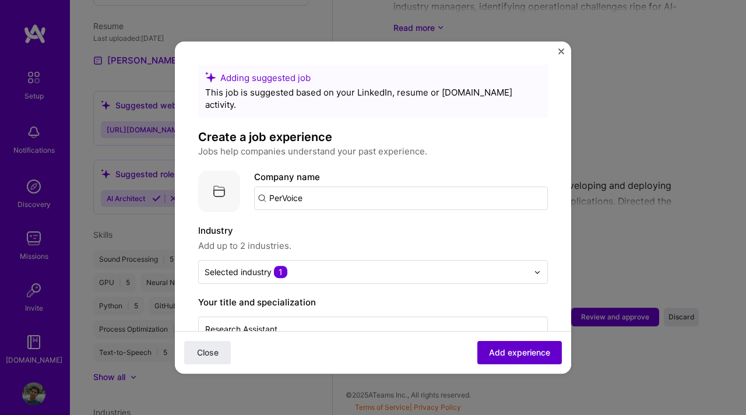
click at [486, 348] on button "Add experience" at bounding box center [519, 352] width 85 height 23
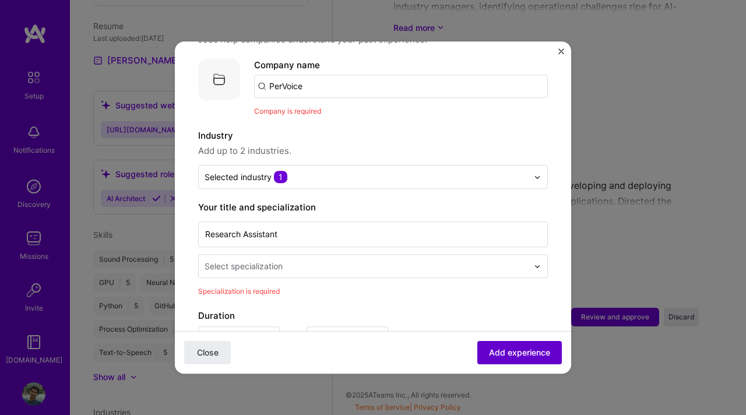
scroll to position [117, 0]
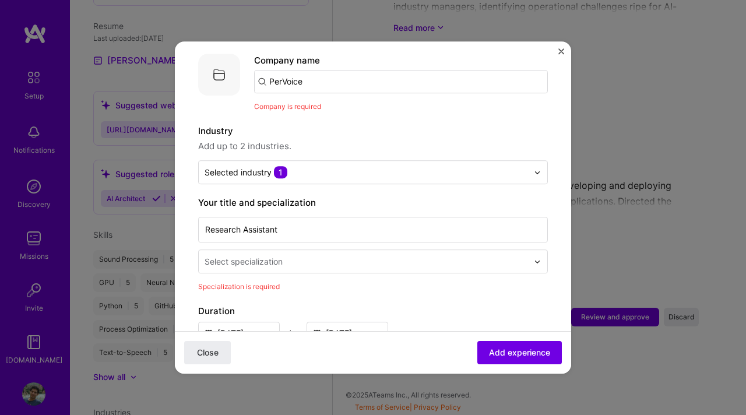
click at [311, 73] on input "PerVoice" at bounding box center [401, 81] width 294 height 23
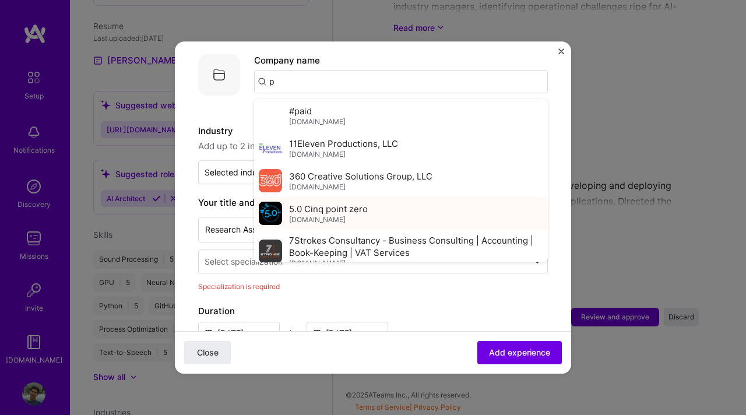
paste input "[URL][DOMAIN_NAME]"
type input "phttps://[DOMAIN_NAME][URL]"
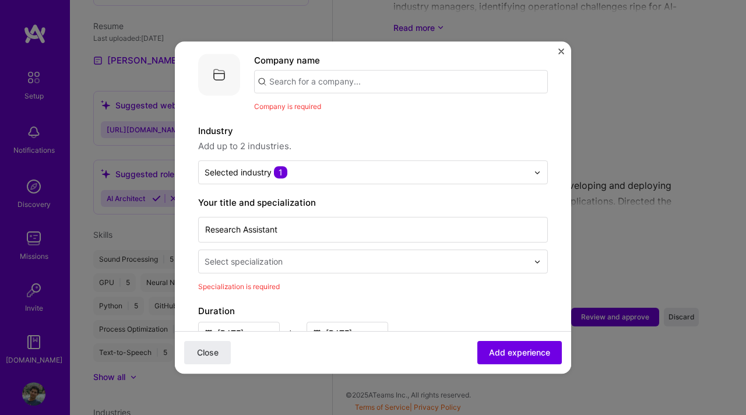
scroll to position [0, 0]
paste input "[URL][DOMAIN_NAME]"
type input "[URL][DOMAIN_NAME]"
click button "Close" at bounding box center [207, 352] width 47 height 23
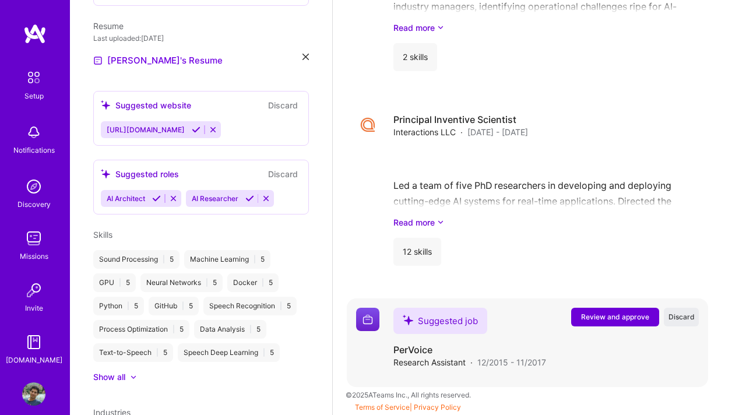
click at [601, 318] on span "Review and approve" at bounding box center [615, 317] width 68 height 10
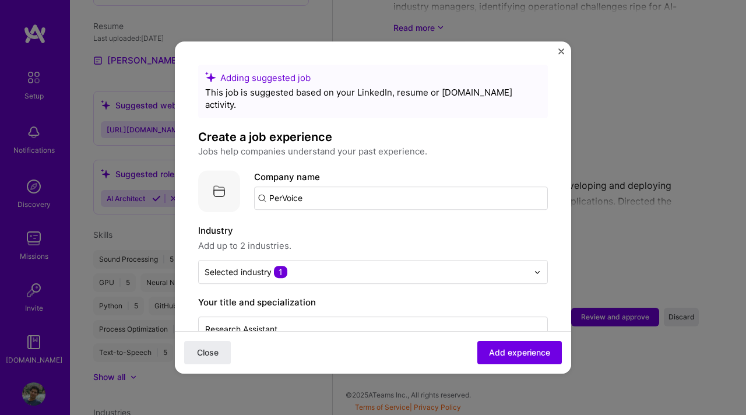
click at [297, 188] on input "PerVoice" at bounding box center [401, 198] width 294 height 23
paste input "[URL][DOMAIN_NAME]"
type input "[URL][DOMAIN_NAME]"
click button "Close" at bounding box center [207, 352] width 47 height 23
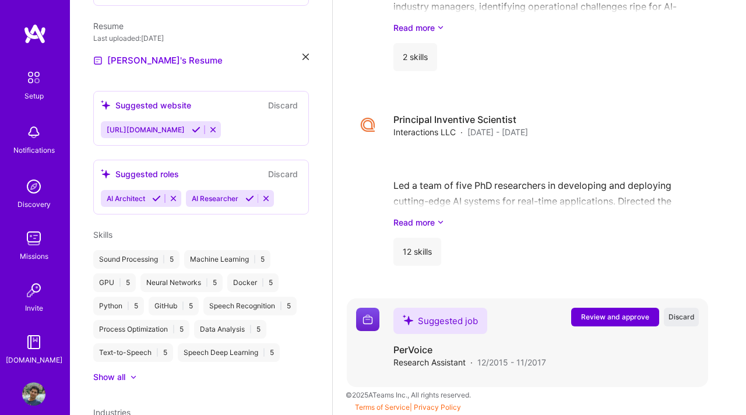
click at [611, 315] on span "Review and approve" at bounding box center [615, 317] width 68 height 10
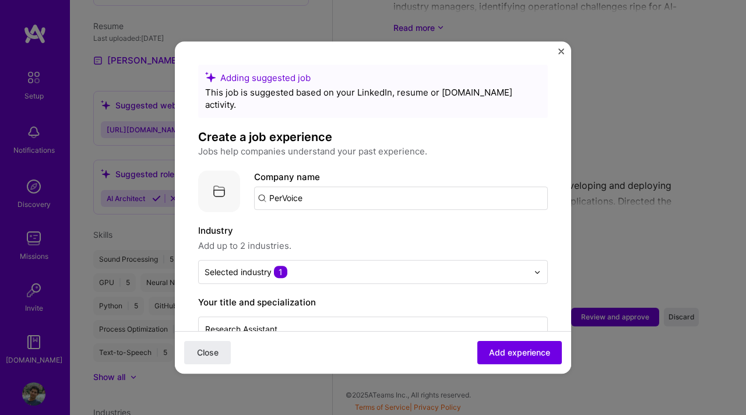
click at [323, 188] on input "PerVoice" at bounding box center [401, 198] width 294 height 23
click button "Close" at bounding box center [207, 352] width 47 height 23
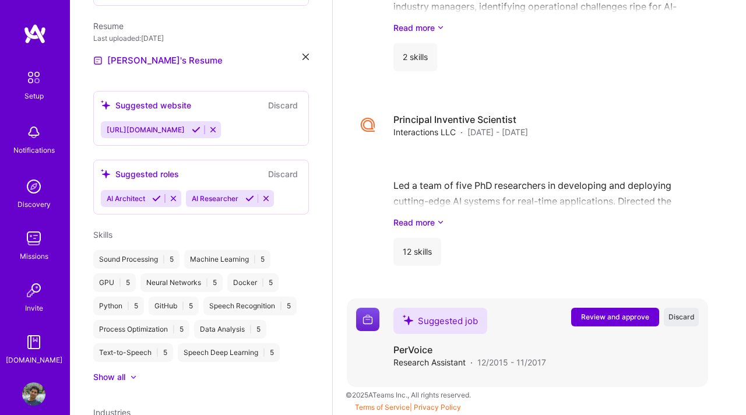
click at [603, 314] on span "Review and approve" at bounding box center [615, 317] width 68 height 10
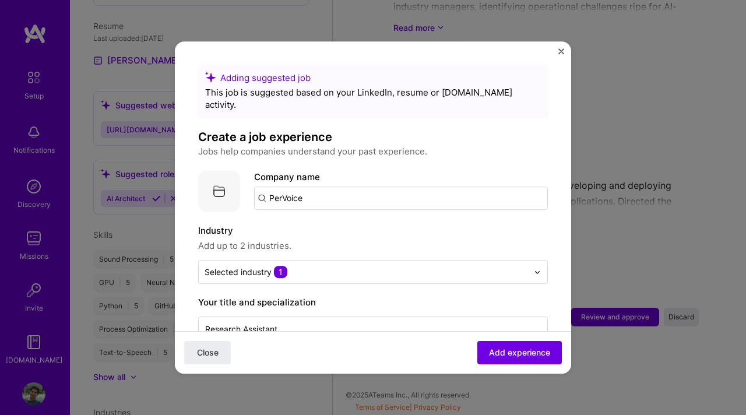
click at [337, 171] on div "Company name PerVoice" at bounding box center [401, 190] width 294 height 40
click at [325, 187] on input "PerVoice" at bounding box center [401, 198] width 294 height 23
click at [315, 187] on input "text" at bounding box center [401, 198] width 294 height 23
click at [311, 187] on input "text" at bounding box center [401, 198] width 294 height 23
paste input "[URL][DOMAIN_NAME]"
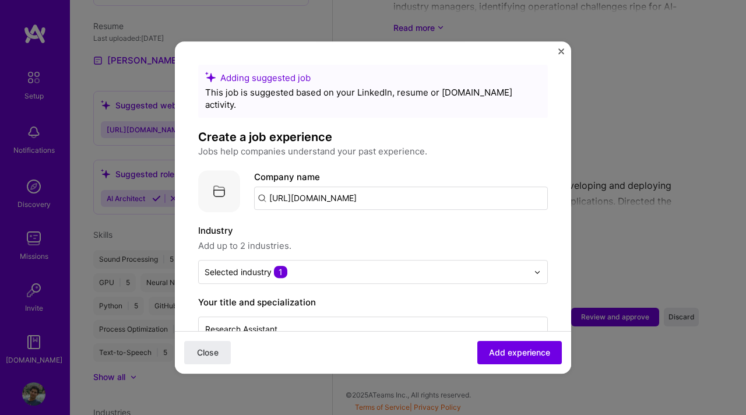
click at [311, 187] on input "[URL][DOMAIN_NAME]" at bounding box center [401, 198] width 294 height 23
click at [311, 194] on input "[URL][DOMAIN_NAME]" at bounding box center [401, 198] width 294 height 23
drag, startPoint x: 304, startPoint y: 185, endPoint x: 297, endPoint y: 185, distance: 6.4
click at [304, 187] on input "[URL][DOMAIN_NAME]" at bounding box center [401, 198] width 294 height 23
click at [266, 187] on input "[URL][DOMAIN_NAME]" at bounding box center [401, 198] width 294 height 23
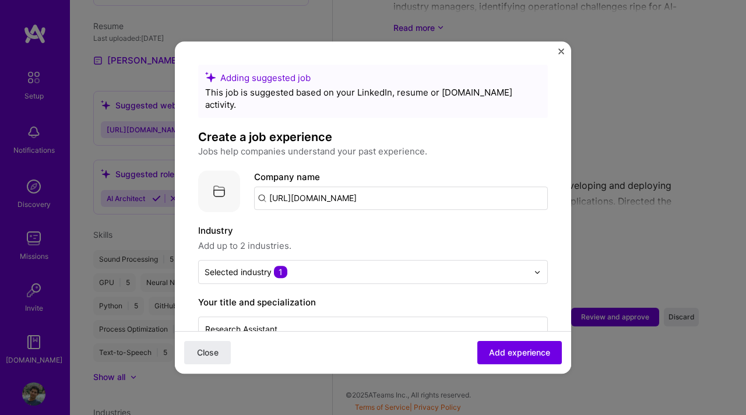
click at [259, 171] on div "Company name [URL][DOMAIN_NAME]" at bounding box center [401, 190] width 294 height 40
click at [301, 189] on input "[URL][DOMAIN_NAME]" at bounding box center [401, 198] width 294 height 23
paste input "[URL][DOMAIN_NAME]"
paste input "text"
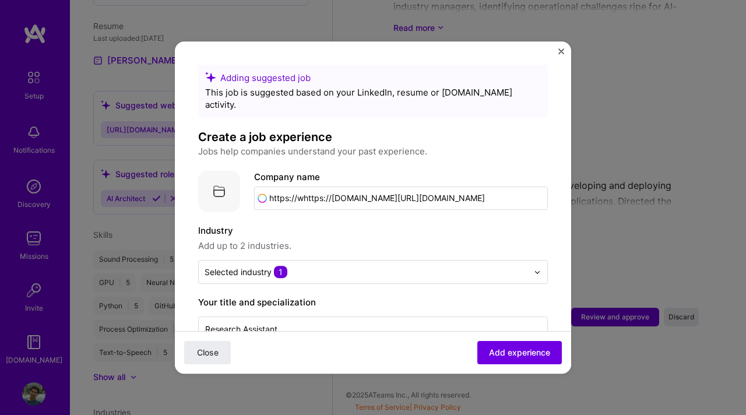
type input "[URL][DOMAIN_NAME]"
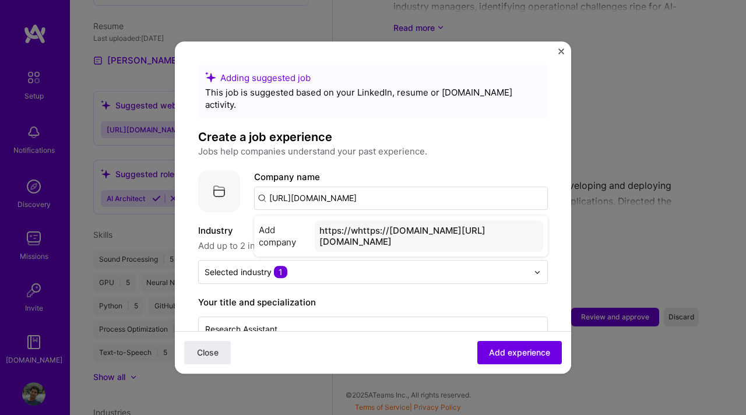
scroll to position [0, 15]
click at [337, 230] on div "[URL][DOMAIN_NAME]" at bounding box center [371, 230] width 105 height 20
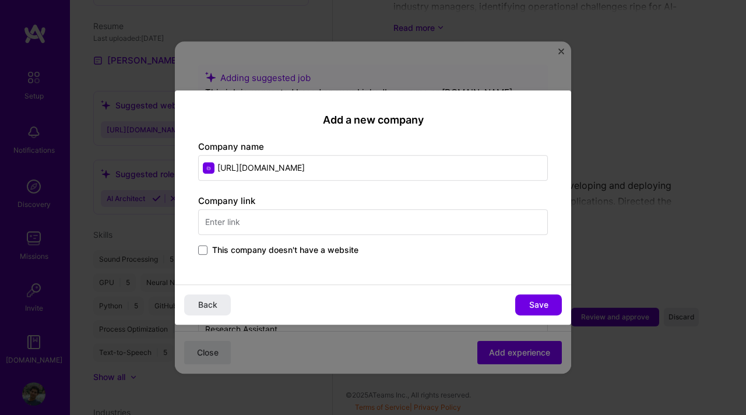
click at [268, 172] on input "[URL][DOMAIN_NAME]" at bounding box center [373, 168] width 350 height 26
type input "PerVoice AI"
click at [271, 227] on input "text" at bounding box center [373, 222] width 350 height 26
paste input "[URL][DOMAIN_NAME]"
type input "[URL][DOMAIN_NAME]"
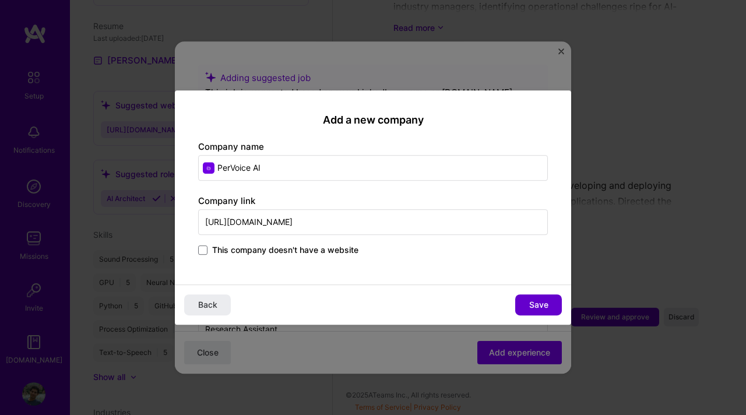
click at [540, 307] on span "Save" at bounding box center [538, 305] width 19 height 12
type input "PerVoice AI"
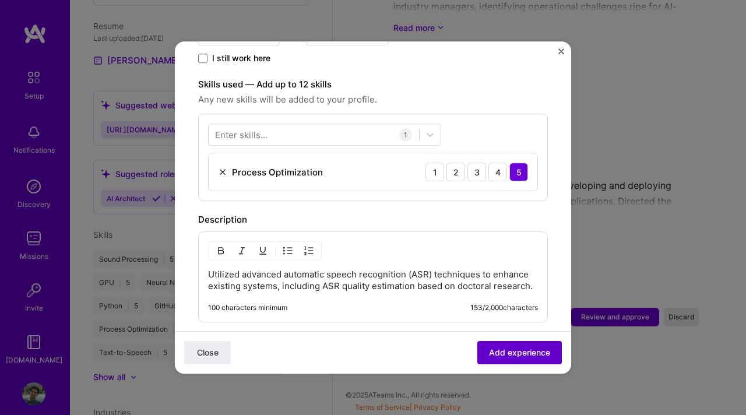
click at [499, 354] on span "Add experience" at bounding box center [519, 353] width 61 height 12
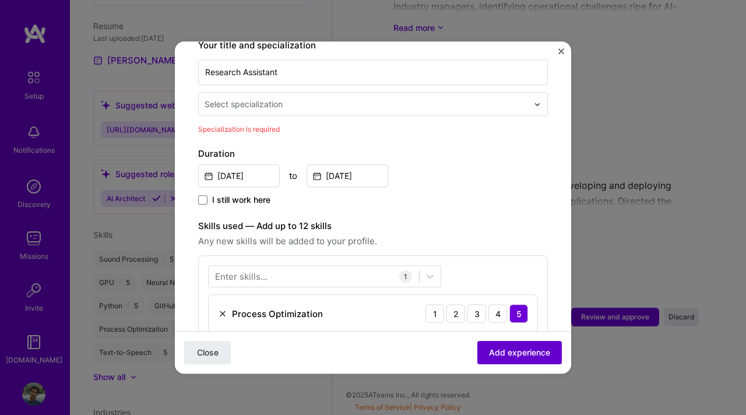
scroll to position [242, 0]
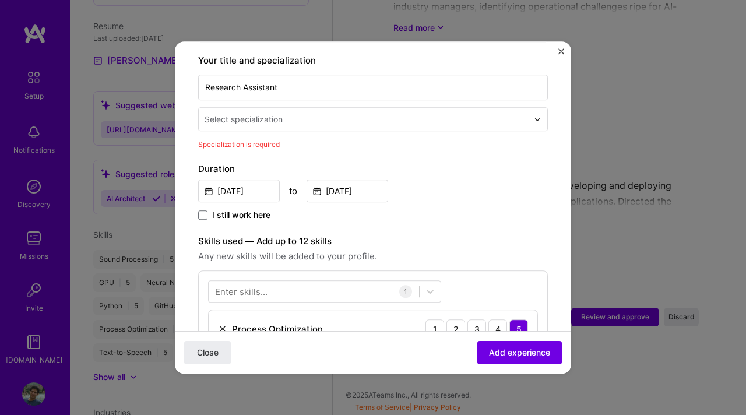
click at [275, 113] on div "Select specialization" at bounding box center [244, 119] width 78 height 12
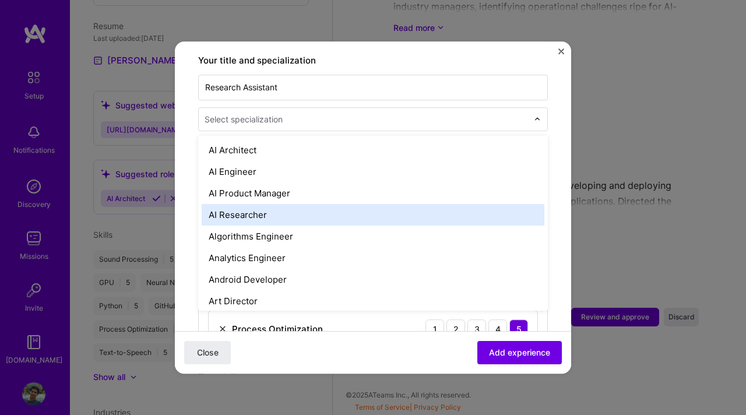
click at [238, 204] on div "AI Researcher" at bounding box center [373, 215] width 343 height 22
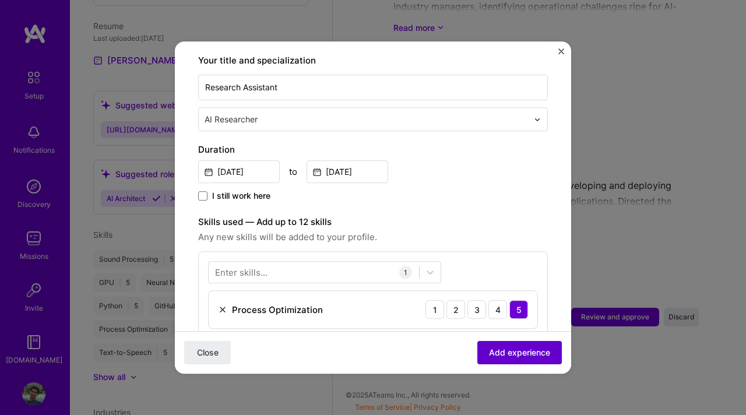
click at [526, 353] on span "Add experience" at bounding box center [519, 353] width 61 height 12
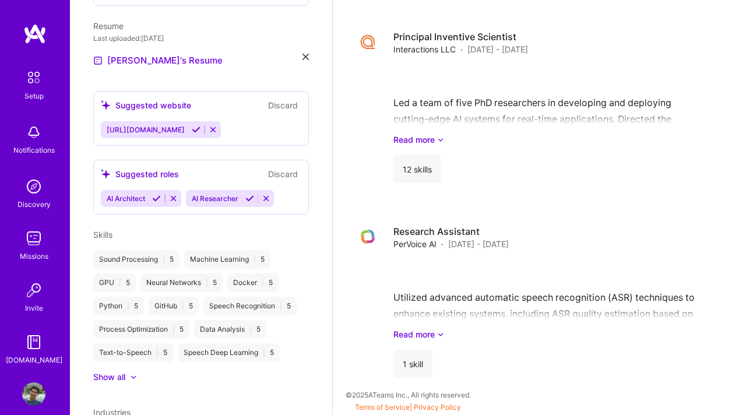
scroll to position [495, 0]
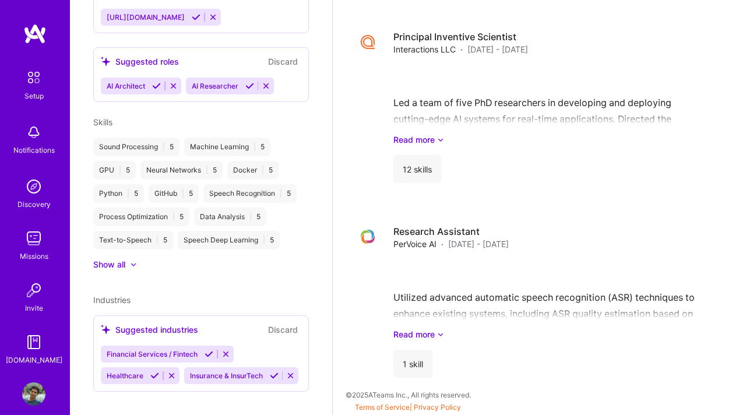
click at [139, 294] on div "Industries Suggested industries Discard Financial Services / Fintech Healthcare…" at bounding box center [201, 343] width 216 height 98
click at [114, 295] on span "Industries" at bounding box center [111, 300] width 37 height 10
click at [226, 350] on icon at bounding box center [225, 354] width 9 height 9
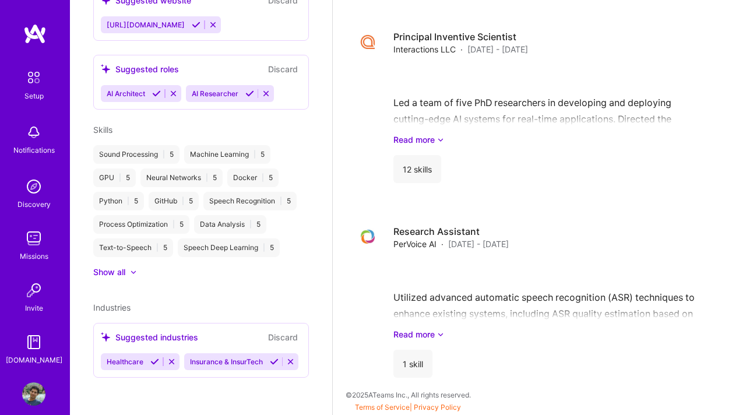
scroll to position [474, 0]
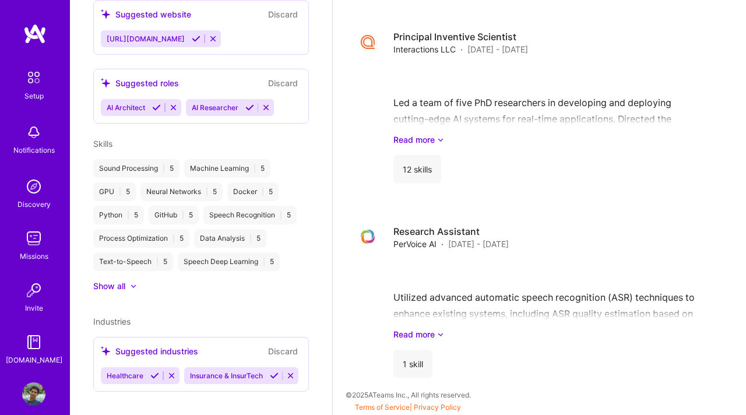
click at [228, 344] on div "Suggested industries Discard" at bounding box center [201, 350] width 200 height 13
click at [261, 373] on div "Suggested industries Discard Healthcare Insurance & InsurTech" at bounding box center [201, 364] width 216 height 55
click at [115, 316] on span "Industries" at bounding box center [111, 321] width 37 height 10
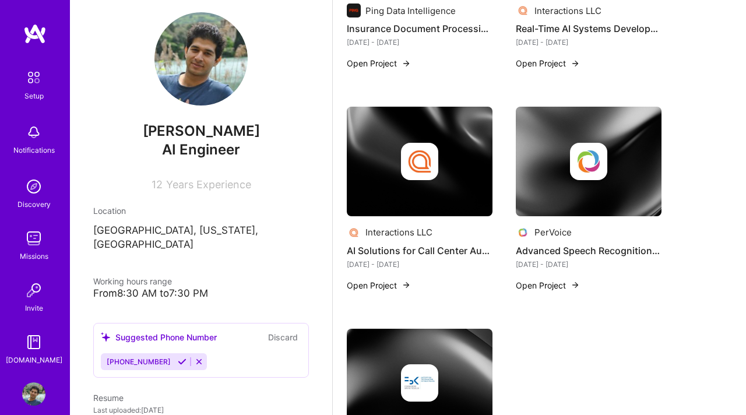
scroll to position [1603, 0]
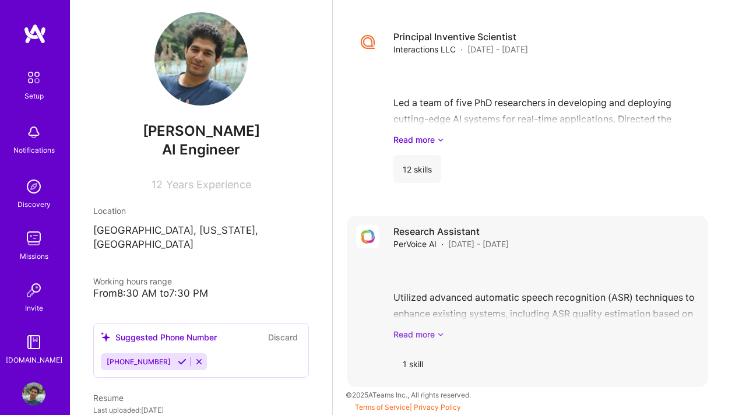
click at [430, 337] on link "Read more" at bounding box center [545, 334] width 305 height 12
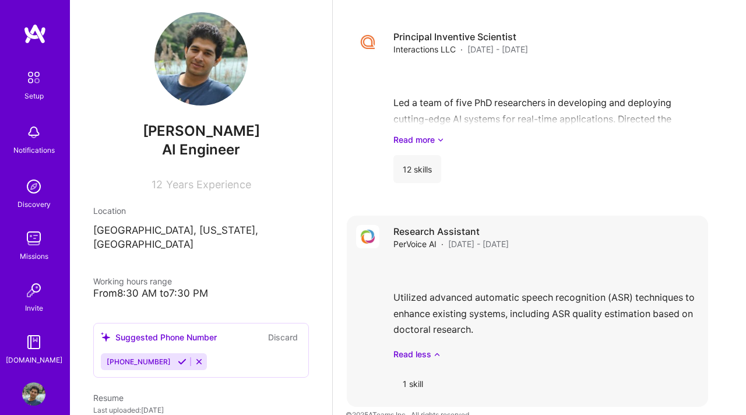
click at [423, 385] on div "1 skill" at bounding box center [412, 384] width 39 height 28
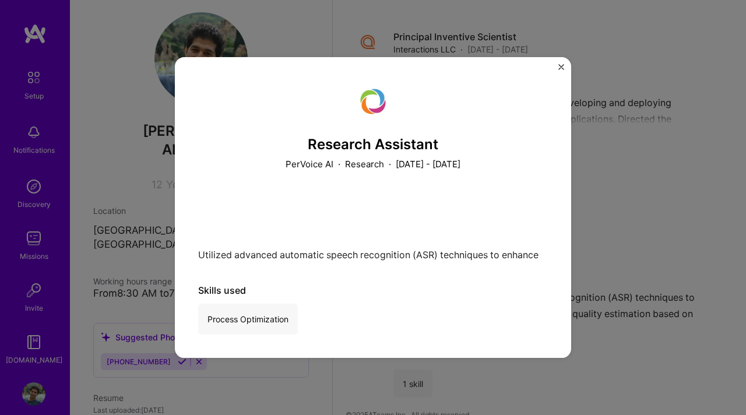
scroll to position [1623, 0]
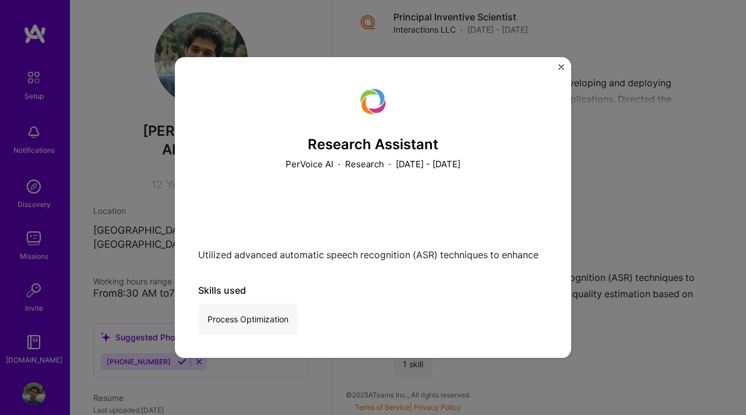
click at [221, 291] on div "Skills used" at bounding box center [373, 290] width 350 height 12
click at [285, 198] on div "Utilized advanced automatic speech recognition (ASR) techniques to enhance exis…" at bounding box center [373, 227] width 350 height 68
click at [566, 65] on div "Research Assistant PerVoice AI · Research · [DATE] - [DATE] Utilized advanced a…" at bounding box center [373, 207] width 396 height 301
click at [561, 71] on button "Close" at bounding box center [561, 70] width 6 height 12
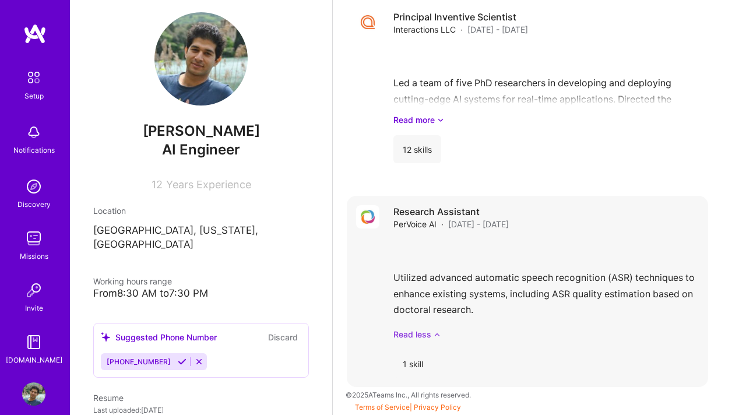
click at [417, 339] on link "Read less" at bounding box center [545, 334] width 305 height 12
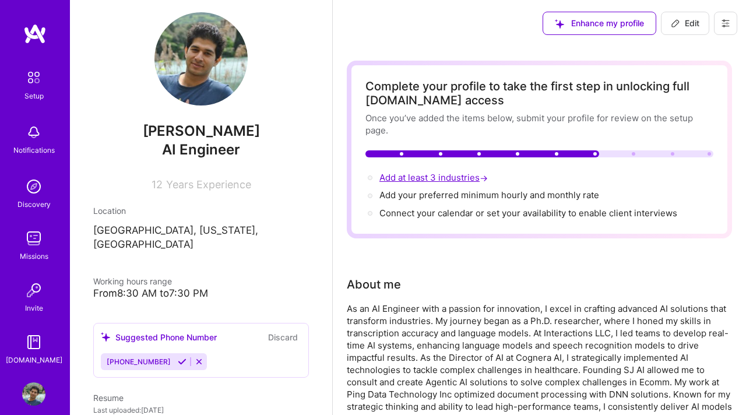
click at [446, 181] on span "Add at least 3 industries →" at bounding box center [434, 177] width 111 height 11
select select "US"
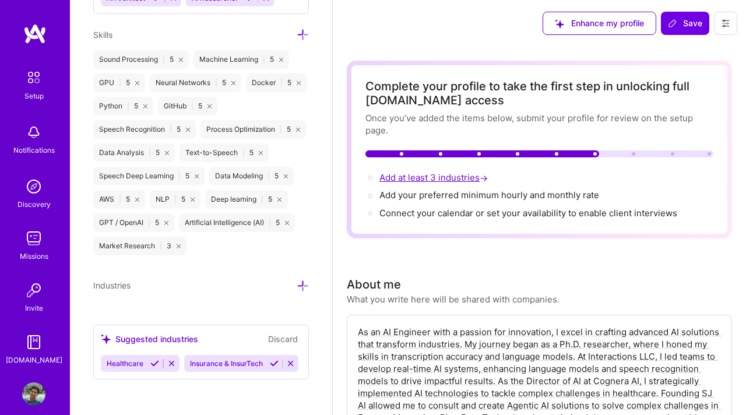
scroll to position [1023, 0]
click at [212, 336] on div "Suggested industries Discard" at bounding box center [201, 338] width 200 height 13
click at [161, 278] on div "Industries" at bounding box center [201, 284] width 216 height 13
click at [305, 284] on icon at bounding box center [303, 285] width 12 height 12
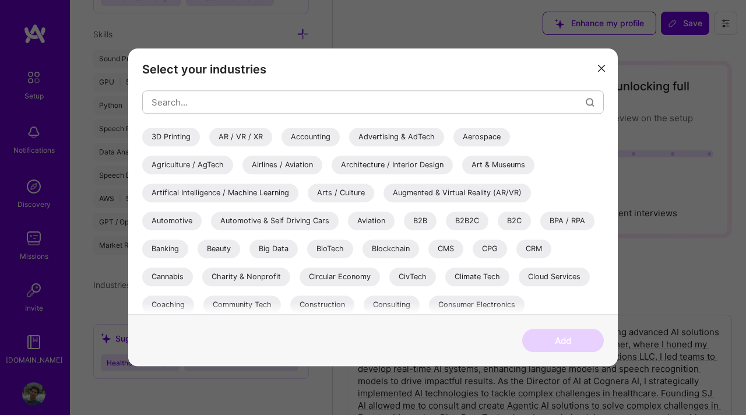
click at [256, 192] on div "Artifical Intelligence / Machine Learning" at bounding box center [220, 193] width 156 height 19
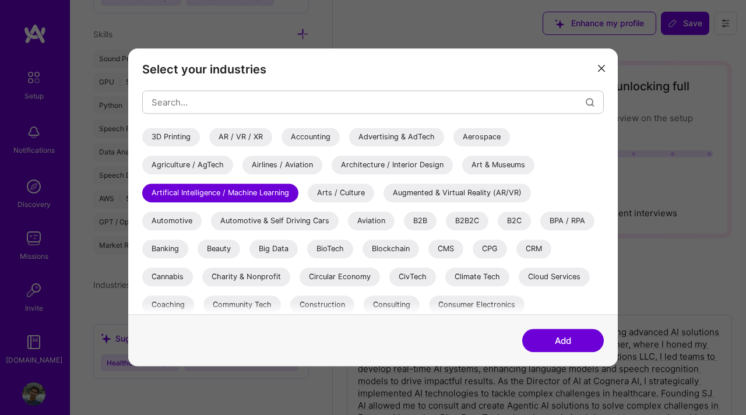
click at [414, 218] on div "B2B" at bounding box center [420, 221] width 33 height 19
click at [270, 249] on div "Big Data" at bounding box center [273, 249] width 48 height 19
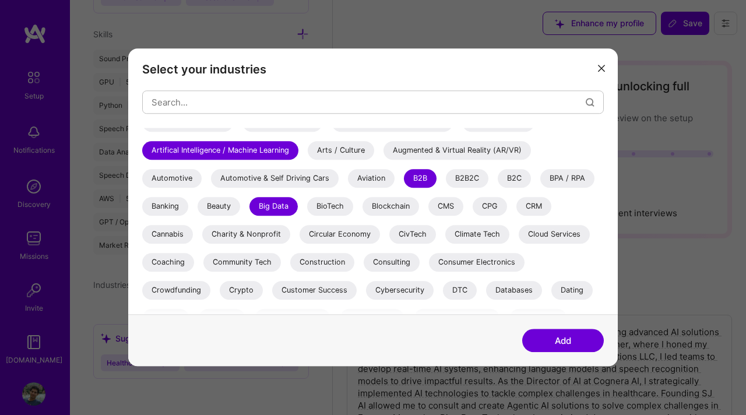
scroll to position [48, 0]
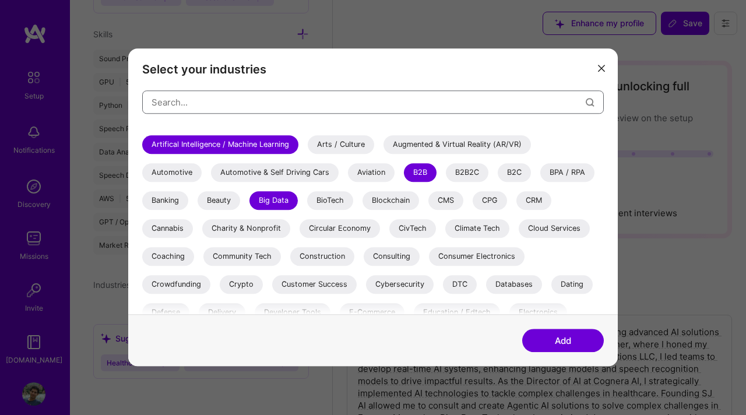
click at [227, 107] on input "modal" at bounding box center [369, 102] width 434 height 30
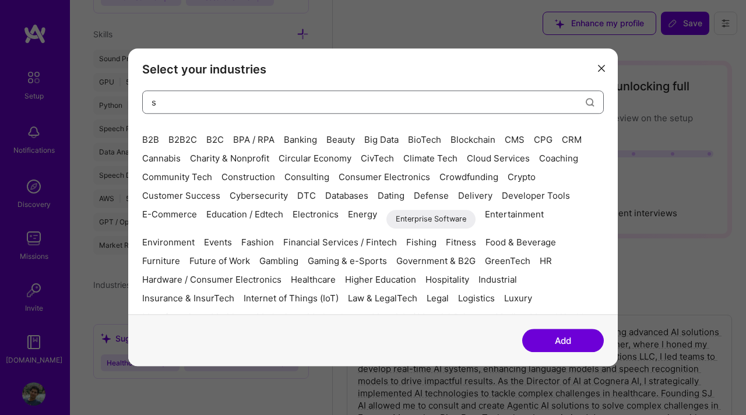
scroll to position [0, 0]
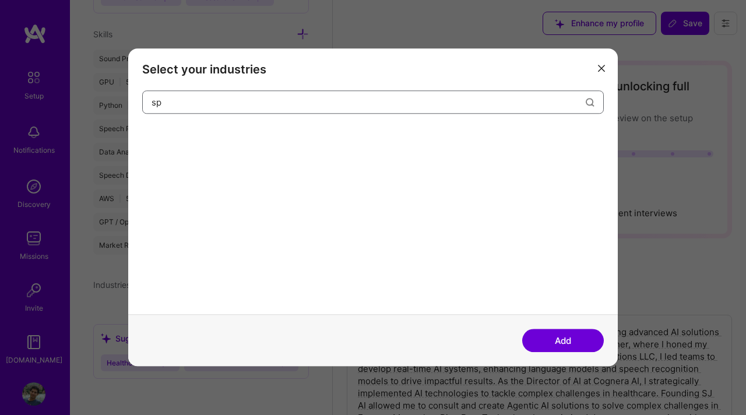
type input "s"
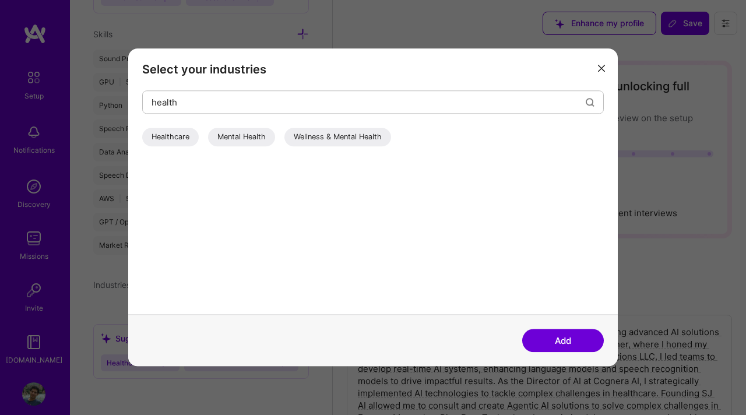
click at [168, 137] on div "Healthcare" at bounding box center [170, 137] width 57 height 19
click at [224, 100] on input "health" at bounding box center [369, 102] width 434 height 30
type input "ecommer"
click at [182, 138] on div "E-Commerce" at bounding box center [174, 137] width 65 height 19
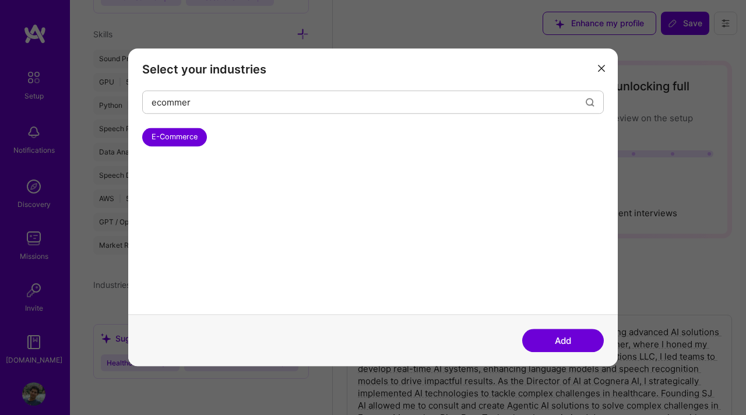
click at [592, 346] on button "Add" at bounding box center [563, 340] width 82 height 23
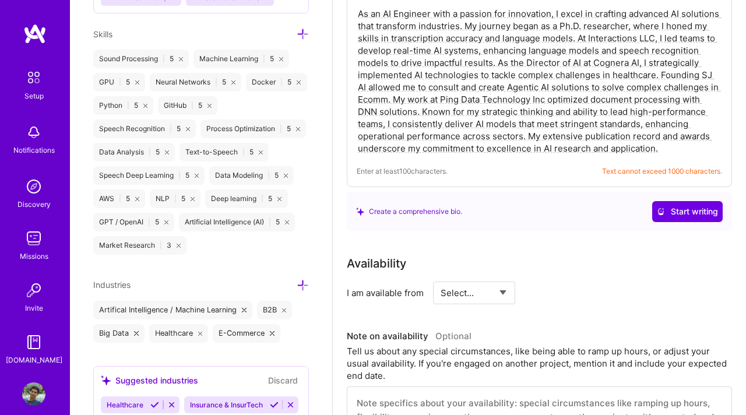
scroll to position [1065, 0]
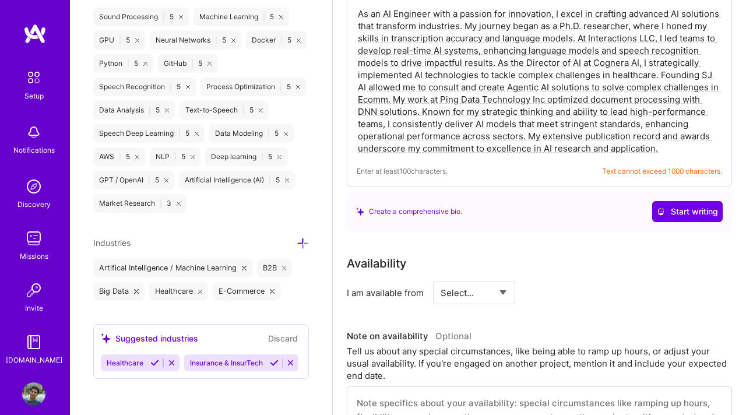
click at [238, 358] on span "Insurance & InsurTech" at bounding box center [226, 362] width 73 height 9
click at [202, 360] on span "Insurance & InsurTech" at bounding box center [226, 362] width 73 height 9
click at [273, 363] on icon at bounding box center [274, 362] width 9 height 9
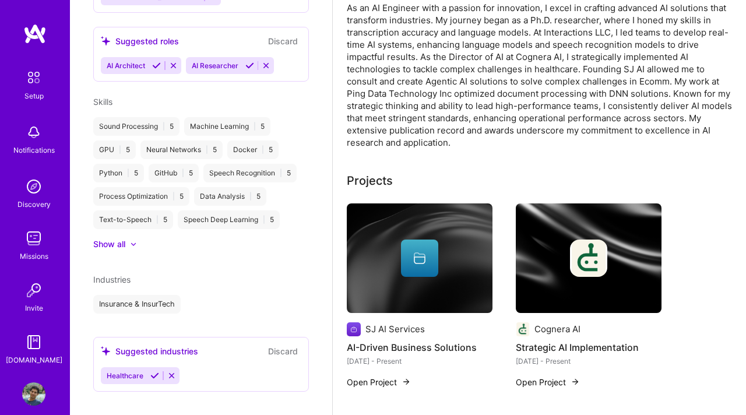
click at [155, 371] on icon at bounding box center [154, 375] width 9 height 9
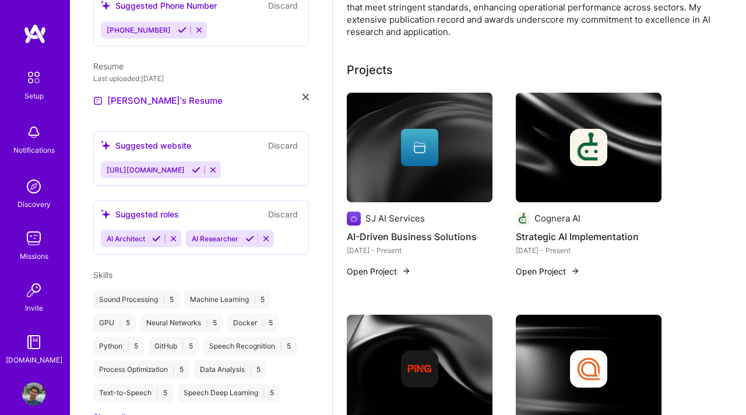
scroll to position [319, 0]
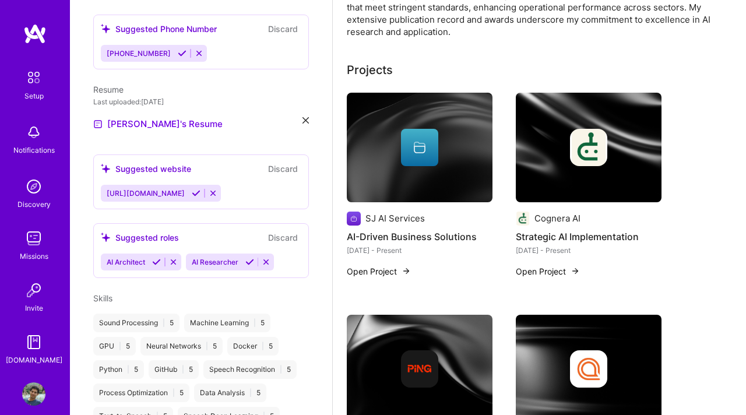
click at [192, 189] on icon at bounding box center [196, 193] width 9 height 9
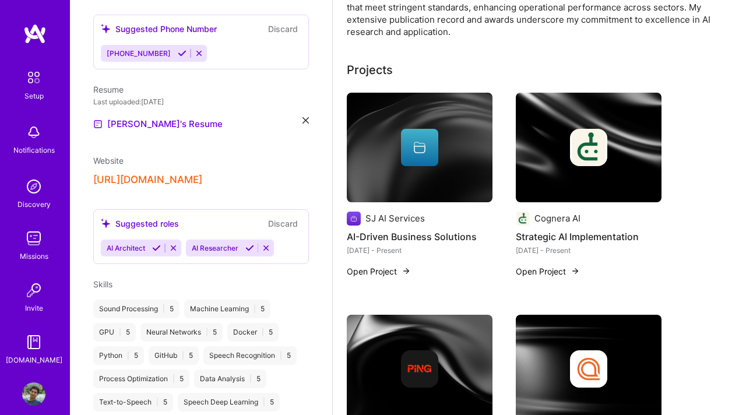
click at [248, 244] on icon at bounding box center [249, 248] width 9 height 9
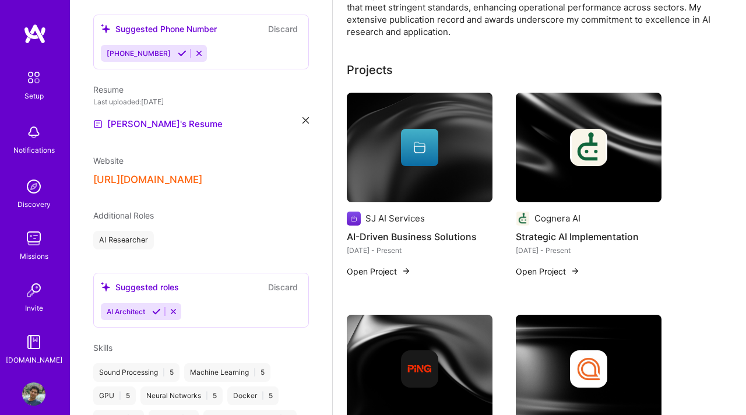
click at [154, 307] on icon at bounding box center [156, 311] width 9 height 9
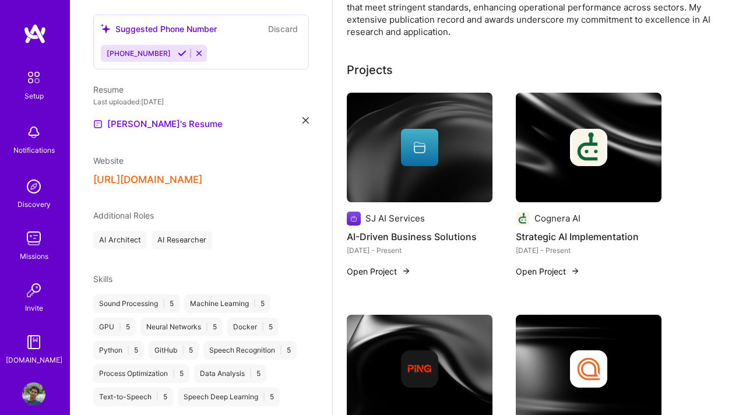
click at [241, 231] on div "AI Architect AI Researcher" at bounding box center [201, 240] width 216 height 19
click at [124, 210] on span "Additional Roles" at bounding box center [123, 215] width 61 height 10
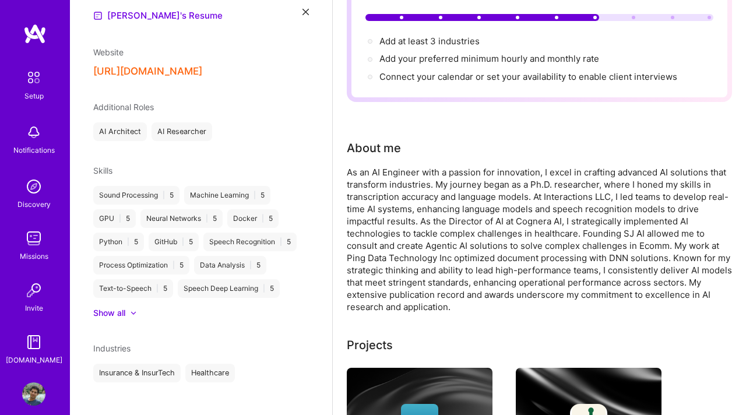
scroll to position [0, 0]
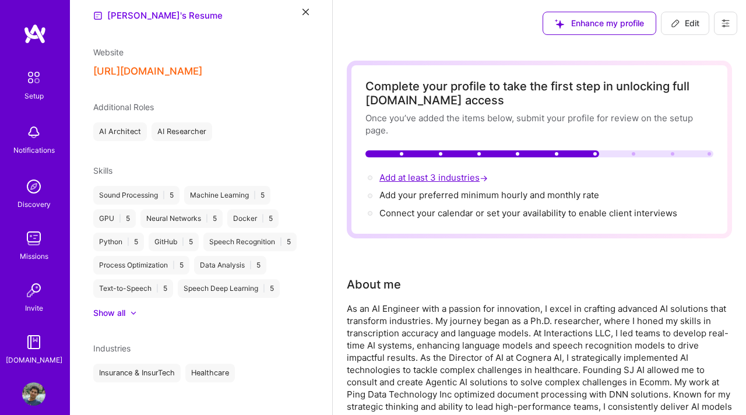
click at [435, 174] on span "Add at least 3 industries →" at bounding box center [434, 177] width 111 height 11
select select "US"
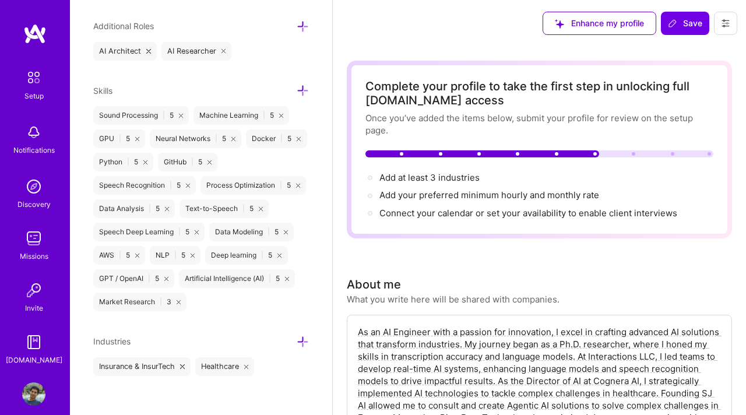
scroll to position [876, 0]
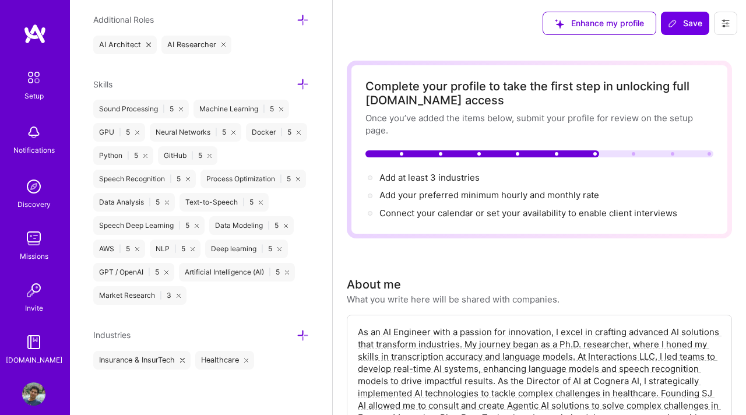
click at [304, 334] on icon at bounding box center [303, 335] width 12 height 12
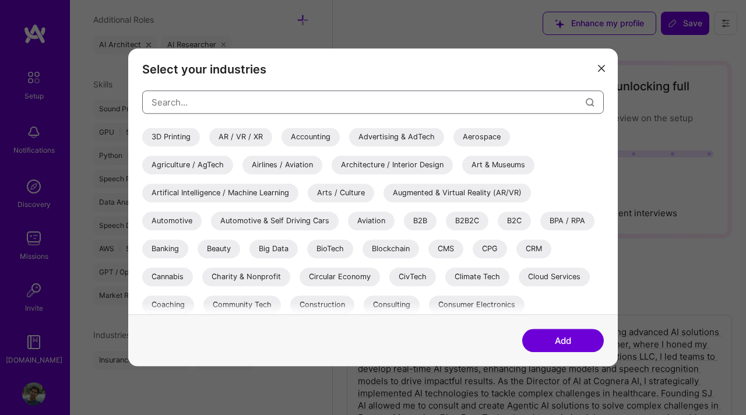
click at [281, 100] on input "modal" at bounding box center [369, 102] width 434 height 30
click at [422, 223] on div "B2B" at bounding box center [420, 221] width 33 height 19
click at [579, 340] on button "Add" at bounding box center [563, 340] width 82 height 23
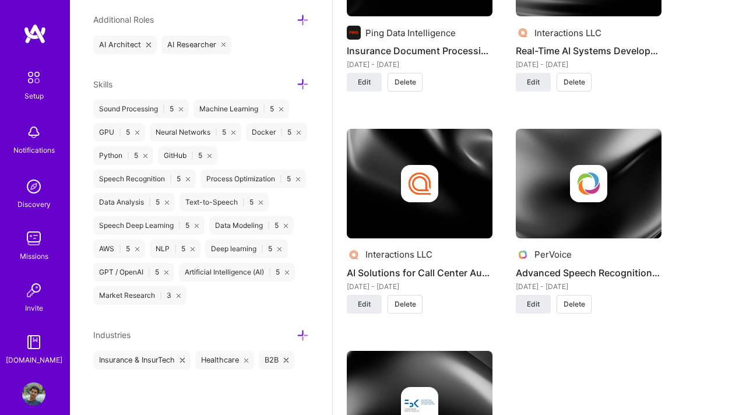
scroll to position [1421, 0]
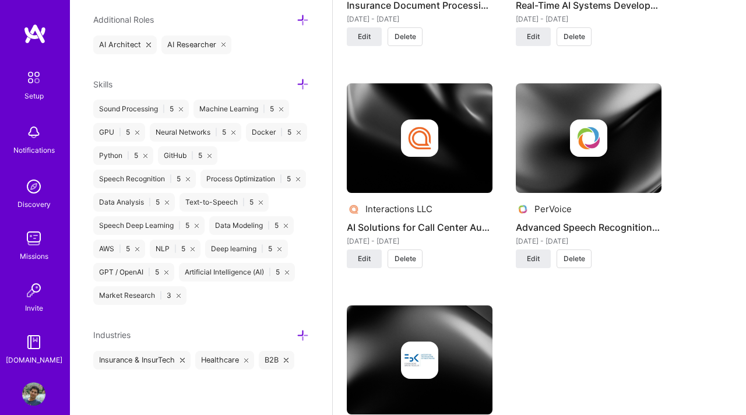
click at [301, 338] on icon at bounding box center [303, 335] width 12 height 12
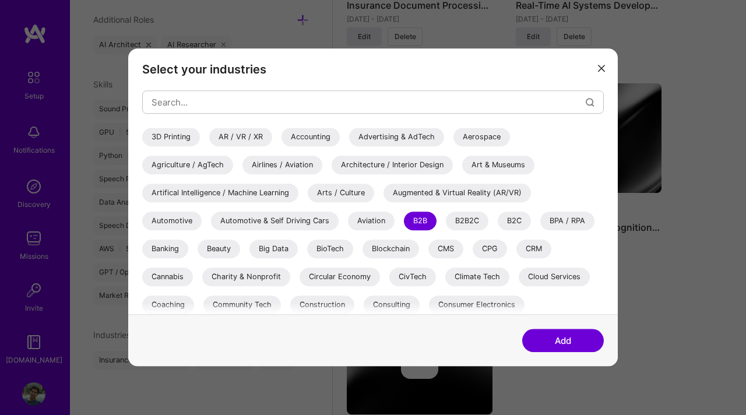
click at [389, 308] on div "Consulting" at bounding box center [392, 304] width 56 height 19
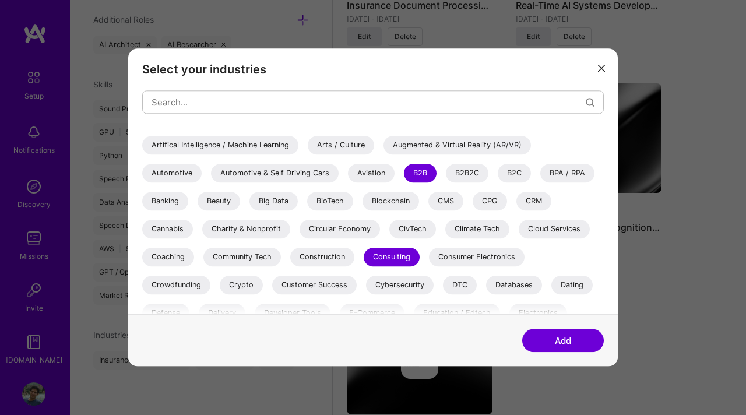
scroll to position [51, 0]
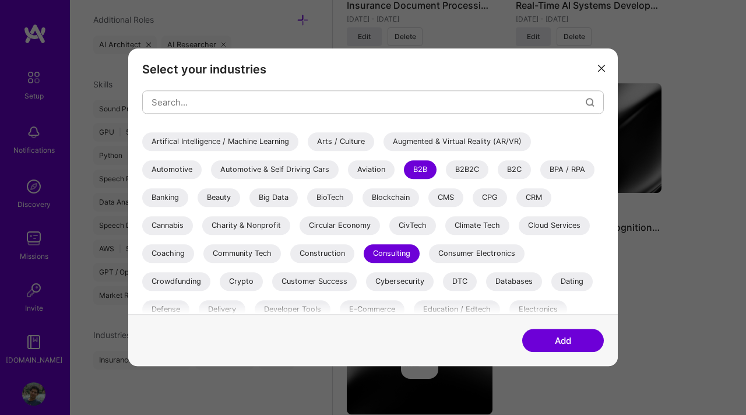
click at [564, 230] on div "Cloud Services" at bounding box center [554, 225] width 71 height 19
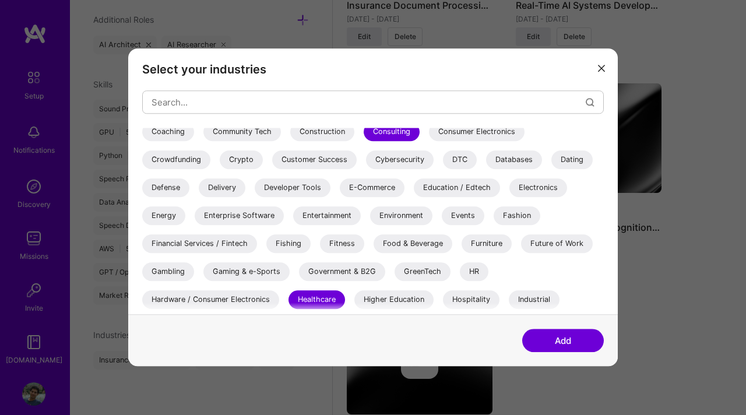
scroll to position [174, 0]
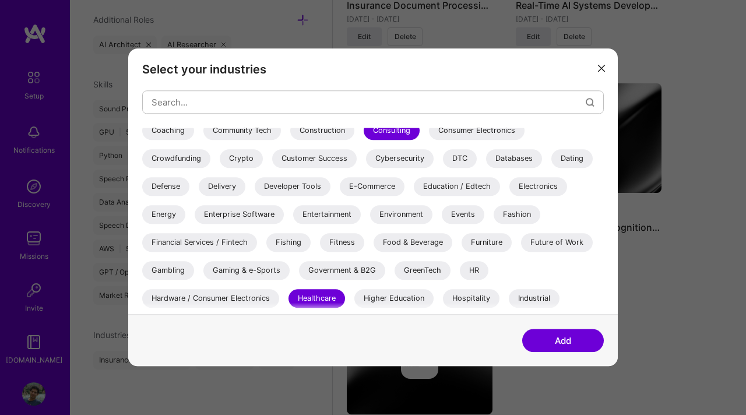
click at [374, 183] on div "E-Commerce" at bounding box center [372, 186] width 65 height 19
click at [461, 193] on div "Education / Edtech" at bounding box center [457, 186] width 86 height 19
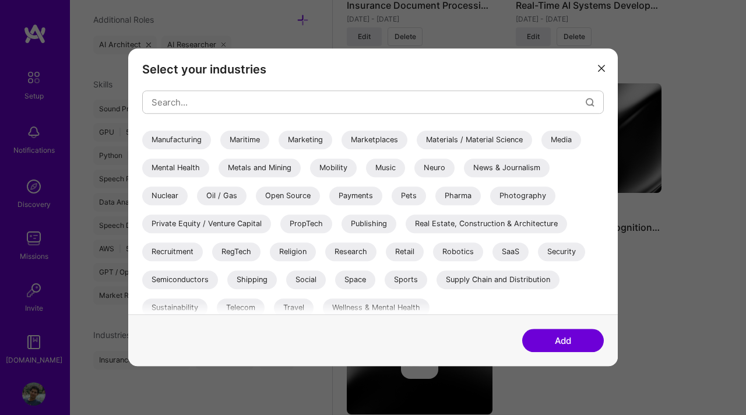
scroll to position [396, 0]
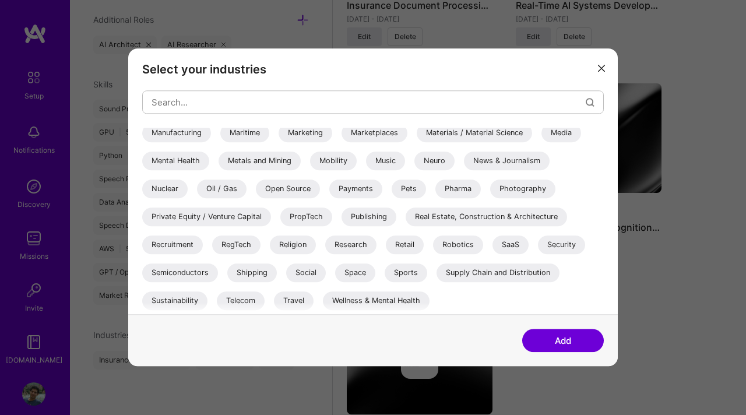
click at [524, 245] on div "SaaS" at bounding box center [510, 244] width 36 height 19
click at [357, 246] on div "Research" at bounding box center [350, 244] width 51 height 19
click at [235, 301] on div "Telecom" at bounding box center [241, 300] width 48 height 19
click at [558, 349] on button "Add" at bounding box center [563, 340] width 82 height 23
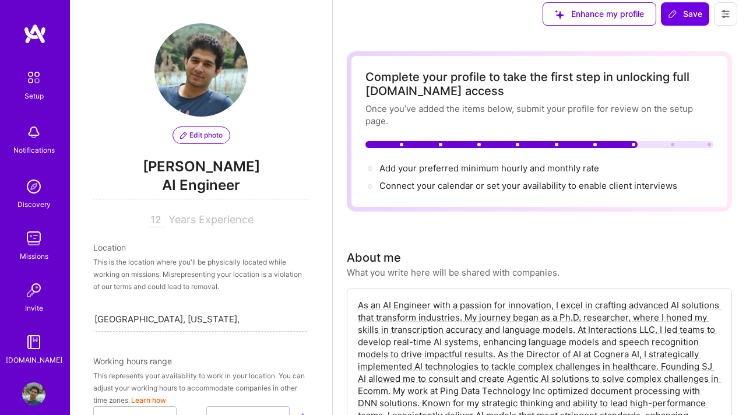
scroll to position [14, 0]
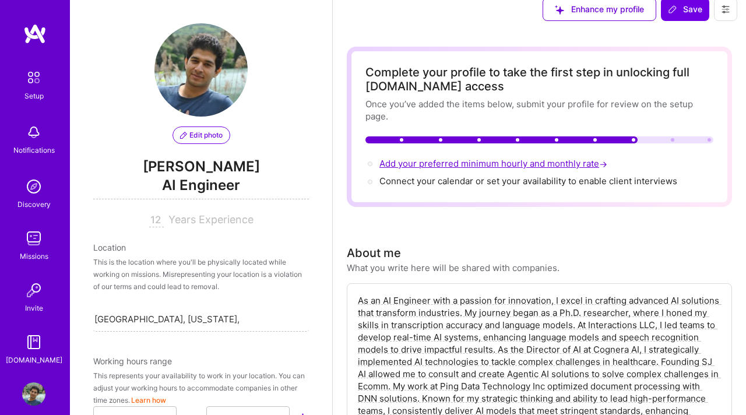
click at [434, 162] on span "Add your preferred minimum hourly and monthly rate →" at bounding box center [494, 163] width 230 height 11
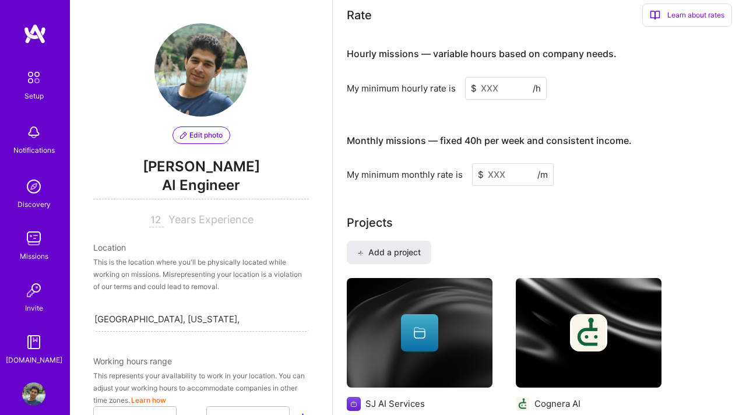
scroll to position [786, 0]
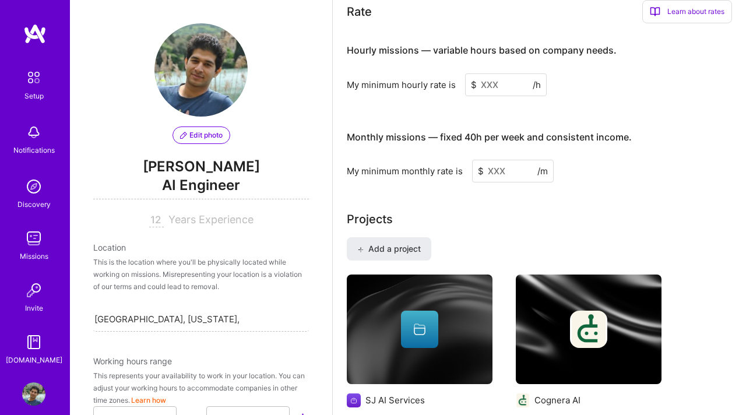
click at [507, 81] on input at bounding box center [506, 84] width 82 height 23
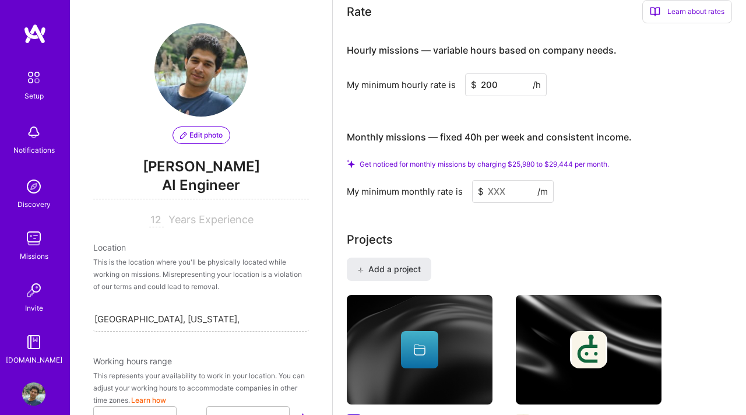
type input "200"
click at [512, 192] on input at bounding box center [513, 191] width 82 height 23
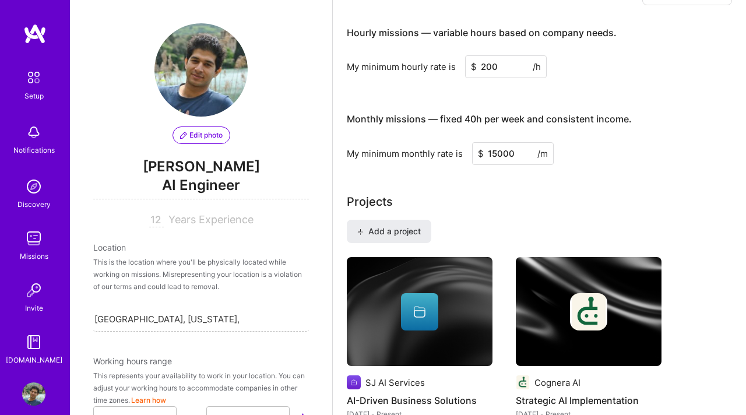
type input "1000"
type input "20000"
click at [527, 205] on div "Projects" at bounding box center [539, 201] width 385 height 17
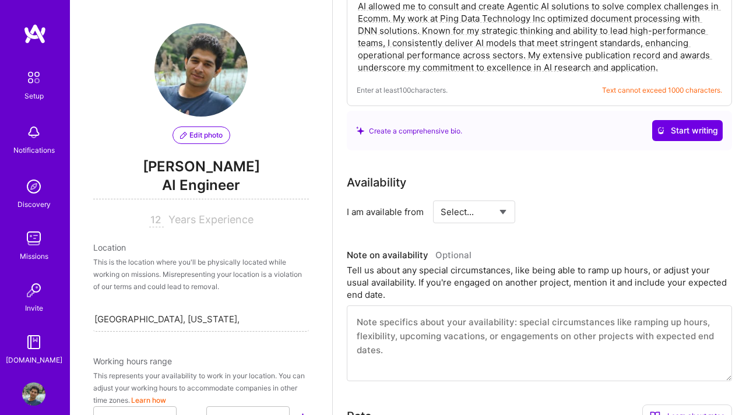
scroll to position [0, 0]
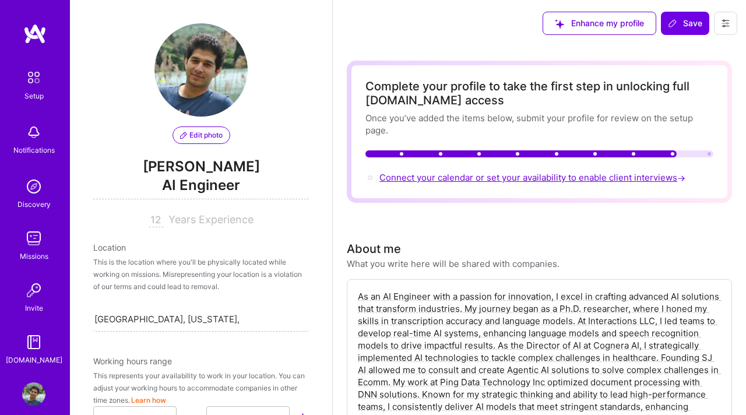
click at [457, 180] on span "Connect your calendar or set your availability to enable client interviews →" at bounding box center [533, 177] width 308 height 11
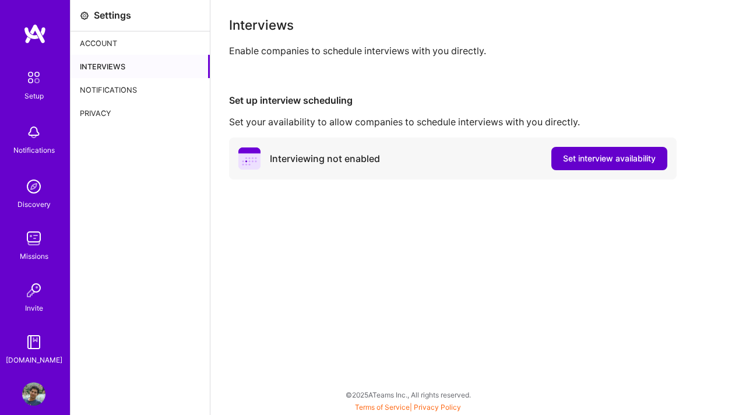
click at [597, 160] on span "Set interview availability" at bounding box center [609, 159] width 93 height 12
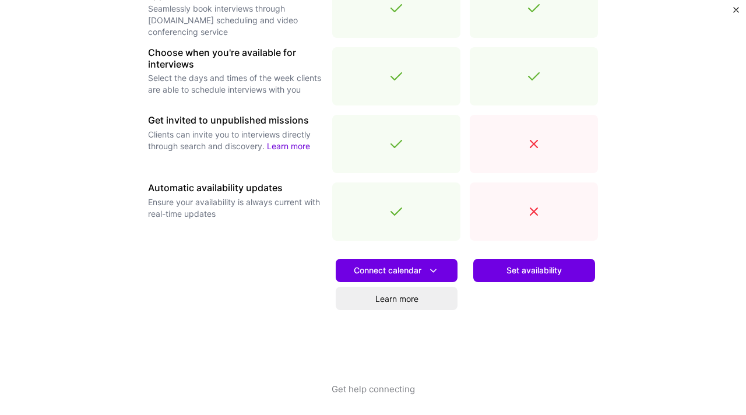
scroll to position [402, 0]
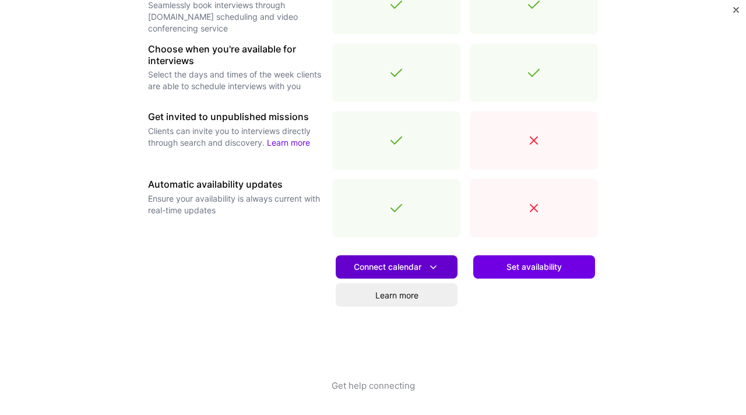
click at [415, 269] on span "Connect calendar" at bounding box center [397, 267] width 86 height 12
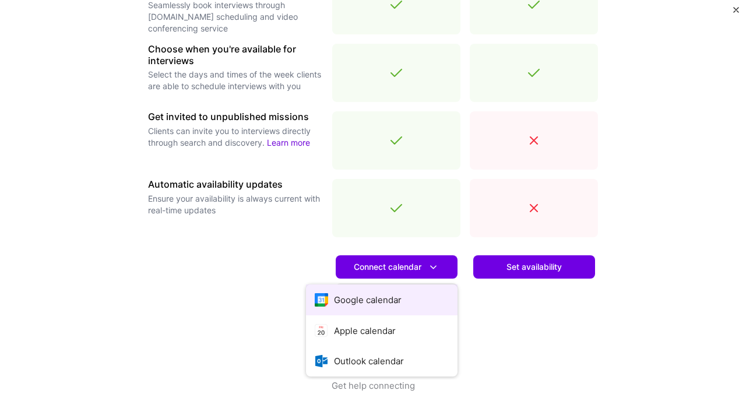
click at [372, 302] on button "Google calendar" at bounding box center [382, 299] width 152 height 31
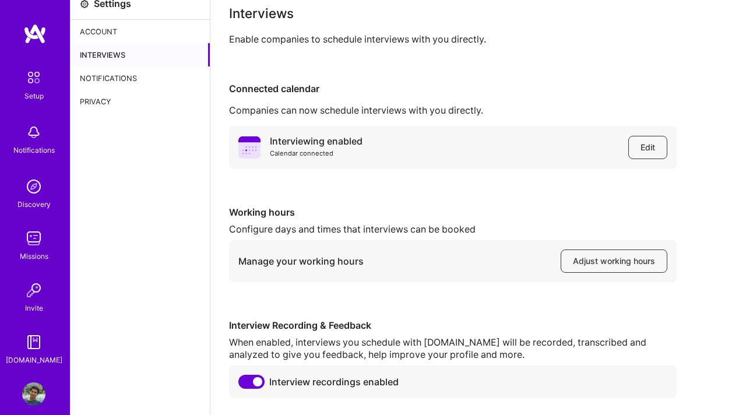
scroll to position [51, 0]
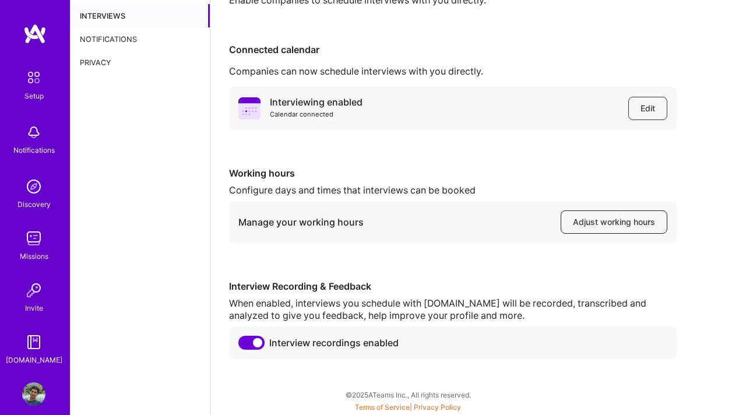
click at [604, 219] on span "Adjust working hours" at bounding box center [614, 222] width 82 height 12
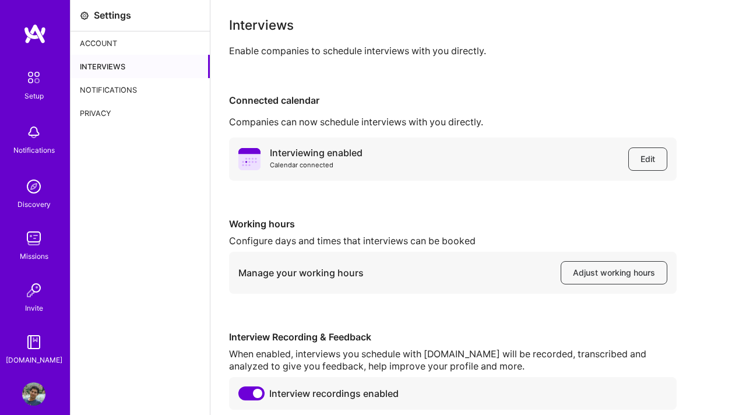
click at [37, 33] on img at bounding box center [34, 33] width 23 height 21
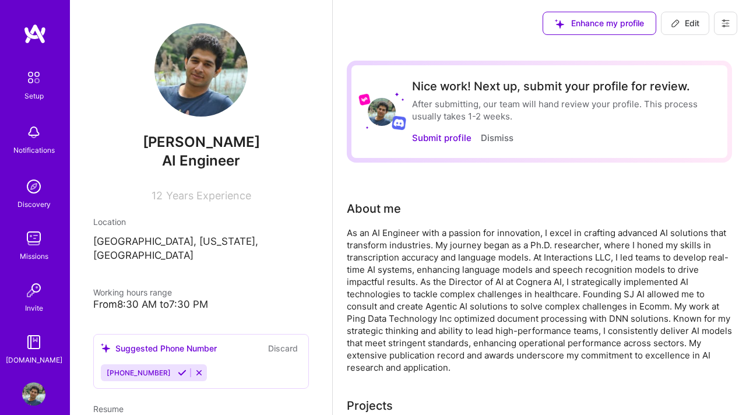
click at [178, 368] on icon at bounding box center [182, 372] width 9 height 9
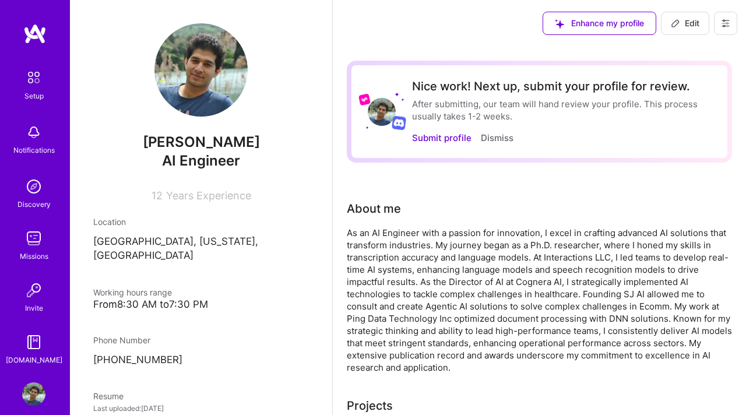
click at [228, 88] on img at bounding box center [200, 69] width 93 height 93
click at [206, 100] on img at bounding box center [200, 69] width 93 height 93
click at [210, 76] on img at bounding box center [200, 69] width 93 height 93
click at [686, 29] on span "Edit" at bounding box center [685, 23] width 29 height 12
select select "US"
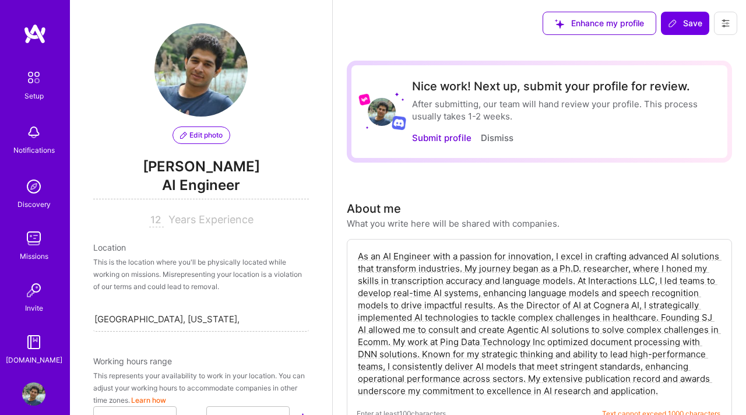
click at [219, 142] on button "Edit photo" at bounding box center [202, 134] width 58 height 17
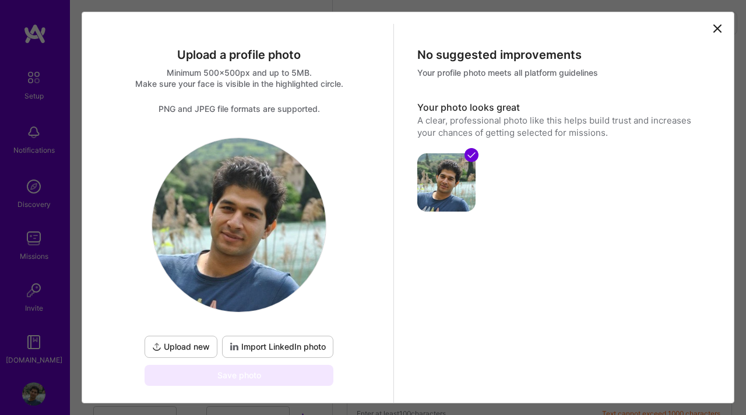
click at [182, 350] on span "Upload new" at bounding box center [181, 347] width 58 height 12
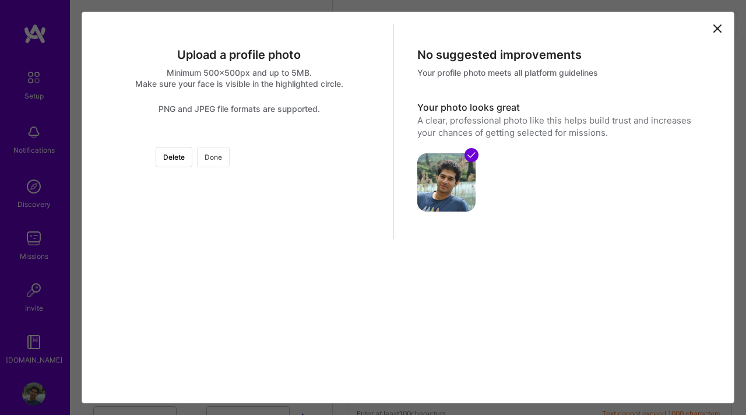
click at [230, 158] on button "Done" at bounding box center [213, 157] width 33 height 20
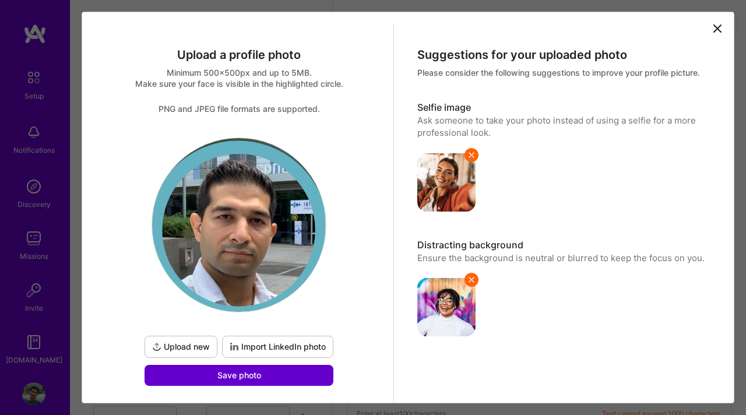
click at [252, 378] on span "Save photo" at bounding box center [239, 376] width 44 height 12
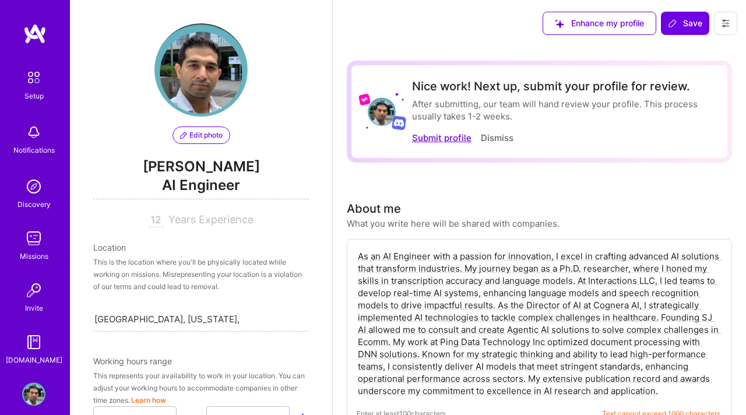
click at [434, 136] on button "Submit profile" at bounding box center [441, 138] width 59 height 12
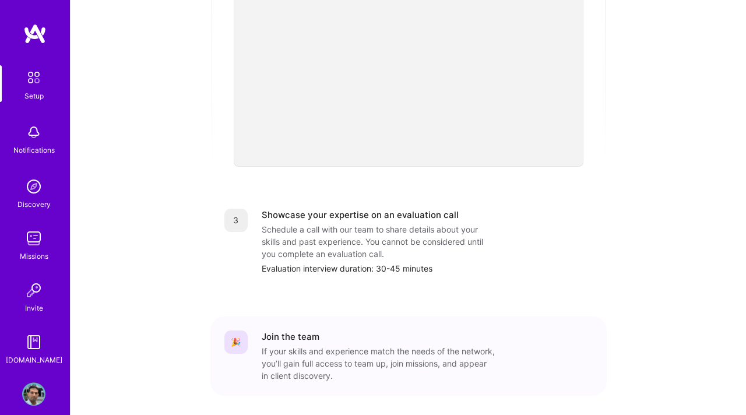
scroll to position [444, 0]
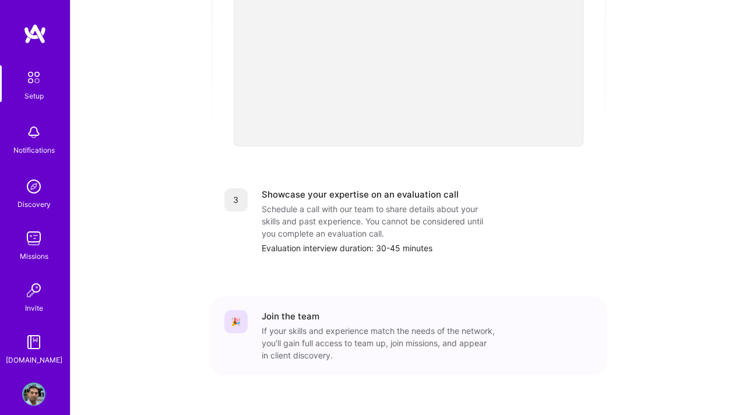
click at [31, 340] on img at bounding box center [33, 341] width 23 height 23
